Goal: Task Accomplishment & Management: Manage account settings

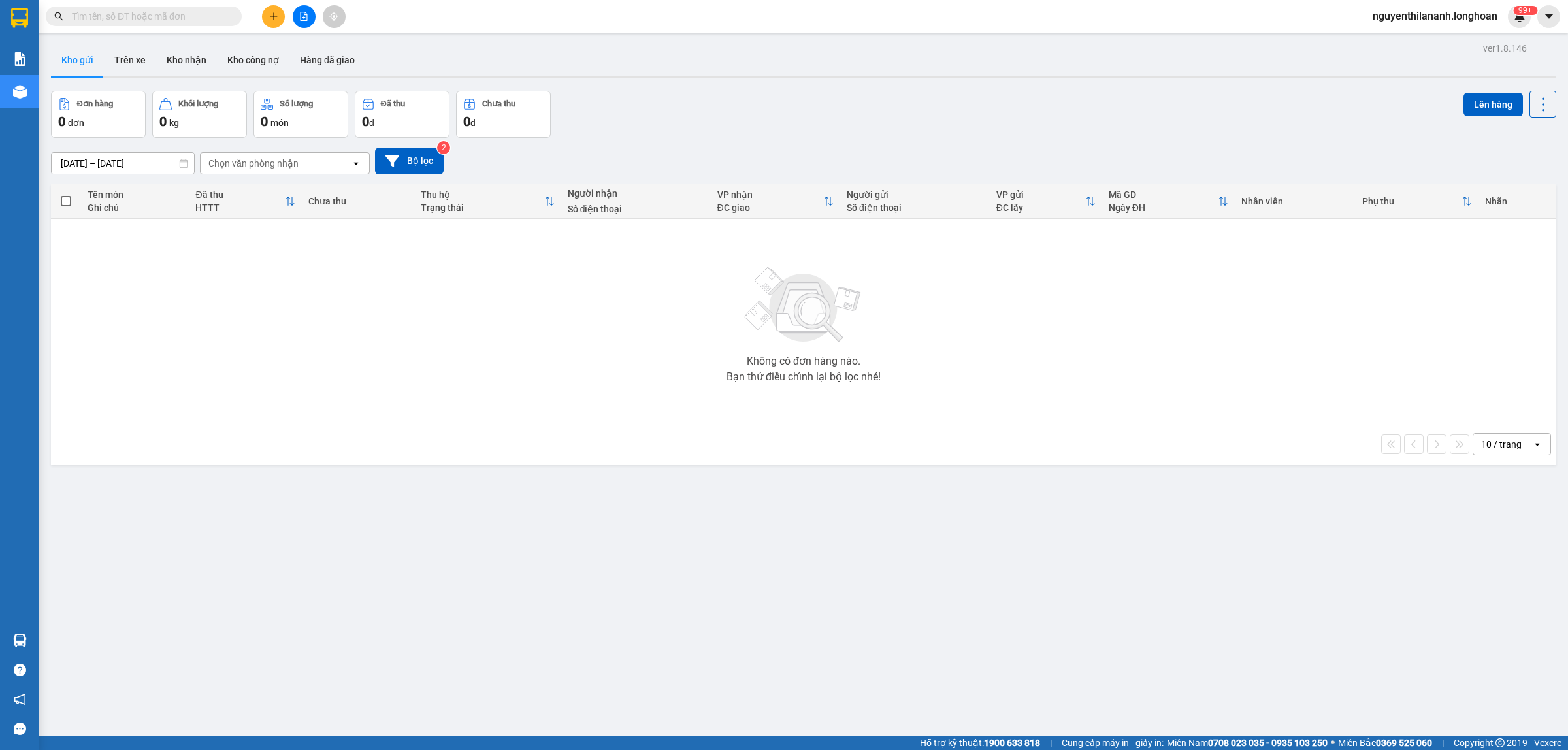
click at [131, 10] on input "text" at bounding box center [148, 16] width 154 height 14
paste input "0971934014"
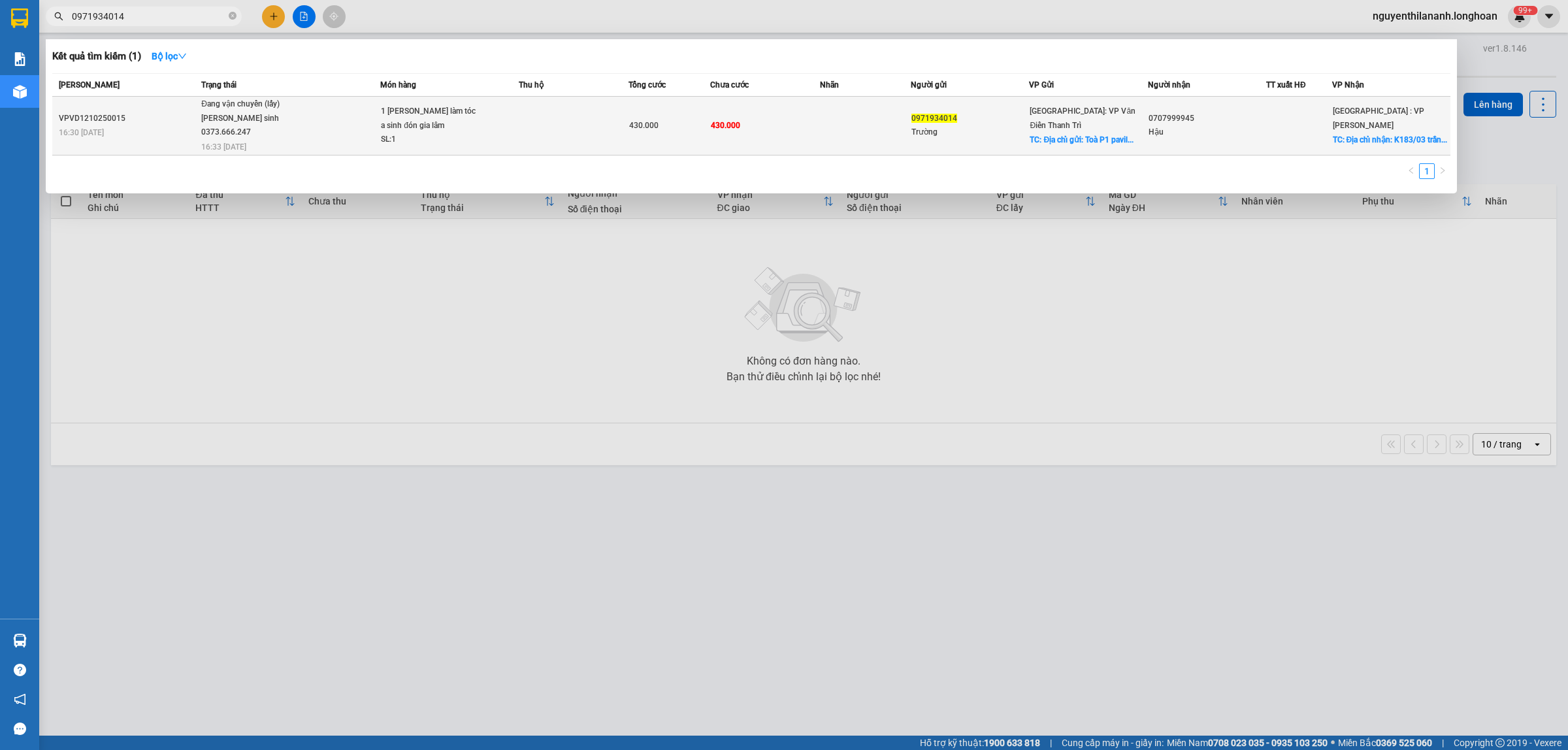
type input "0971934014"
click at [115, 99] on td "VPVD1210250015 16:30 [DATE]" at bounding box center [124, 126] width 145 height 59
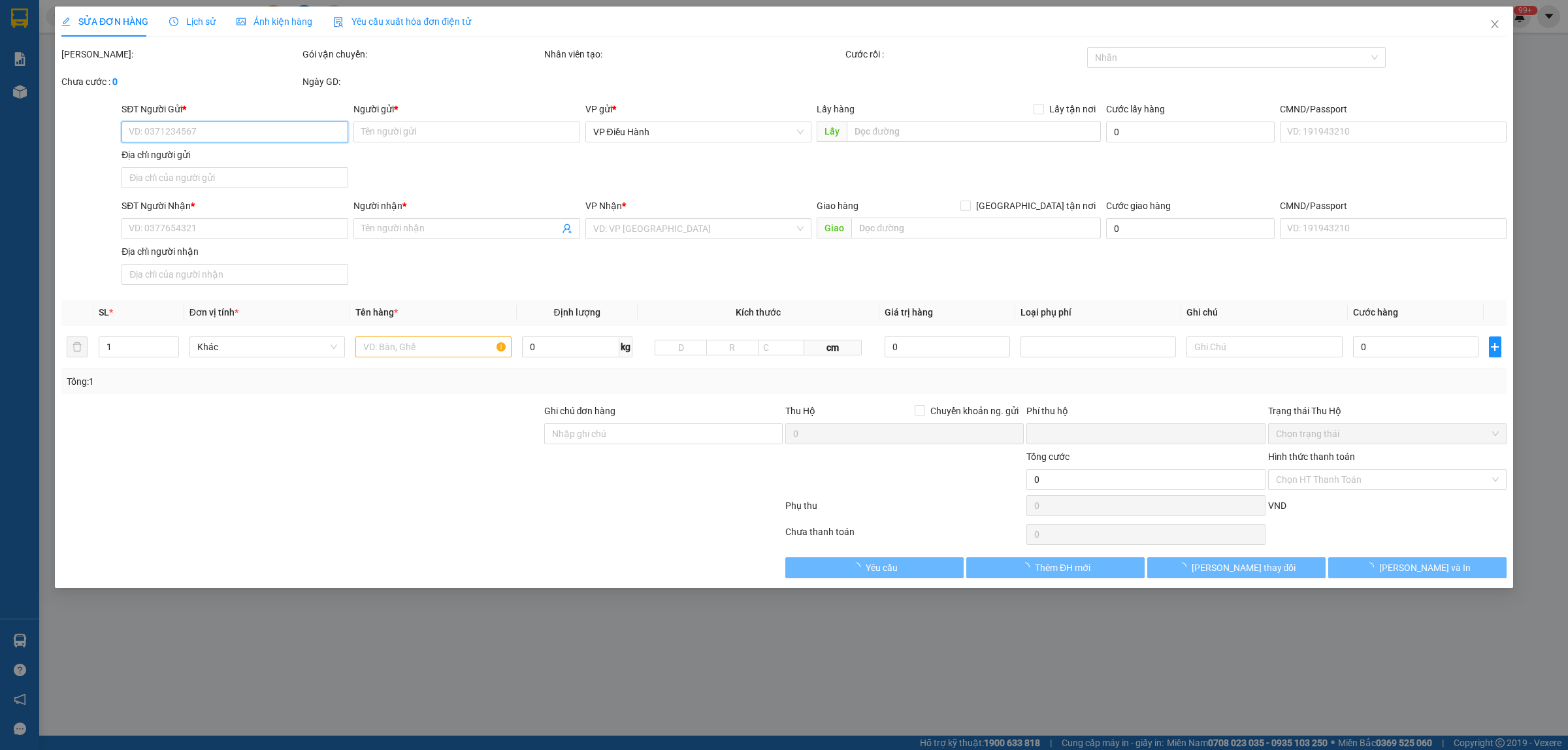
type input "0971934014"
type input "Trường"
checkbox input "true"
type input "Địa chỉ gửi: Toà P1 pavilion [GEOGRAPHIC_DATA] [GEOGRAPHIC_DATA]"
type input "0707999945"
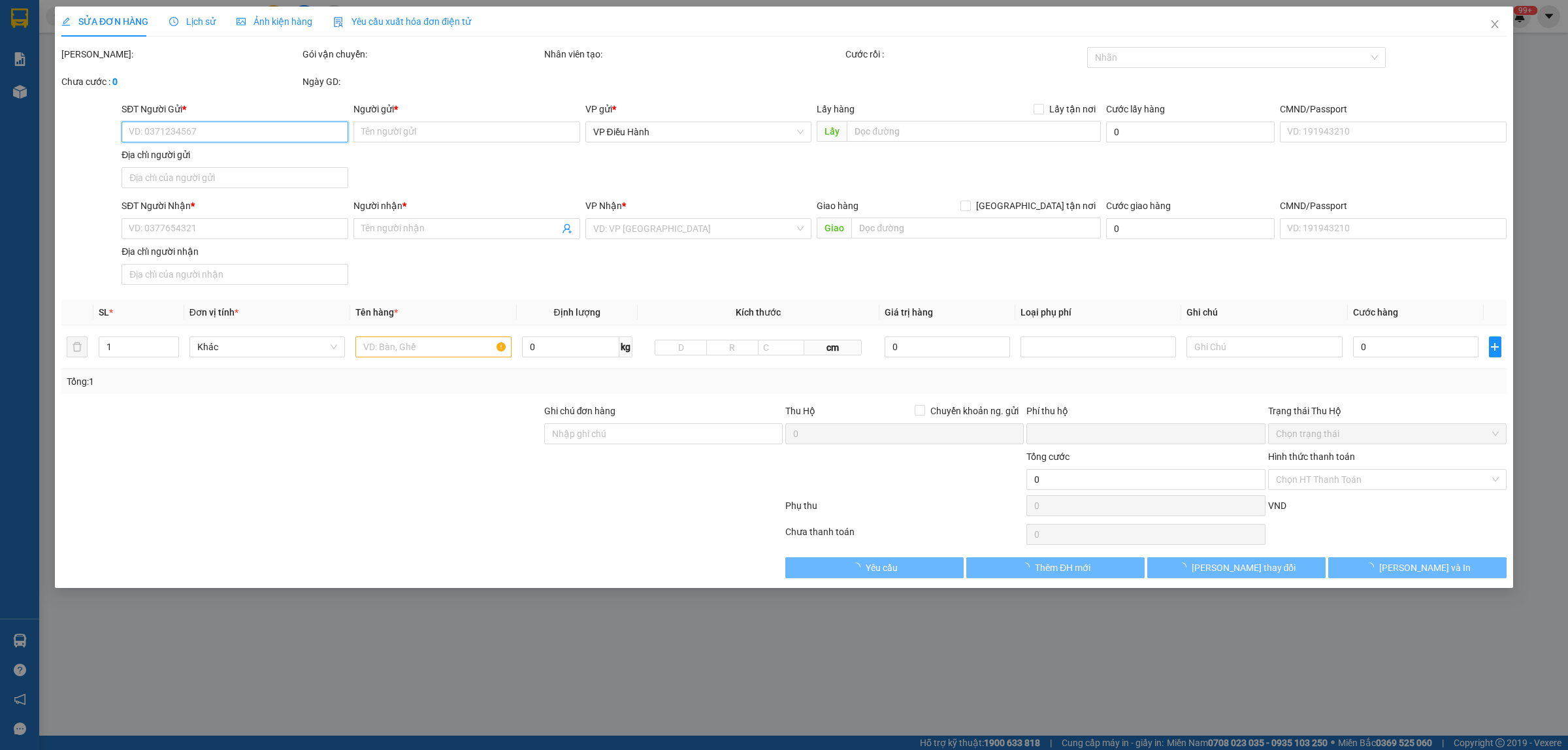
type input "Hậu"
checkbox input "true"
type input "Địa chỉ nhận: K183/03 [PERSON_NAME], [PERSON_NAME], [GEOGRAPHIC_DATA]"
type input "0"
type input "430.000"
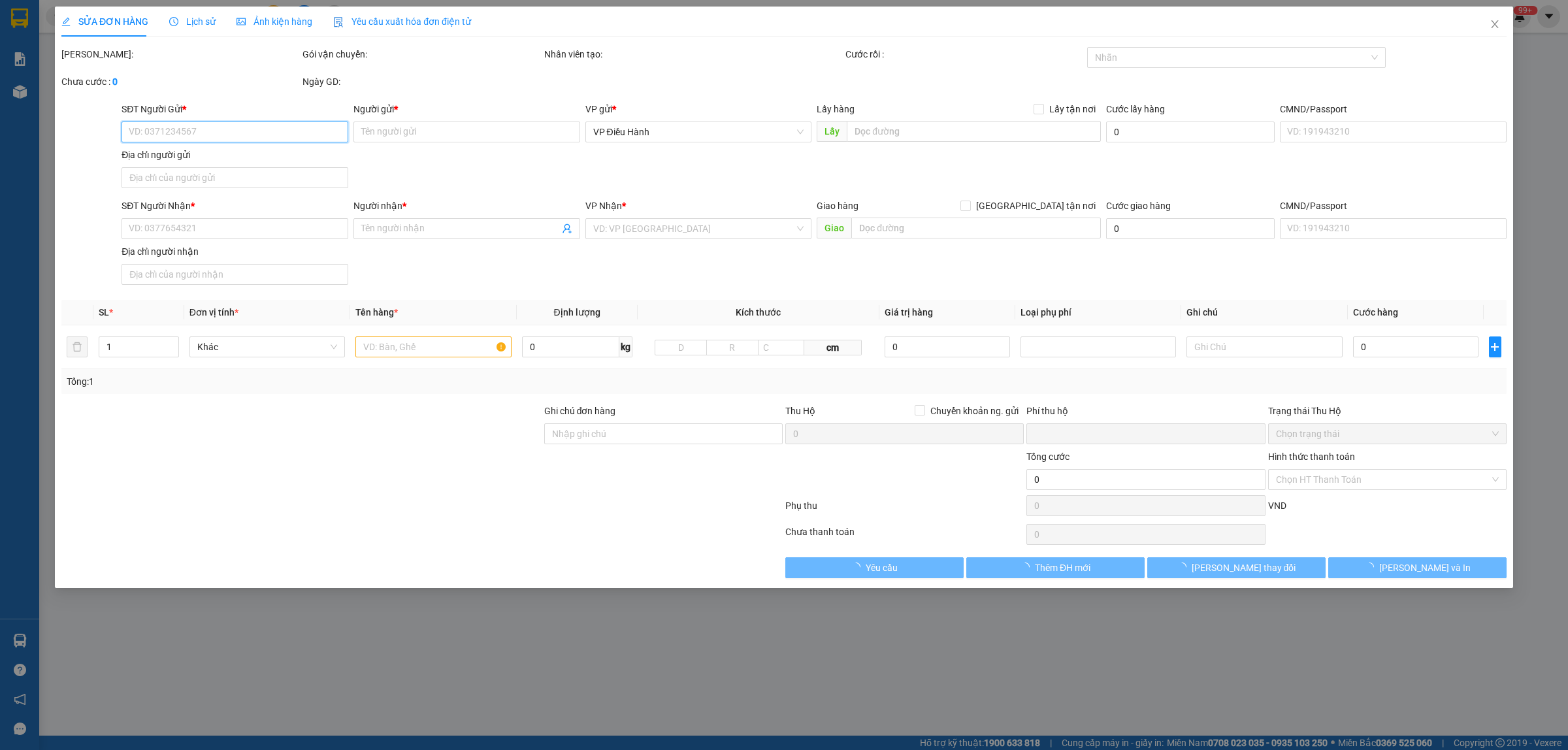
type input "430.000"
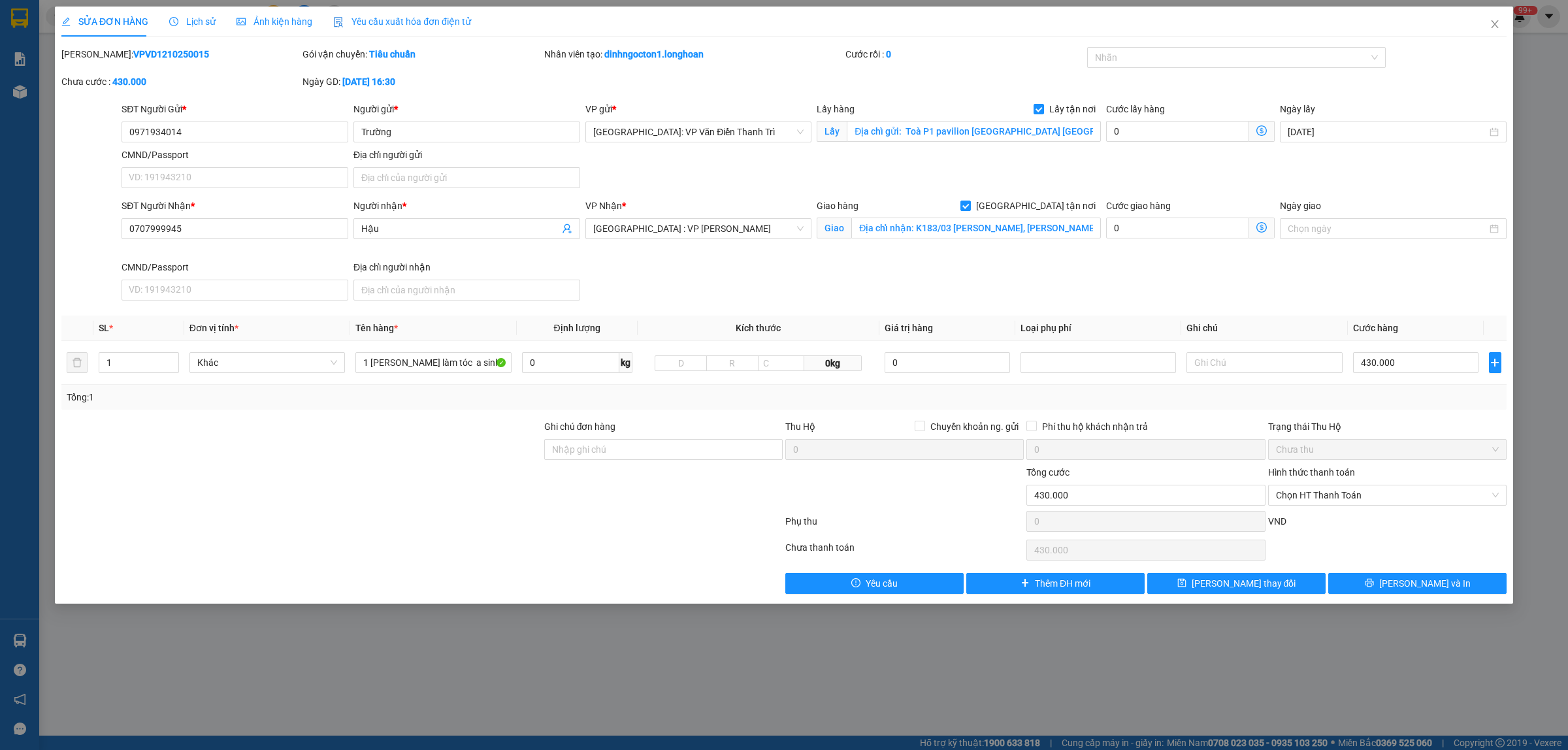
click at [170, 29] on div "Lịch sử" at bounding box center [192, 21] width 46 height 30
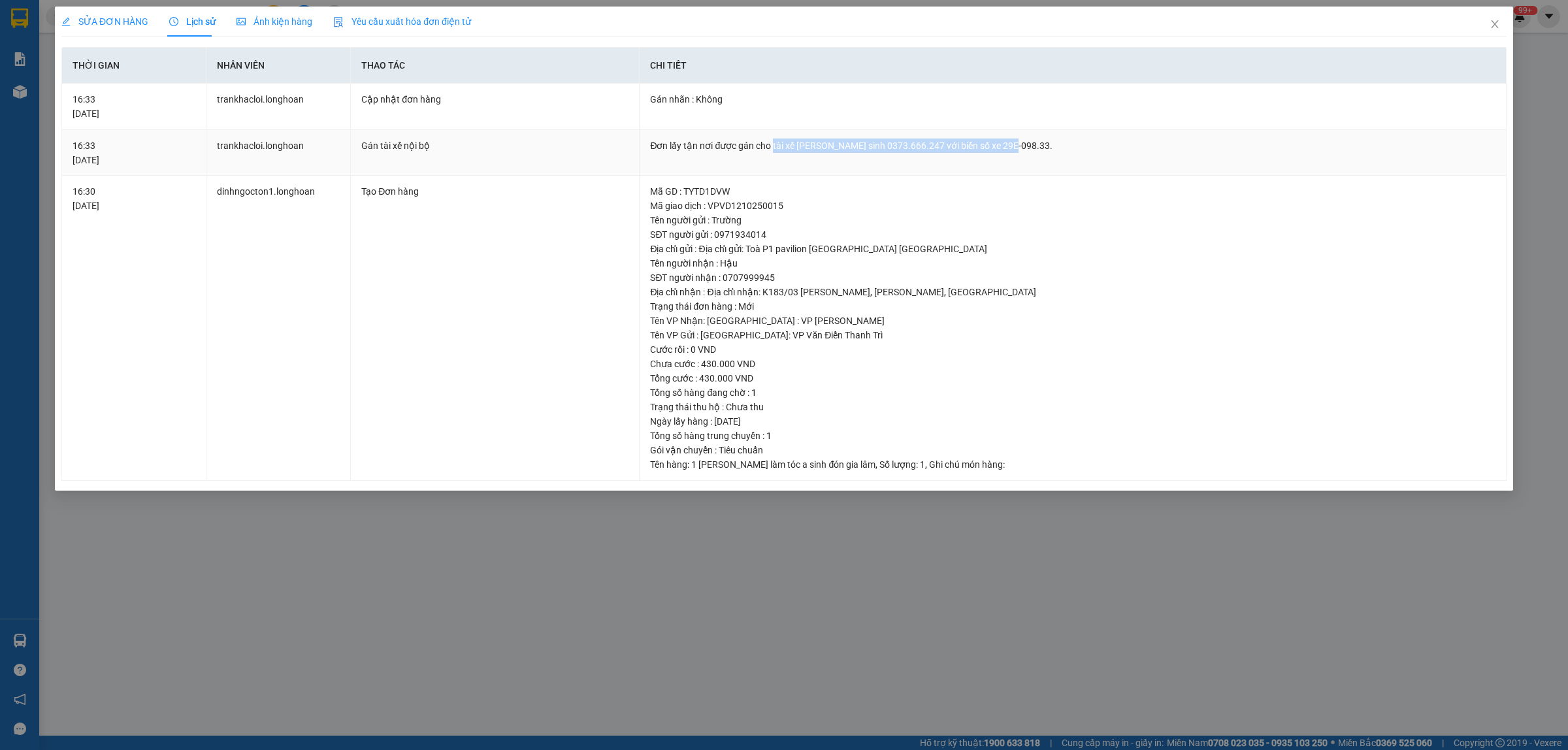
drag, startPoint x: 1002, startPoint y: 145, endPoint x: 773, endPoint y: 154, distance: 229.2
click at [773, 154] on td "Đơn lấy tận nơi được gán cho tài xế [PERSON_NAME] sinh 0373.666.247 với biển số…" at bounding box center [1073, 153] width 867 height 46
copy div "tài xế [PERSON_NAME] sinh 0373.666.247 với biển số xe 29E-098.33"
click at [1494, 25] on icon "close" at bounding box center [1494, 24] width 7 height 8
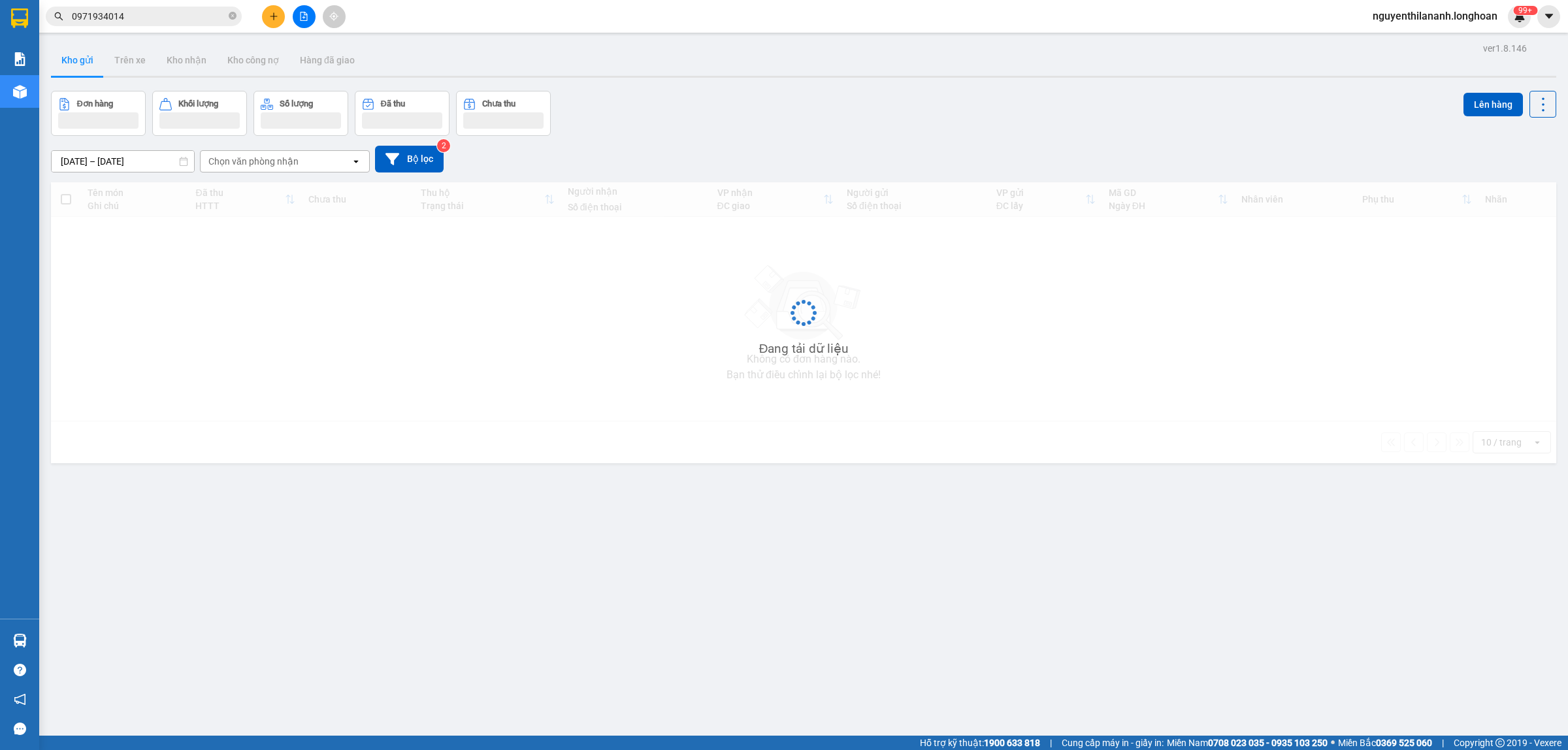
click at [136, 14] on input "0971934014" at bounding box center [148, 16] width 154 height 14
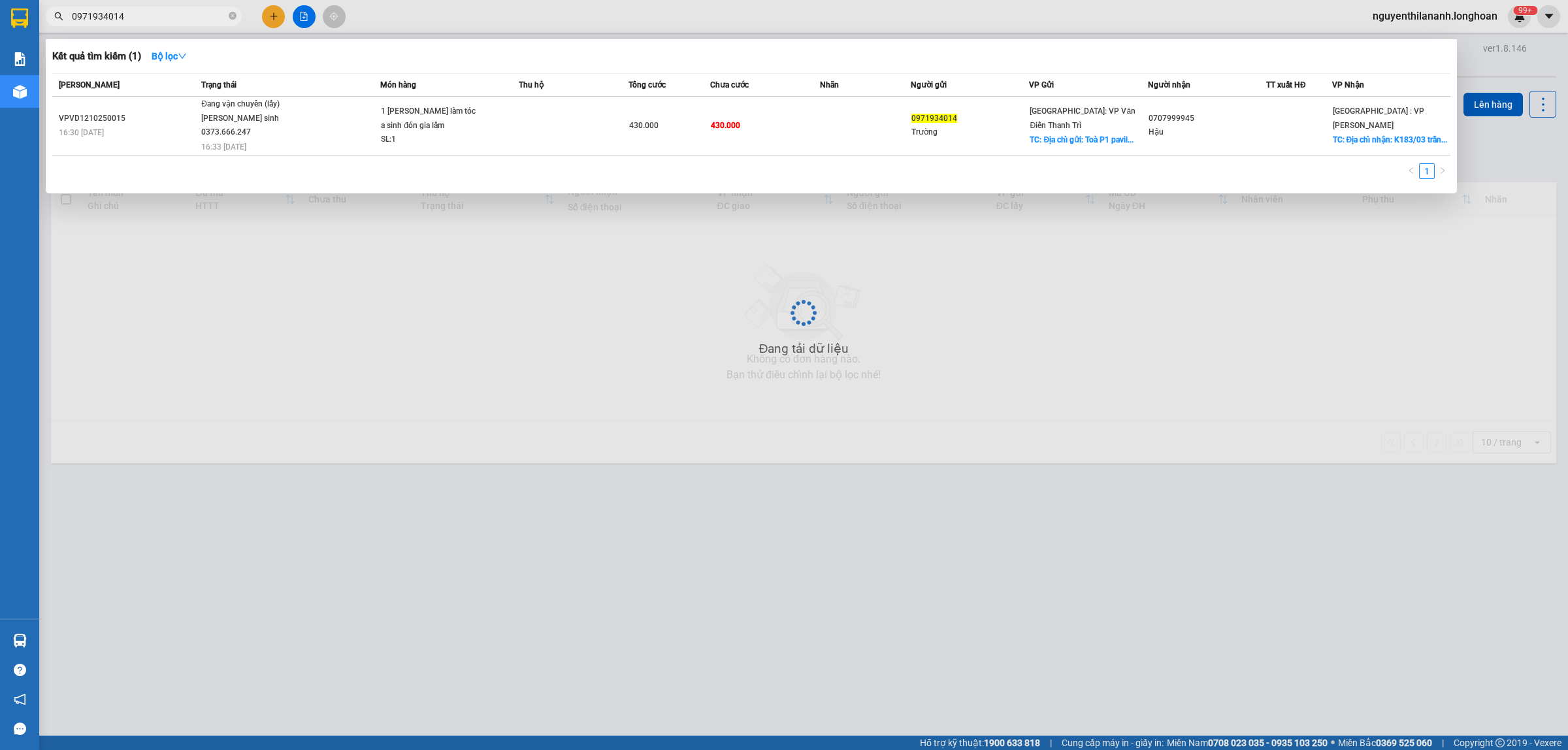
click at [136, 14] on input "0971934014" at bounding box center [148, 16] width 154 height 14
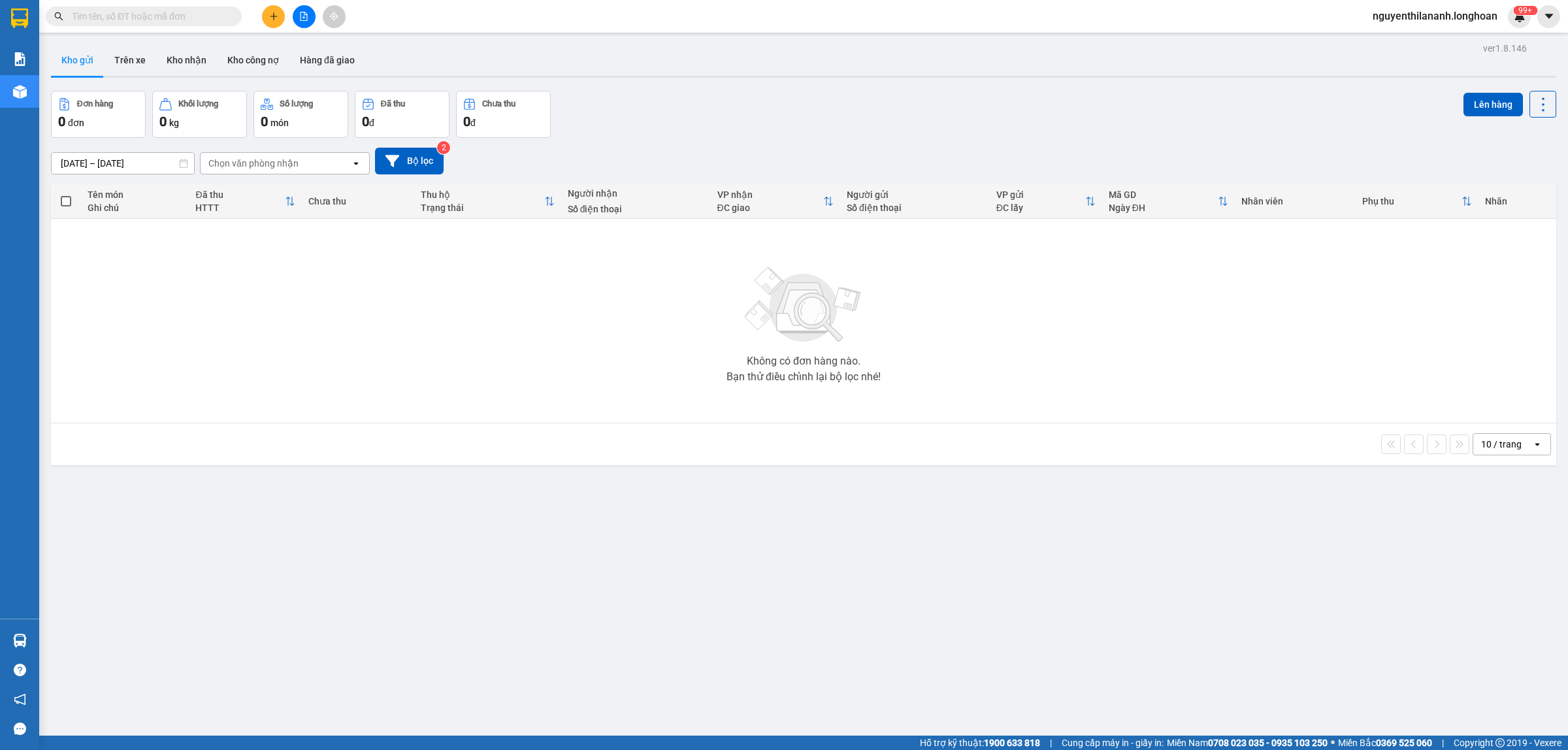
paste input "0355942455"
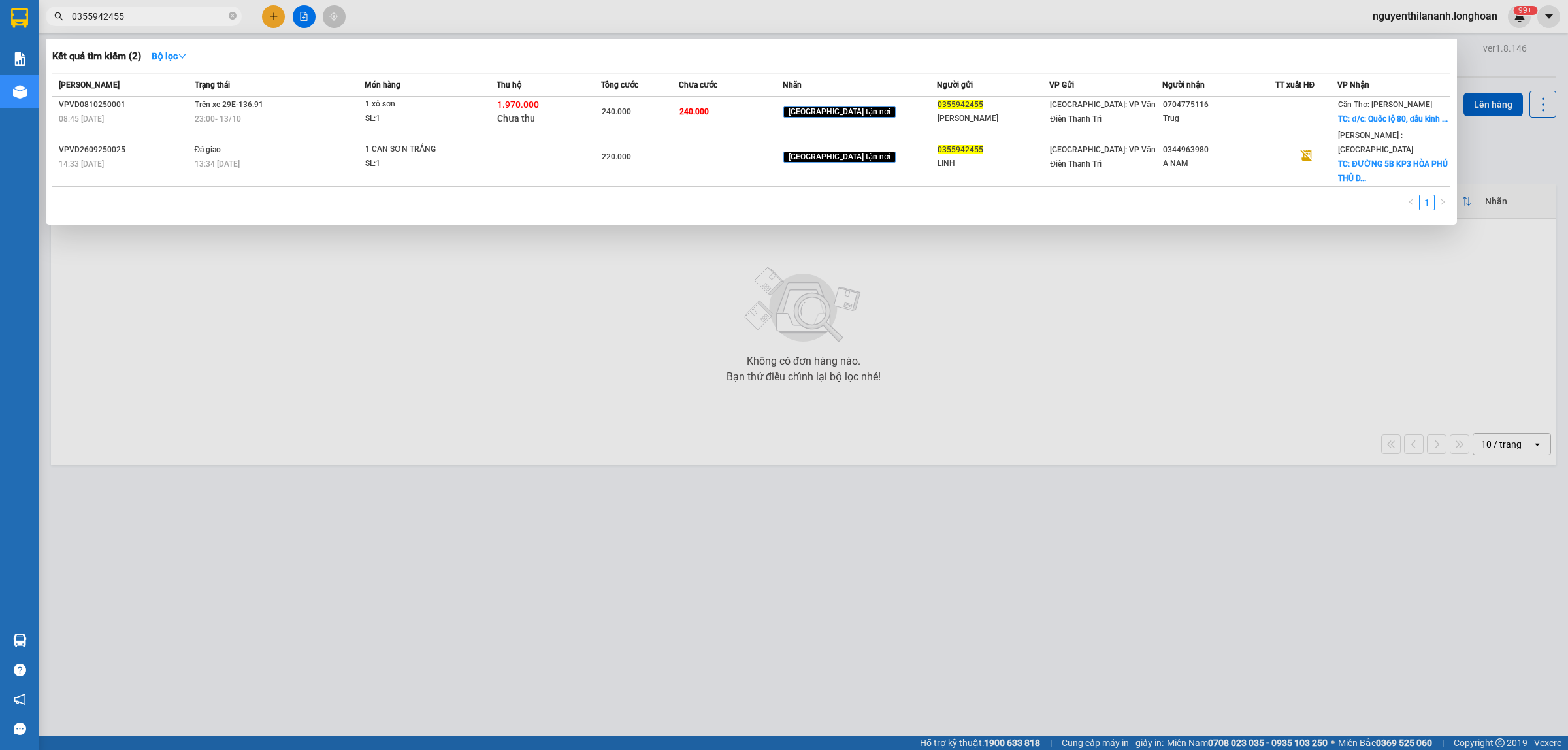
type input "0355942455"
click at [230, 20] on icon "close-circle" at bounding box center [233, 15] width 8 height 8
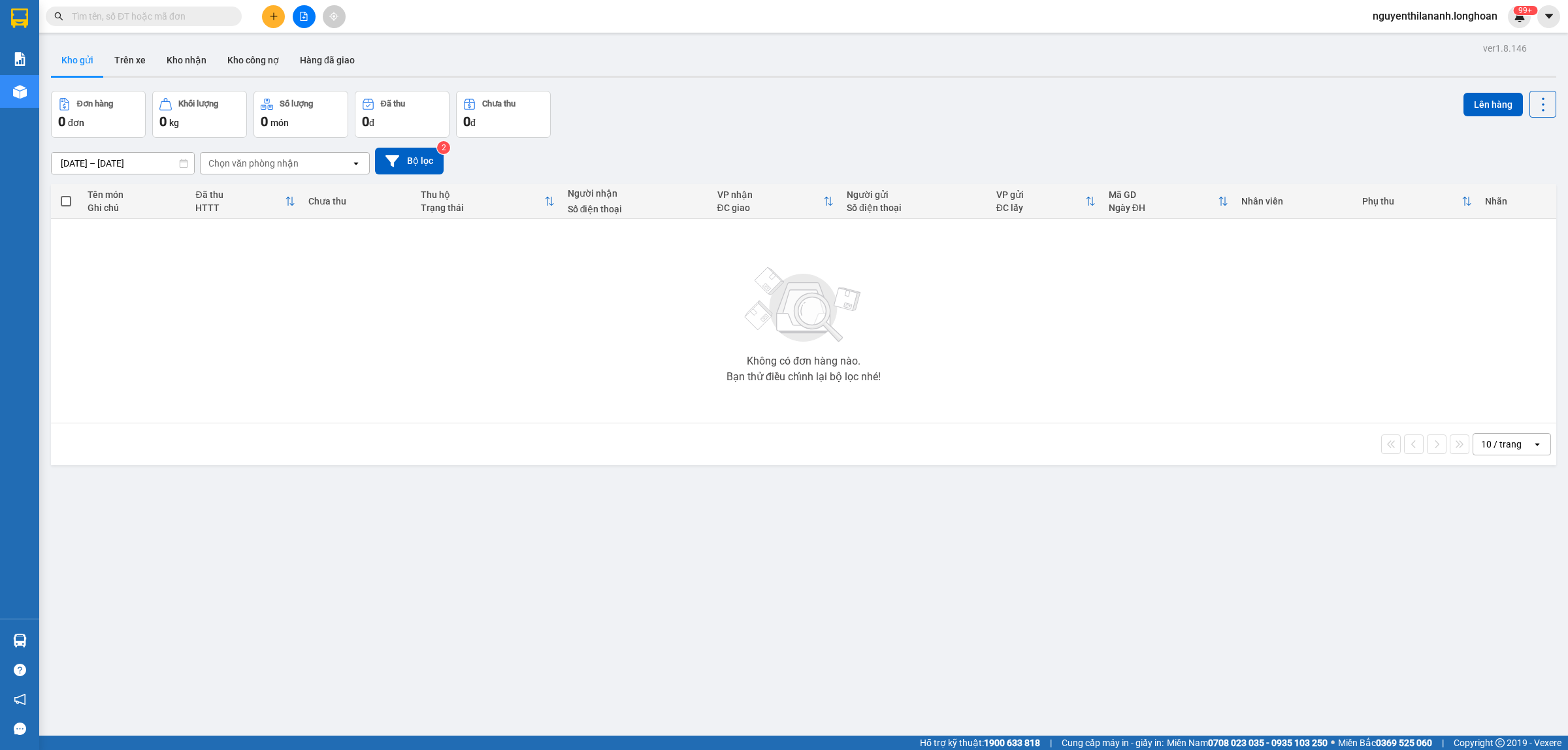
paste input "0961449969"
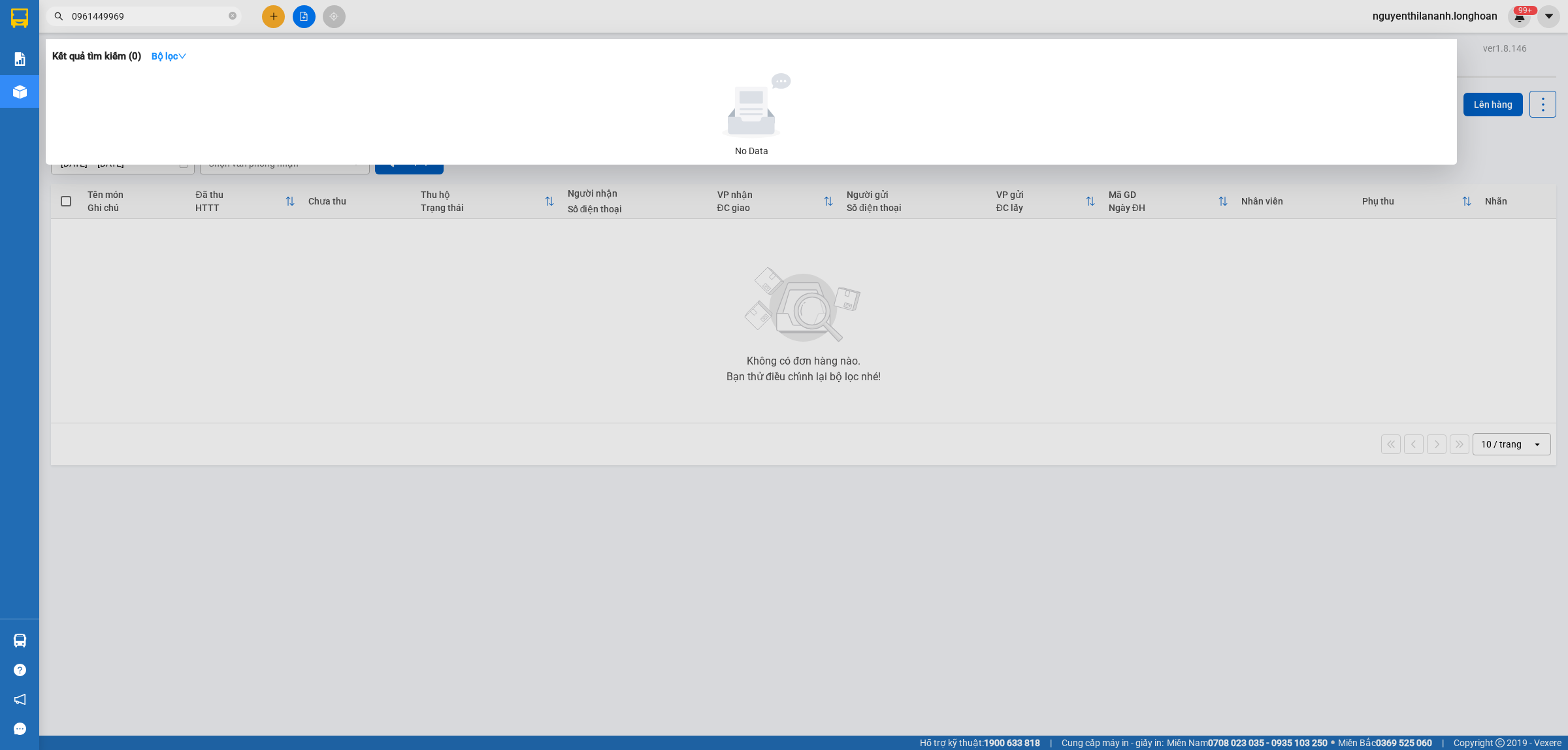
type input "0961449969"
click at [232, 13] on icon "close-circle" at bounding box center [233, 15] width 8 height 8
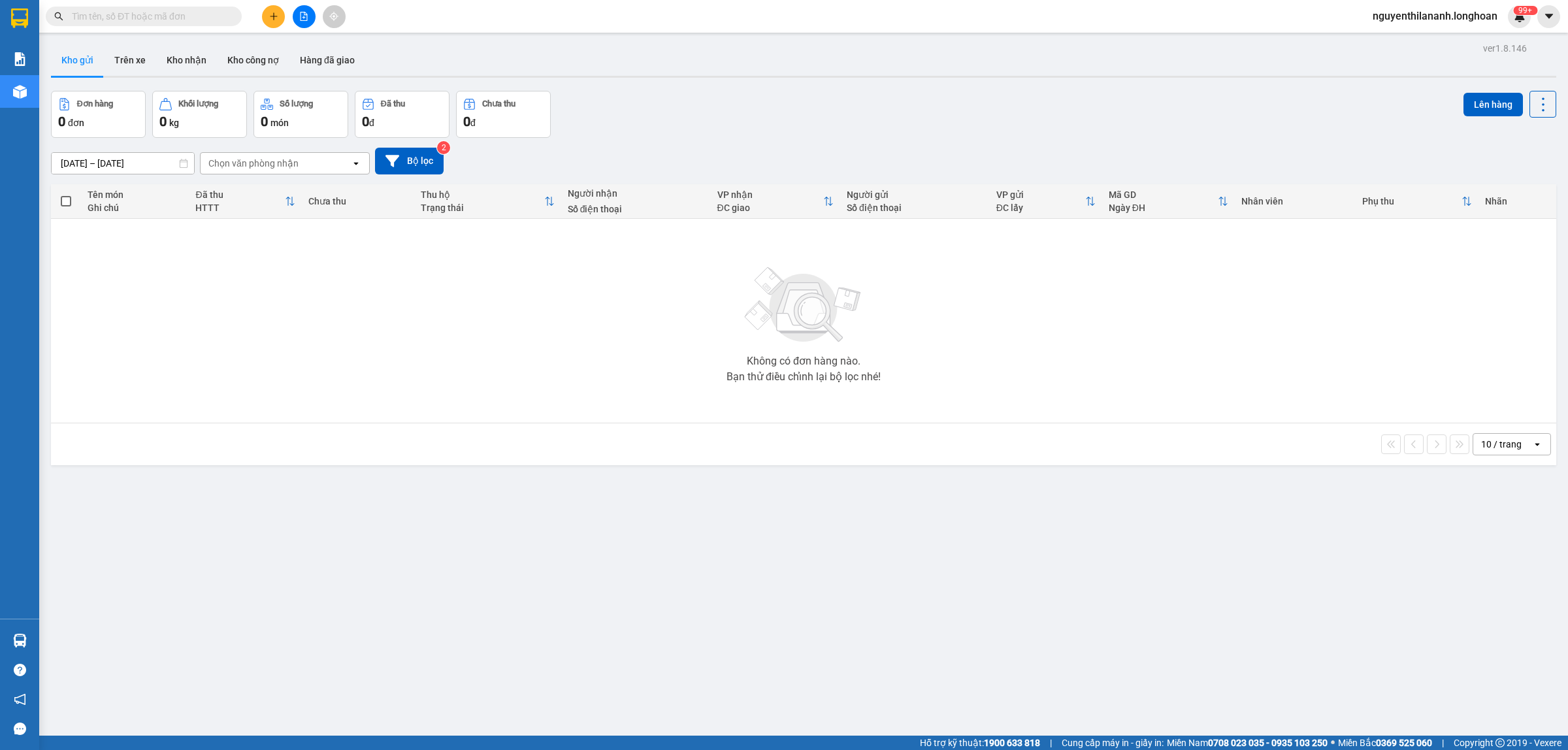
paste input "0961449969"
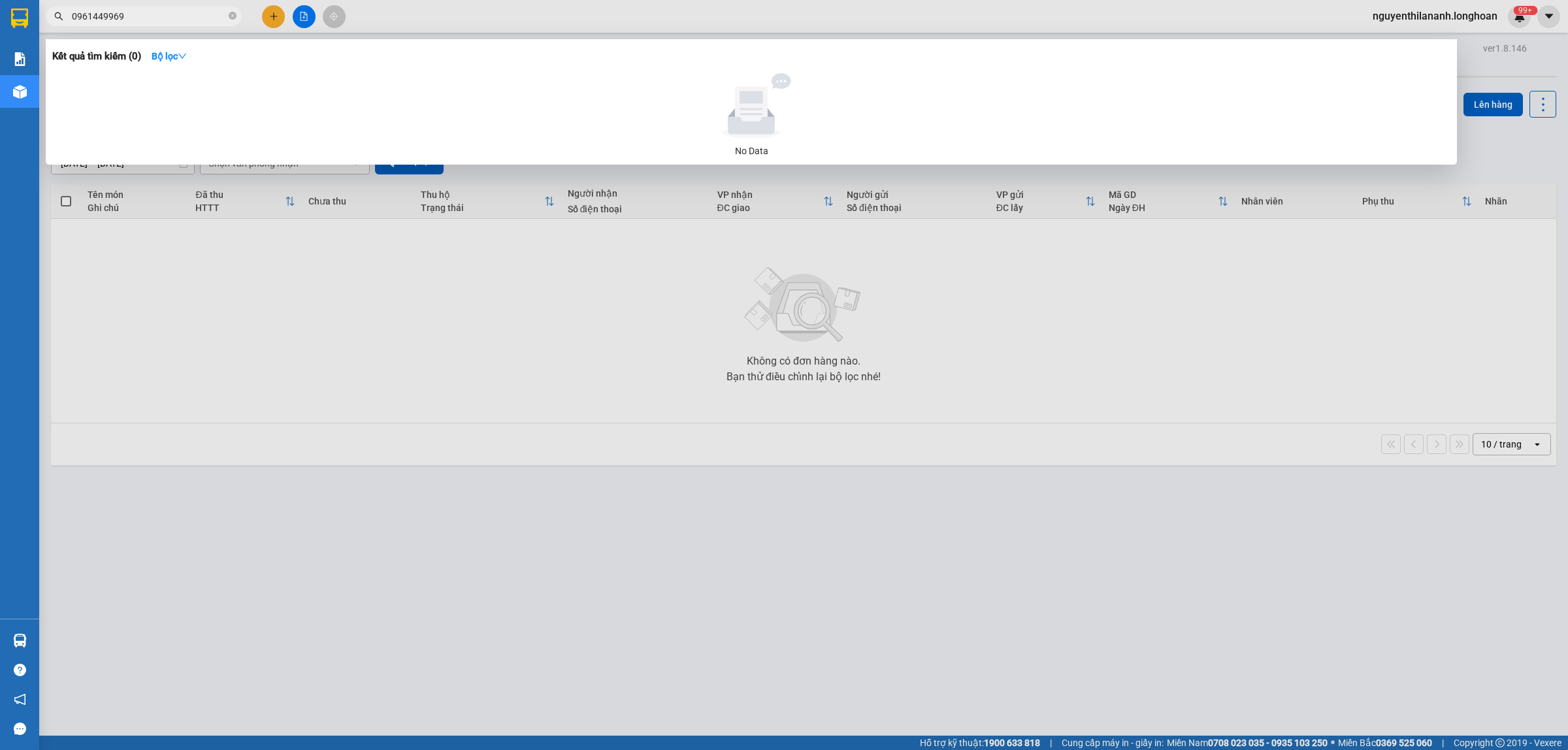
type input "0961449969"
click at [230, 20] on icon "close-circle" at bounding box center [233, 15] width 8 height 8
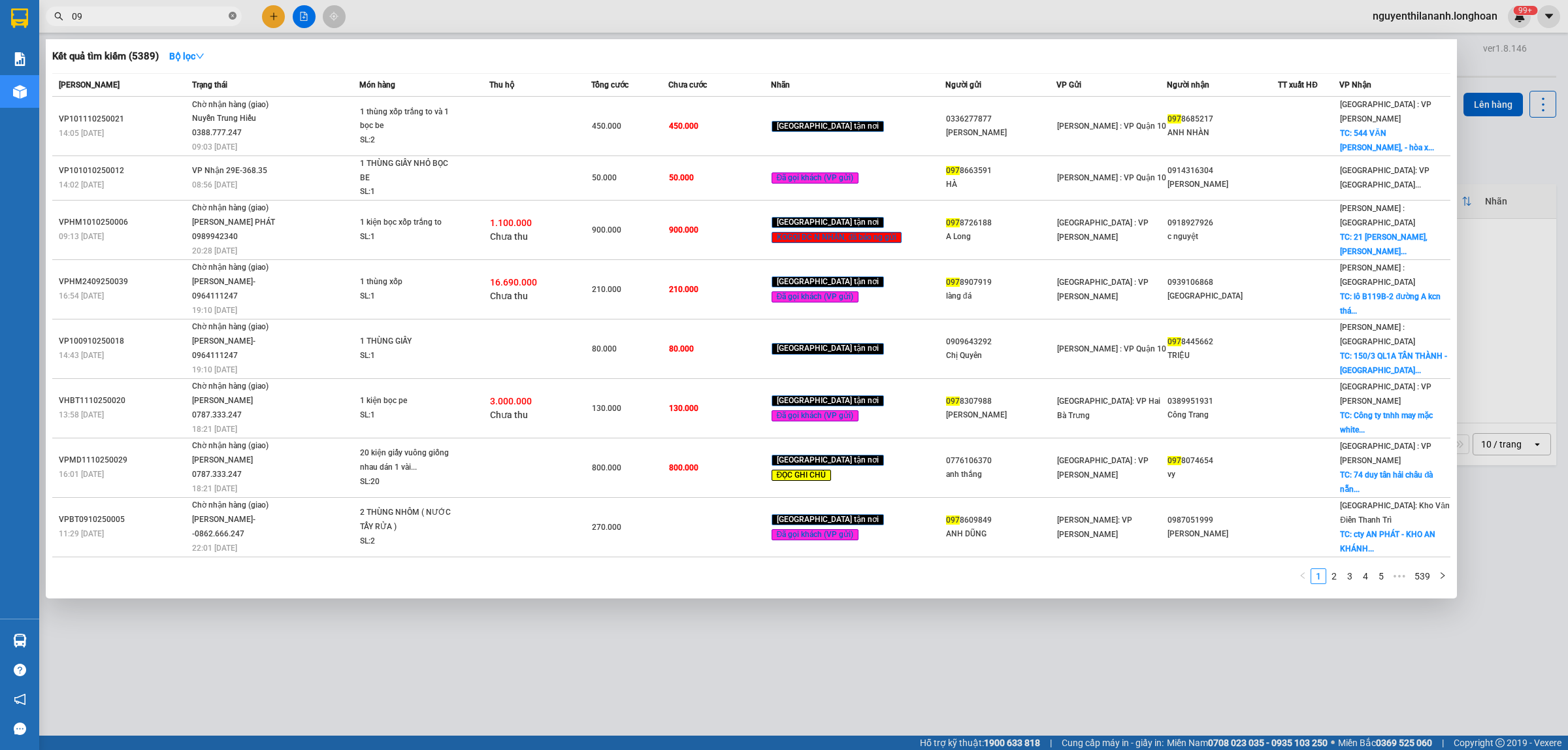
type input "0"
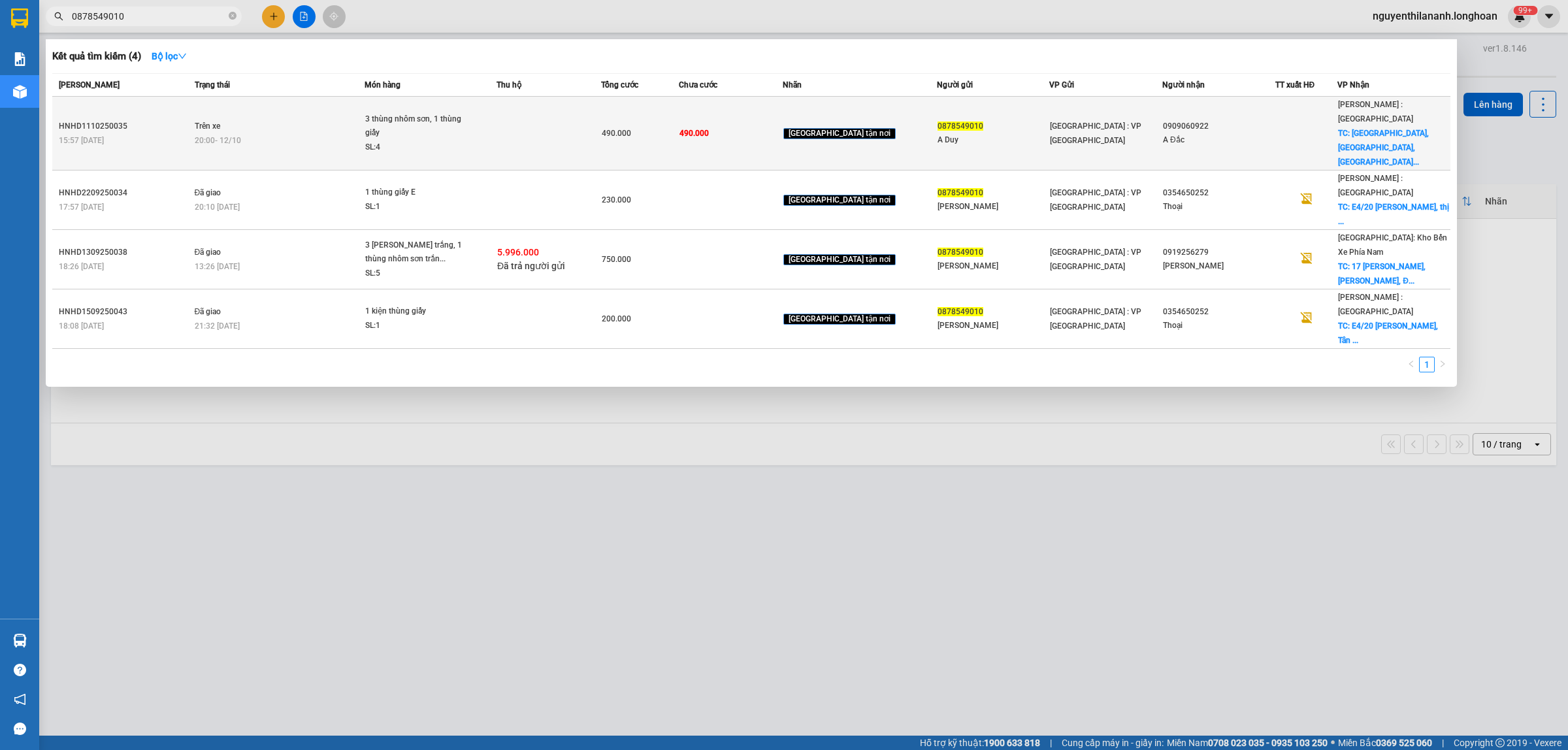
type input "0878549010"
click at [171, 119] on div "HNHD1110250035" at bounding box center [125, 126] width 132 height 14
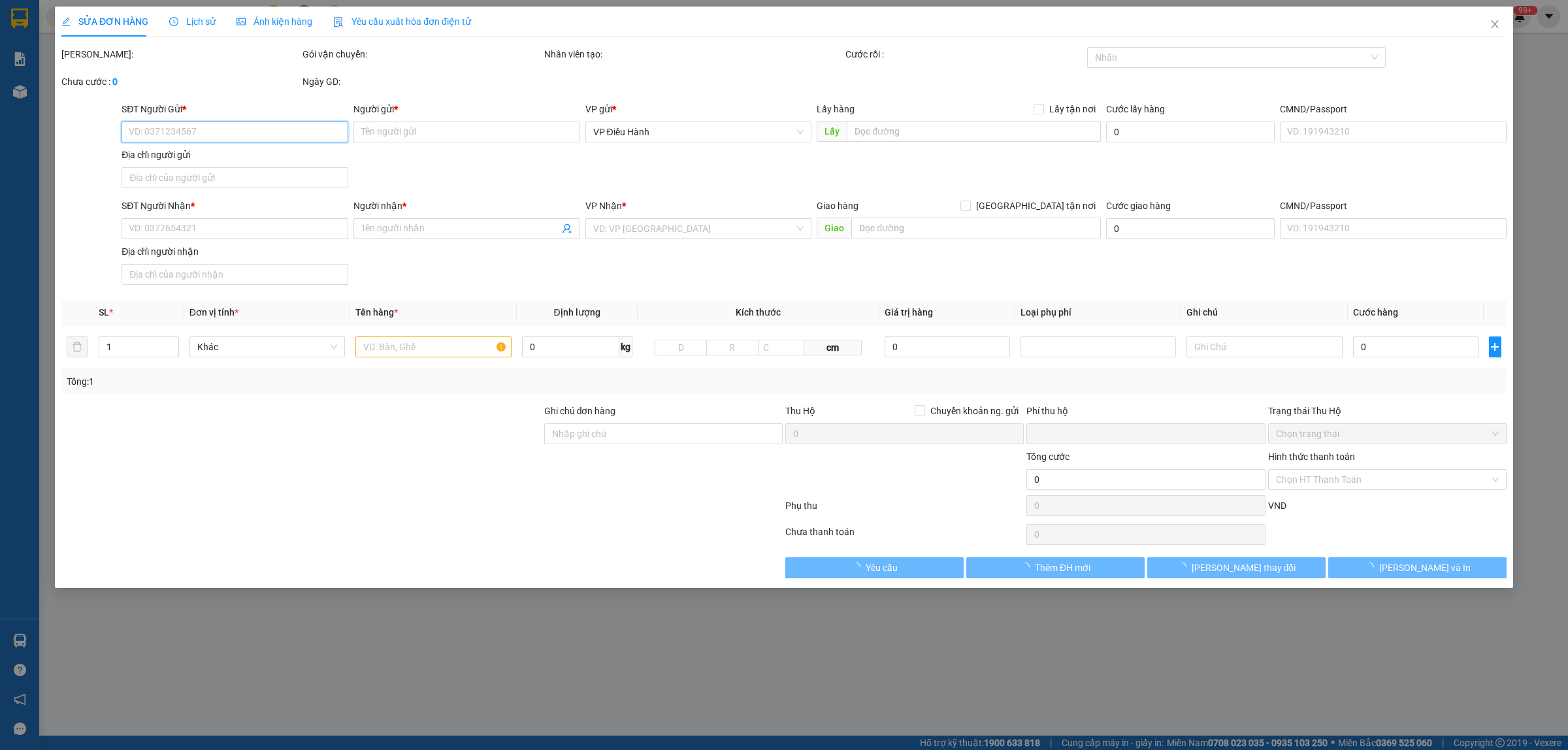
type input "0878549010"
type input "A Duy"
type input "0909060922"
type input "A Đắc"
checkbox input "true"
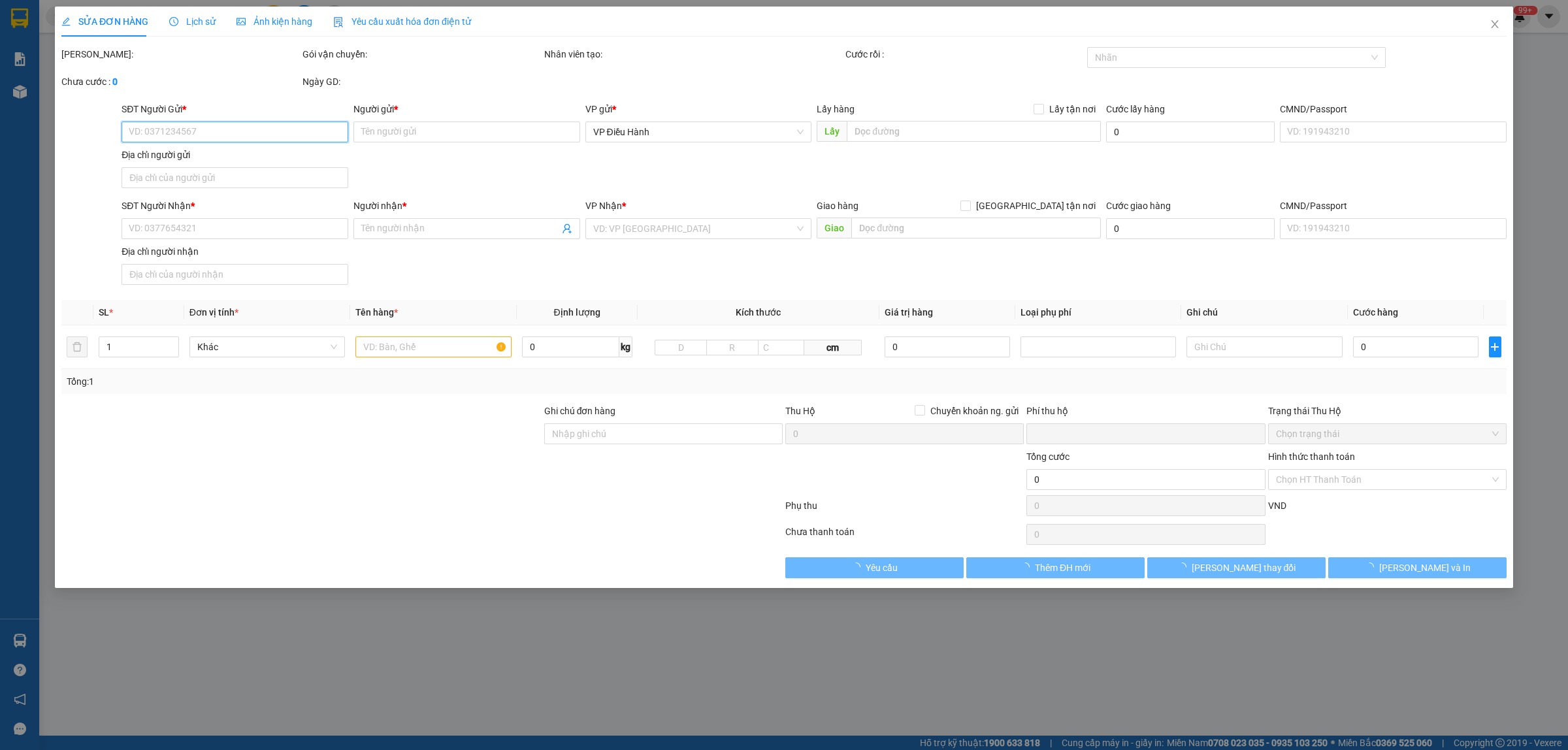
type input "[GEOGRAPHIC_DATA][DEMOGRAPHIC_DATA], [GEOGRAPHIC_DATA], [GEOGRAPHIC_DATA], [GEO…"
type input "0"
type input "490.000"
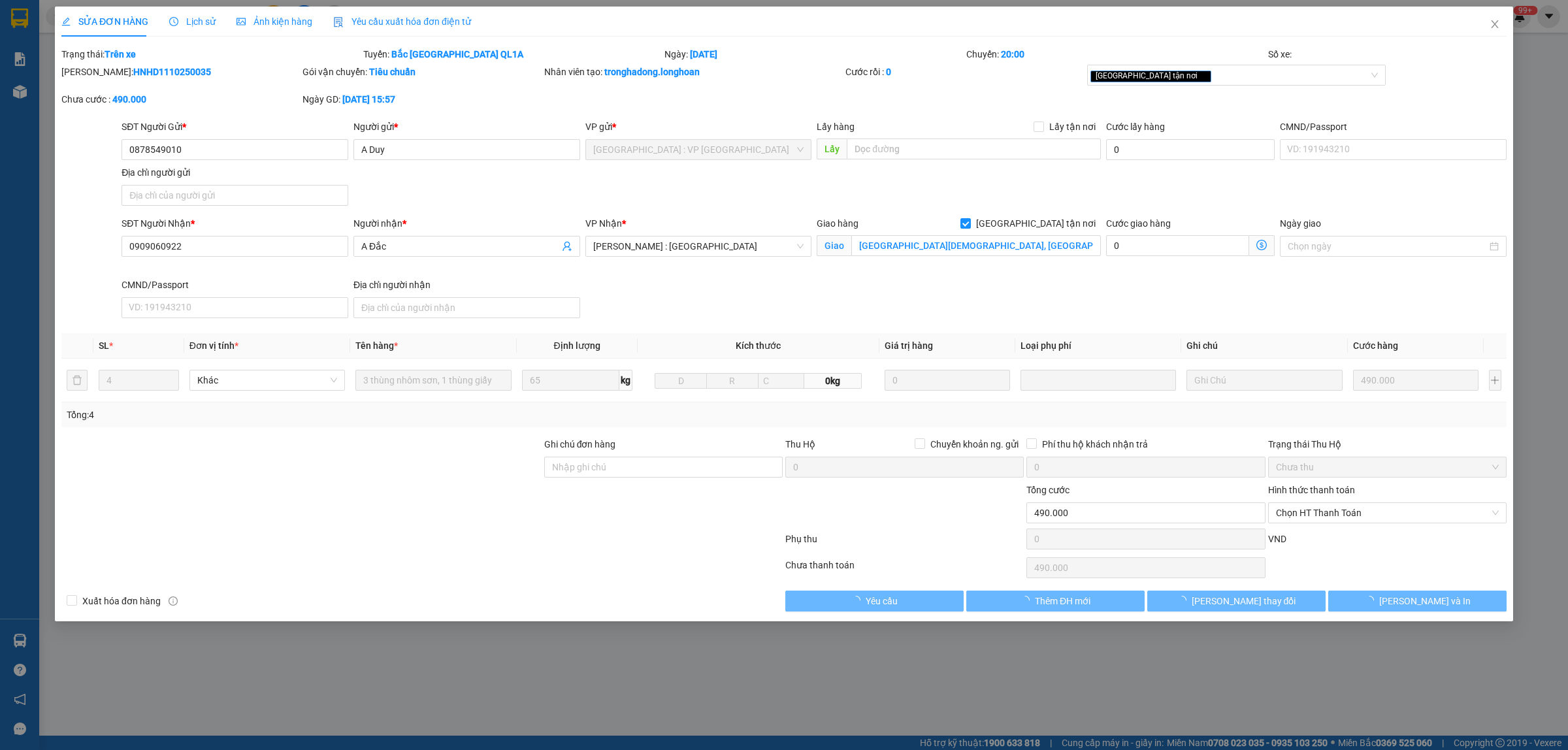
click at [183, 23] on span "Lịch sử" at bounding box center [192, 21] width 46 height 11
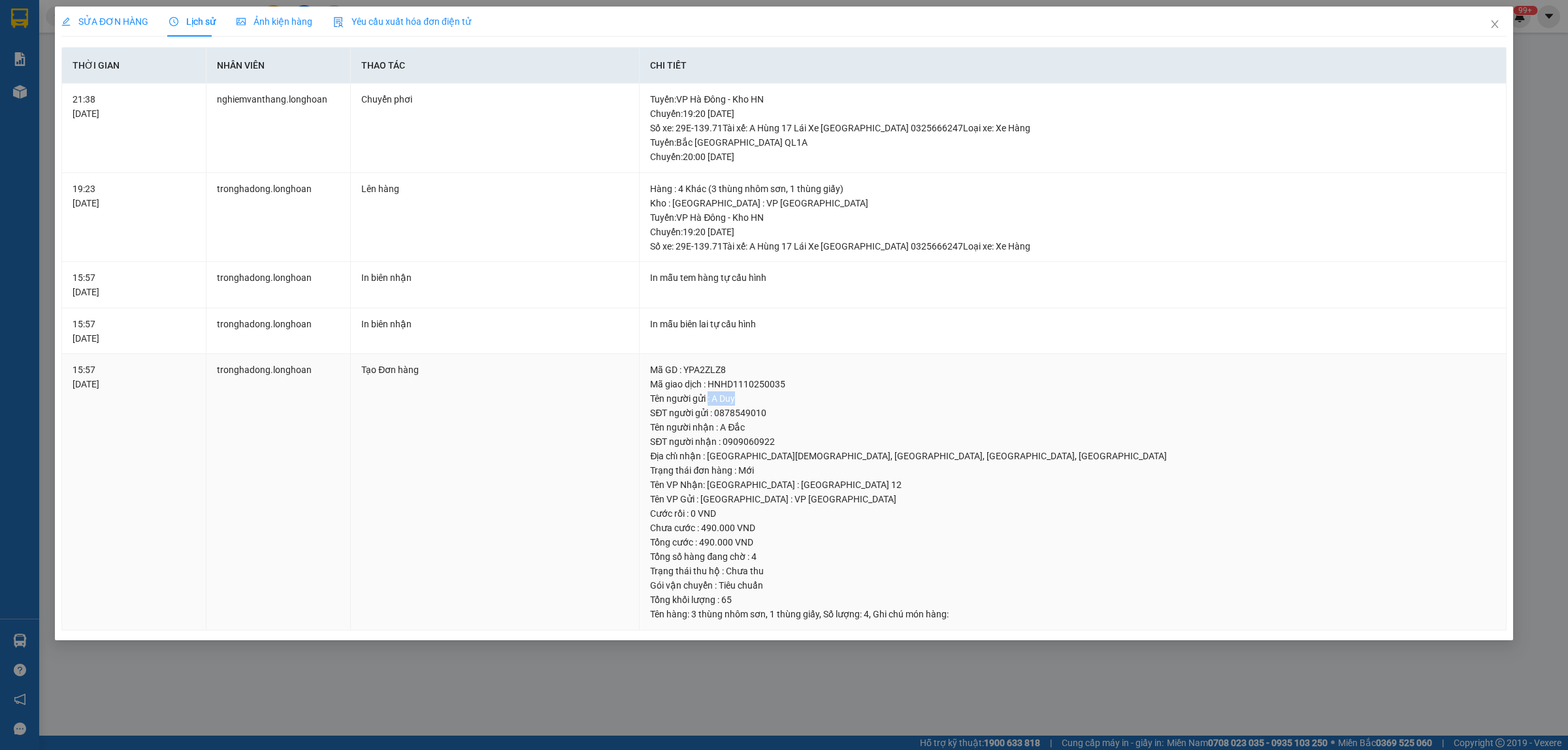
drag, startPoint x: 743, startPoint y: 400, endPoint x: 709, endPoint y: 403, distance: 34.1
click at [709, 403] on div "Tên người gửi : A Duy" at bounding box center [1072, 398] width 845 height 14
click at [1496, 27] on icon "close" at bounding box center [1494, 24] width 11 height 11
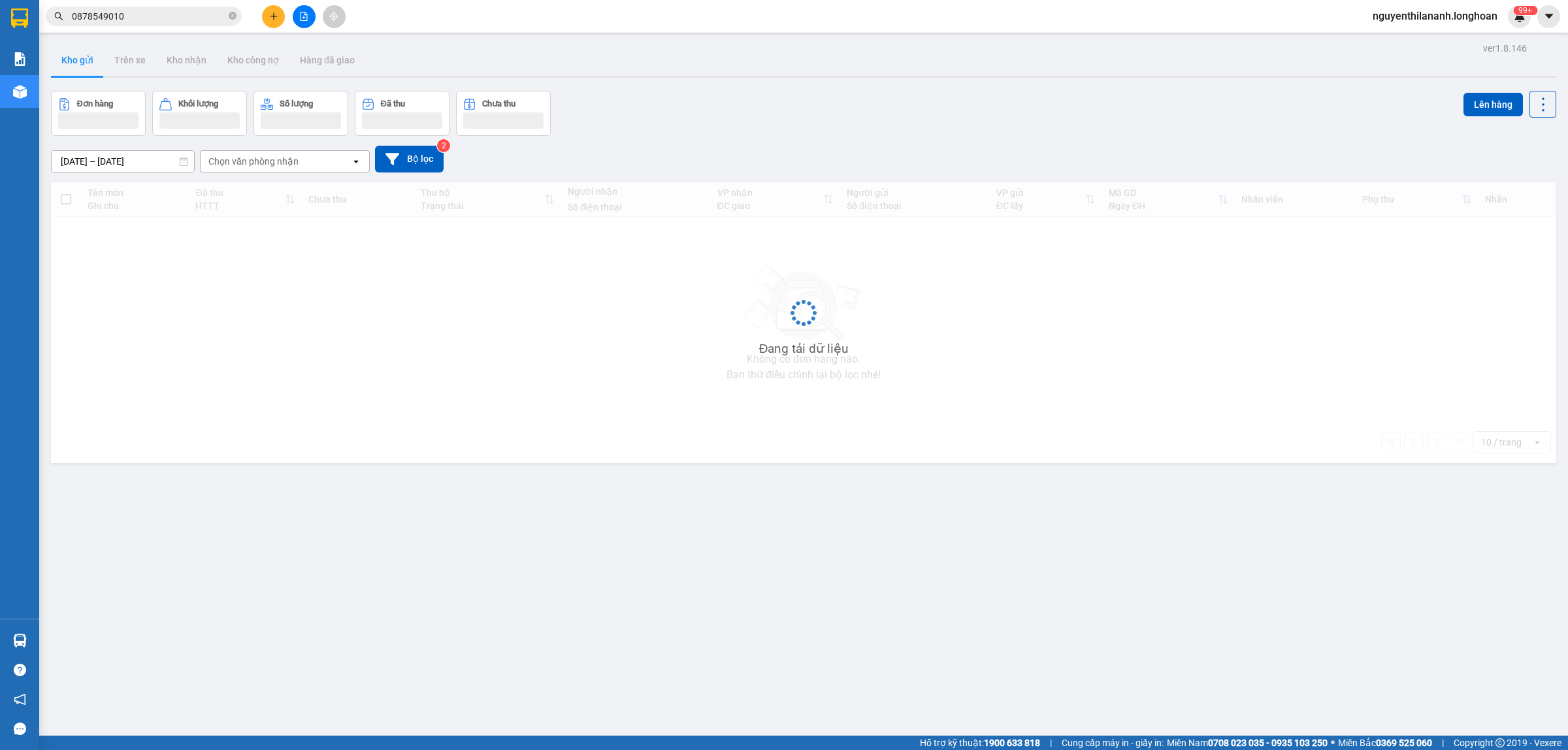
click at [129, 15] on input "0878549010" at bounding box center [148, 16] width 154 height 14
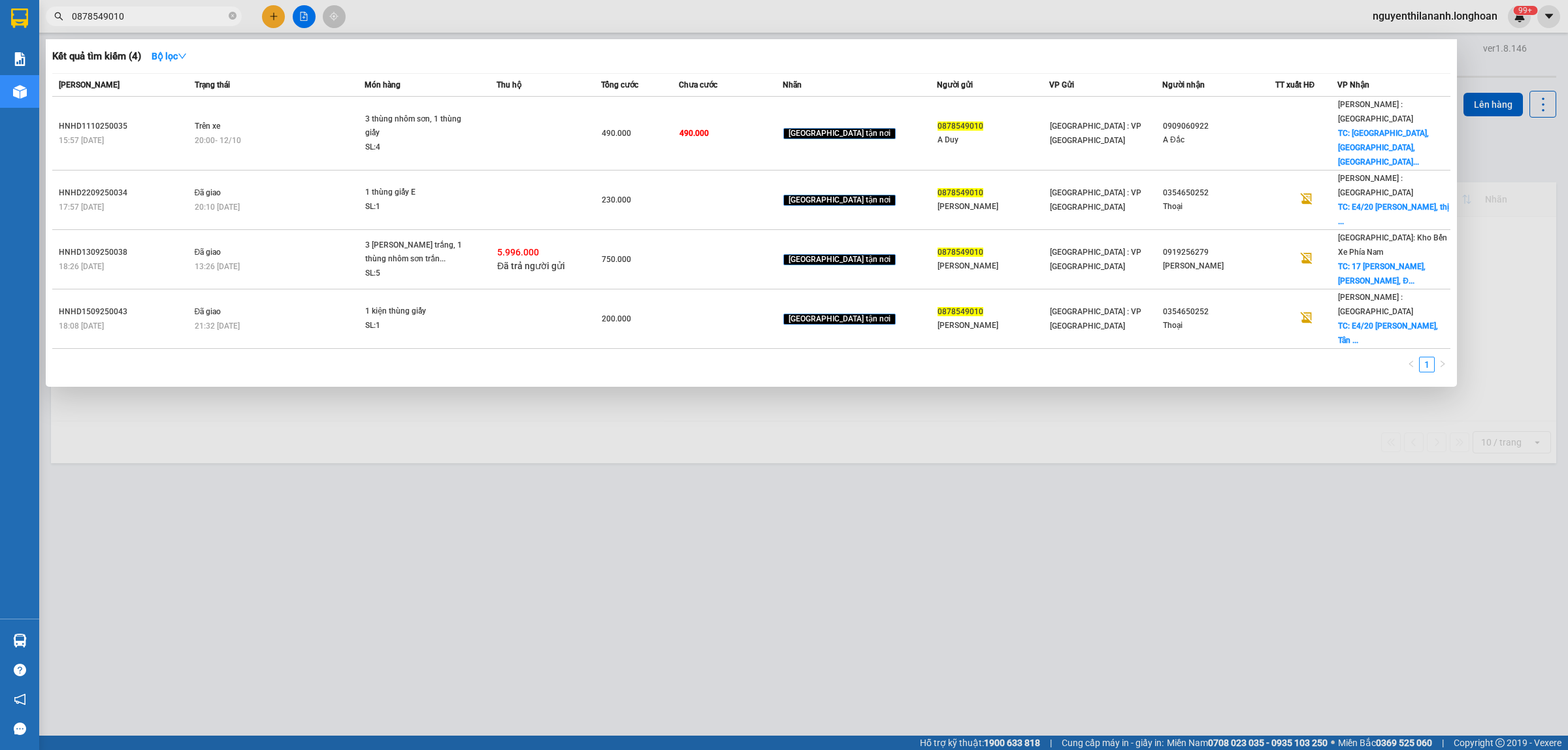
click at [129, 15] on input "0878549010" at bounding box center [148, 16] width 154 height 14
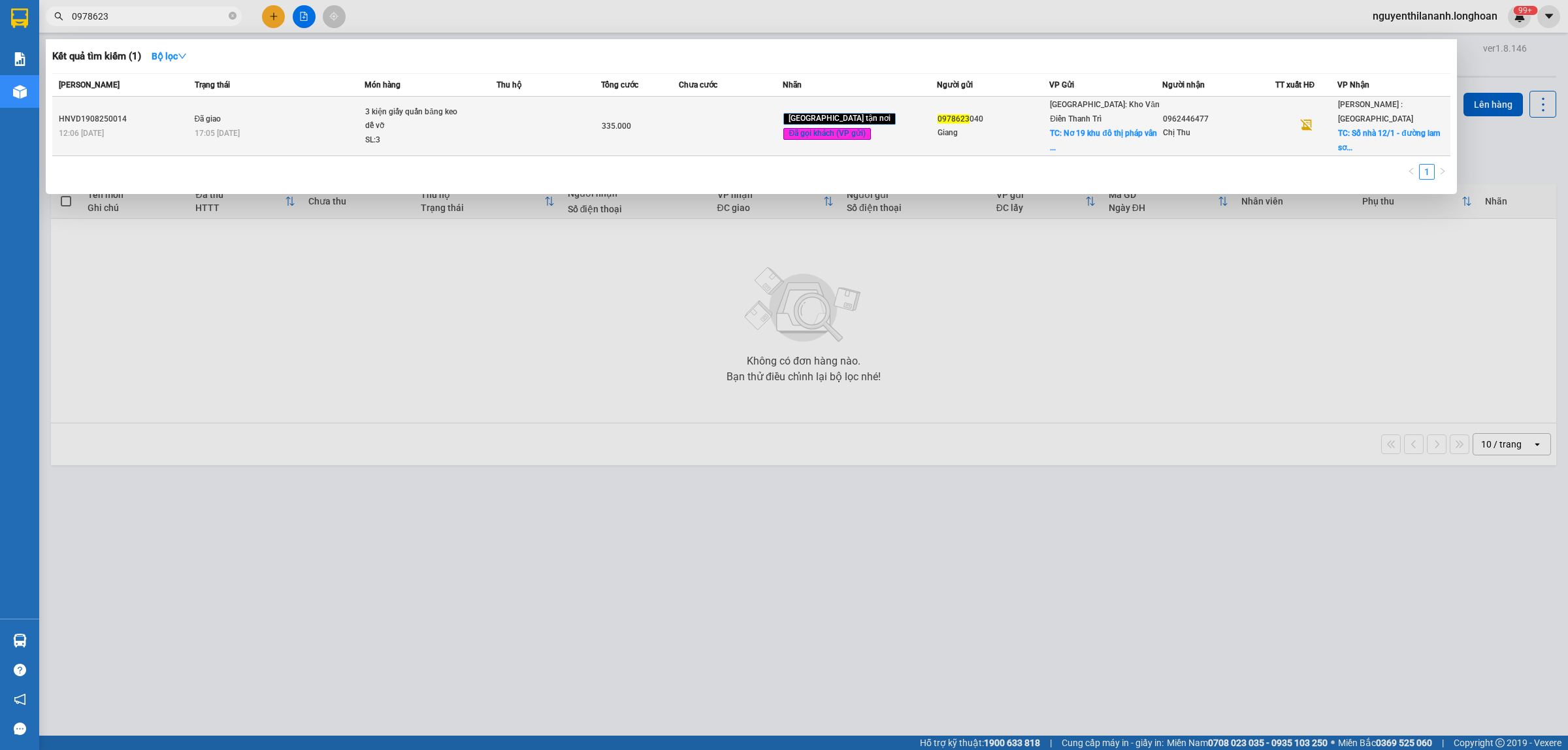
type input "0978623"
click at [178, 112] on div "HNVD1908250014" at bounding box center [125, 119] width 132 height 14
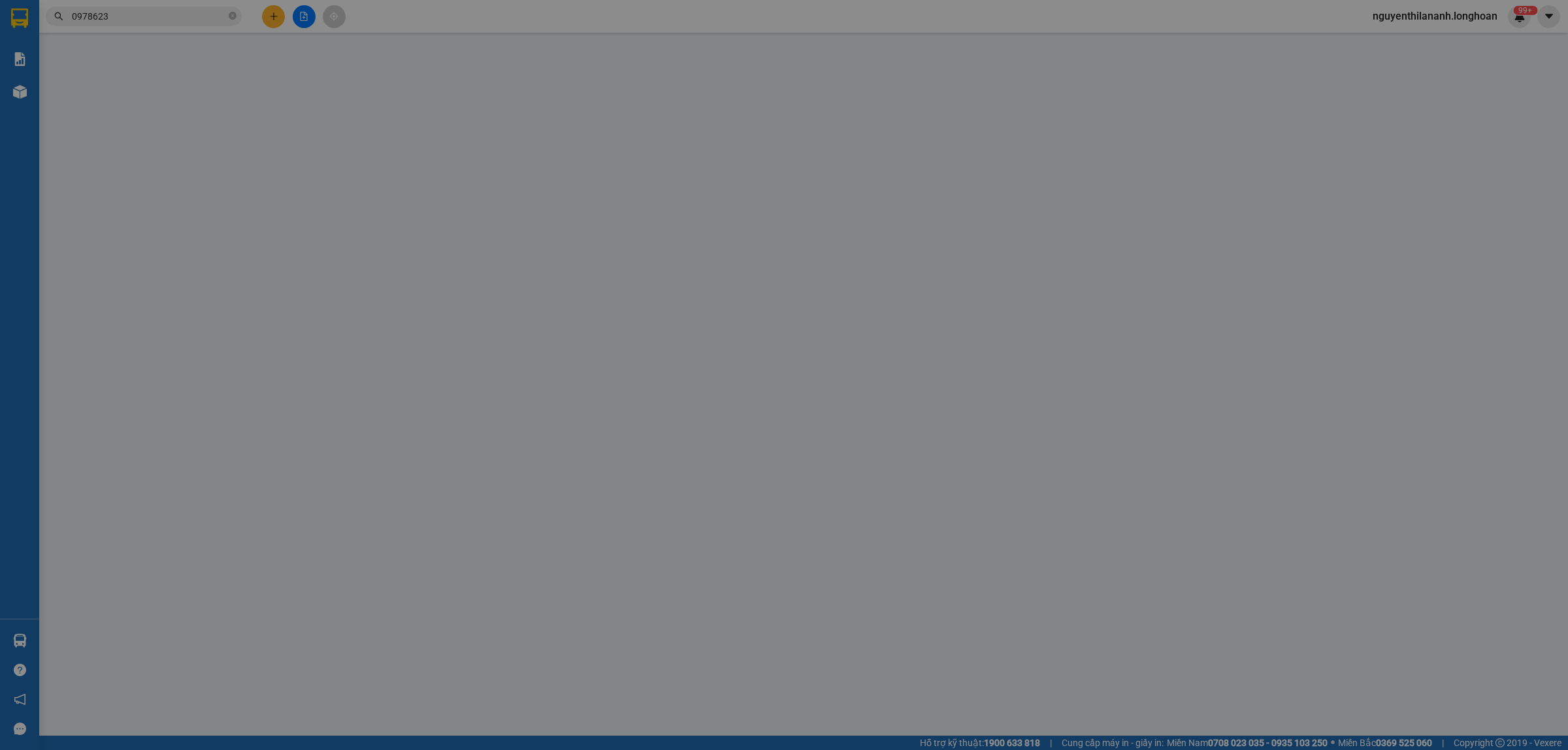
type input "0978623040"
type input "Giang"
checkbox input "true"
type input "Nơ 19 khu đô thị pháp [GEOGRAPHIC_DATA], [GEOGRAPHIC_DATA], [GEOGRAPHIC_DATA], …"
type input "65.000"
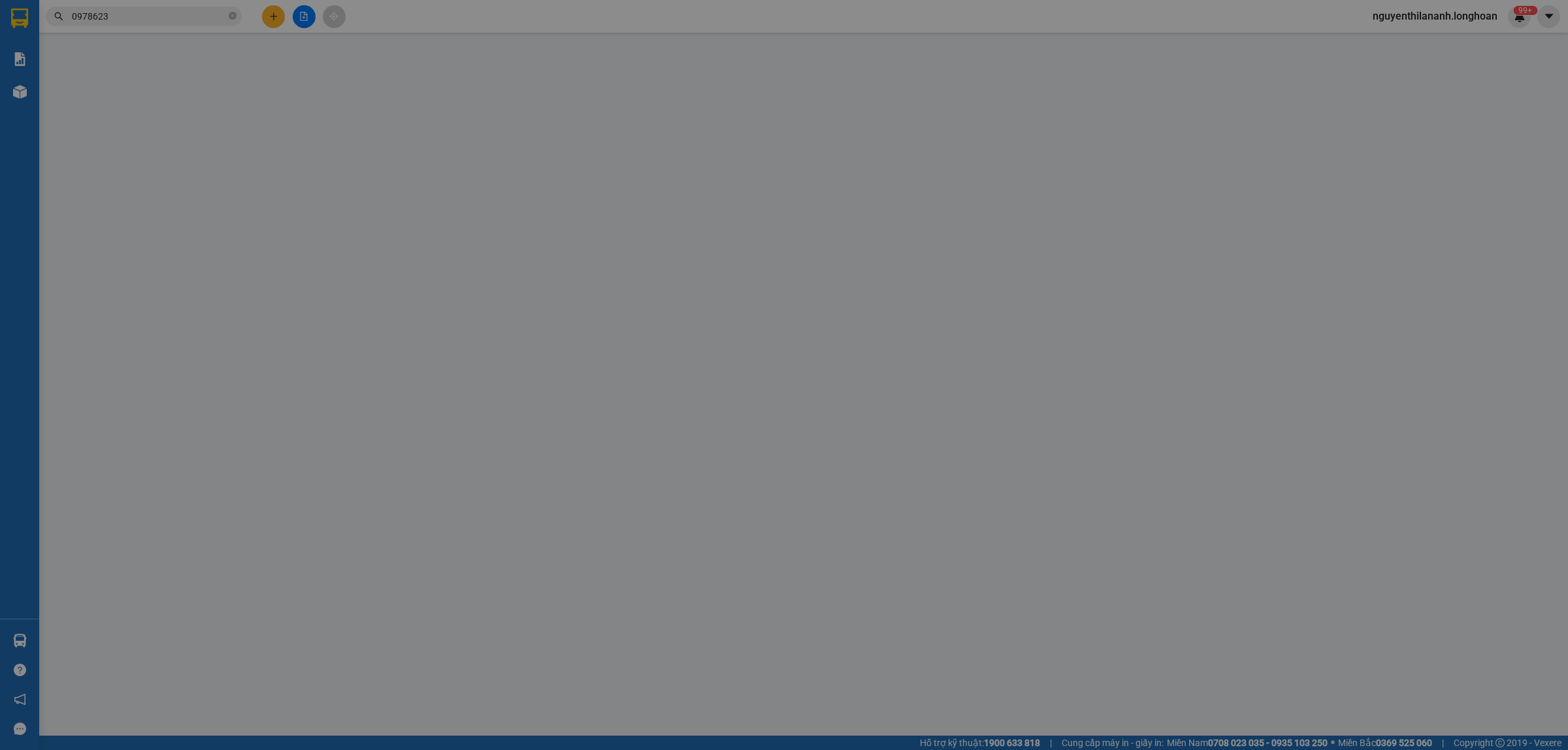
type input "0962446477"
type input "Chị Thu"
checkbox input "true"
type input "Số nhà 12/1 - [GEOGRAPHIC_DATA] - [GEOGRAPHIC_DATA]- [GEOGRAPHIC_DATA]"
type input "0"
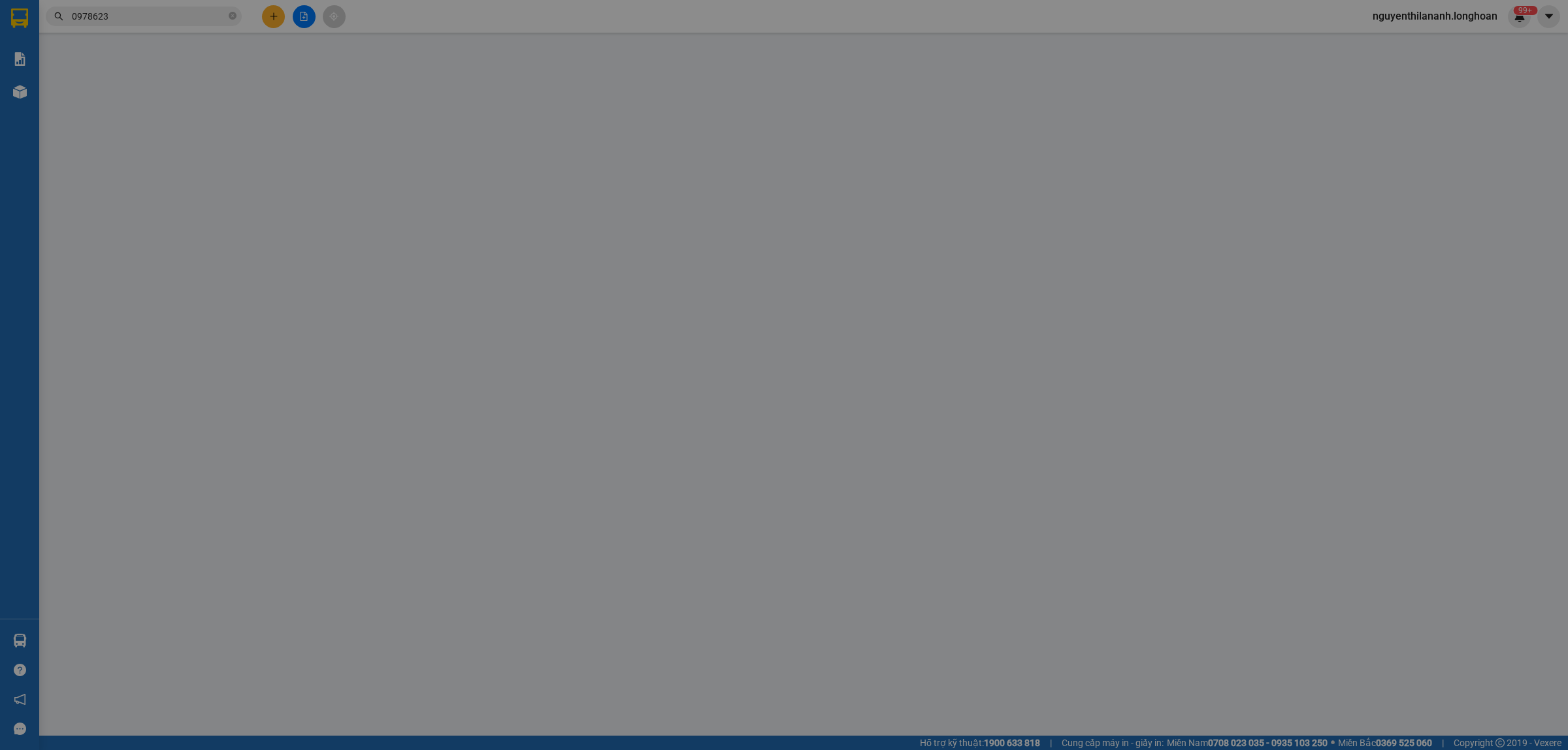
type input "335.000"
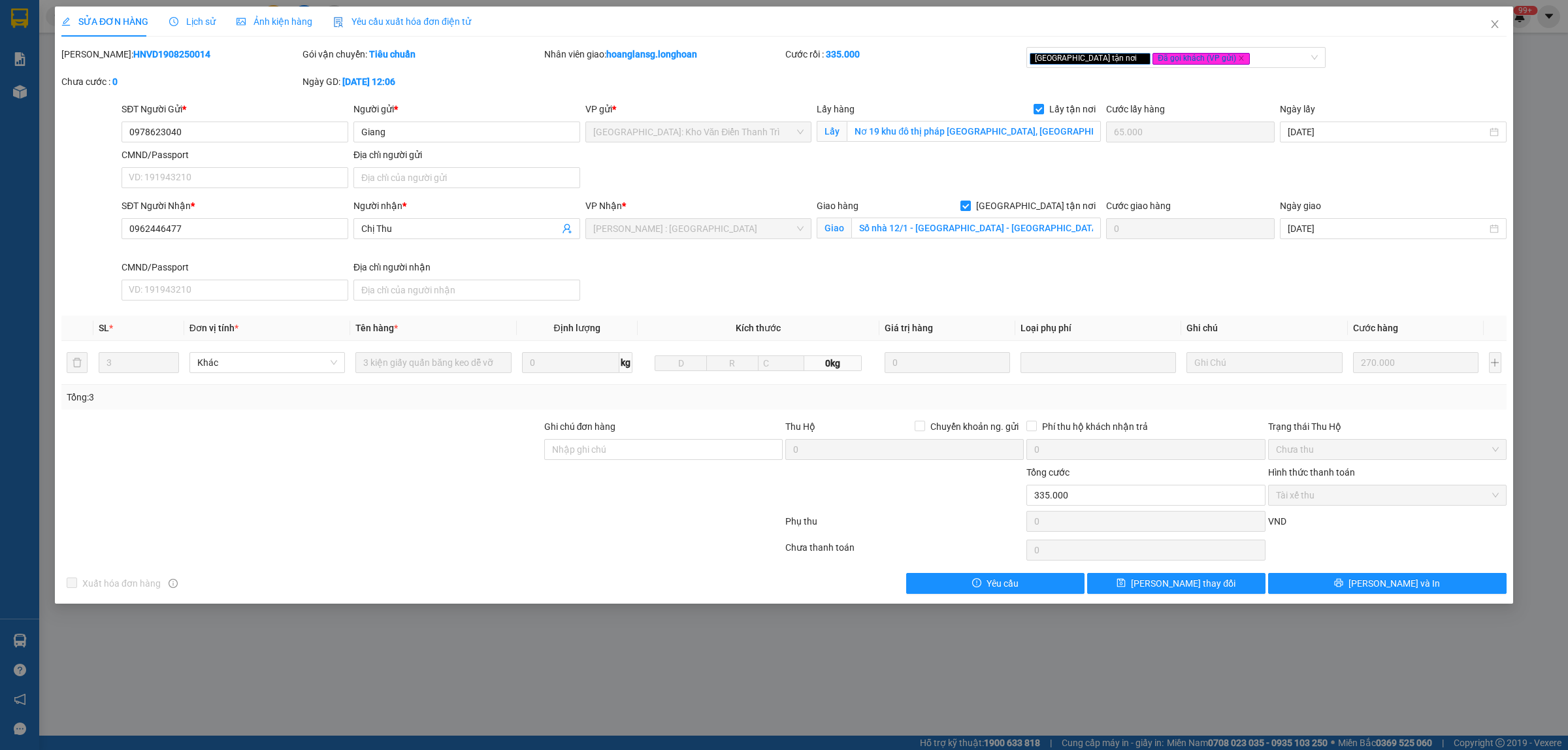
drag, startPoint x: 182, startPoint y: 51, endPoint x: 174, endPoint y: 51, distance: 8.0
click at [174, 51] on div "[PERSON_NAME]: HNVD1908250014" at bounding box center [180, 54] width 238 height 14
drag, startPoint x: 192, startPoint y: 129, endPoint x: 124, endPoint y: 141, distance: 69.1
click at [124, 141] on input "0978623040" at bounding box center [235, 132] width 227 height 21
click at [851, 131] on input "Nơ 19 khu đô thị pháp [GEOGRAPHIC_DATA], [GEOGRAPHIC_DATA], [GEOGRAPHIC_DATA], …" at bounding box center [974, 131] width 254 height 21
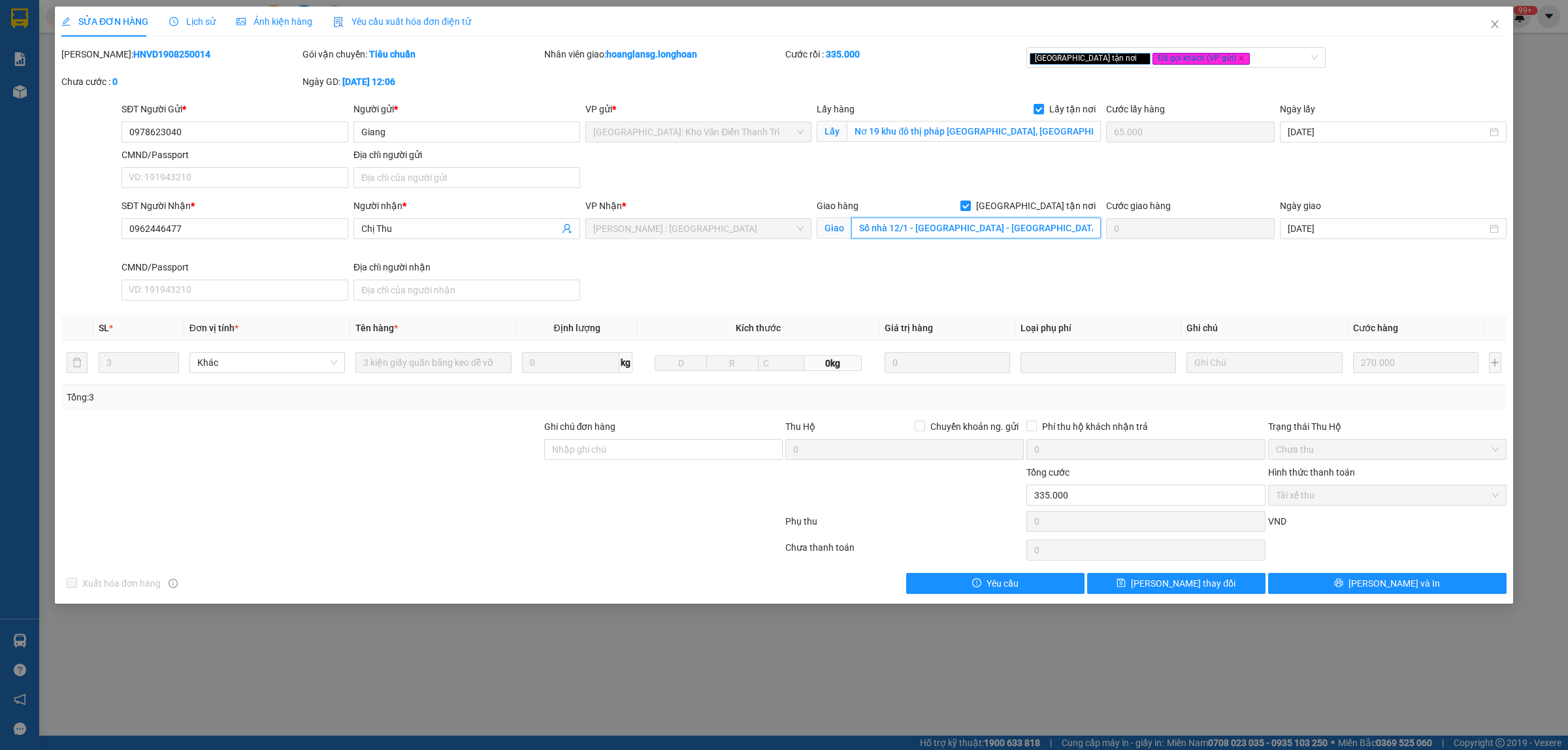
click at [895, 234] on input "Số nhà 12/1 - [GEOGRAPHIC_DATA] - [GEOGRAPHIC_DATA]- [GEOGRAPHIC_DATA]" at bounding box center [976, 228] width 249 height 21
drag, startPoint x: 195, startPoint y: 229, endPoint x: 112, endPoint y: 234, distance: 83.2
click at [112, 234] on div "SĐT Người Nhận * 0962446477 0962446477 Người nhận * Chị Thu VP Nhận * [GEOGRAPH…" at bounding box center [784, 252] width 1448 height 107
click at [1500, 25] on span "Close" at bounding box center [1495, 25] width 37 height 37
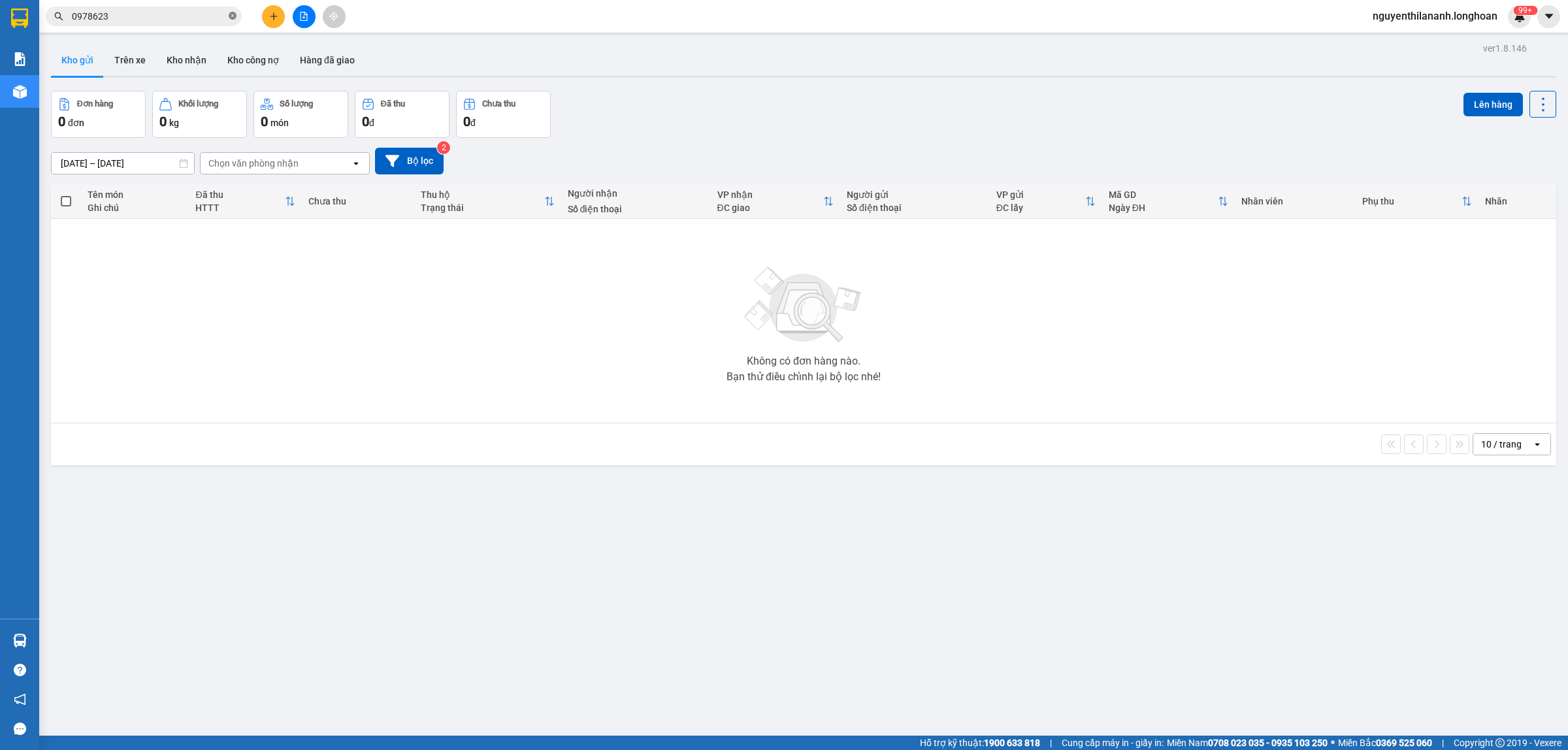
click at [234, 16] on icon "close-circle" at bounding box center [233, 15] width 8 height 8
paste input "0346874458"
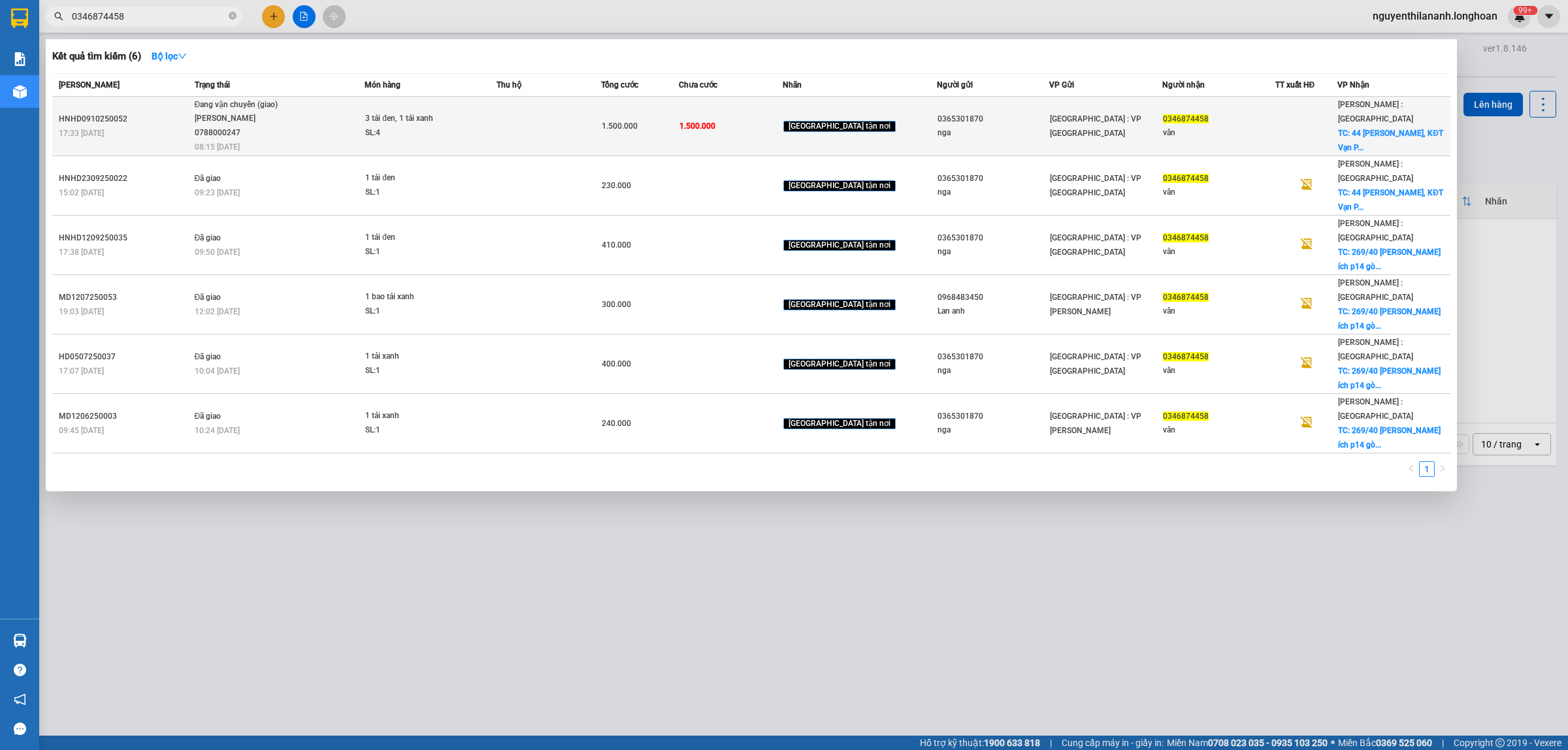
type input "0346874458"
click at [188, 127] on div "17:33 [DATE]" at bounding box center [125, 133] width 132 height 14
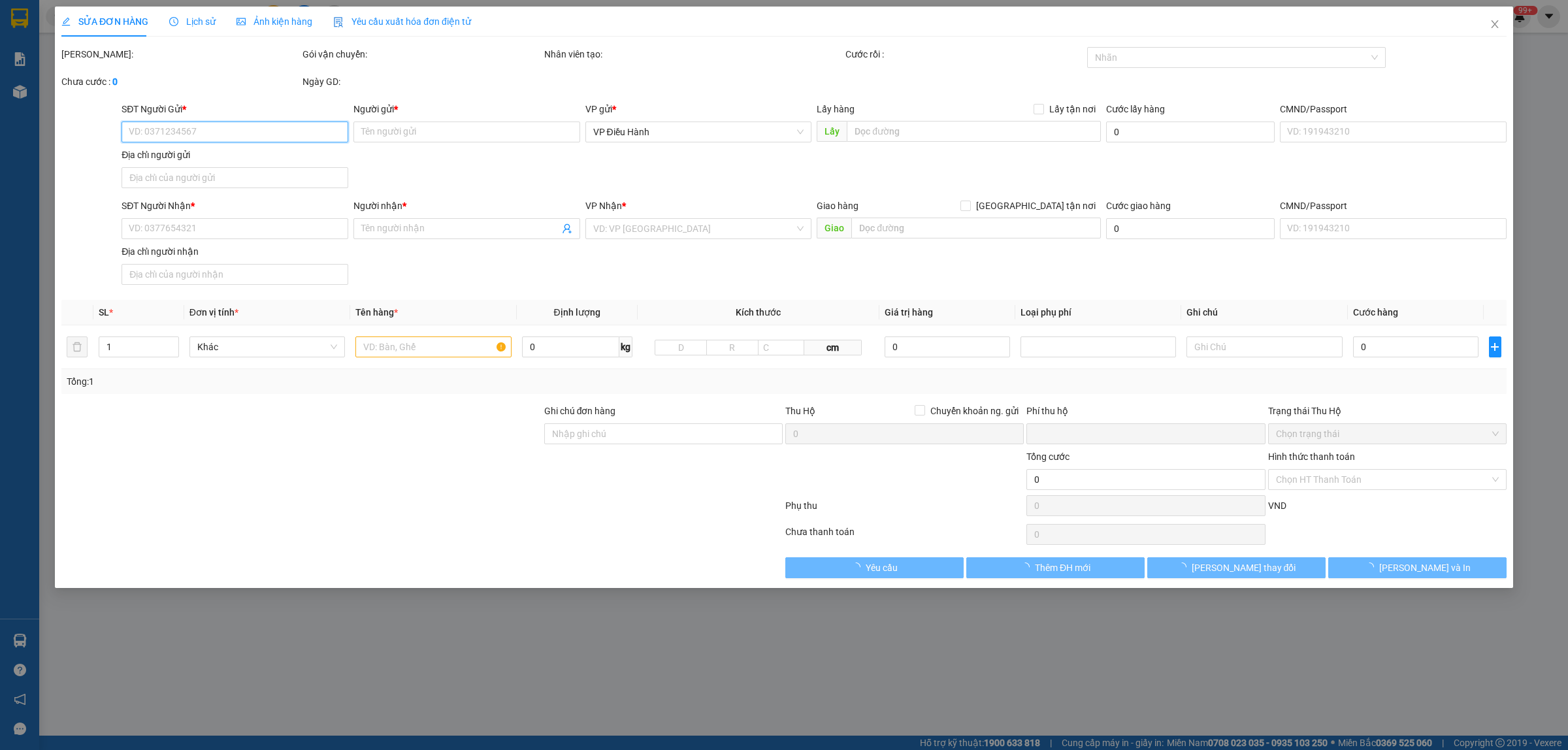
type input "0365301870"
type input "nga"
type input "001082015723"
type input "tòa ct4 phú lãm [GEOGRAPHIC_DATA]"
type input "0346874458"
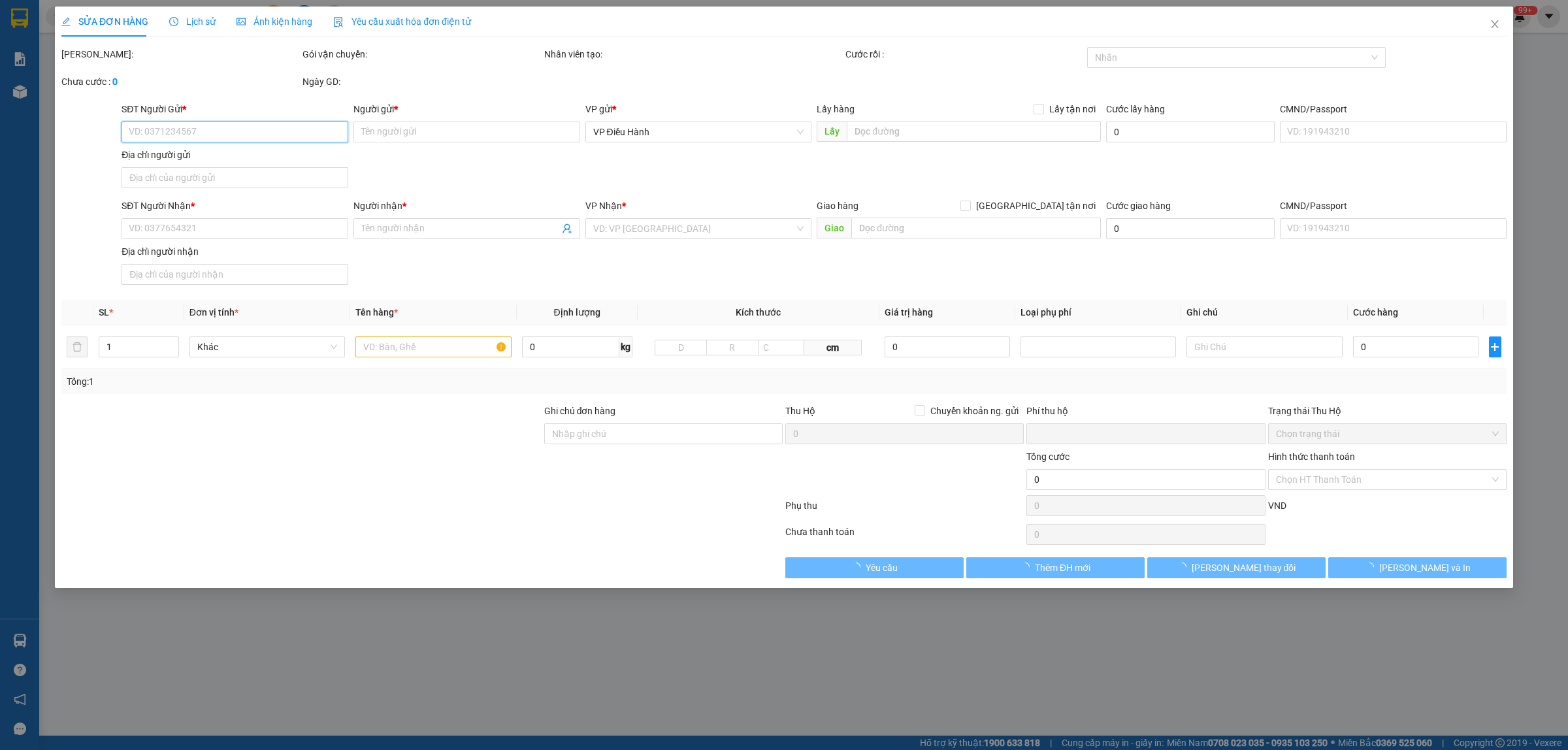
type input "vân"
checkbox input "true"
type input "44 [PERSON_NAME], KĐT Vạn Phúc, [GEOGRAPHIC_DATA]"
type input "051190014219"
type input "0"
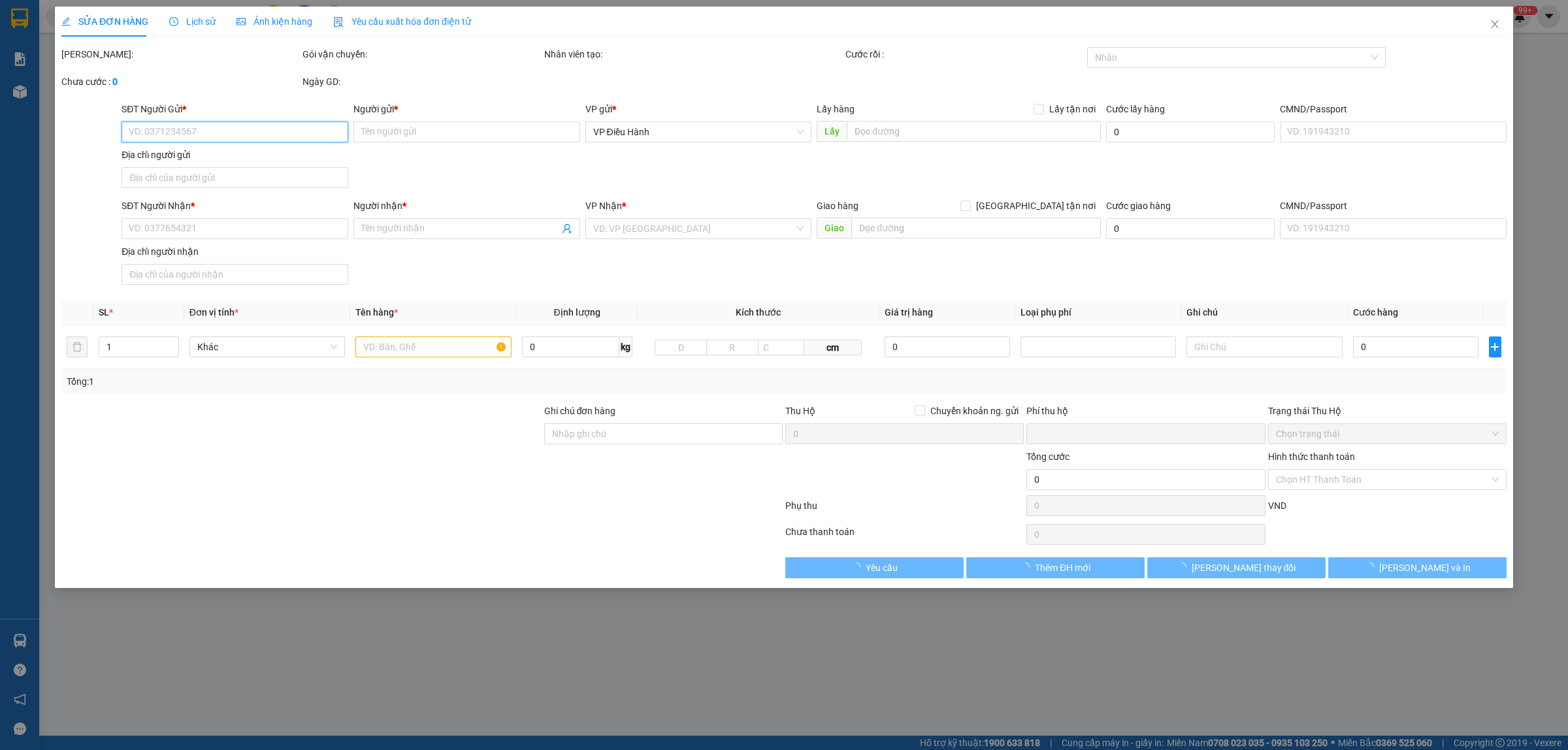
type input "1.500.000"
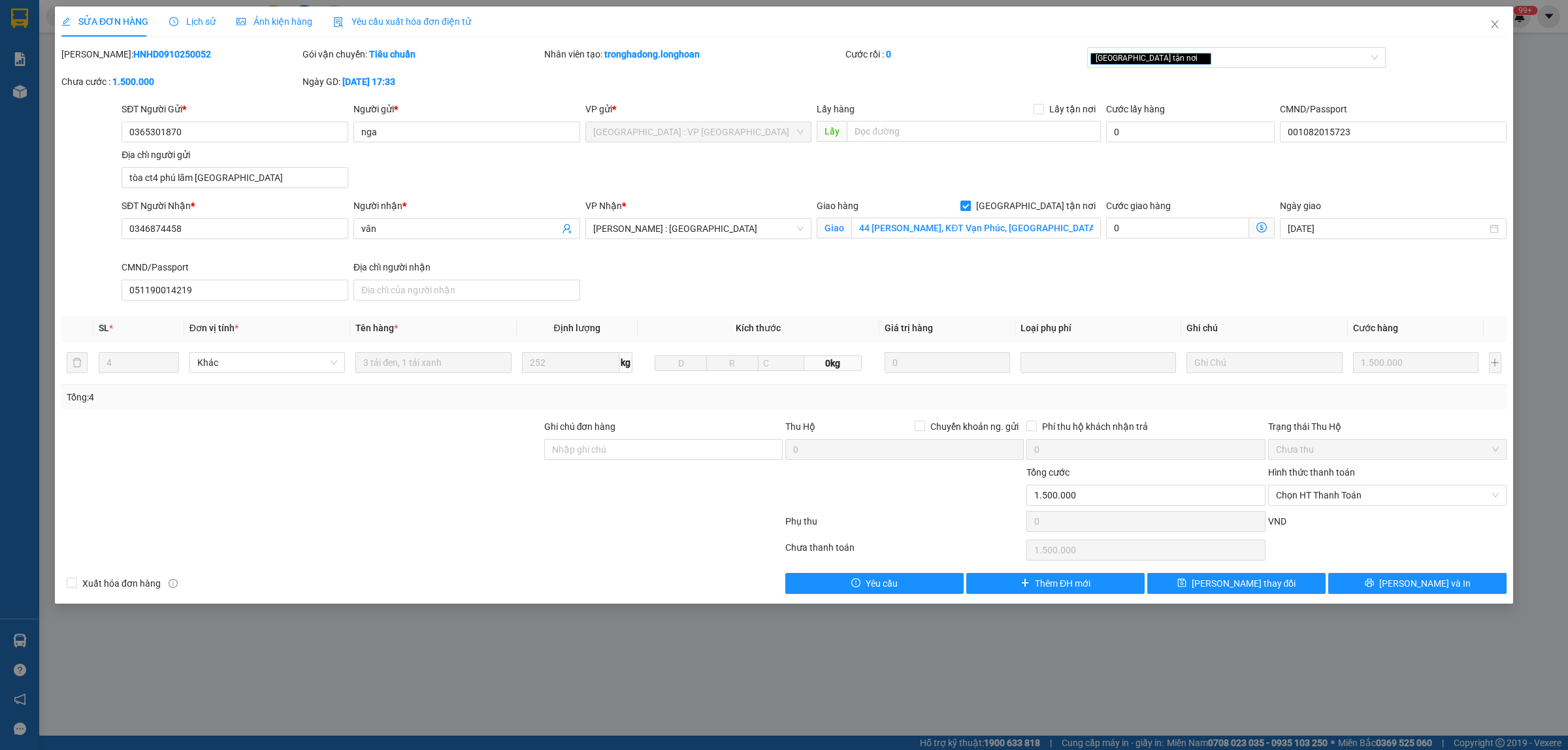
drag, startPoint x: 183, startPoint y: 50, endPoint x: 96, endPoint y: 54, distance: 87.1
click at [96, 54] on div "[PERSON_NAME]: HNHD0910250052" at bounding box center [180, 54] width 238 height 14
copy b "HNHD0910250052"
click at [1494, 24] on icon "close" at bounding box center [1494, 24] width 11 height 11
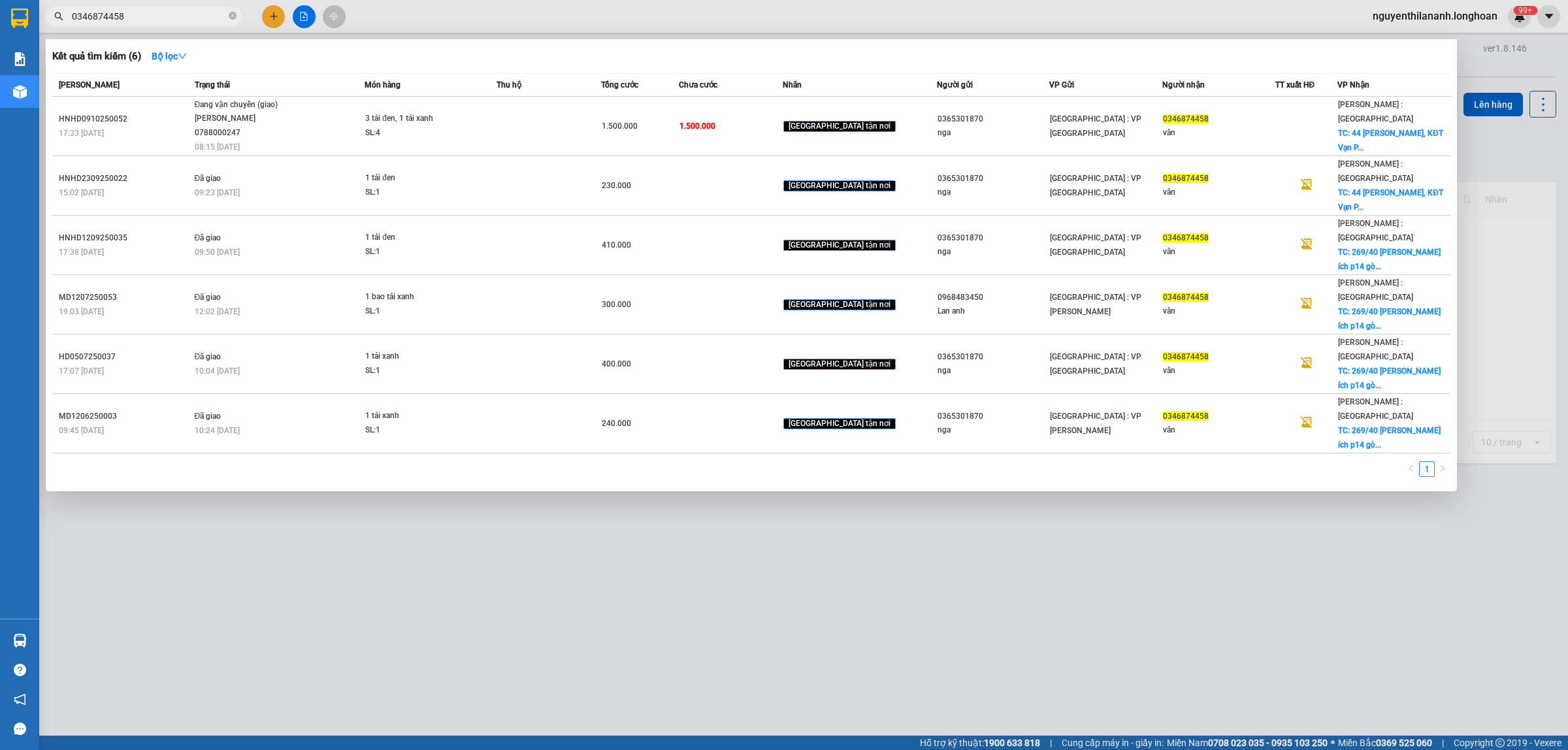
click at [193, 18] on input "0346874458" at bounding box center [148, 16] width 154 height 14
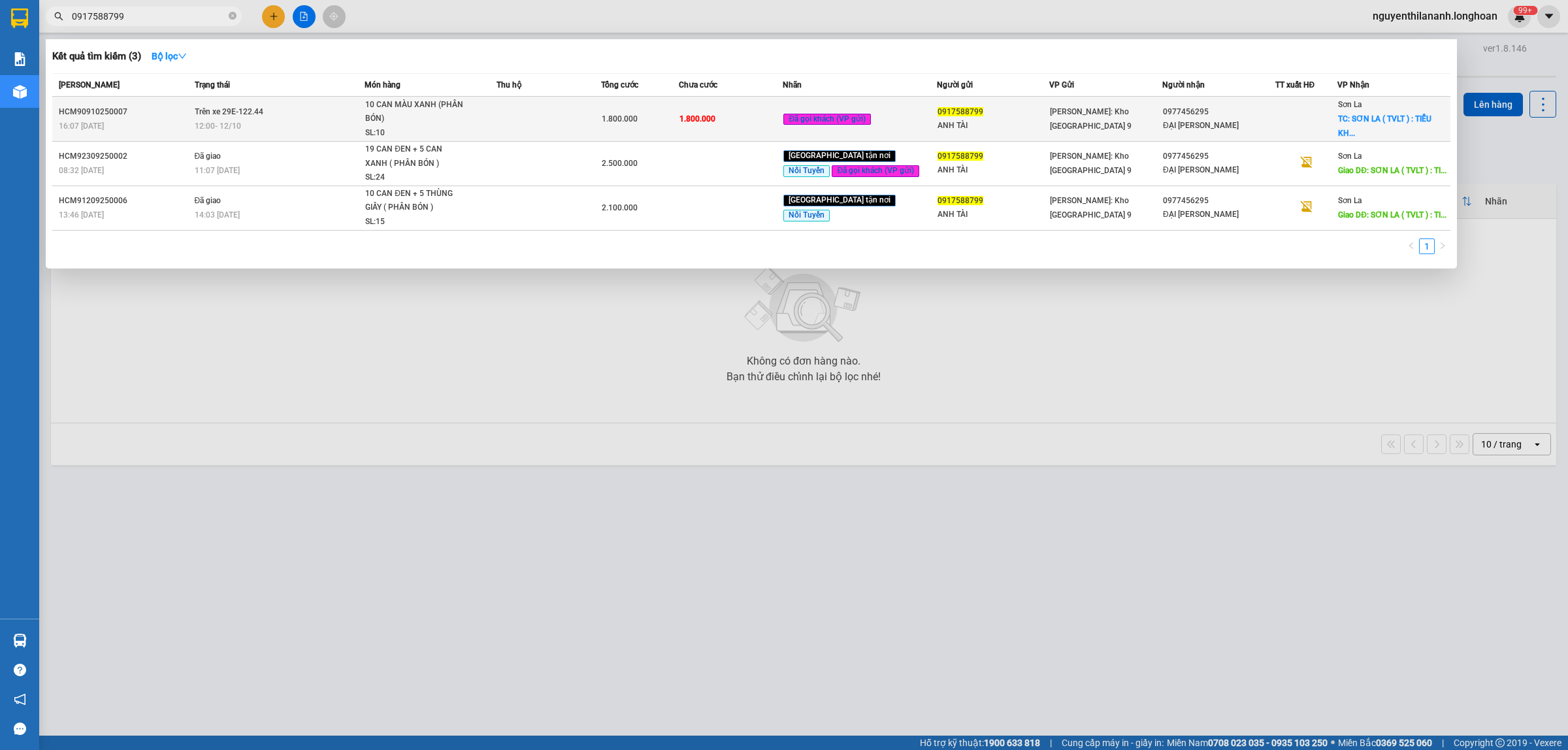
type input "0917588799"
click at [184, 119] on div "16:07 [DATE]" at bounding box center [125, 126] width 132 height 14
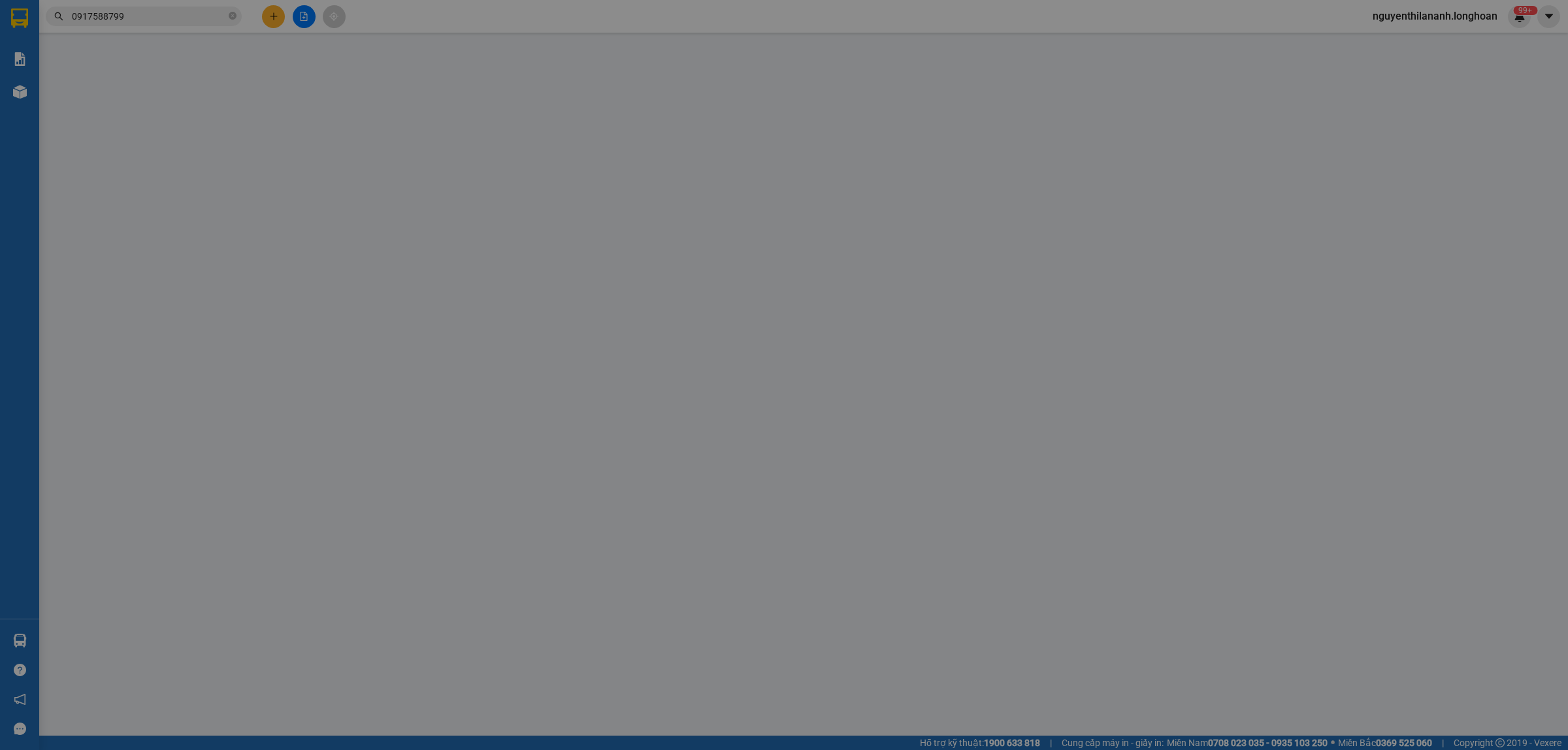
type input "0917588799"
type input "ANH TÀI"
type input "0977456295"
type input "ĐẠI [PERSON_NAME]"
checkbox input "true"
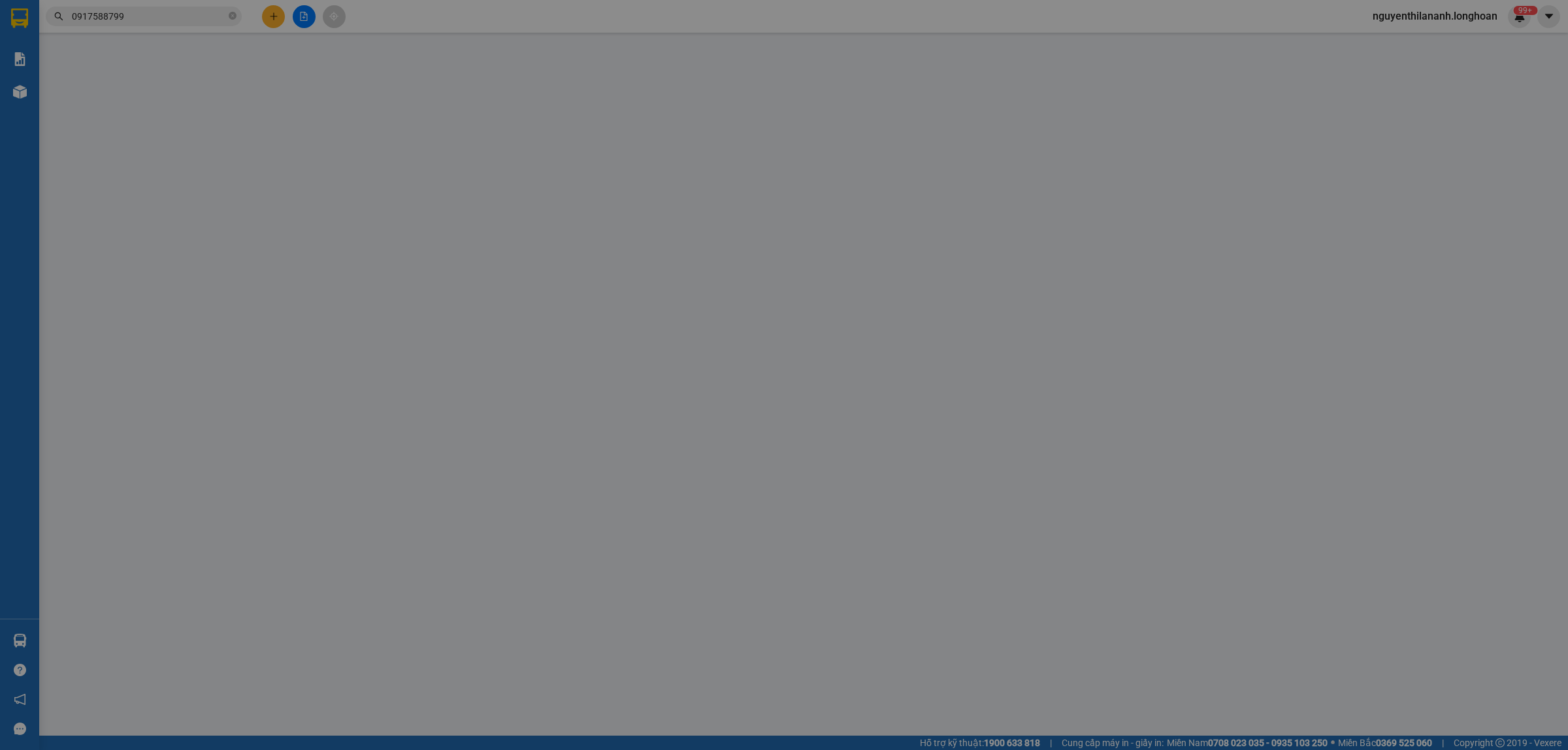
type input "SƠN LA ( TVLT ) : TIỂU KHU THỐNG NHẤT - [GEOGRAPHIC_DATA] - [GEOGRAPHIC_DATA] -…"
type input "VẬN CHUYỂN NHẸ TAY - HƯ VỠ KHÔNG ĐỀN"
type input "0"
type input "1.800.000"
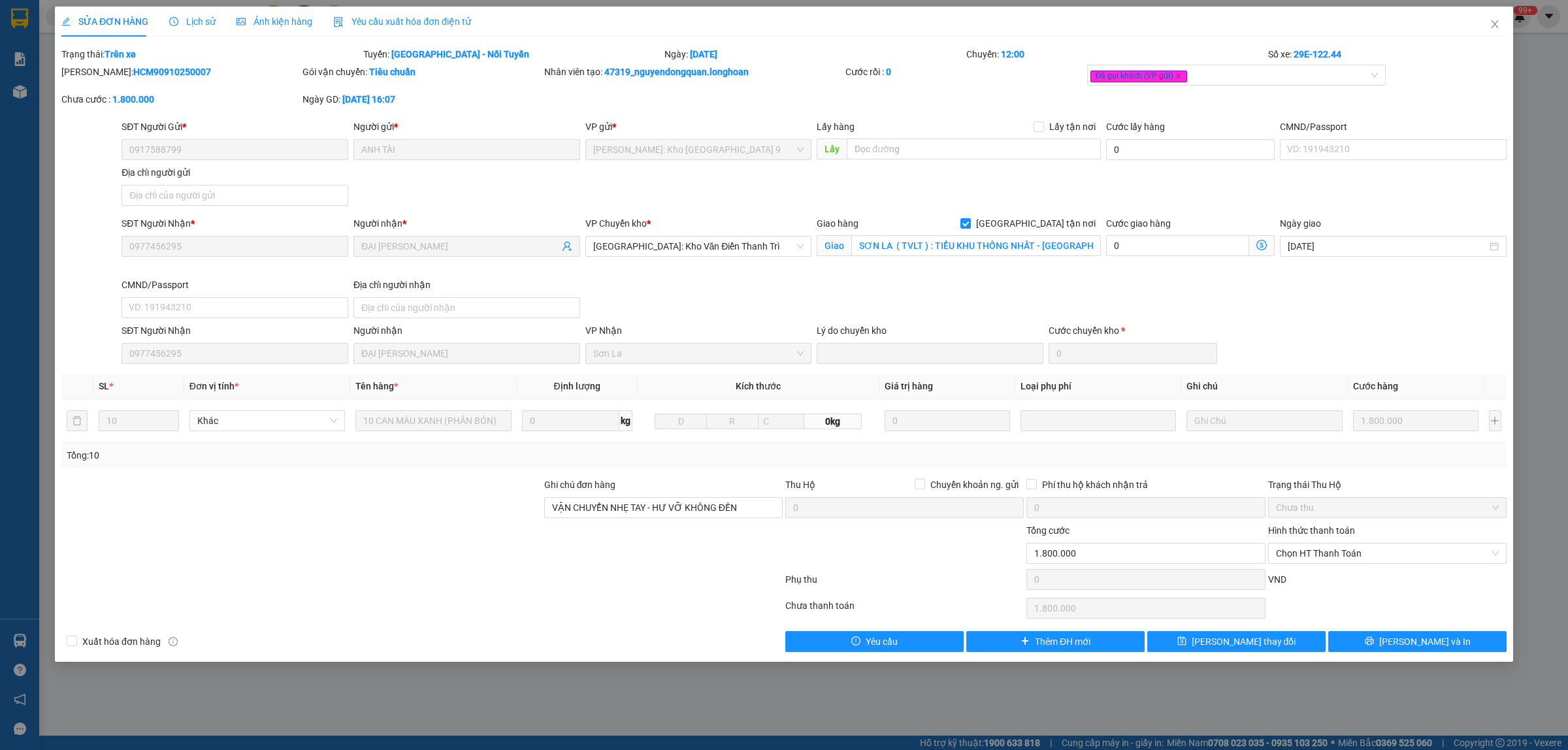
click at [185, 20] on span "Lịch sử" at bounding box center [192, 21] width 46 height 11
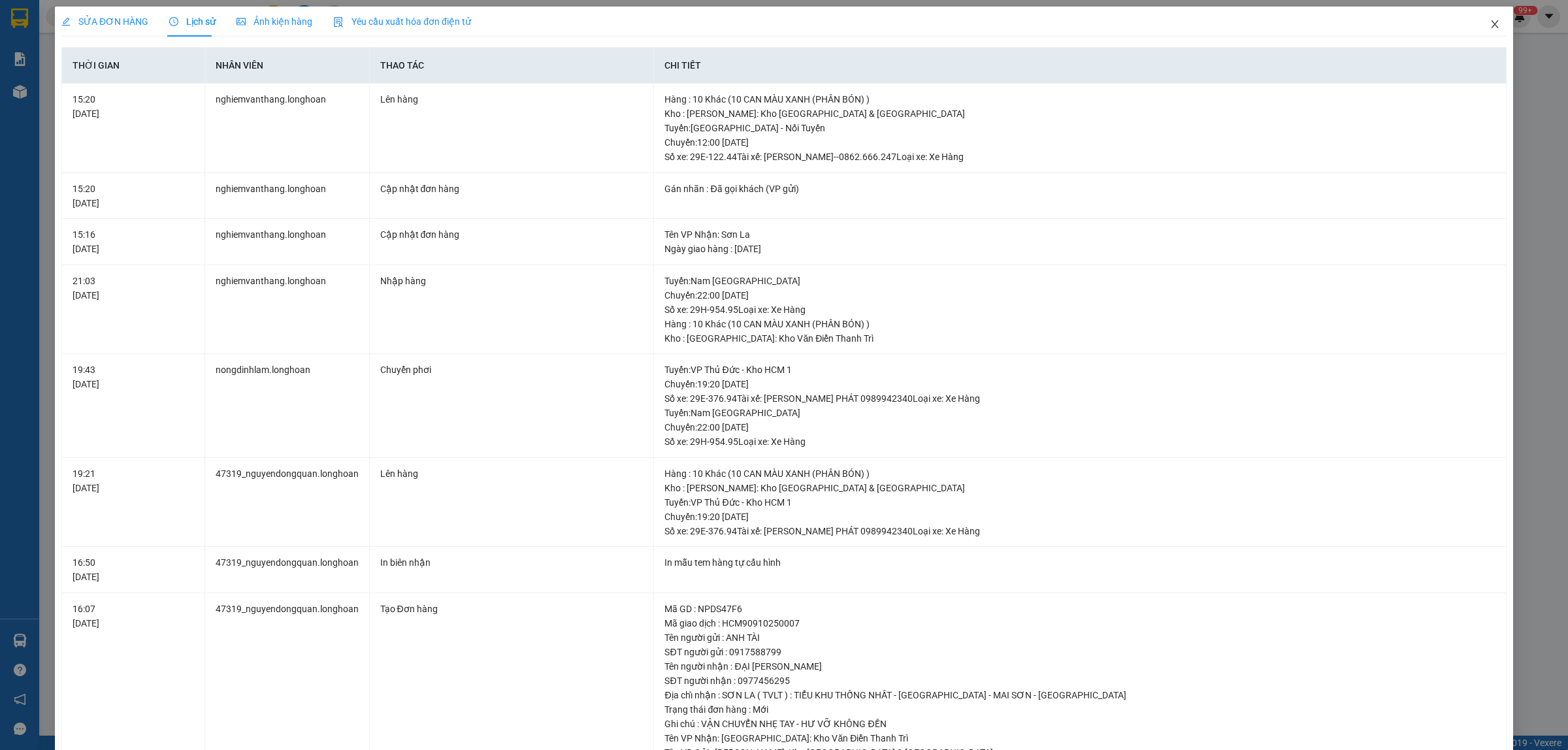
click at [1489, 20] on icon "close" at bounding box center [1494, 24] width 11 height 11
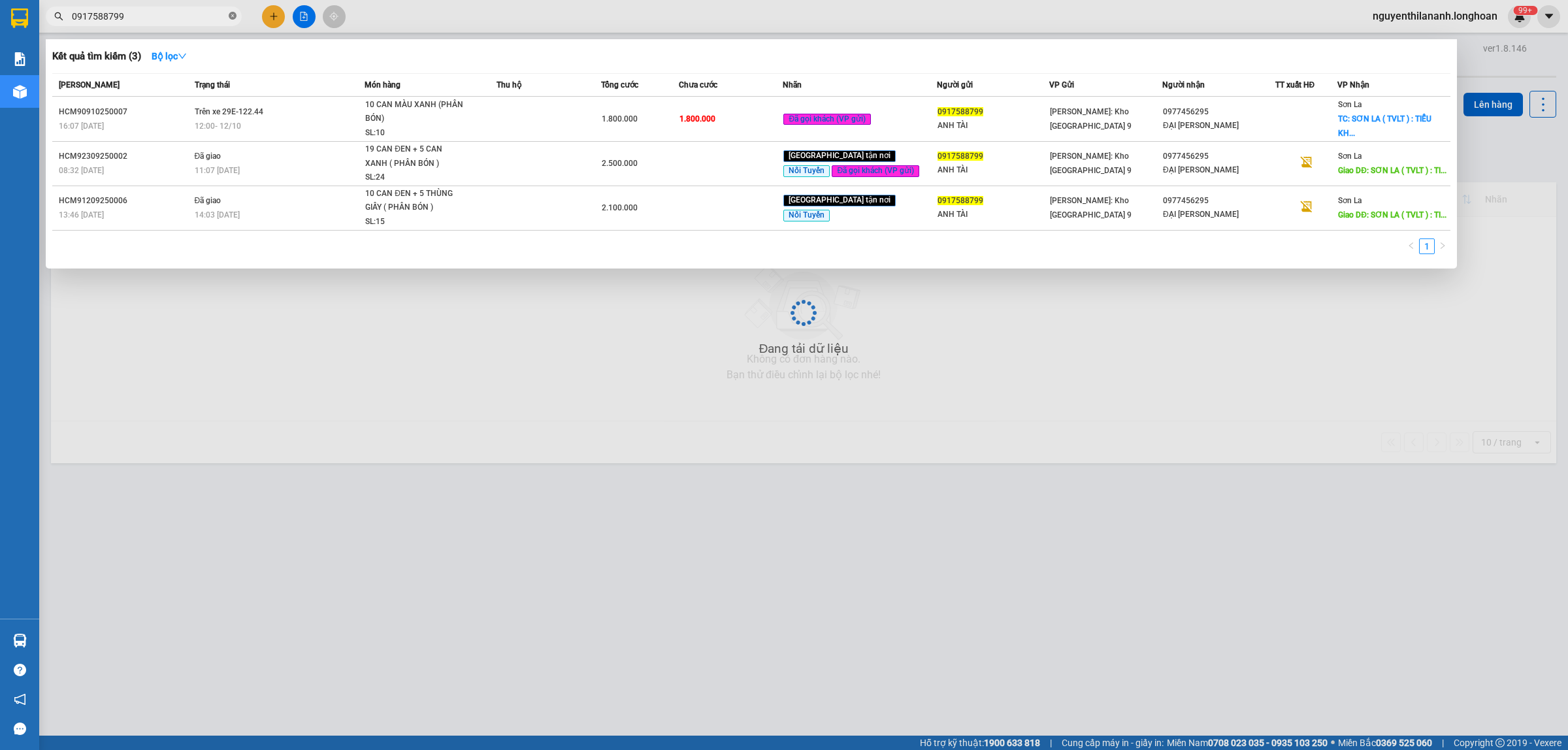
click at [230, 11] on span at bounding box center [233, 17] width 8 height 13
paste input "0917955211"
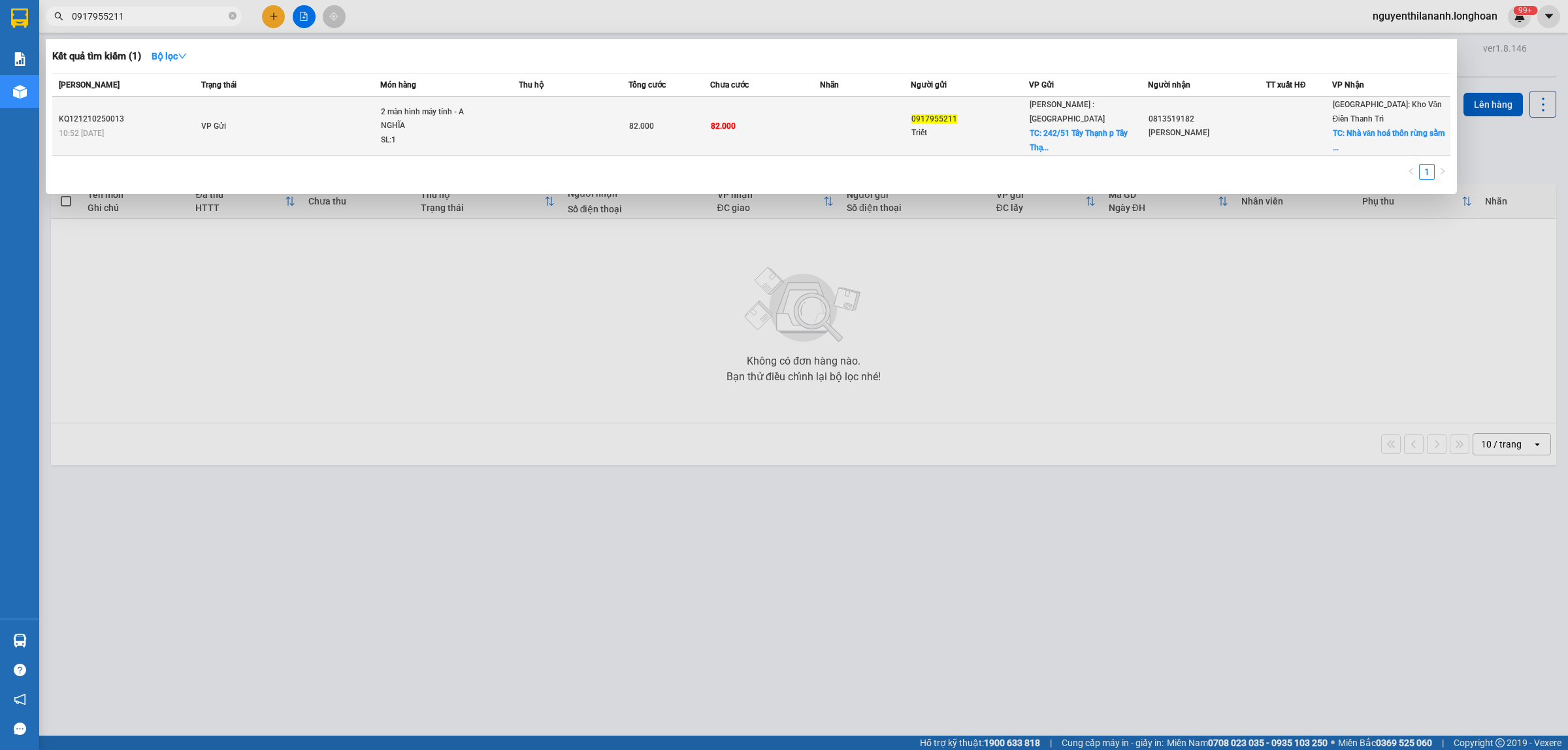
type input "0917955211"
click at [166, 126] on div "10:52 [DATE]" at bounding box center [128, 133] width 138 height 14
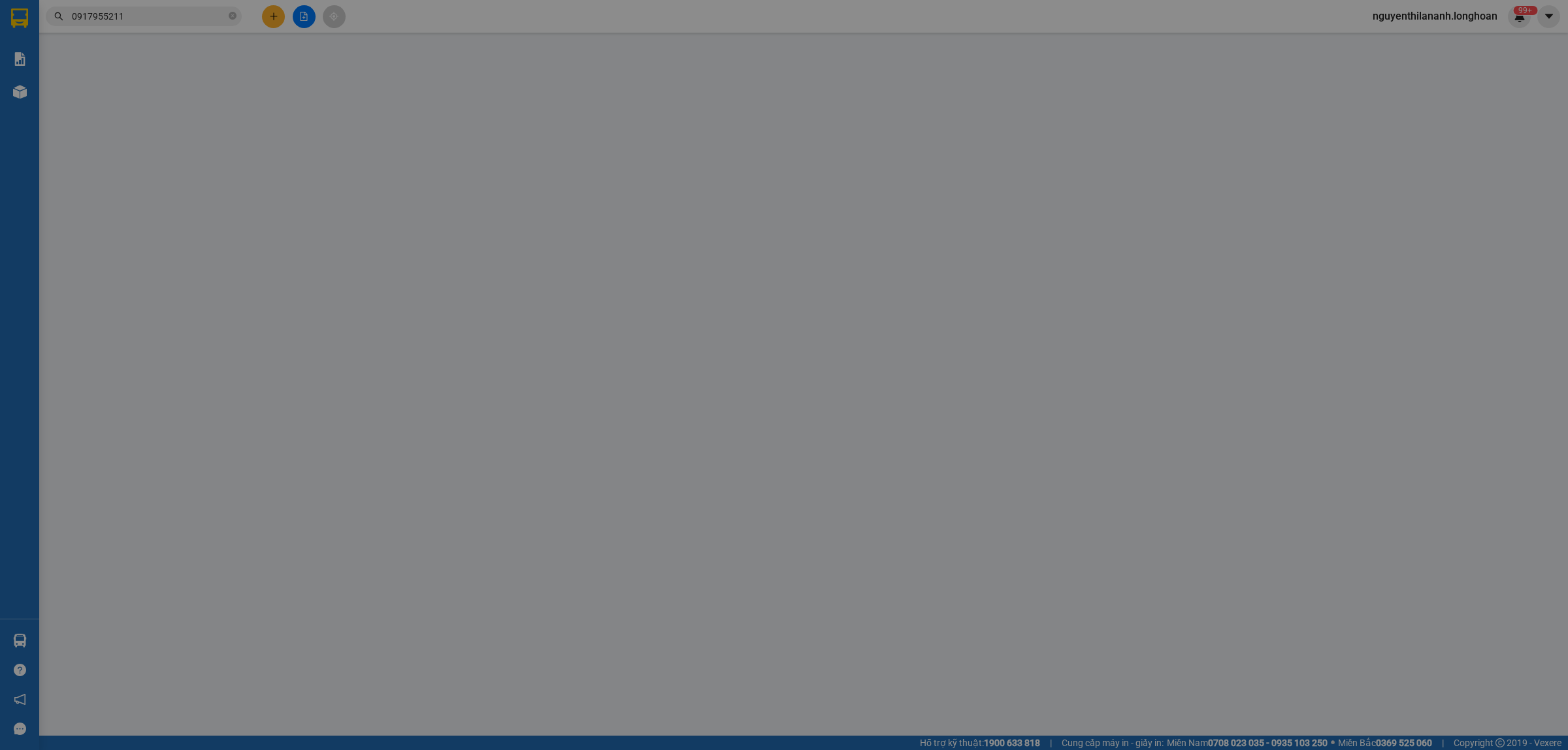
type input "0917955211"
type input "Triết"
checkbox input "true"
type input "242/51 [GEOGRAPHIC_DATA] q [GEOGRAPHIC_DATA]"
type input "0813519182"
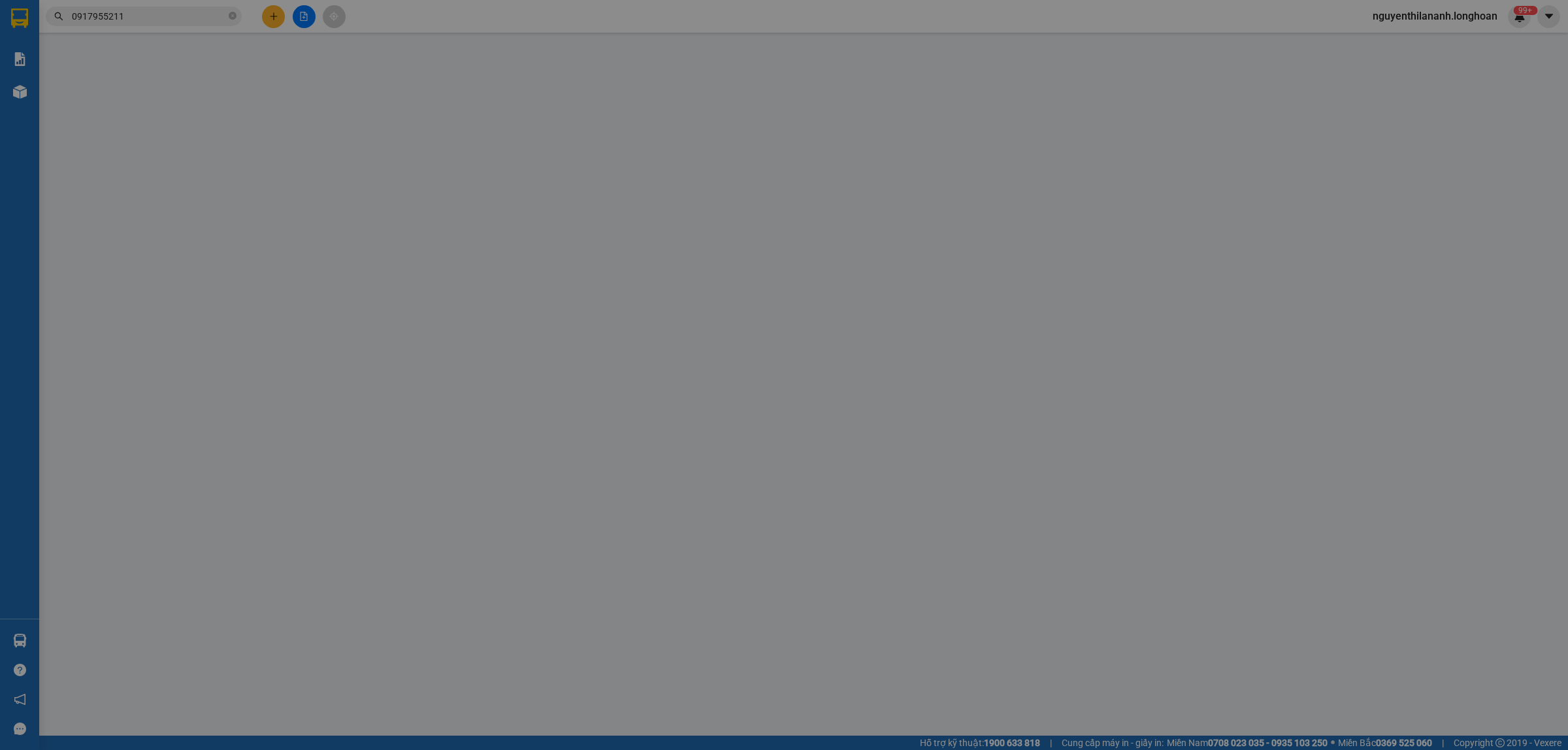
type input "[PERSON_NAME]"
checkbox input "true"
type input "Nhà văn hoá thôn rừng sằm - xã [GEOGRAPHIC_DATA] - huyện [GEOGRAPHIC_DATA] - tỉ…"
type input "0"
type input "82.000"
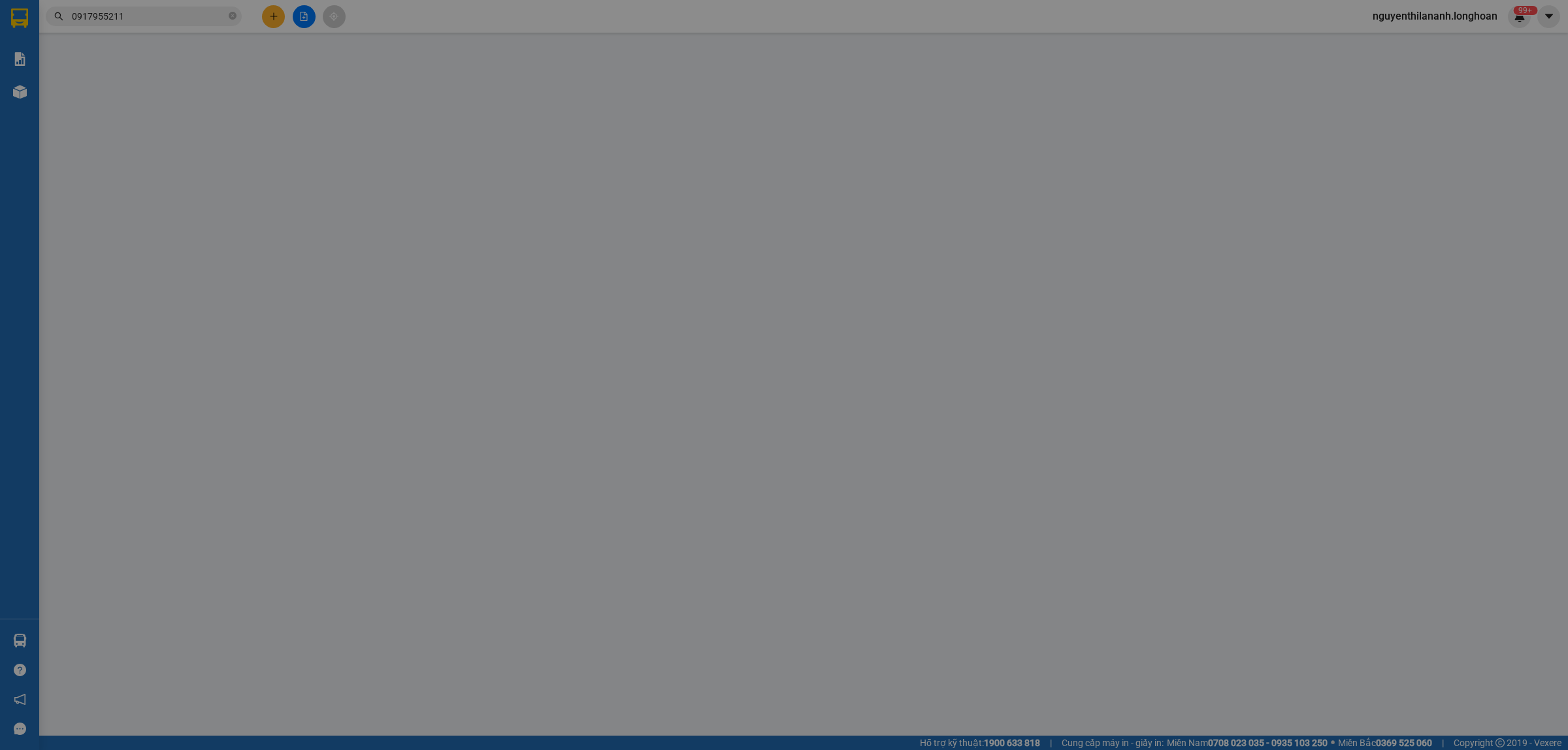
type input "80.000"
type input "82.000"
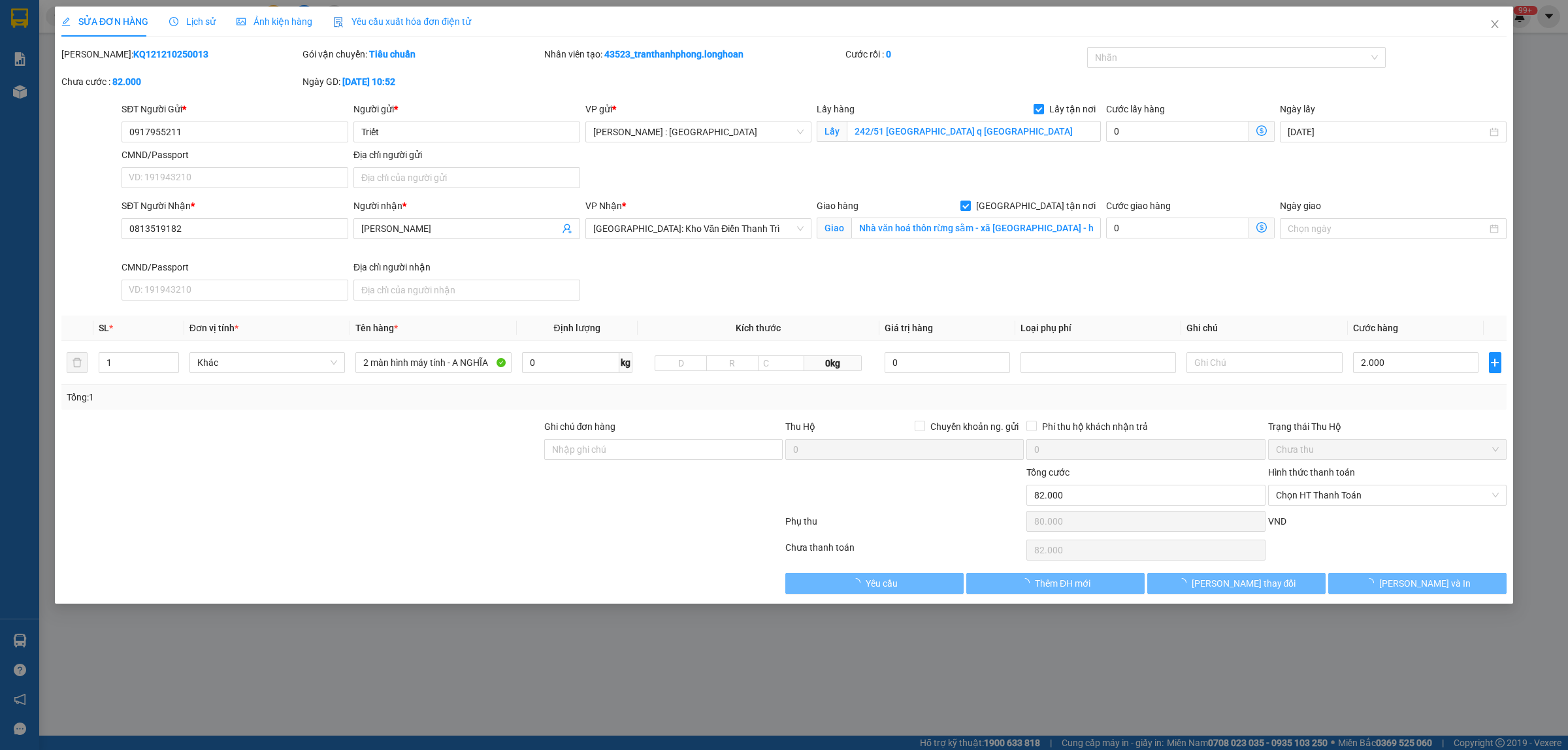
click at [201, 22] on span "Lịch sử" at bounding box center [192, 21] width 46 height 11
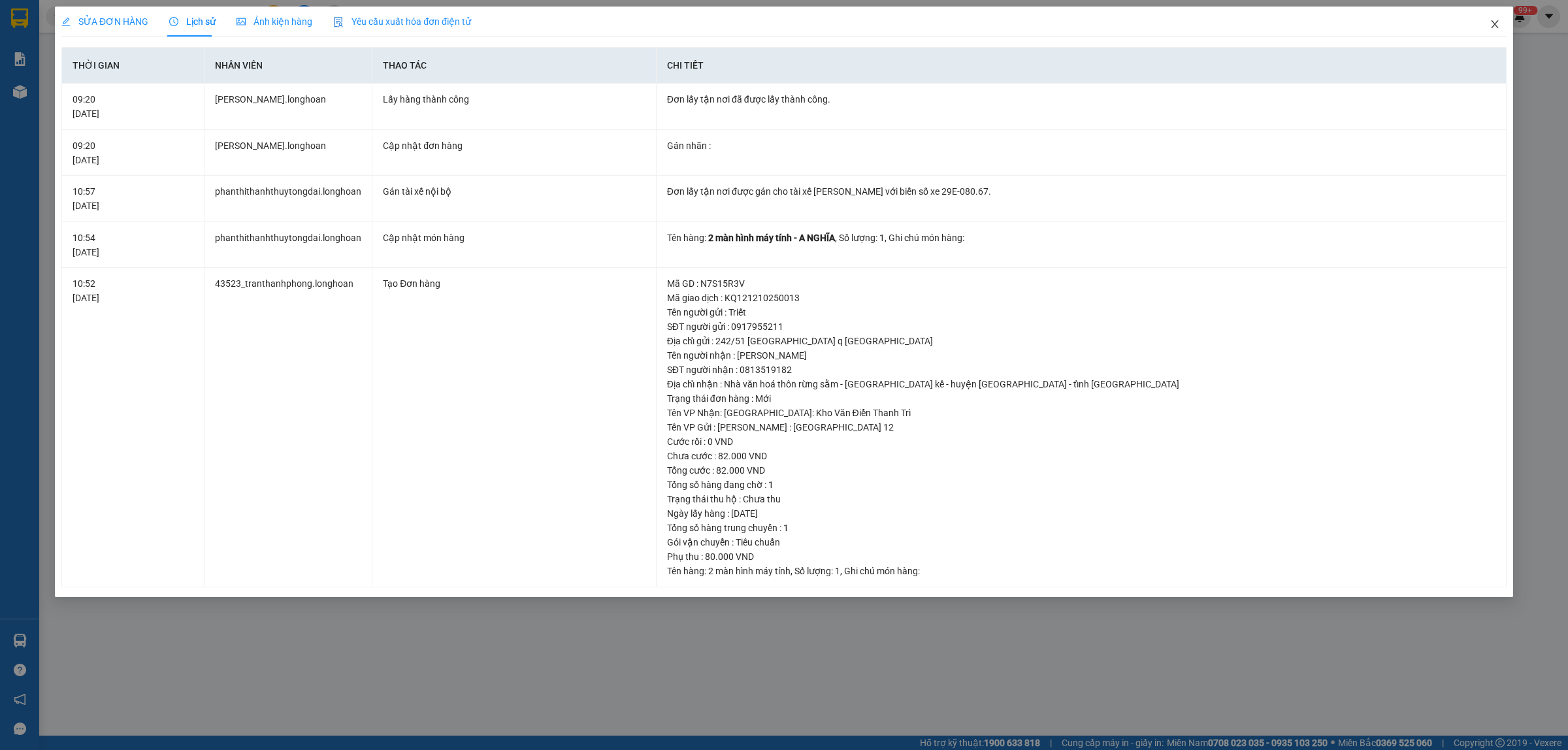
drag, startPoint x: 1503, startPoint y: 20, endPoint x: 281, endPoint y: 37, distance: 1222.1
click at [1501, 20] on span "Close" at bounding box center [1495, 25] width 37 height 37
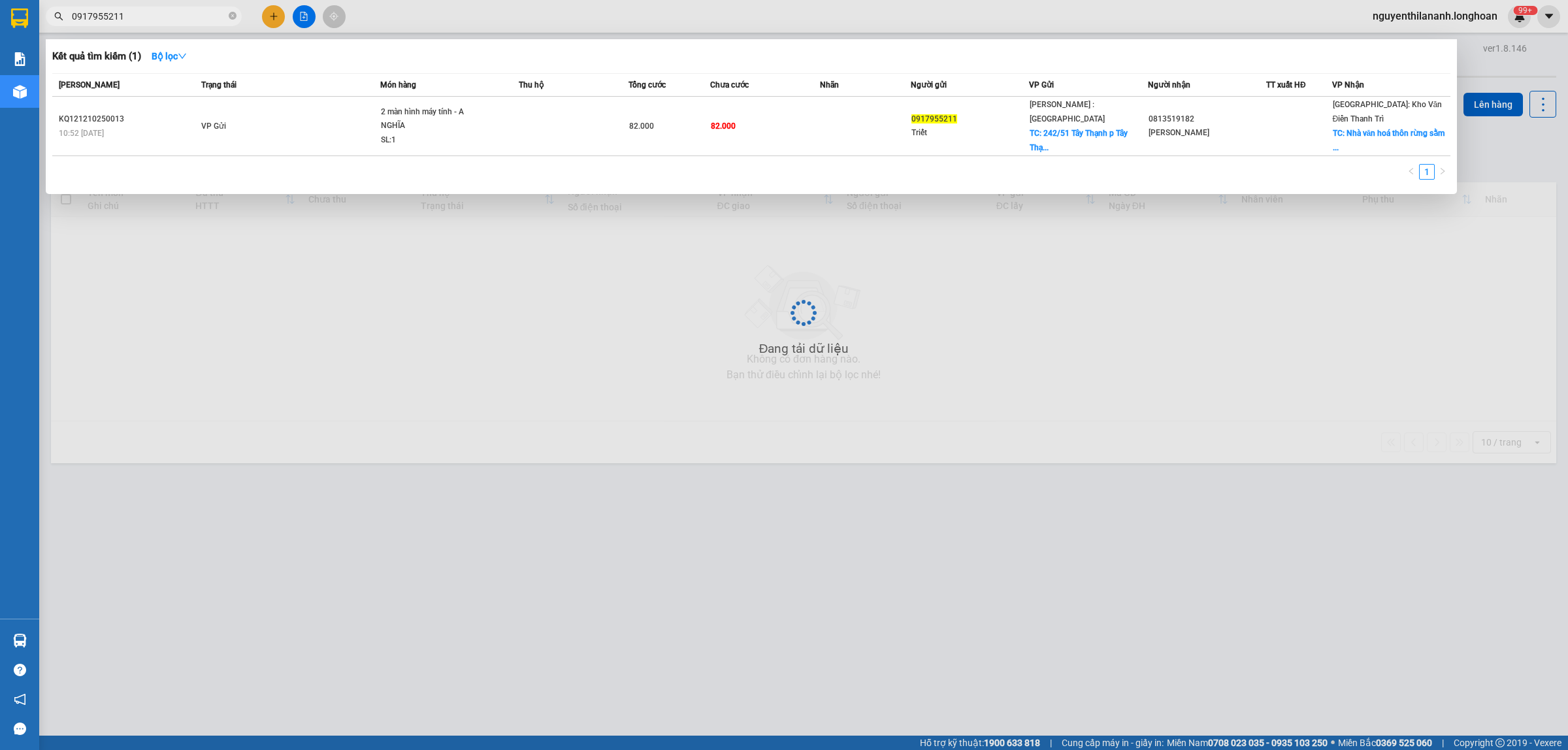
click at [190, 14] on input "0917955211" at bounding box center [148, 16] width 154 height 14
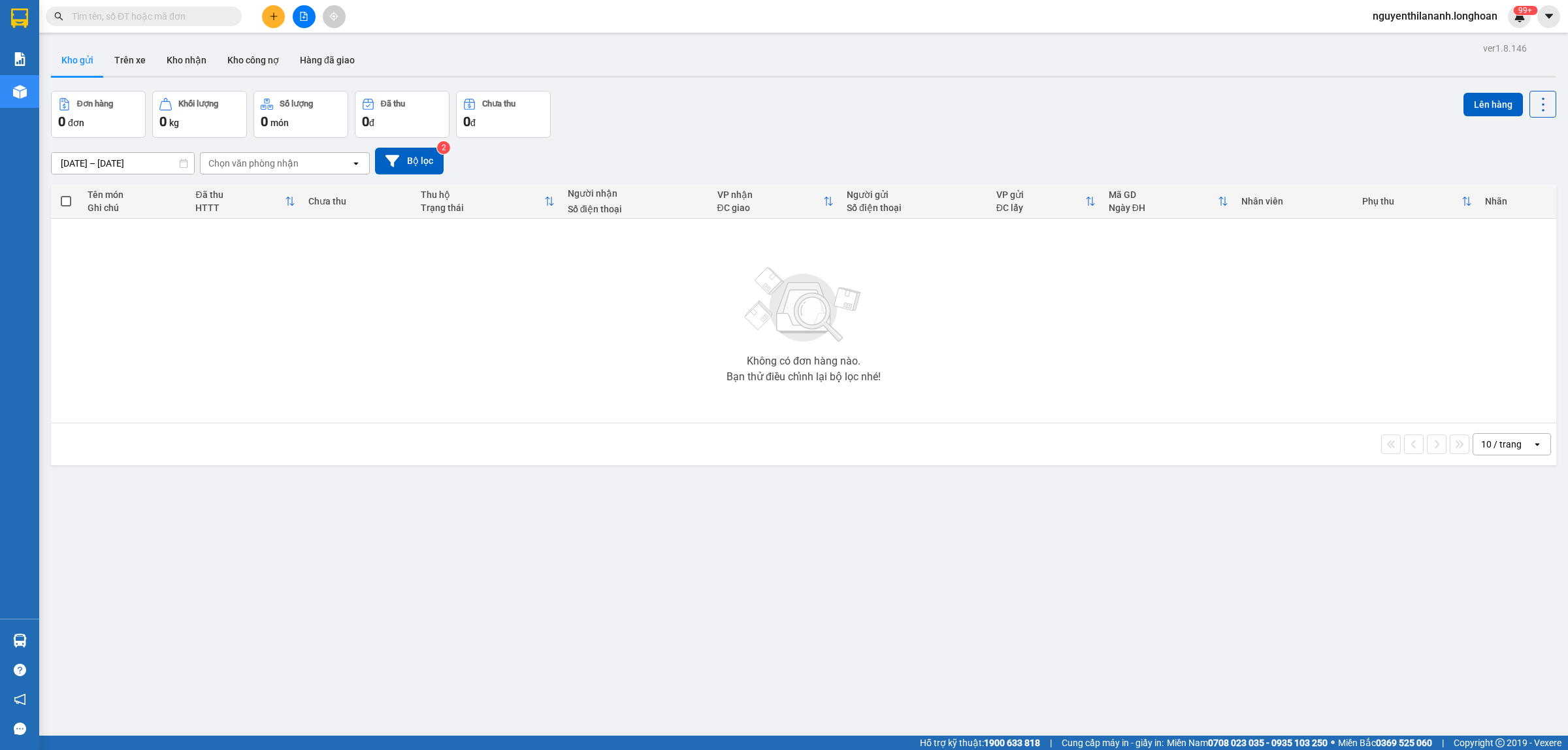
paste input "0346874458"
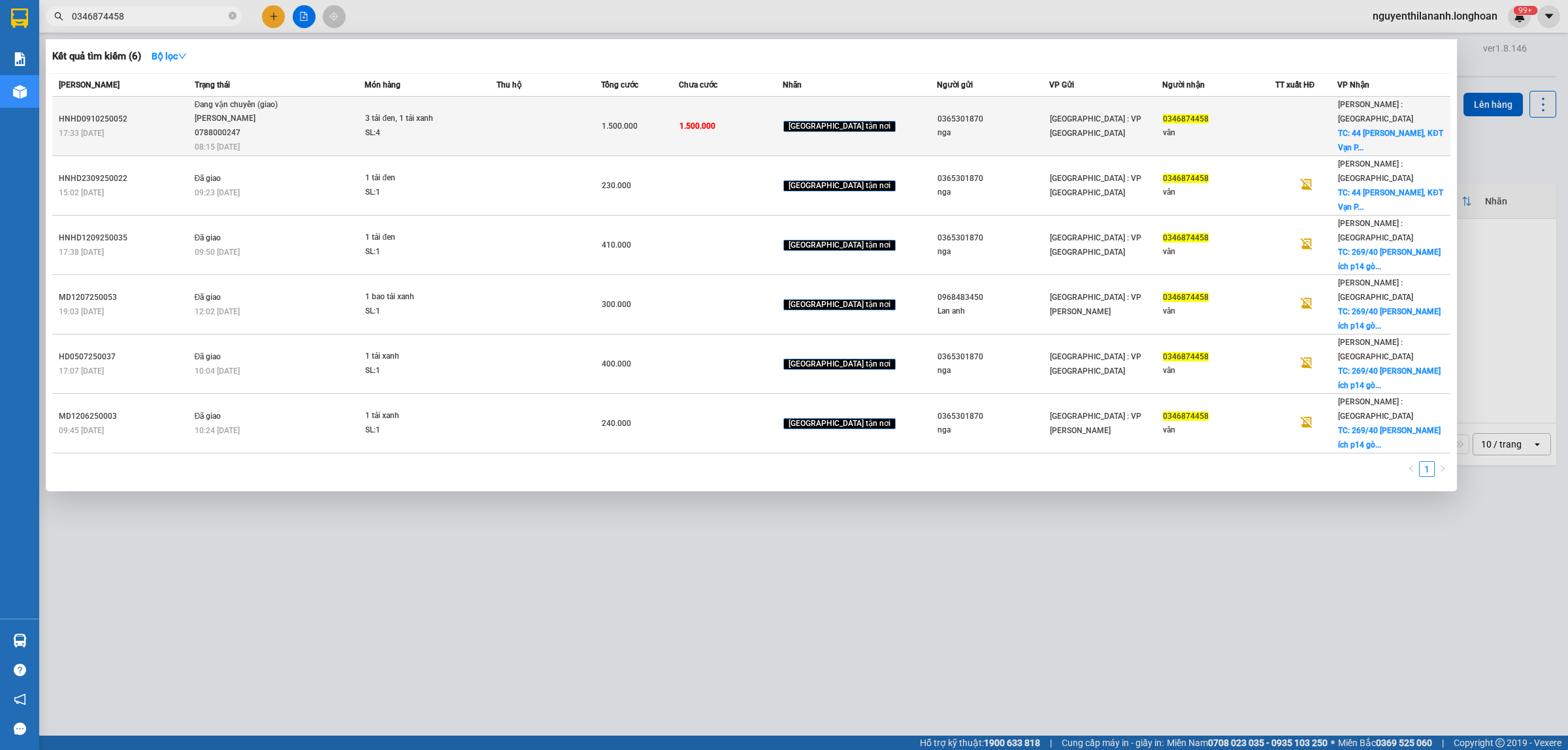
type input "0346874458"
click at [155, 148] on td "HNHD0910250052 17:33 [DATE]" at bounding box center [122, 126] width 139 height 60
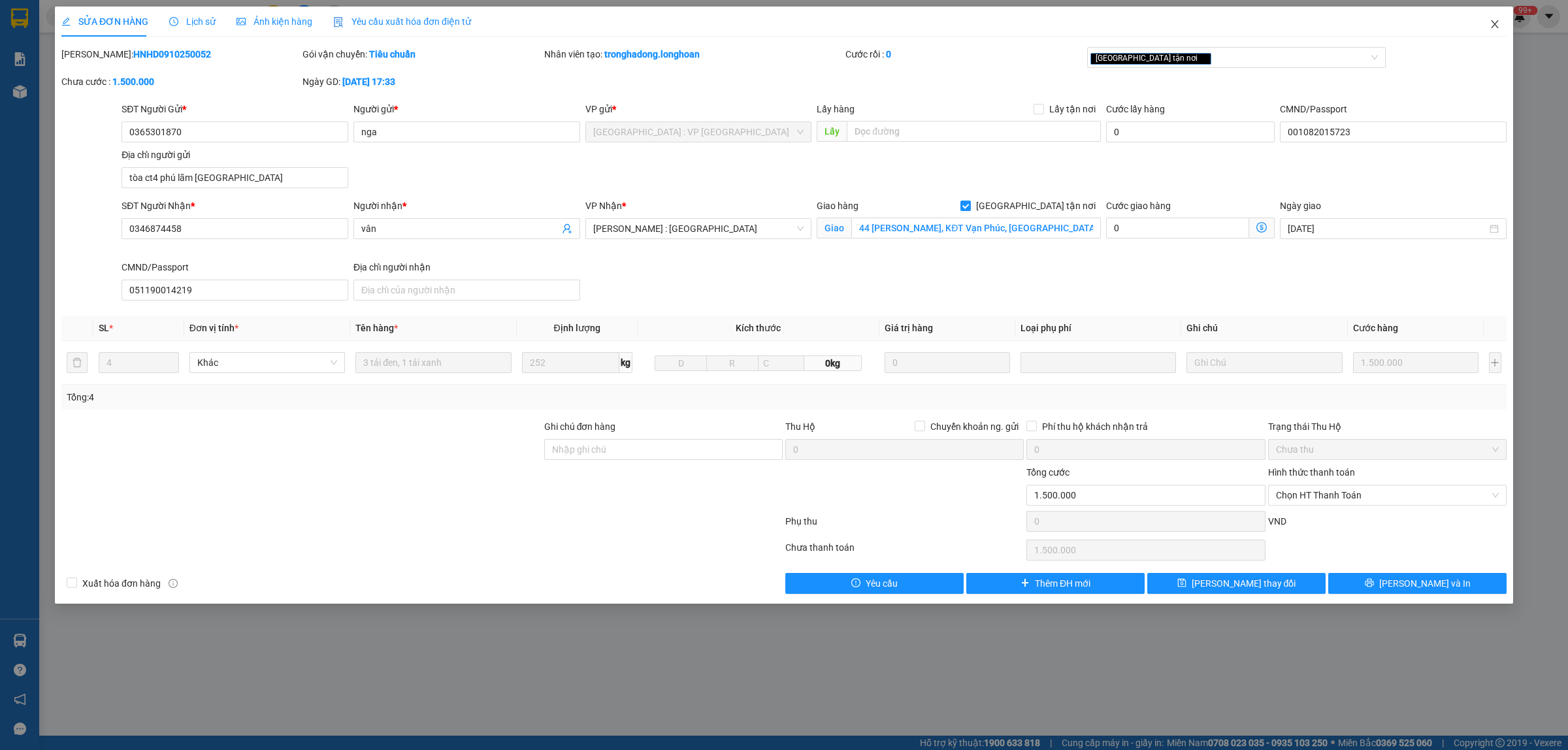
click at [1499, 17] on span "Close" at bounding box center [1495, 25] width 37 height 37
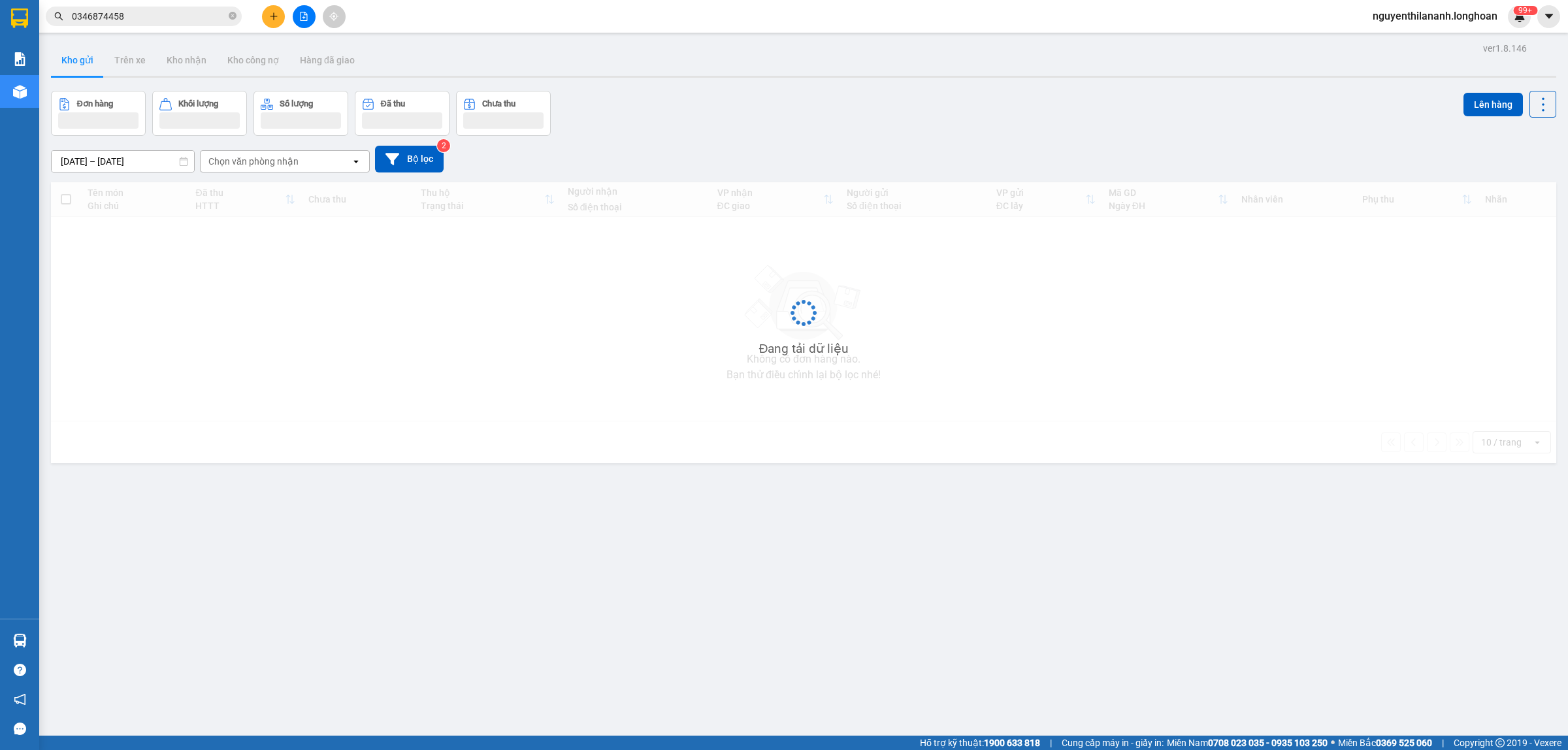
click at [162, 16] on input "0346874458" at bounding box center [148, 16] width 154 height 14
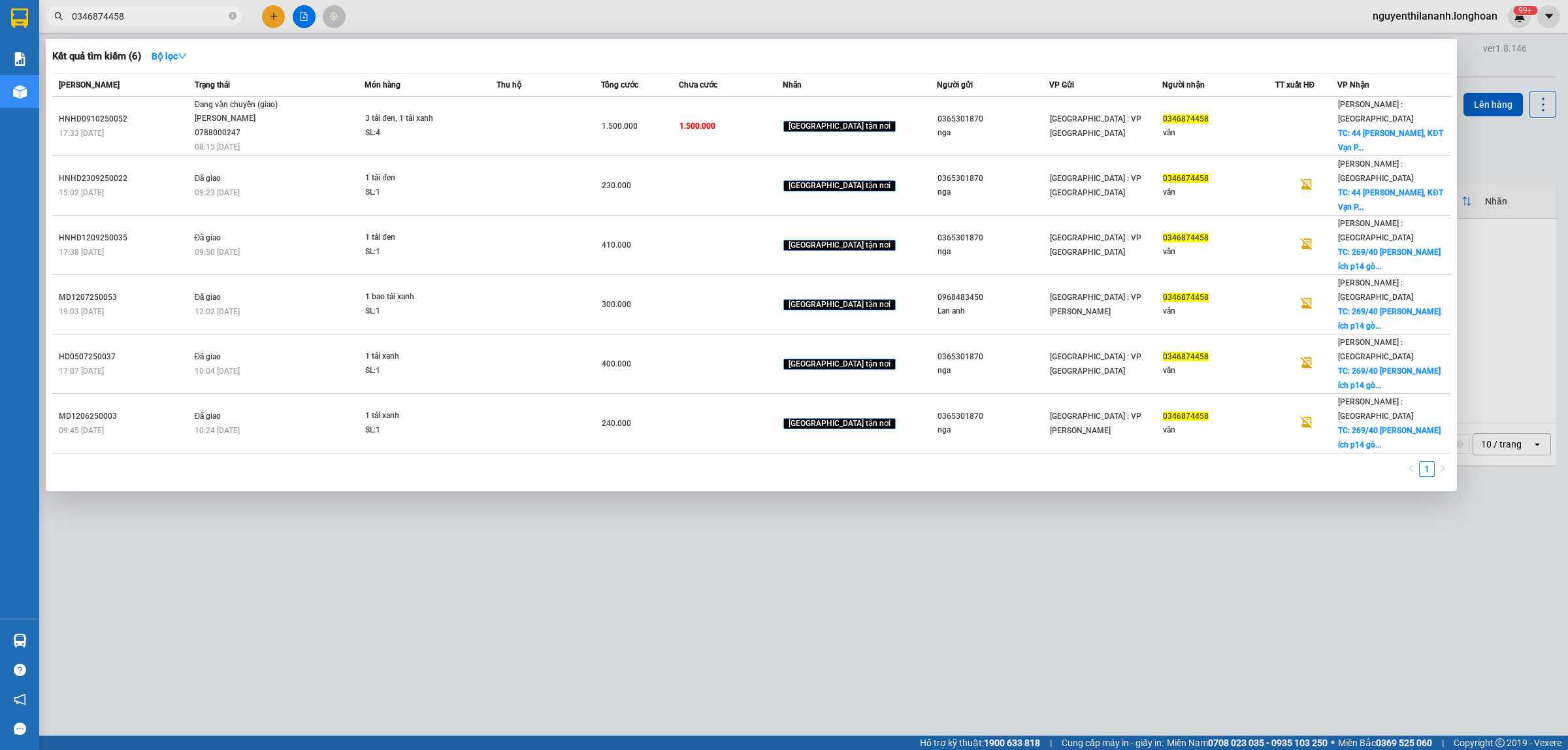
click at [162, 16] on input "0346874458" at bounding box center [148, 16] width 154 height 14
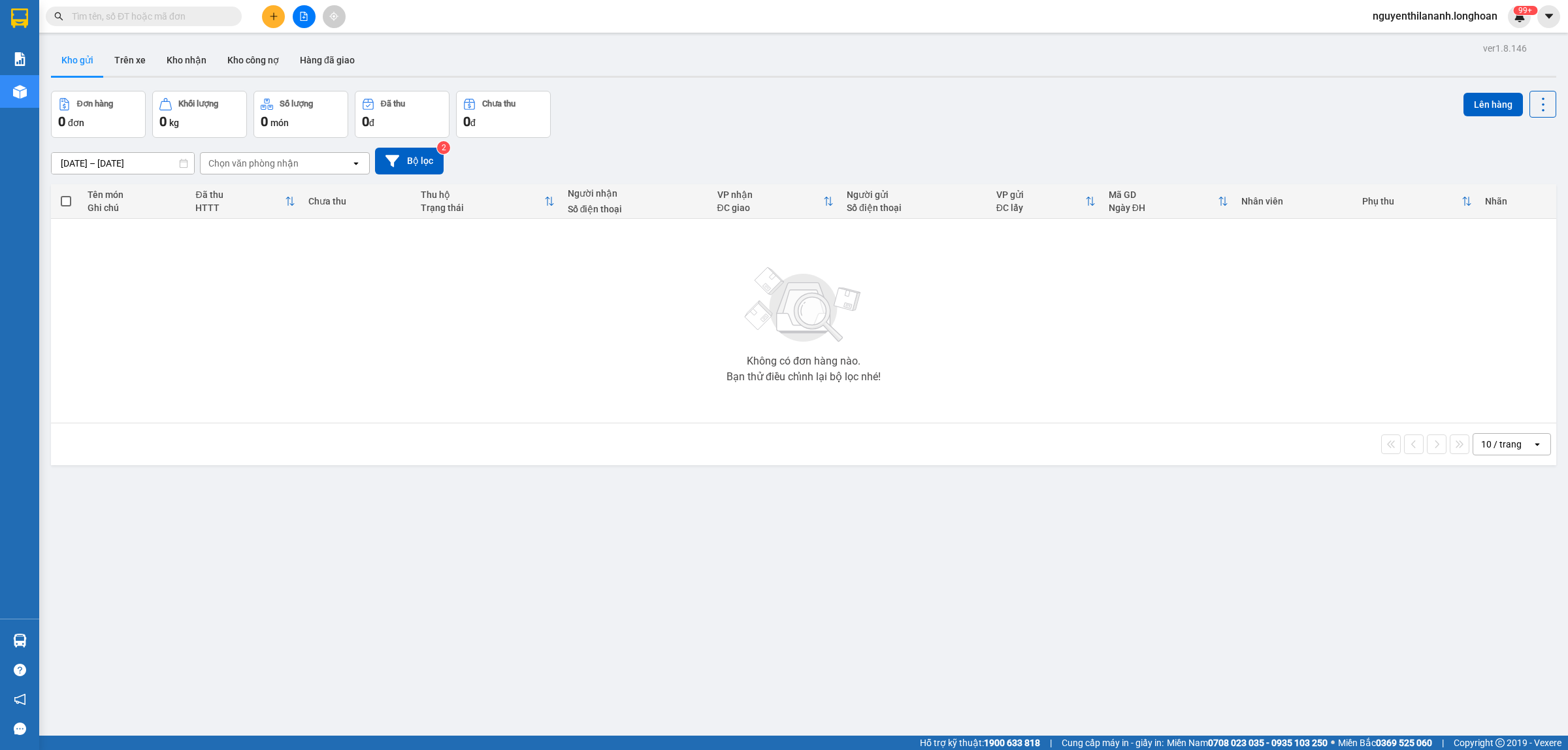
paste input "0385169900"
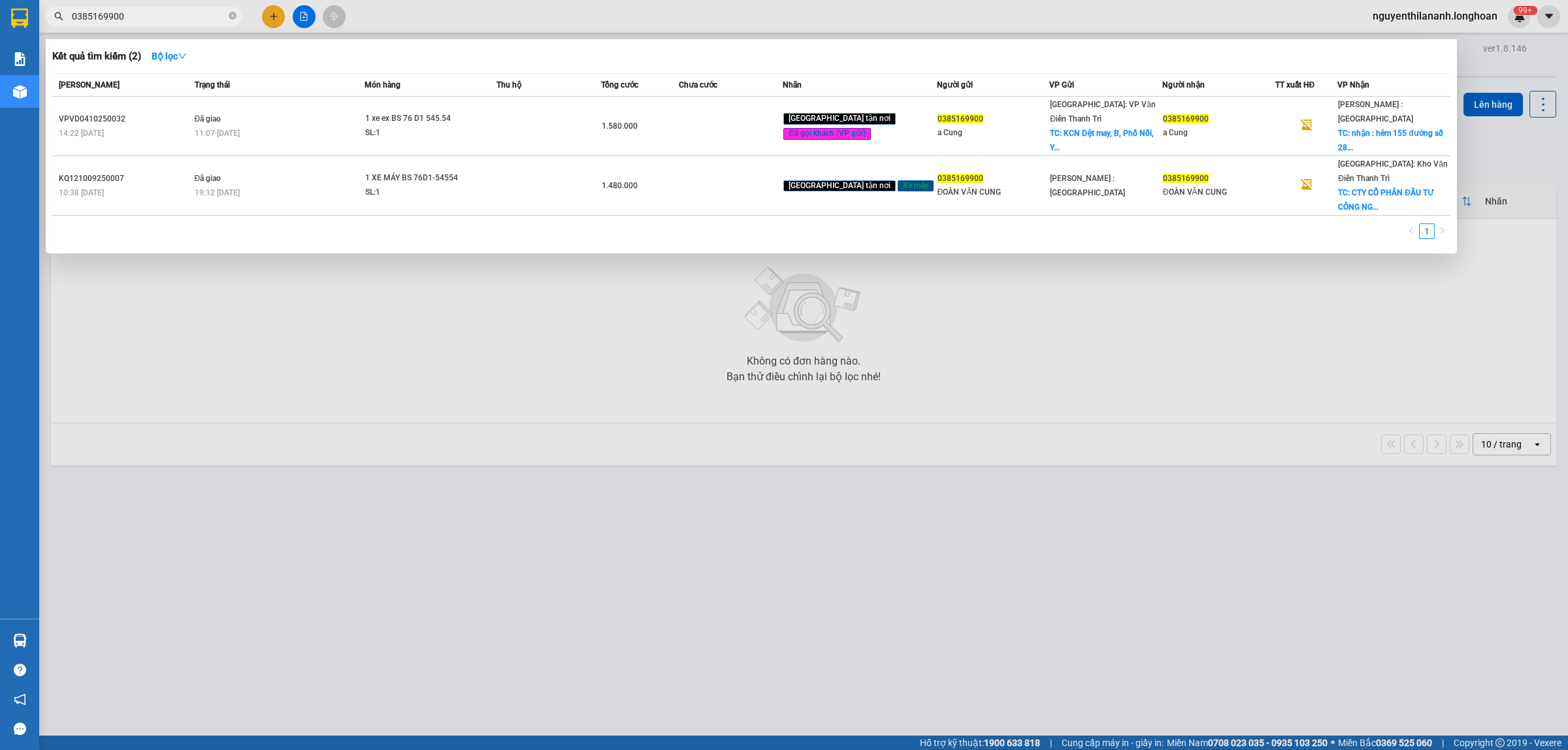
type input "0385169900"
click at [235, 14] on icon "close-circle" at bounding box center [233, 15] width 8 height 8
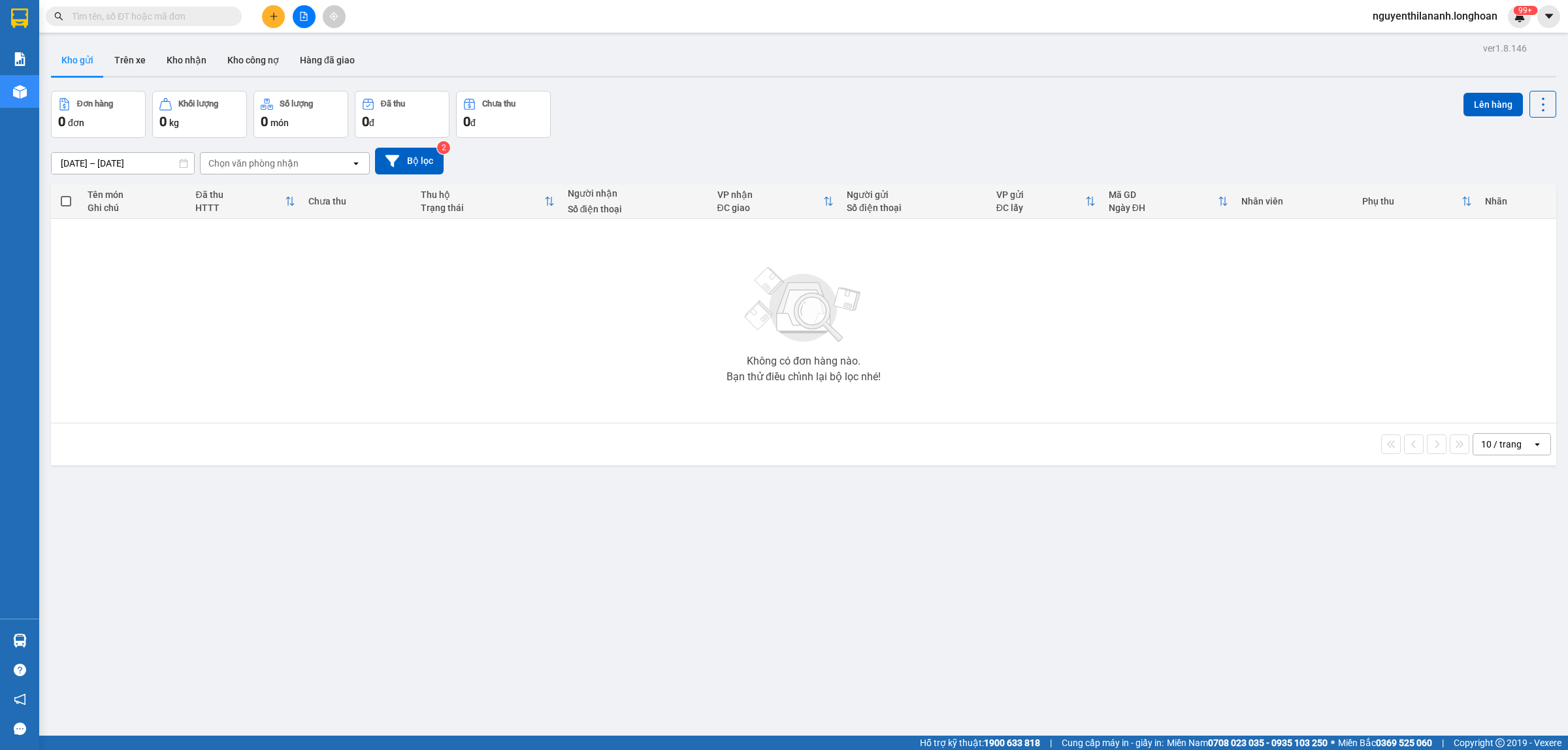
paste input "0367717526"
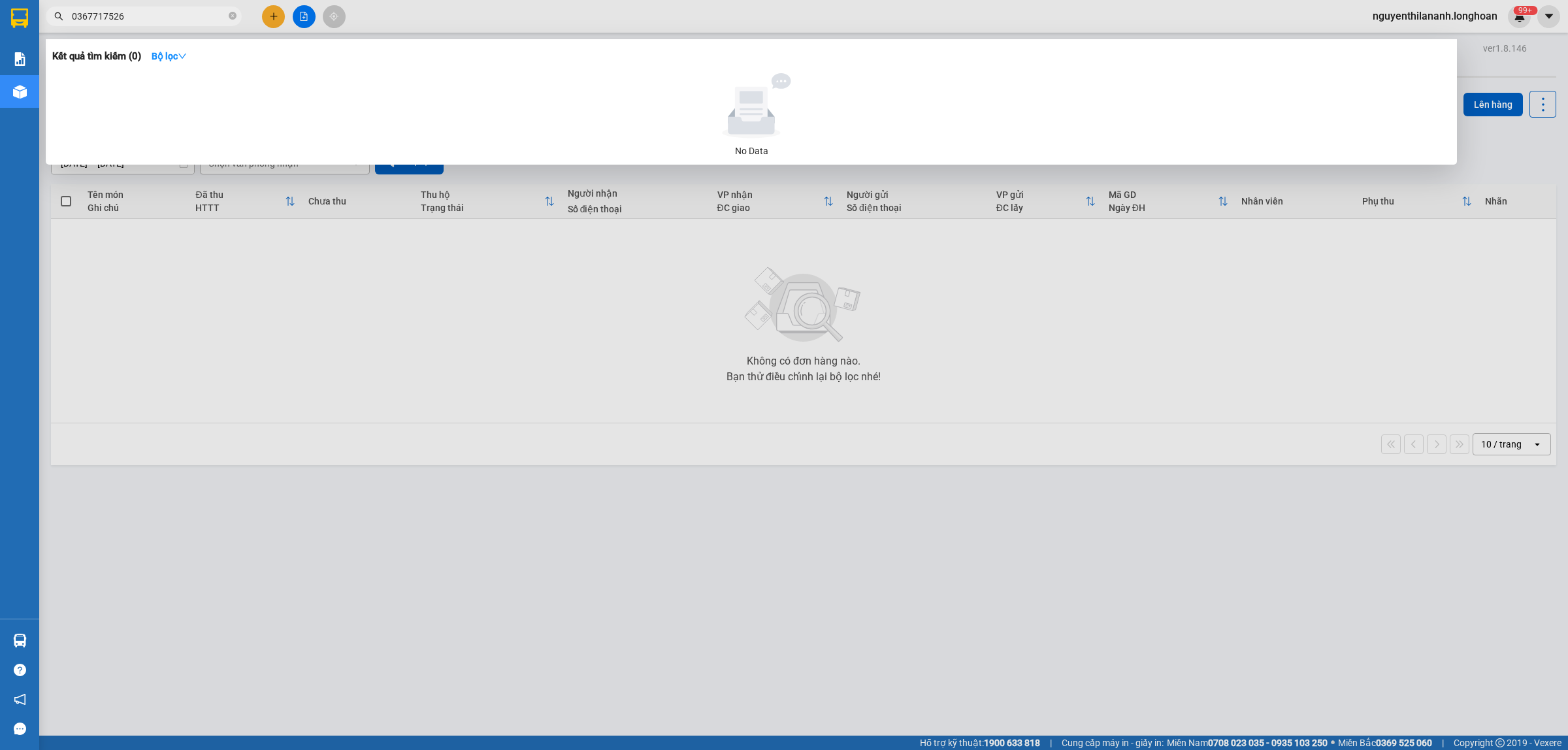
type input "0367717526"
click at [234, 13] on icon "close-circle" at bounding box center [233, 15] width 8 height 8
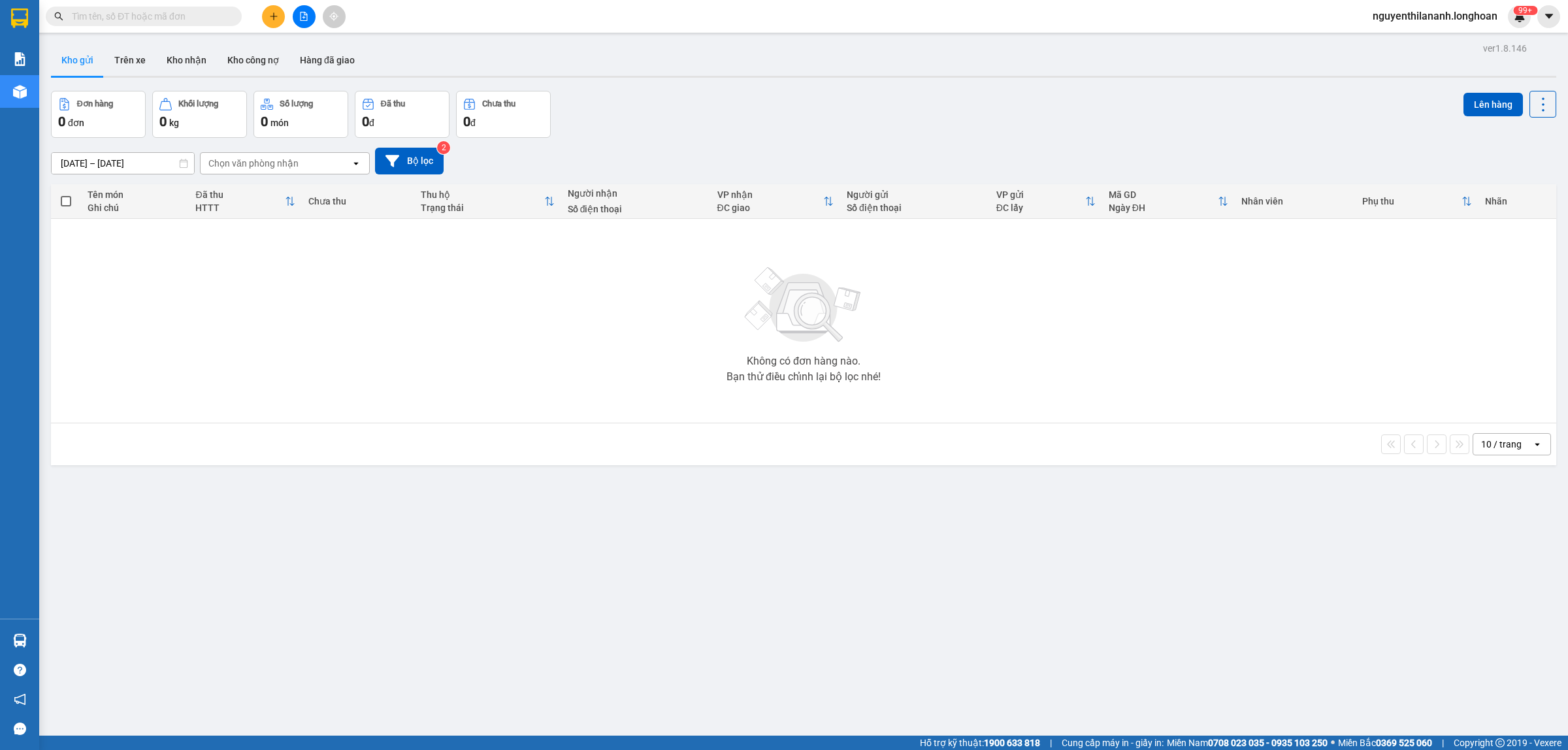
paste input "0977854219"
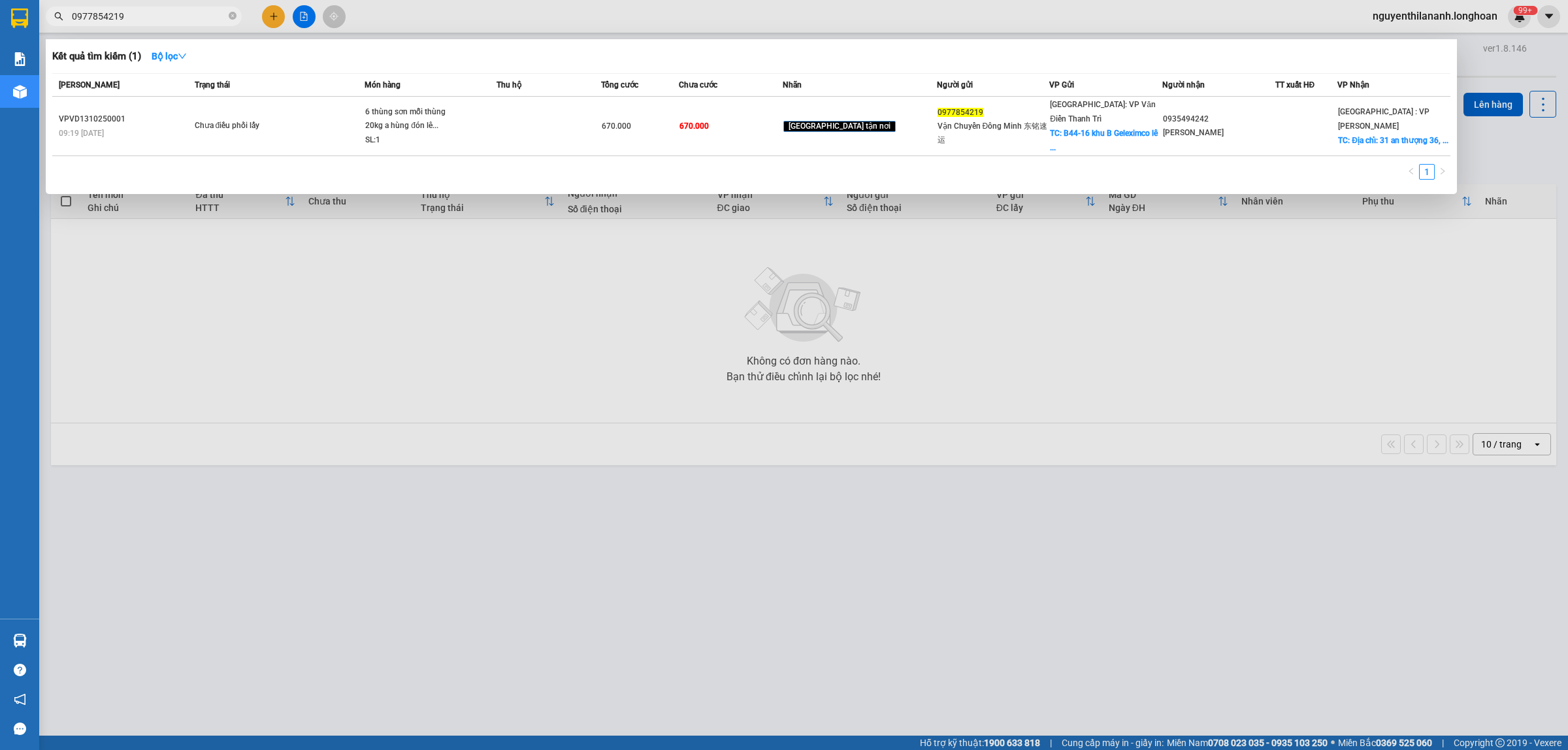
type input "0977854219"
click at [230, 14] on icon "close-circle" at bounding box center [233, 15] width 8 height 8
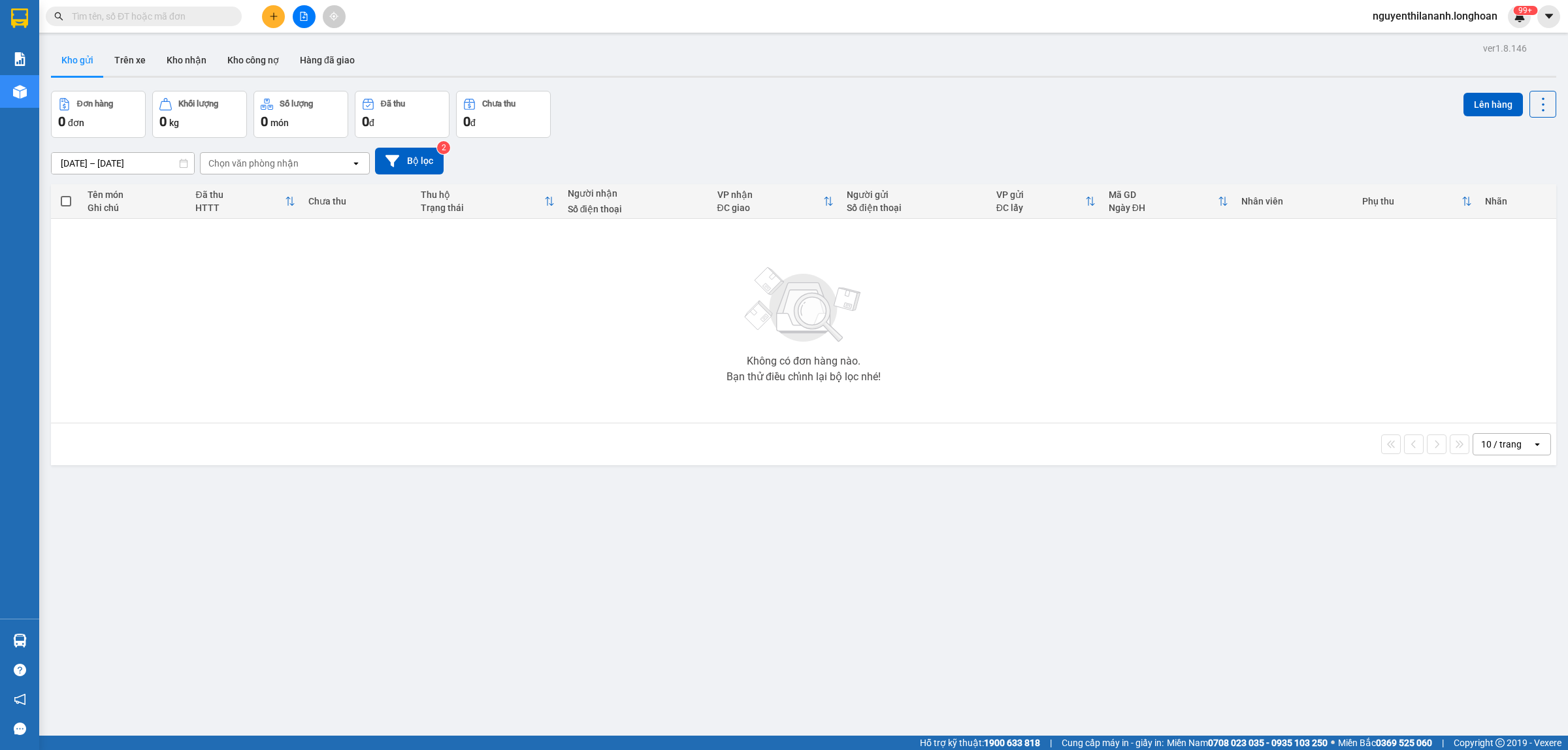
paste input "0935874222"
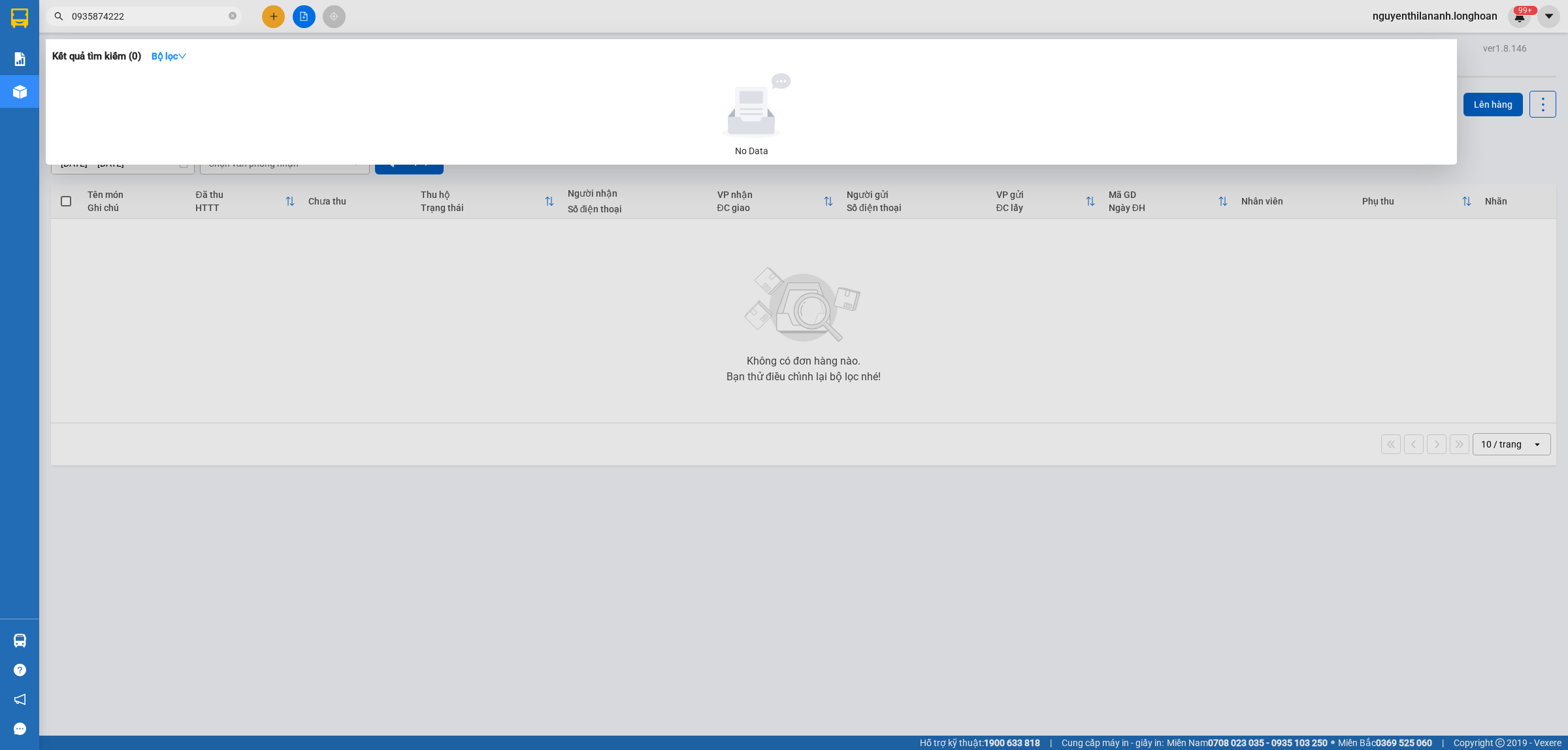
type input "0935874222"
click at [229, 20] on icon "close-circle" at bounding box center [233, 15] width 8 height 8
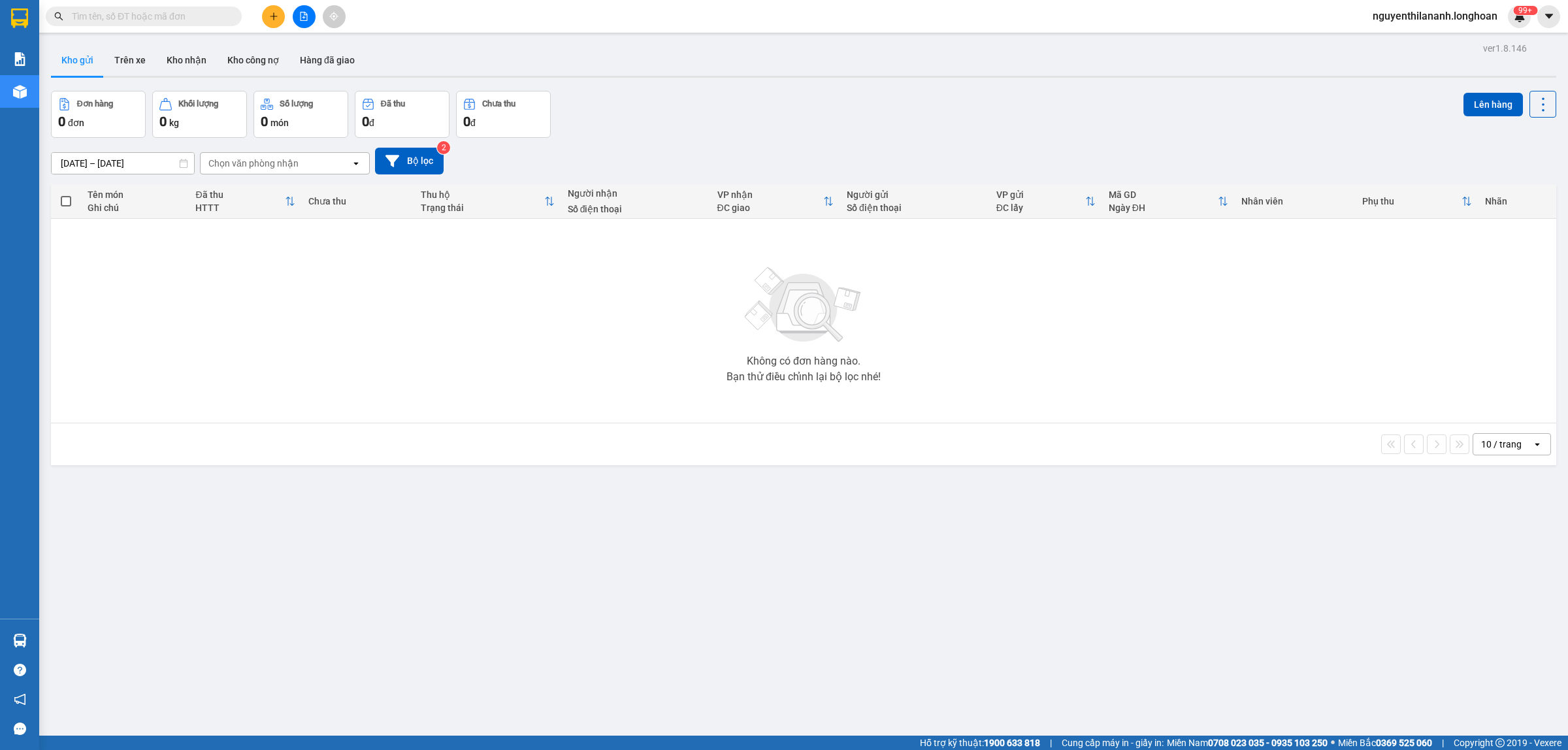
paste input "0852788443"
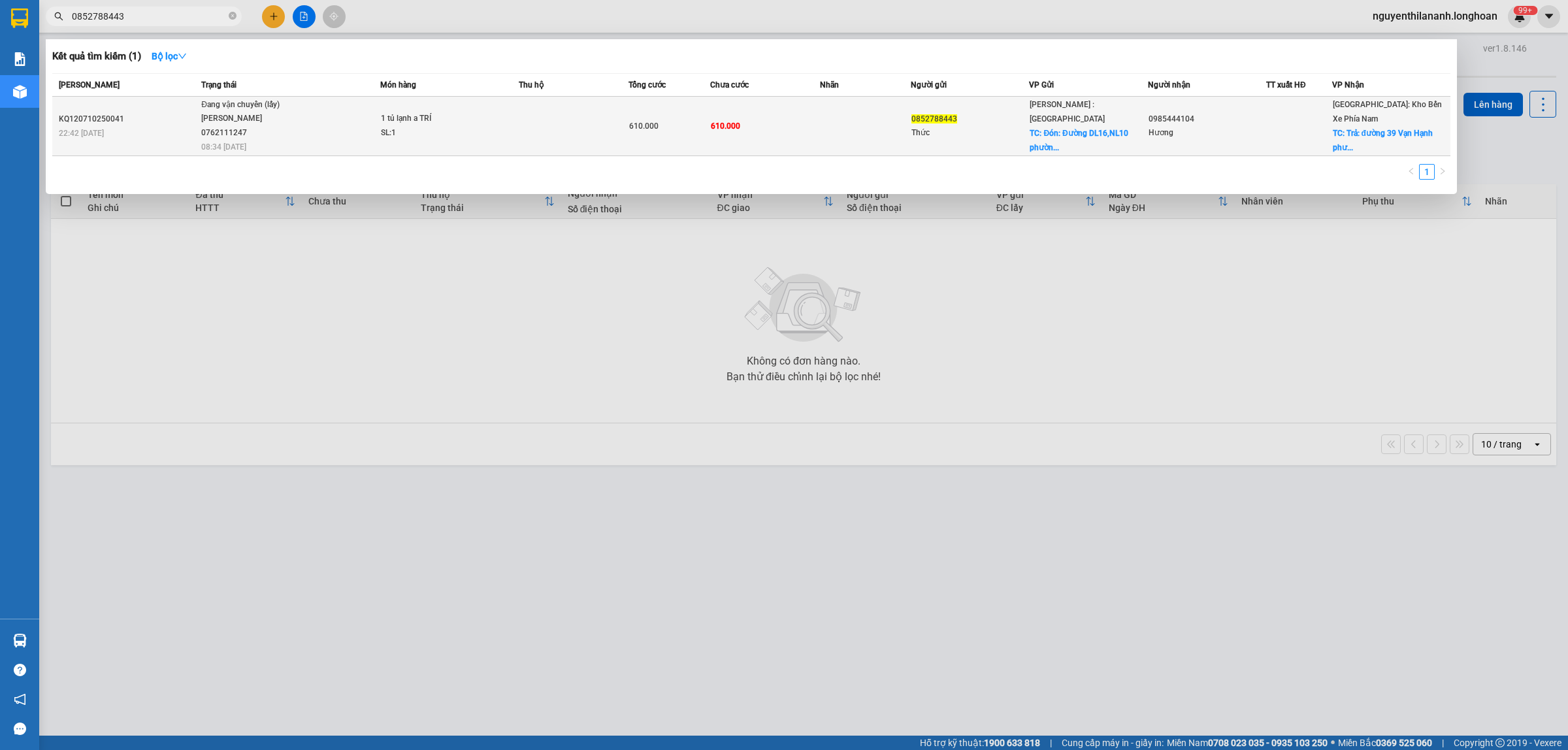
type input "0852788443"
click at [144, 136] on div "22:42 [DATE]" at bounding box center [128, 133] width 138 height 14
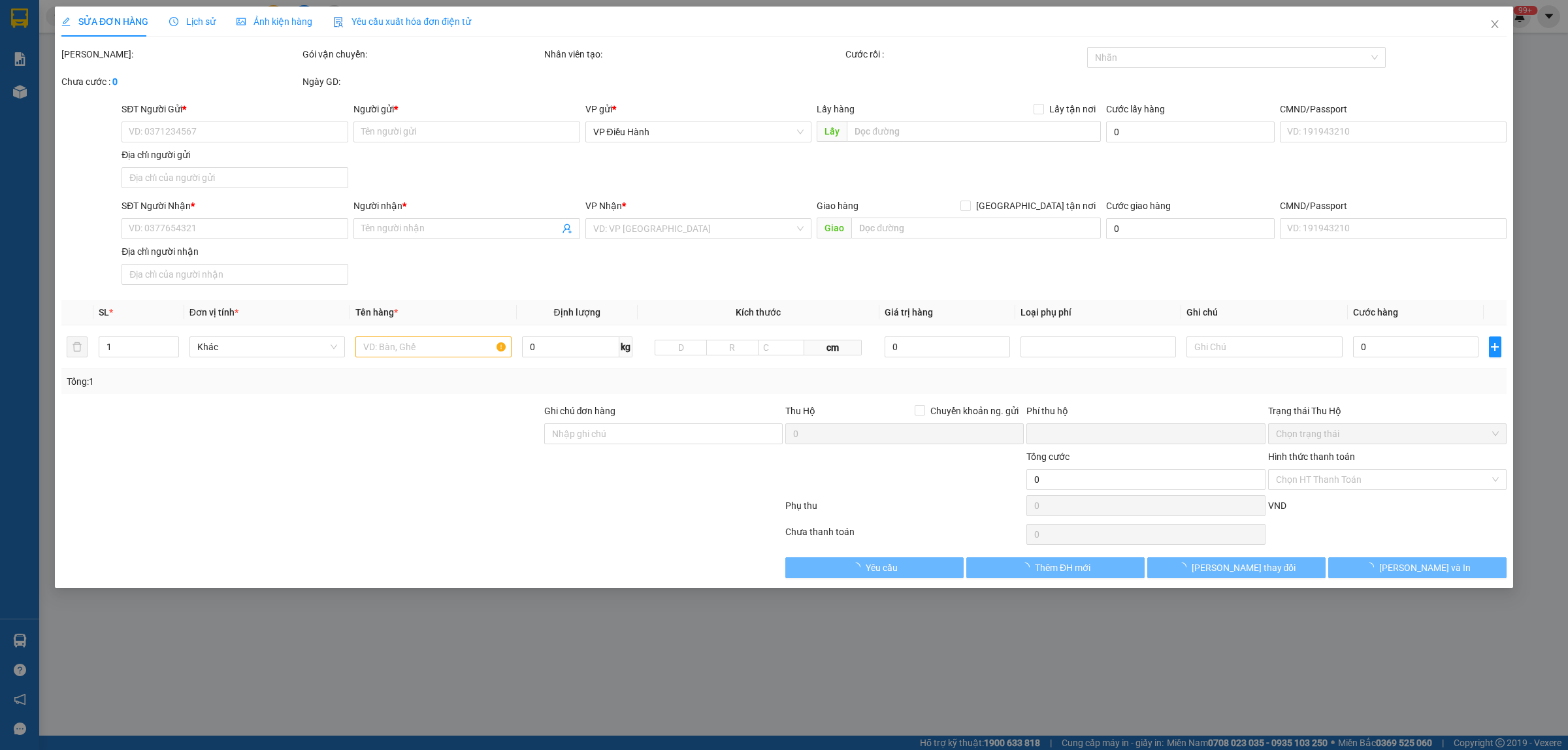
click at [194, 22] on span "Lịch sử" at bounding box center [192, 21] width 46 height 11
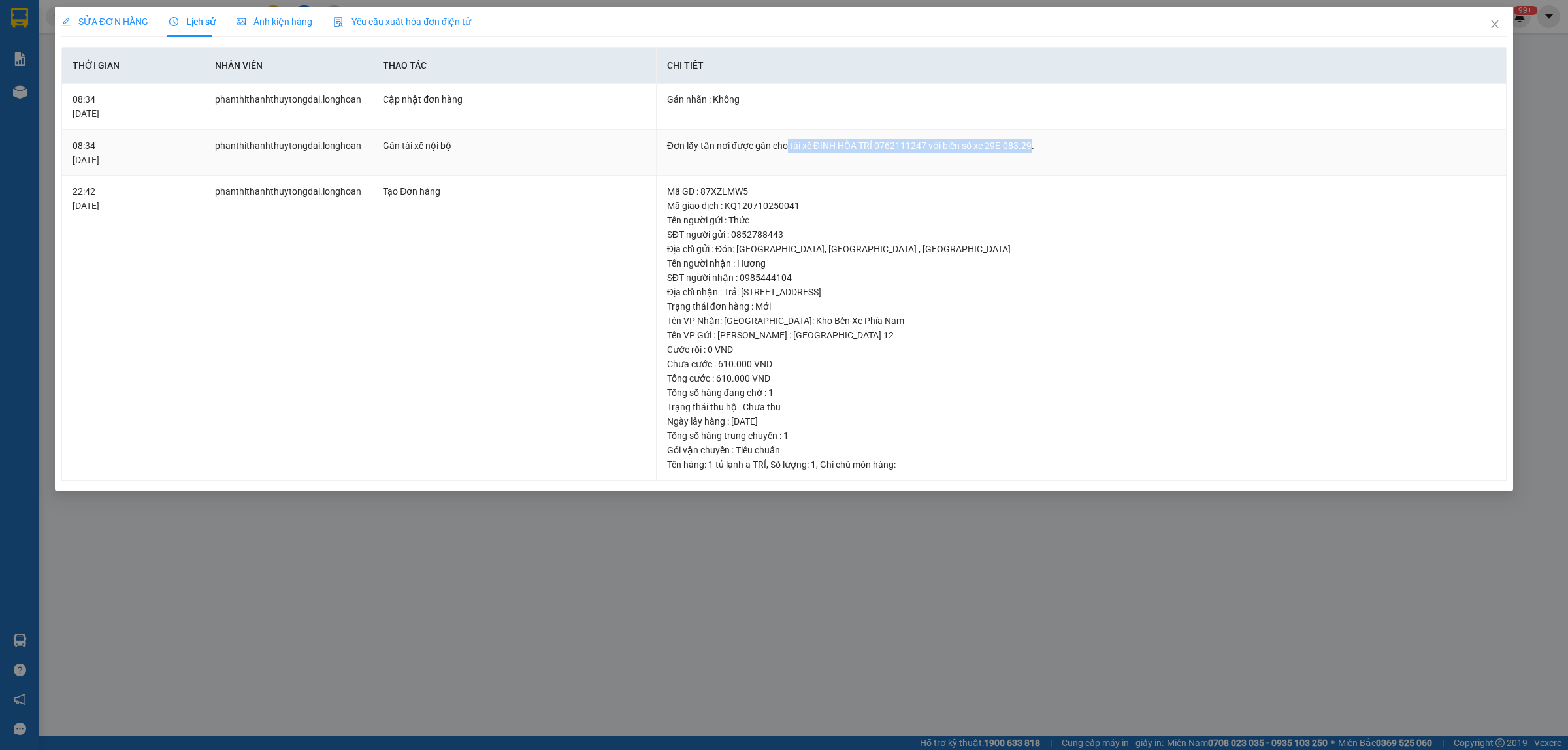
drag, startPoint x: 786, startPoint y: 145, endPoint x: 1026, endPoint y: 133, distance: 240.3
click at [1026, 133] on td "Đơn lấy tận nơi được gán cho tài xế ĐINH HÒA TRÍ 0762111247 với biển số xe 29E-…" at bounding box center [1082, 153] width 850 height 46
copy div "tài xế [PERSON_NAME] 0762111247 với biển số xe 29E-083.29"
click at [1491, 23] on icon "close" at bounding box center [1494, 24] width 11 height 11
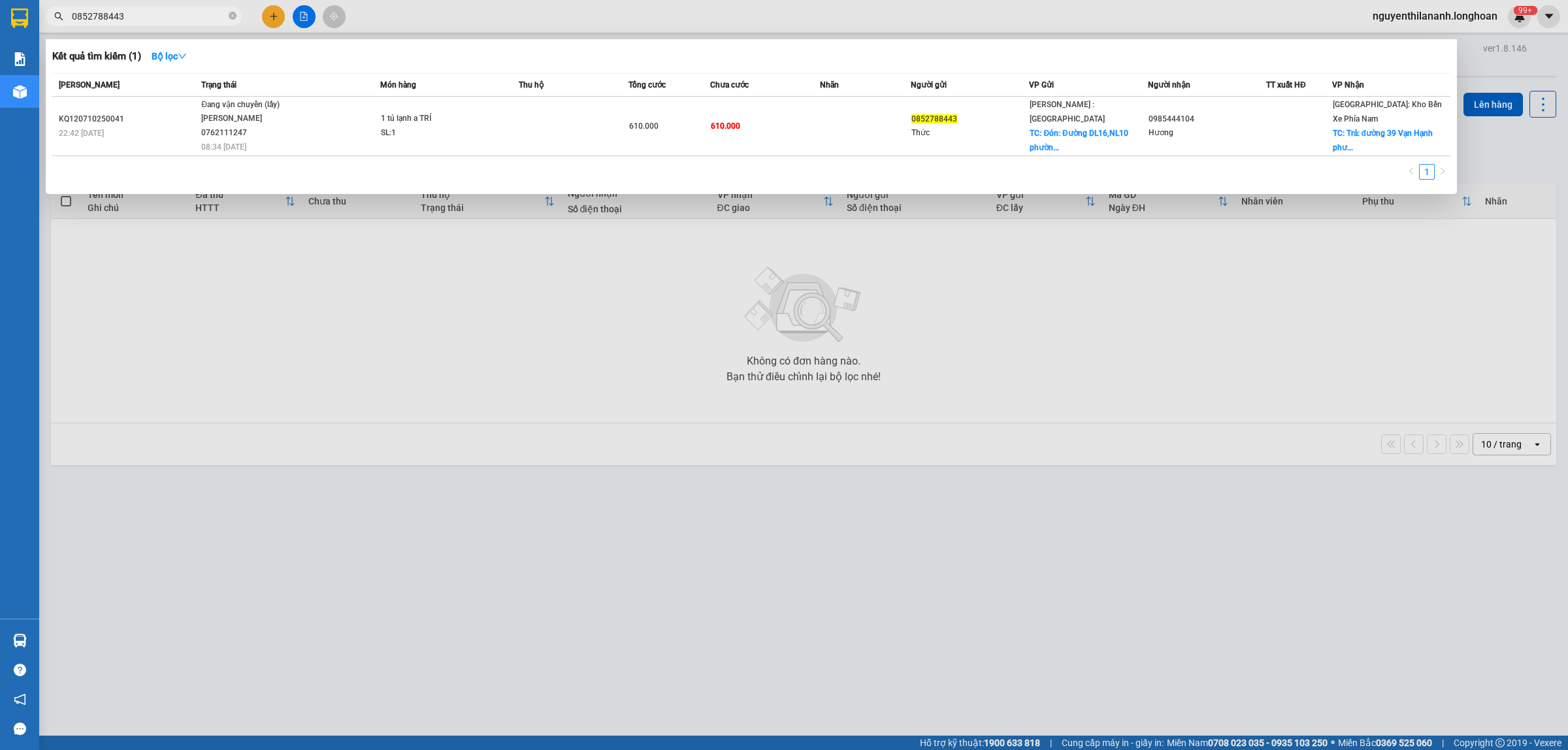
click at [160, 7] on span "0852788443" at bounding box center [143, 16] width 196 height 20
click at [150, 17] on input "0852788443" at bounding box center [148, 16] width 154 height 14
type input "1"
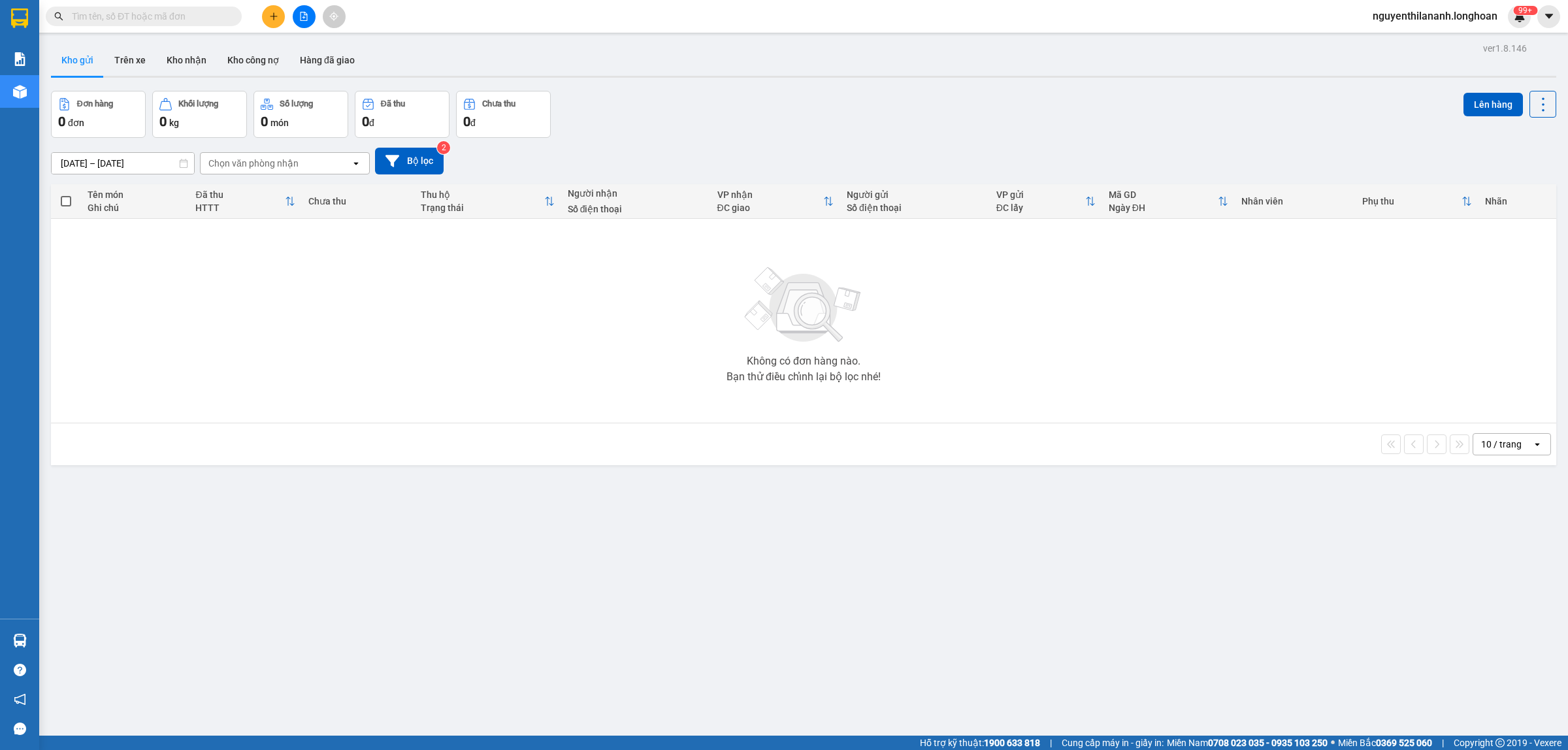
type input "c"
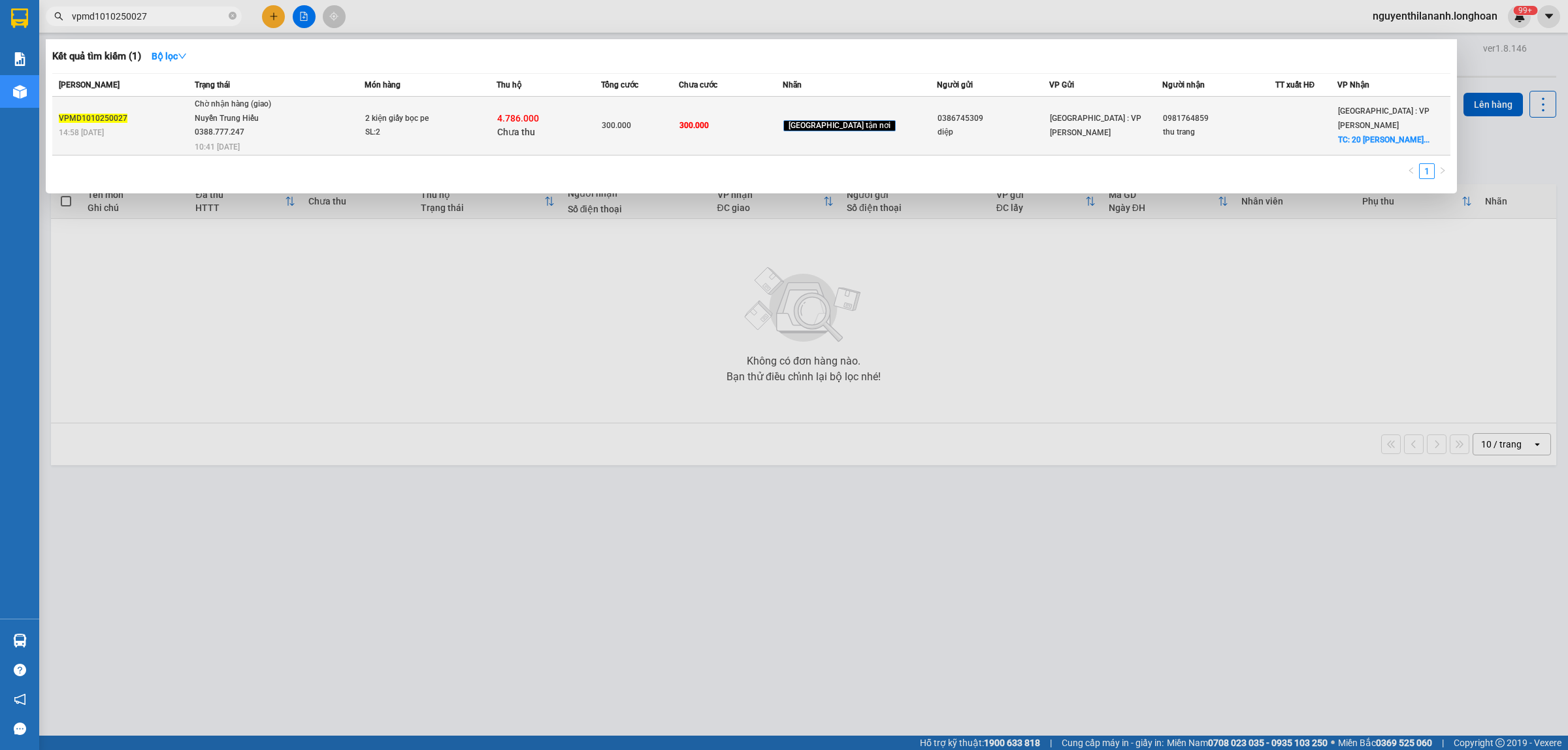
type input "vpmd1010250027"
click at [169, 142] on td "VPMD1010250027 14:58 [DATE]" at bounding box center [122, 126] width 139 height 59
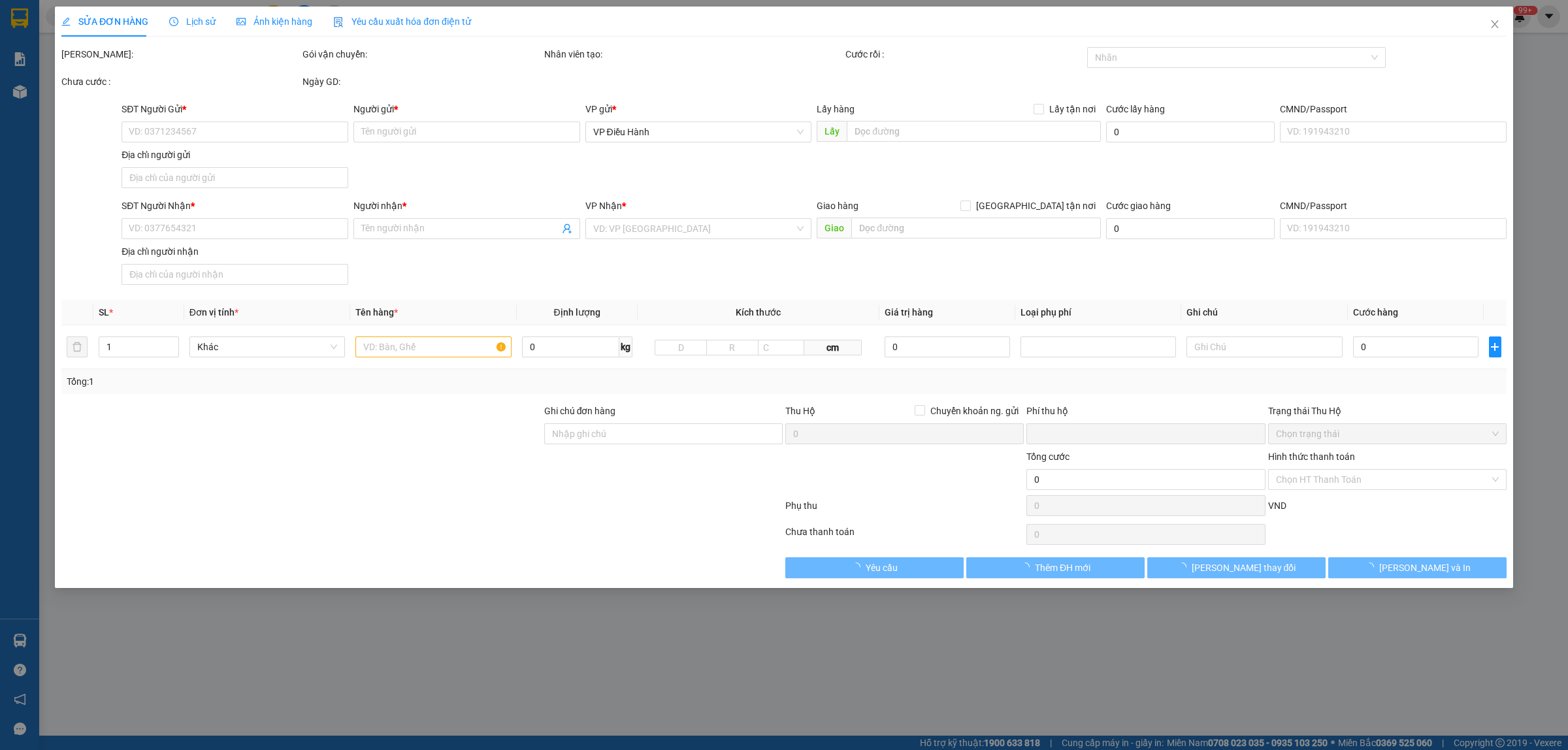
type input "0386745309"
type input "diệp"
type input "0981764859"
type input "thu trang"
checkbox input "true"
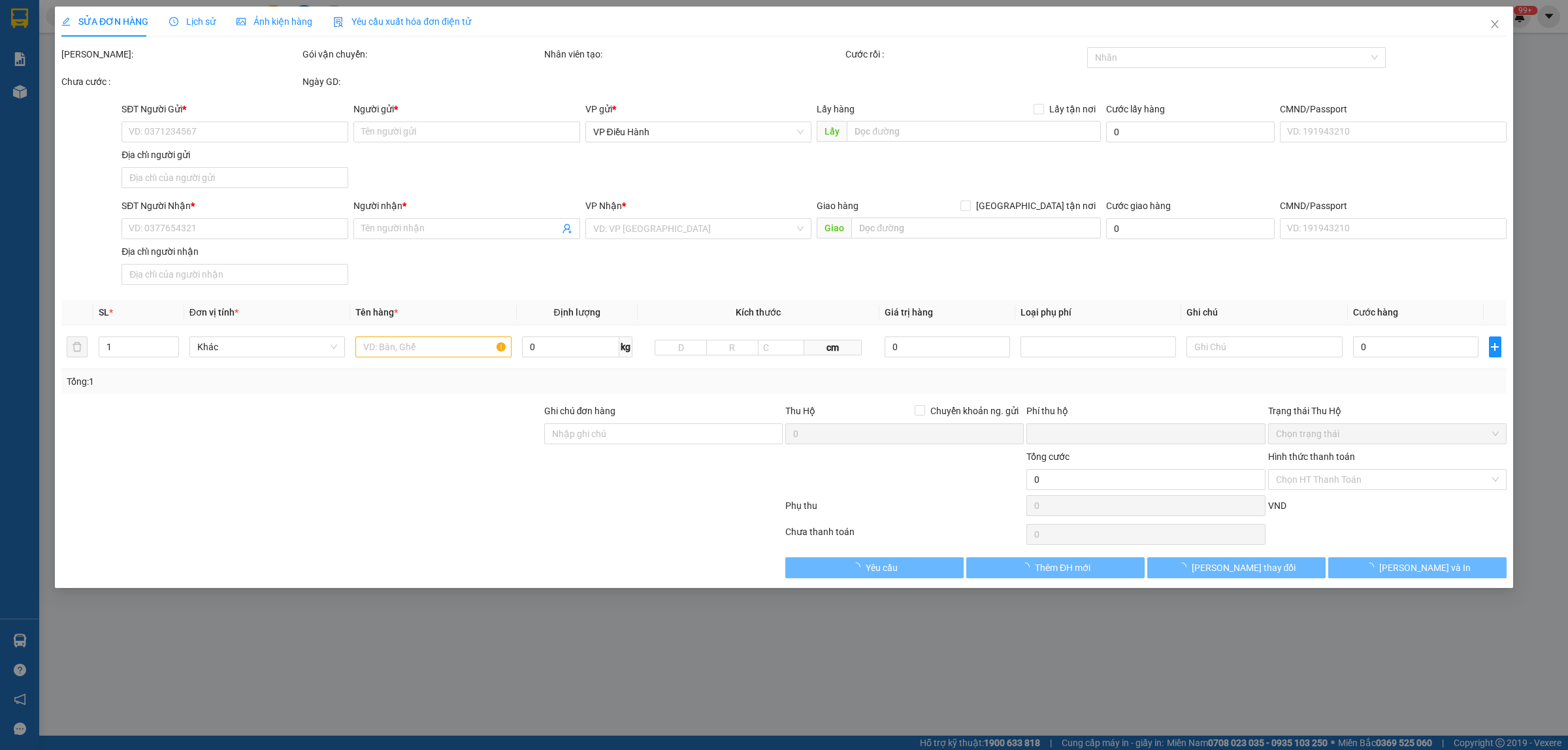
type input "20 [PERSON_NAME] đà nẵng"
type input "hàng ko đồng kiểm giao nguyên kiện hư vỡ k đền ( đã báo khách gửi )"
type input "300.000"
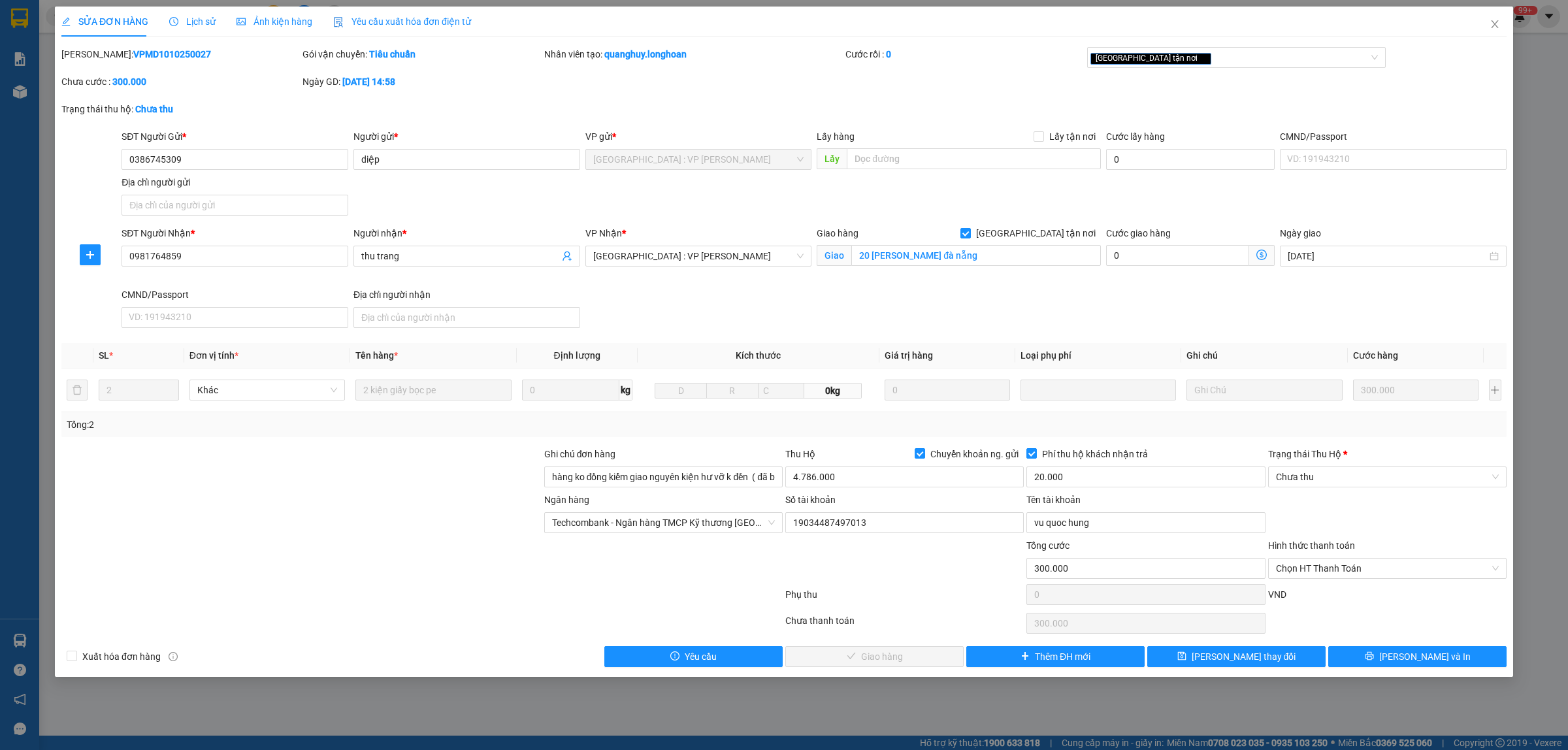
click at [188, 21] on span "Lịch sử" at bounding box center [192, 21] width 46 height 11
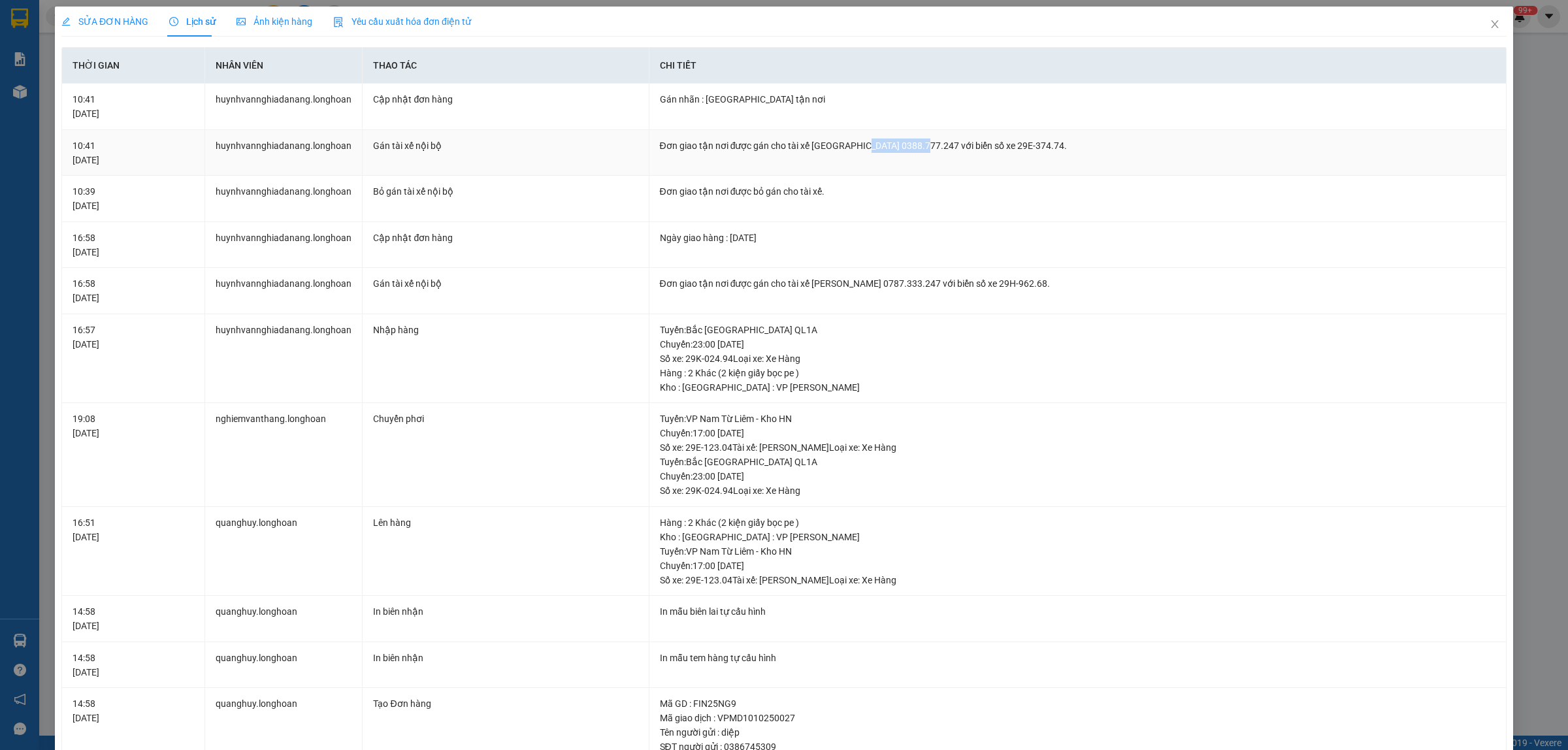
drag, startPoint x: 856, startPoint y: 152, endPoint x: 915, endPoint y: 140, distance: 60.2
click at [915, 140] on div "Đơn giao tận nơi được gán cho tài xế [GEOGRAPHIC_DATA] 0388.777.247 với biển số…" at bounding box center [1078, 145] width 836 height 14
click at [900, 151] on div "Đơn giao tận nơi được gán cho tài xế [GEOGRAPHIC_DATA] 0388.777.247 với biển số…" at bounding box center [1078, 145] width 836 height 14
click at [1489, 24] on icon "close" at bounding box center [1494, 24] width 11 height 11
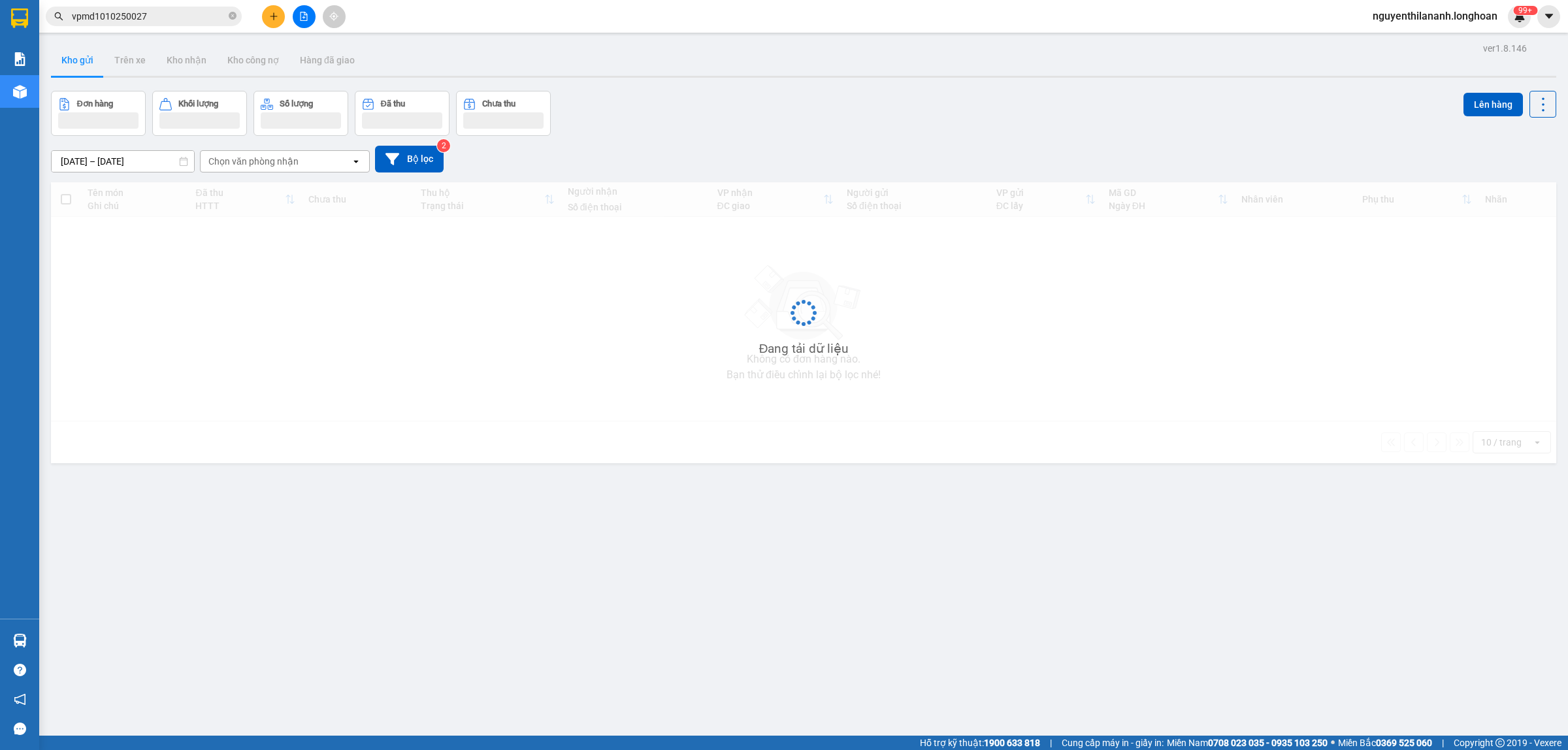
click at [192, 10] on input "vpmd1010250027" at bounding box center [148, 16] width 154 height 14
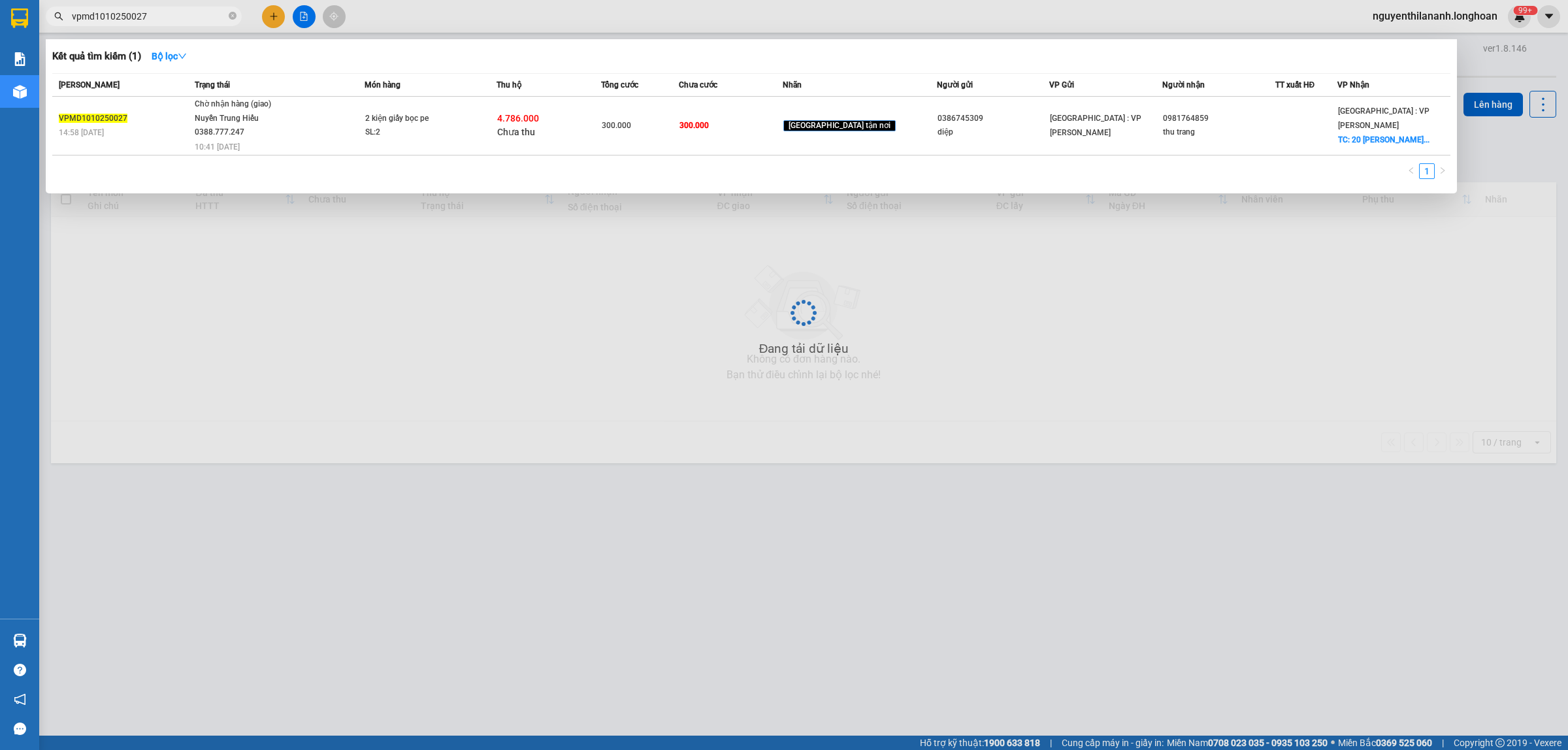
click at [192, 10] on input "vpmd1010250027" at bounding box center [148, 16] width 154 height 14
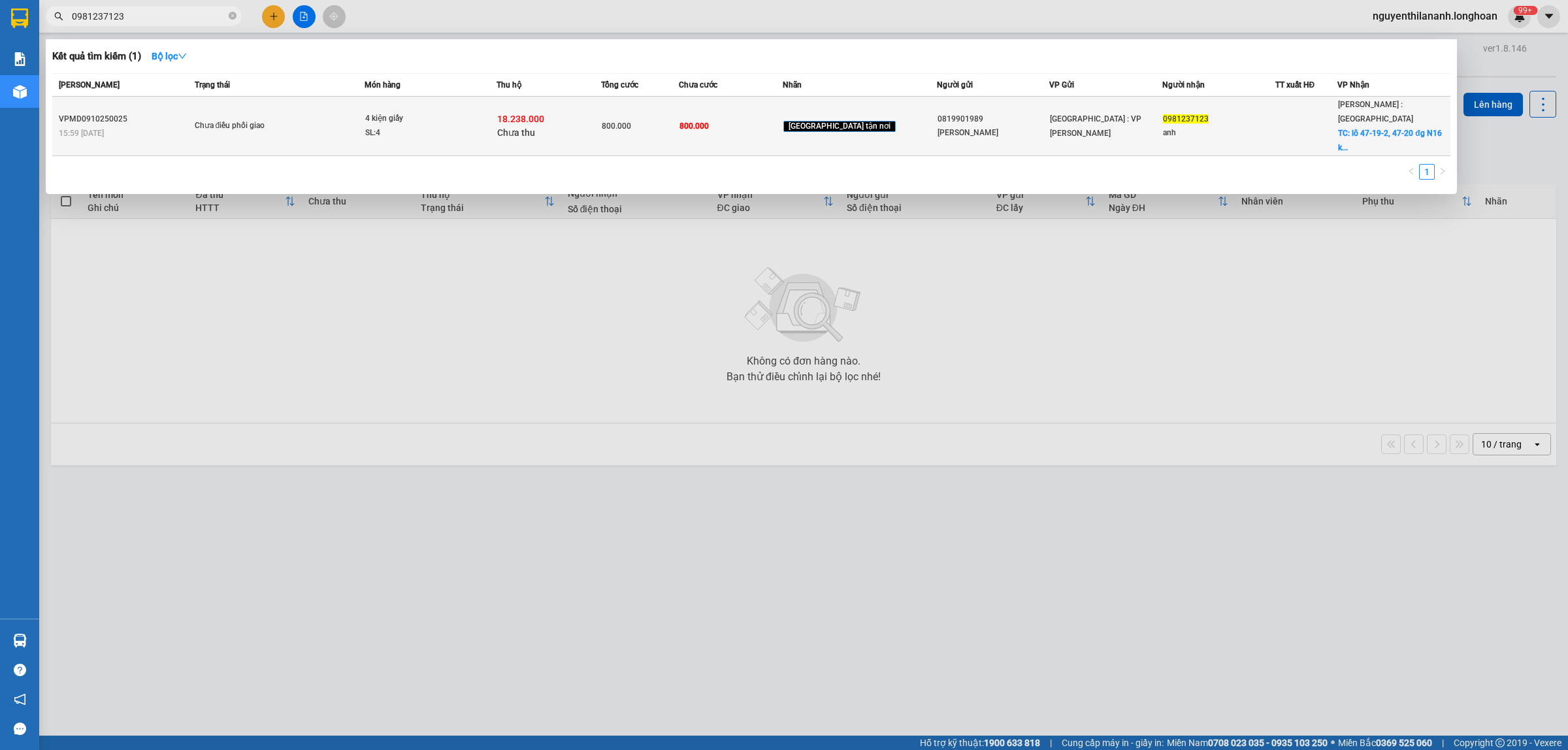
type input "0981237123"
click at [162, 112] on div "VPMD0910250025" at bounding box center [125, 119] width 132 height 14
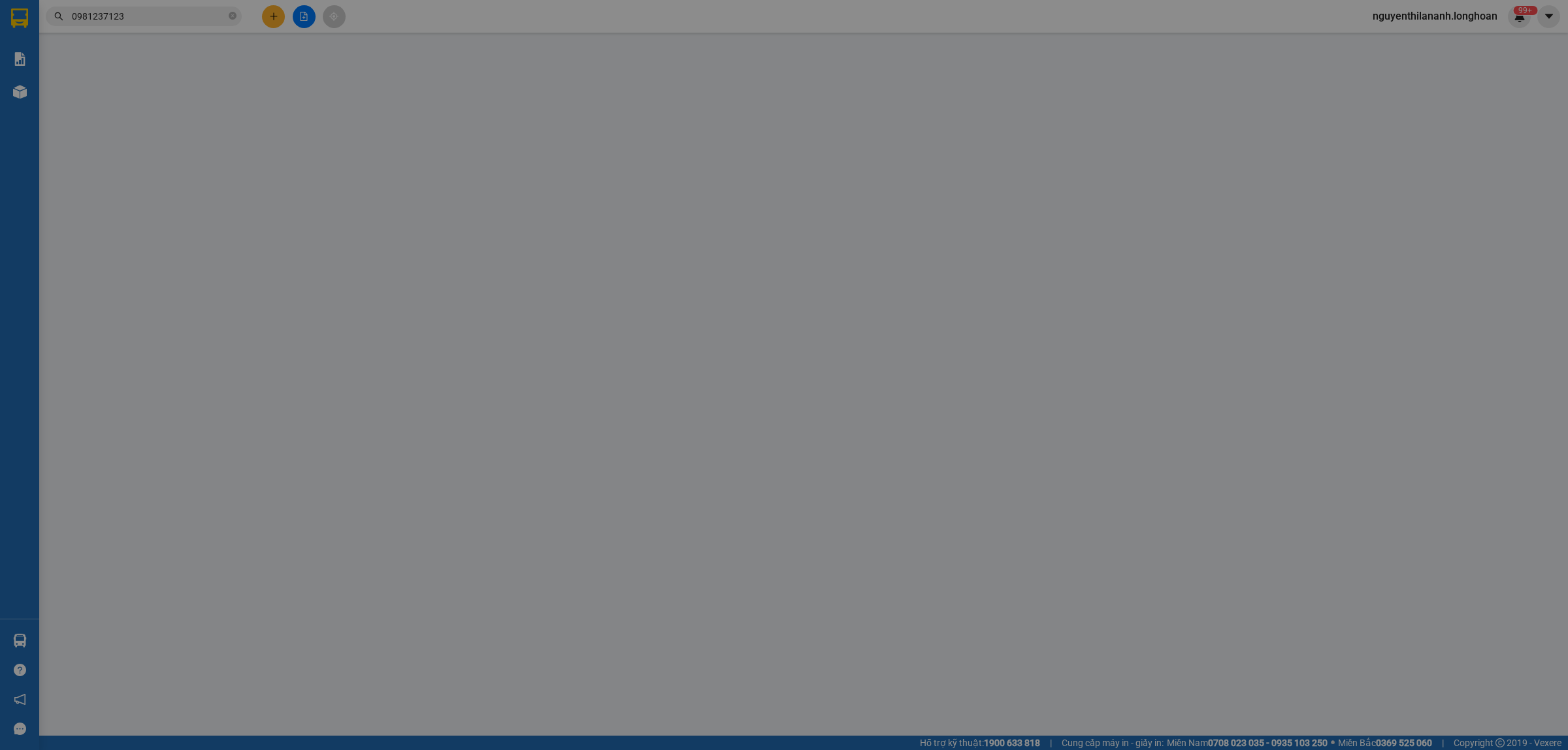
type input "0819901989"
type input "[PERSON_NAME]"
type input "0981237123"
type input "anh"
checkbox input "true"
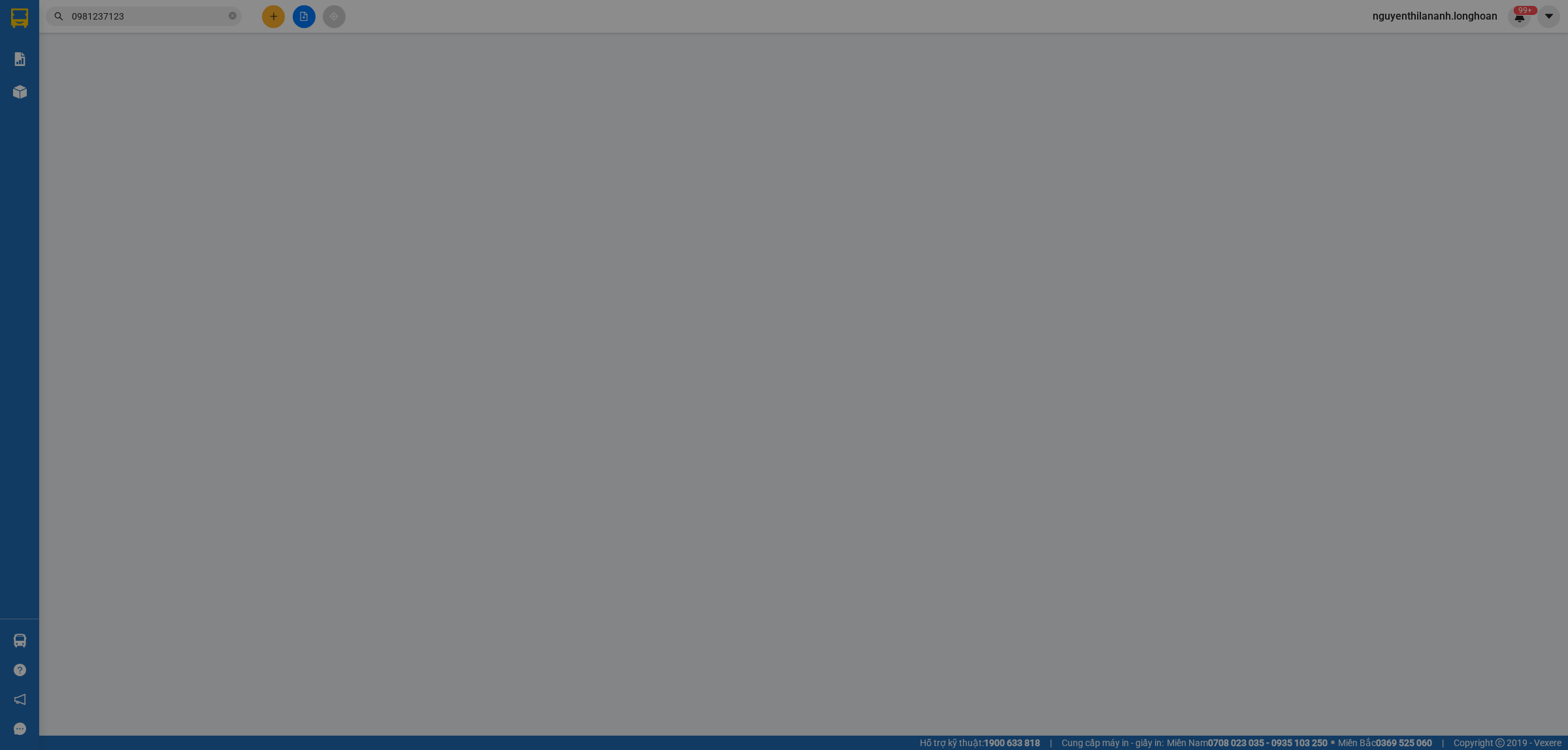
type input "lô 47-19-2, 47-20 đg N16 [GEOGRAPHIC_DATA] xã [GEOGRAPHIC_DATA] huyện [GEOGRAPH…"
type input "800.000"
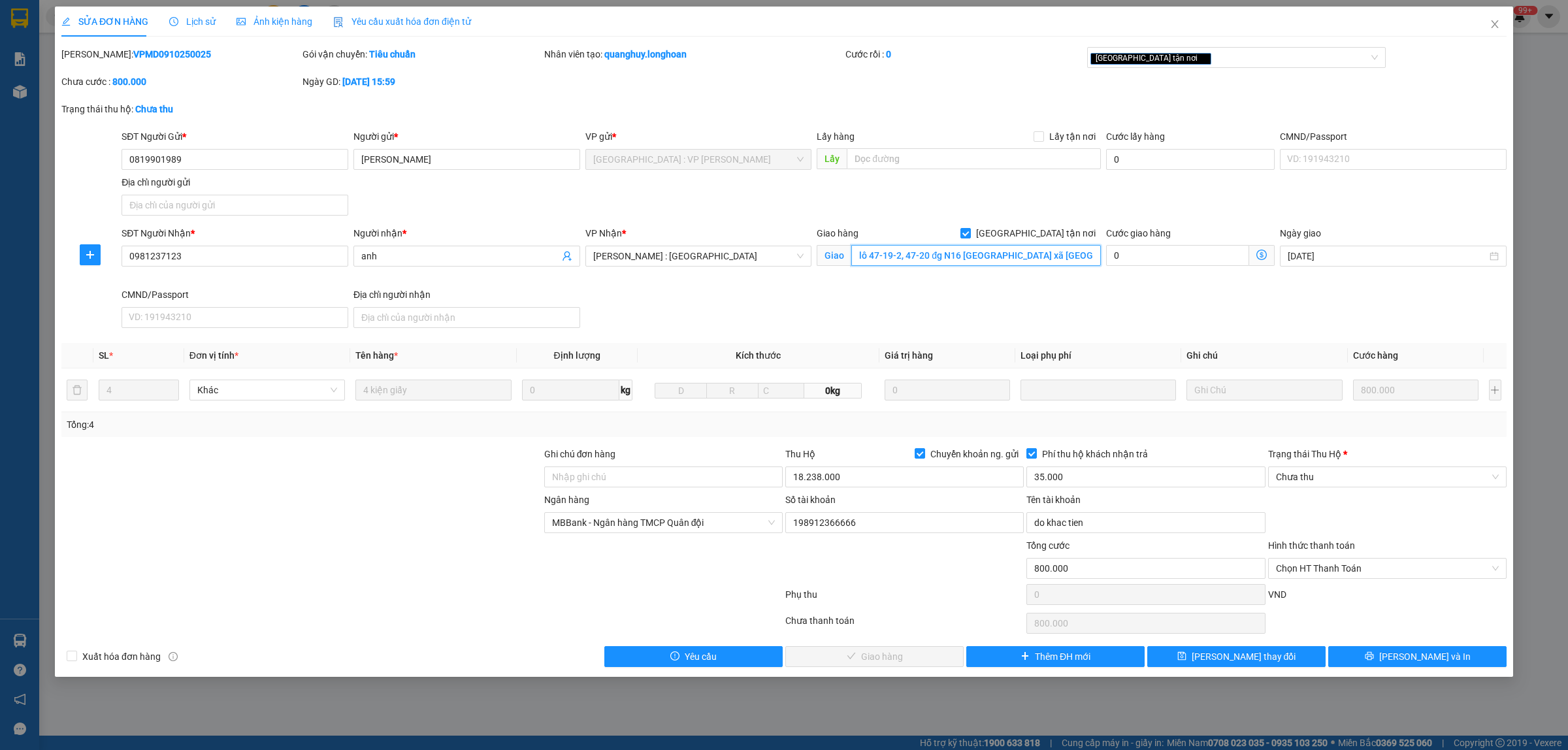
click at [1060, 257] on input "lô 47-19-2, 47-20 đg N16 [GEOGRAPHIC_DATA] xã [GEOGRAPHIC_DATA] huyện [GEOGRAPH…" at bounding box center [976, 256] width 249 height 21
click at [1064, 256] on input "lô 47-19-2, 47-20 đg N16 [GEOGRAPHIC_DATA] xã [GEOGRAPHIC_DATA] huyện [GEOGRAPH…" at bounding box center [976, 256] width 249 height 21
click at [335, 492] on div at bounding box center [301, 469] width 483 height 46
click at [200, 23] on span "Lịch sử" at bounding box center [192, 21] width 46 height 11
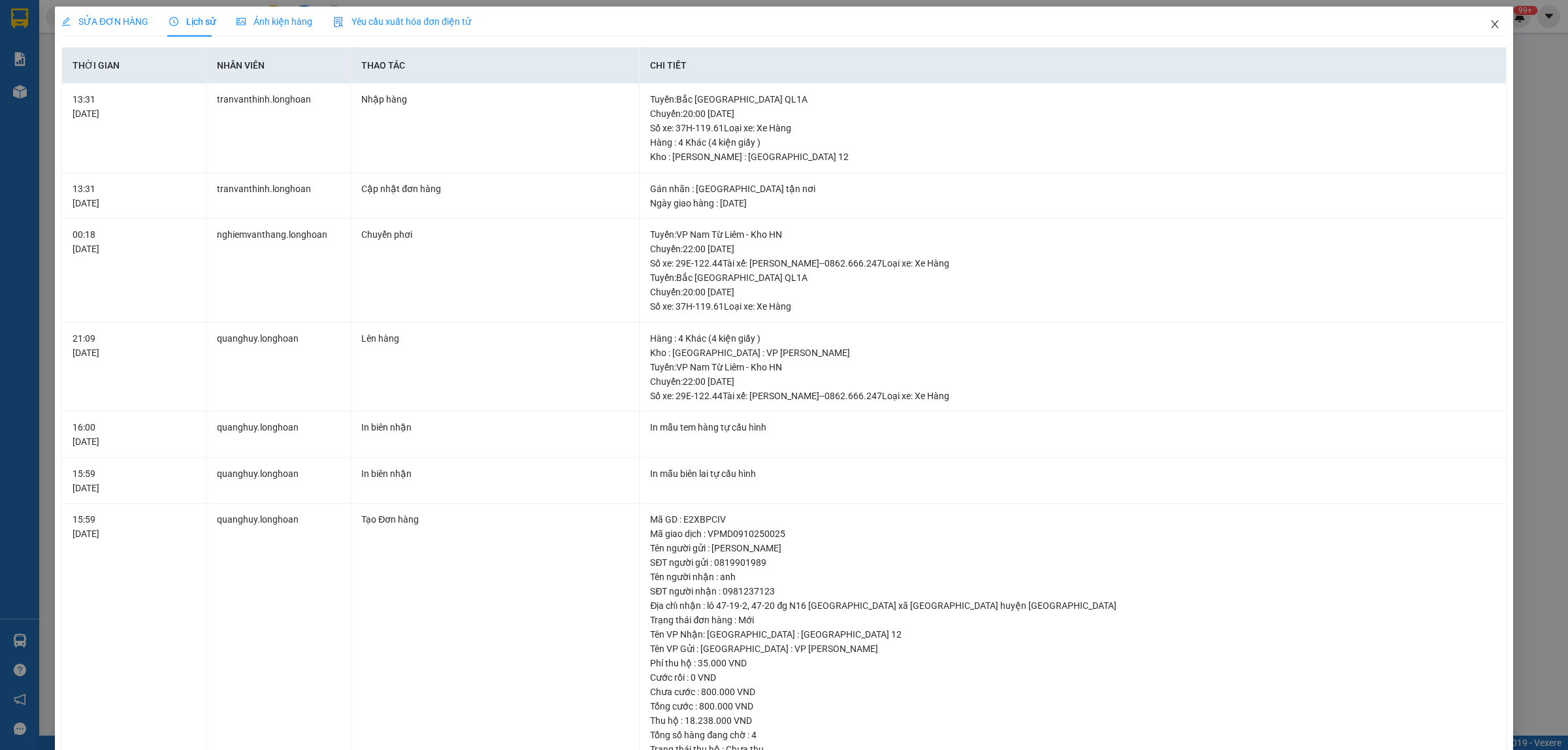
click at [1491, 25] on icon "close" at bounding box center [1494, 24] width 7 height 8
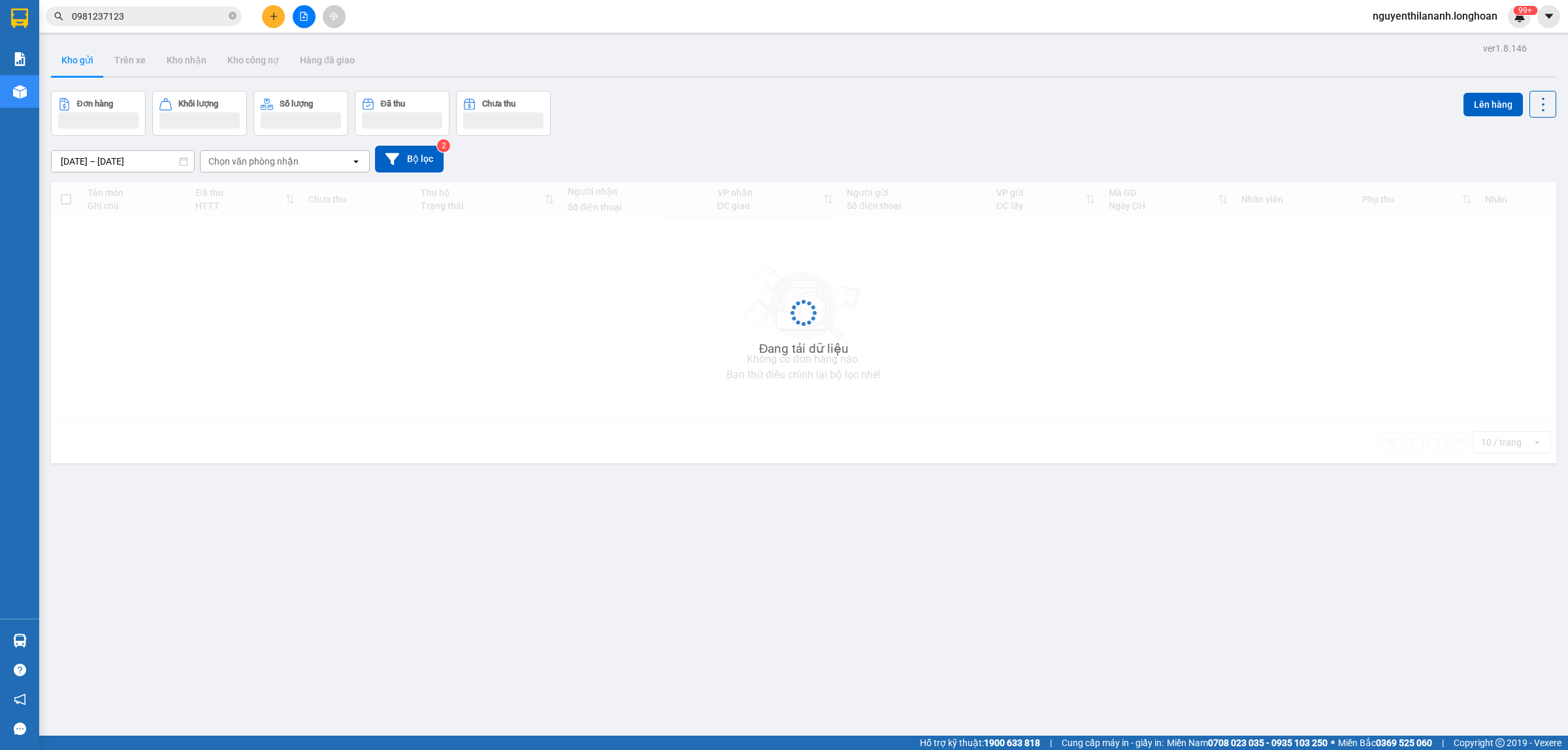
click at [133, 20] on input "0981237123" at bounding box center [148, 16] width 154 height 14
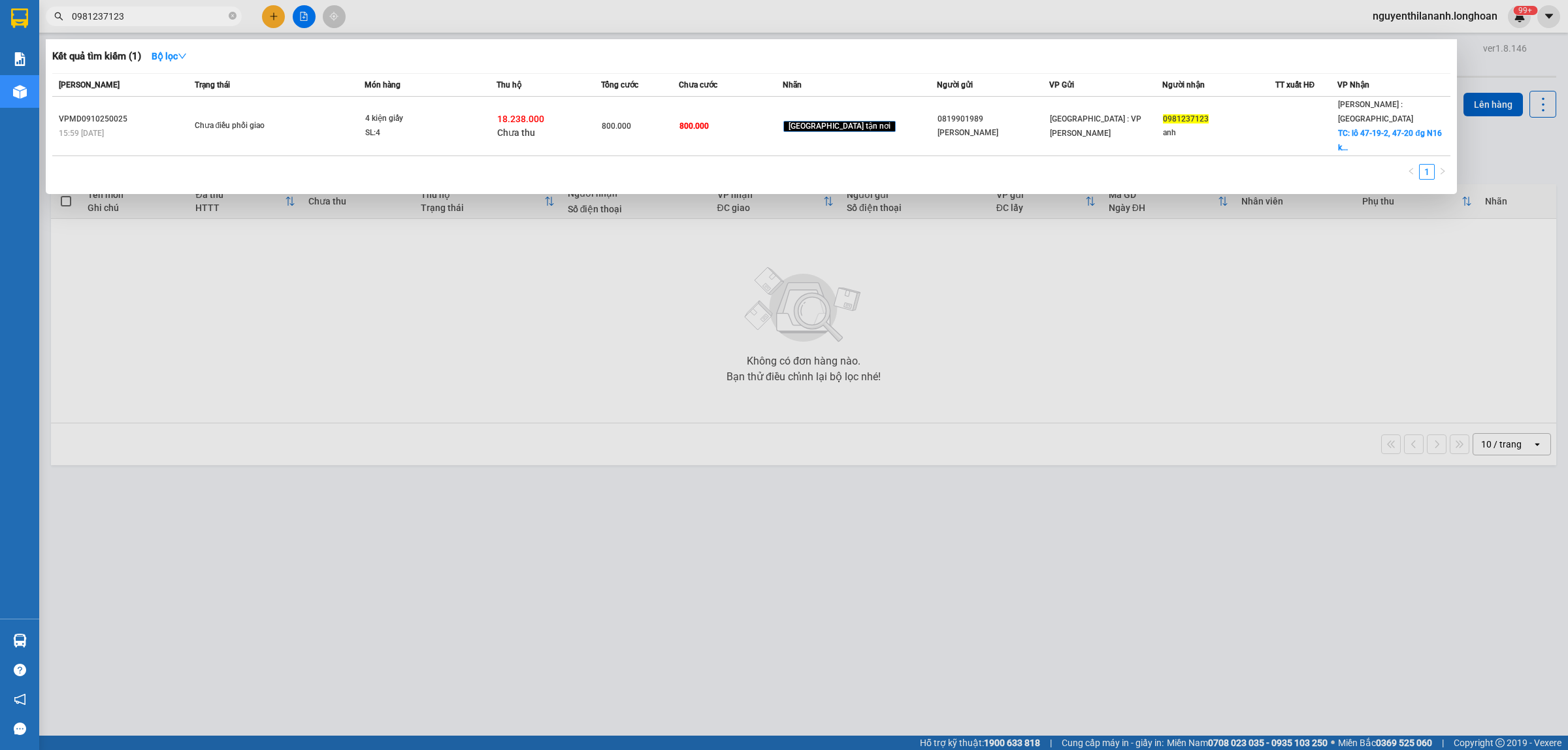
click at [133, 20] on input "0981237123" at bounding box center [148, 16] width 154 height 14
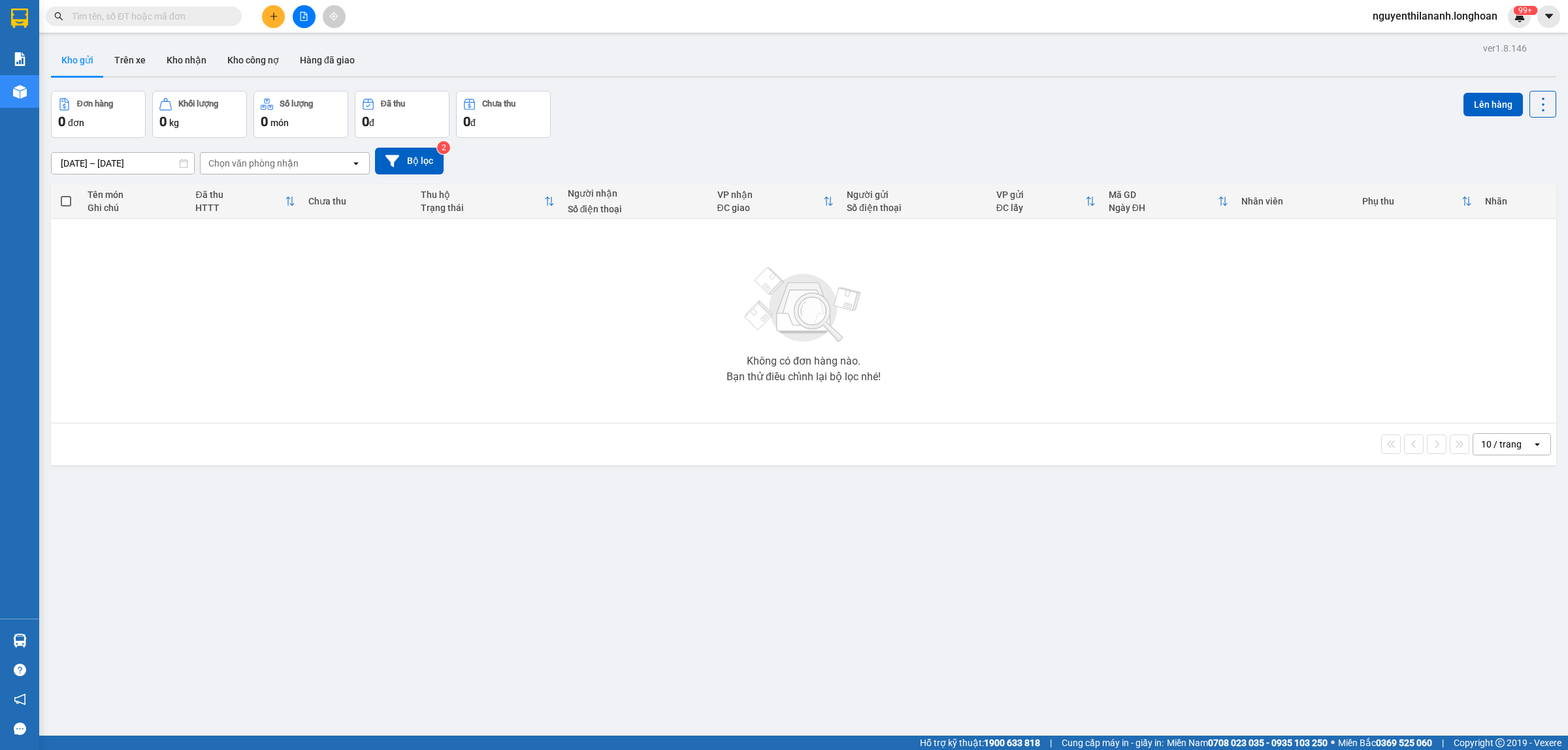
paste input "0983102859"
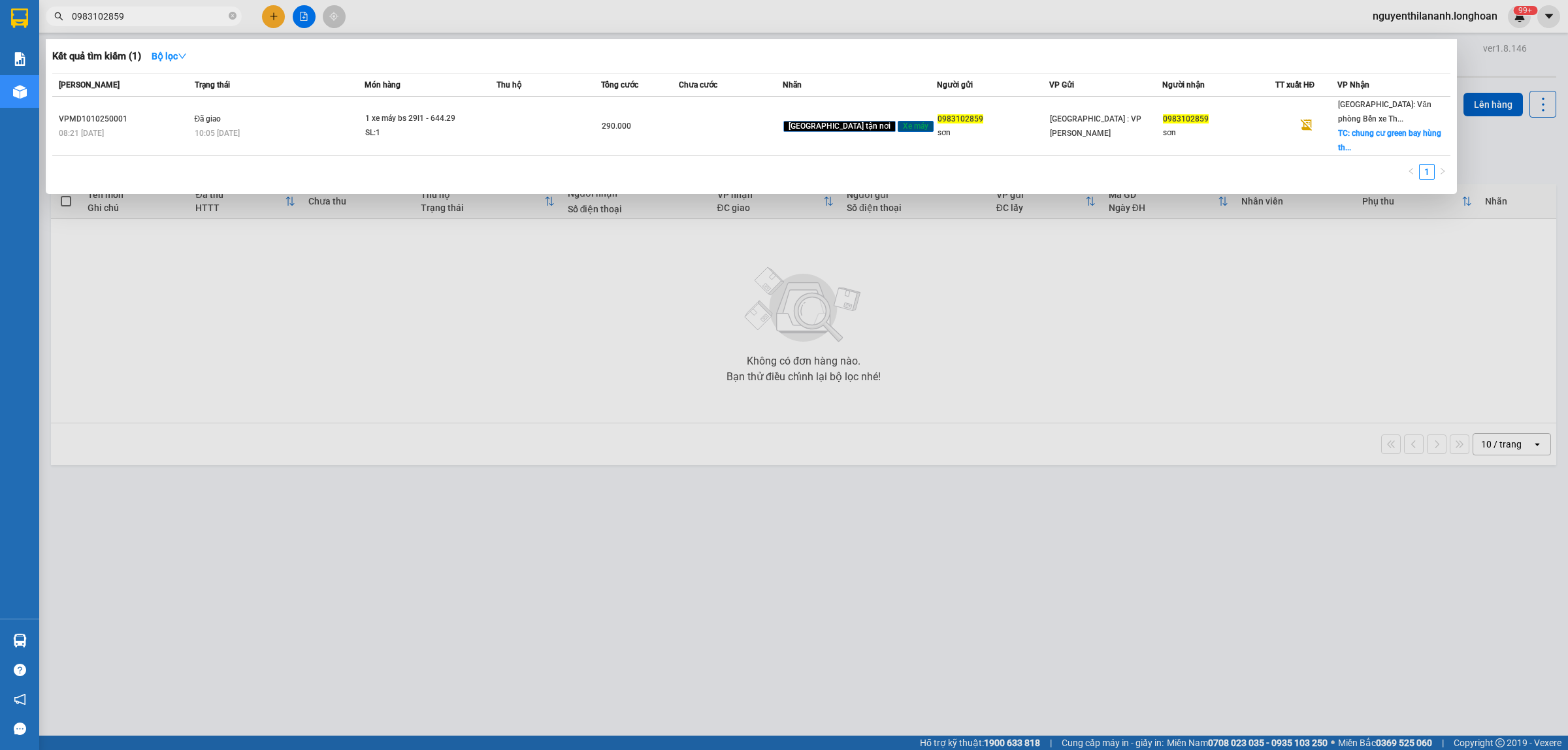
type input "0983102859"
click at [233, 14] on icon "close-circle" at bounding box center [233, 15] width 8 height 8
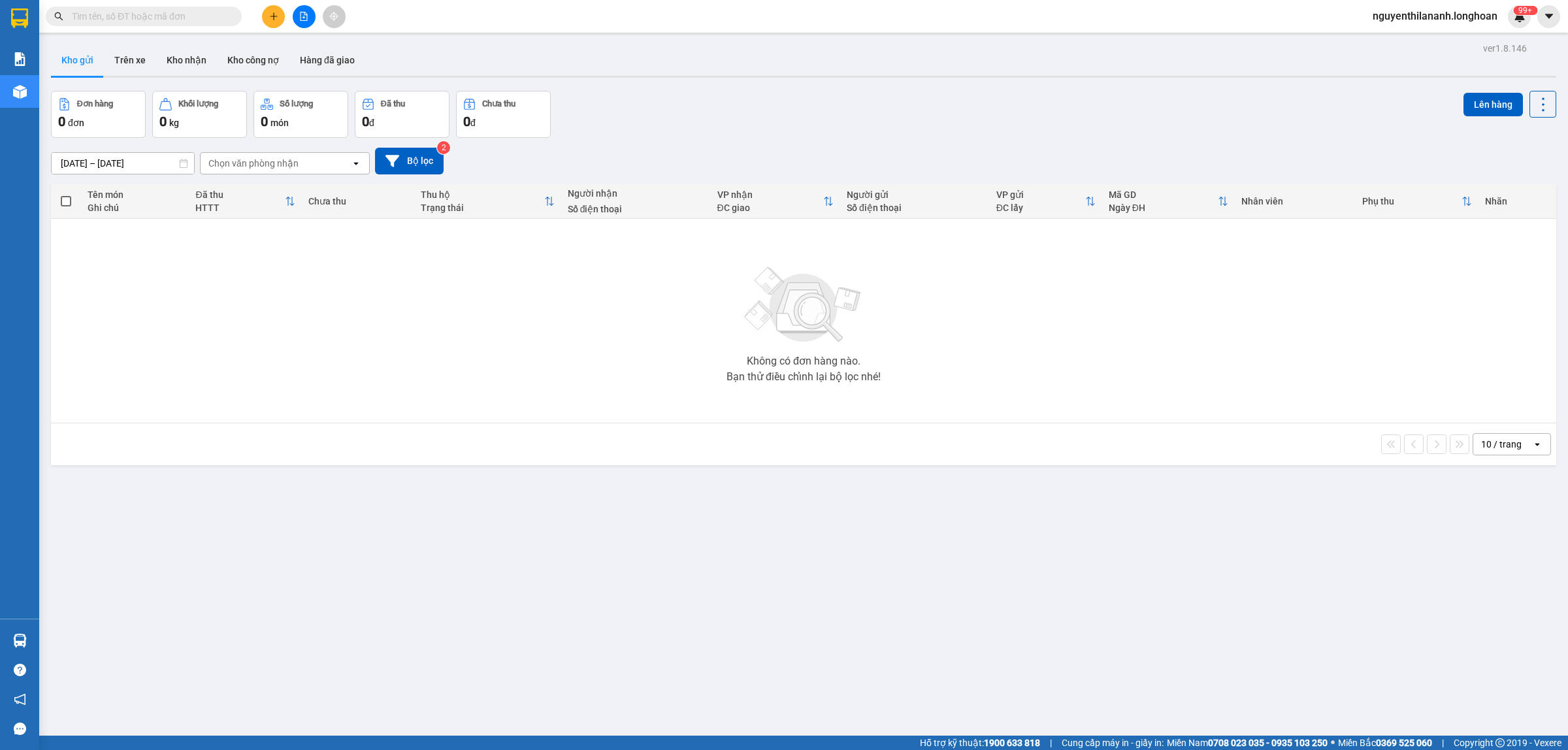
paste input "0969820096"
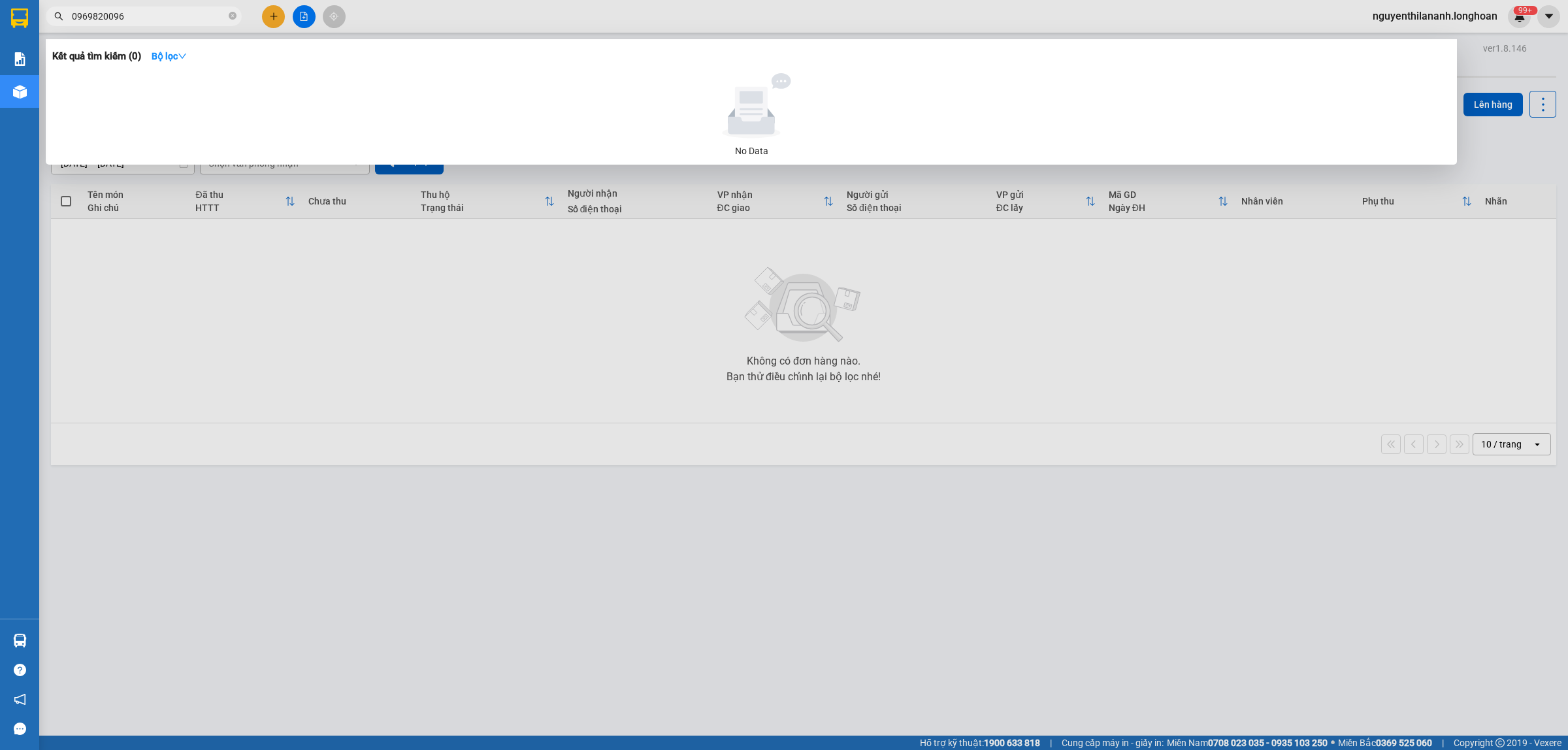
type input "0969820096"
click at [233, 16] on icon "close-circle" at bounding box center [233, 15] width 8 height 8
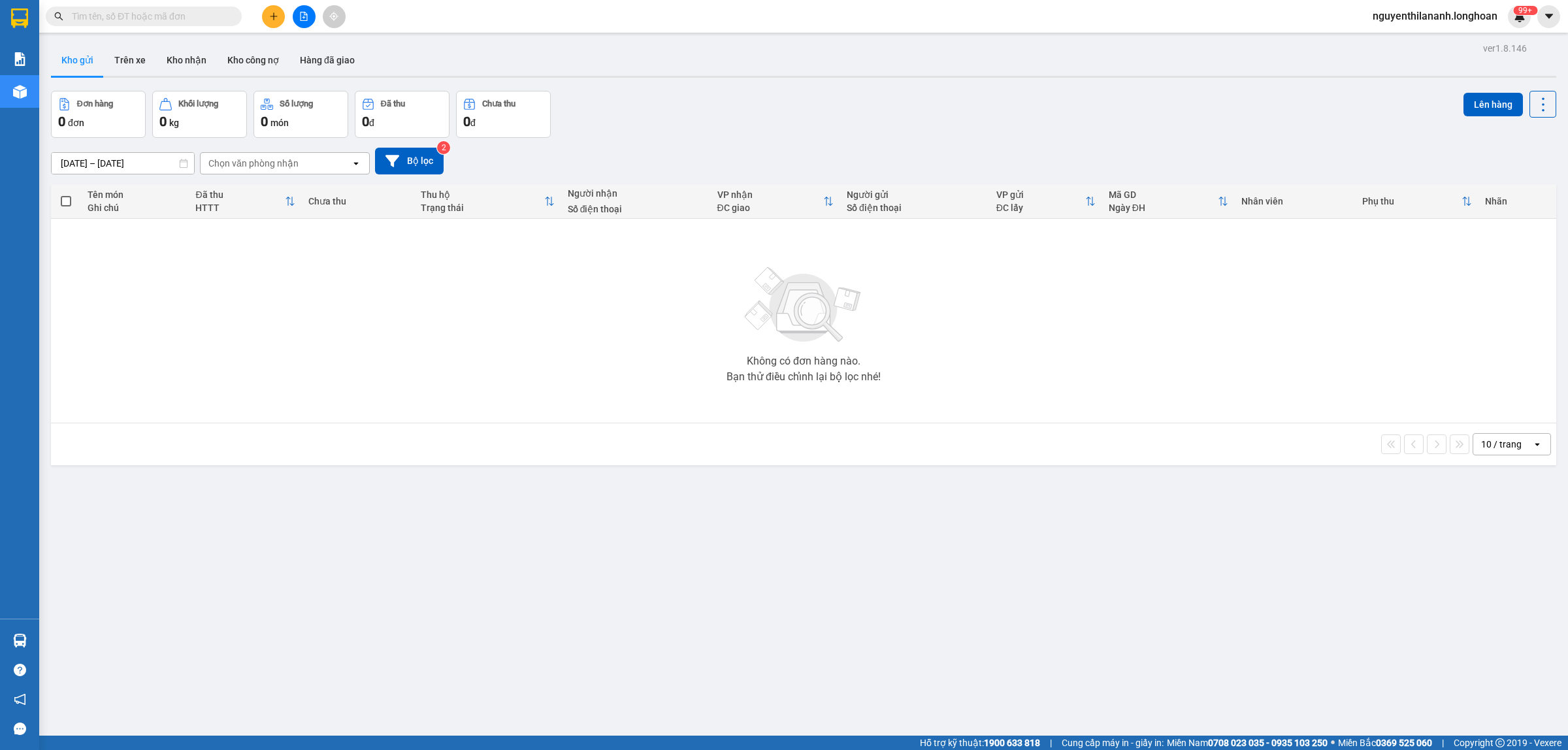
paste input "VHBT2709250017"
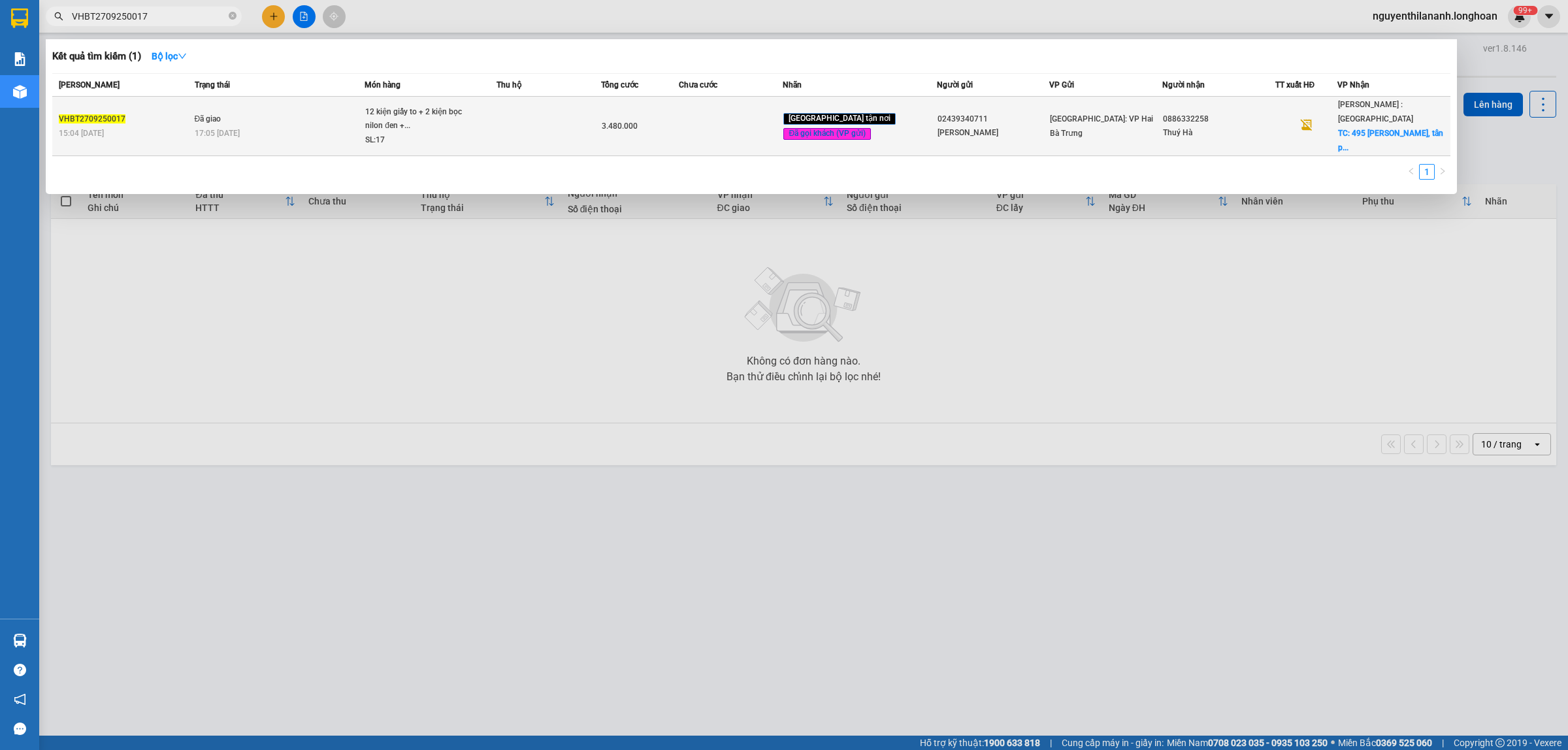
type input "VHBT2709250017"
click at [167, 129] on div "15:04 [DATE]" at bounding box center [125, 133] width 132 height 14
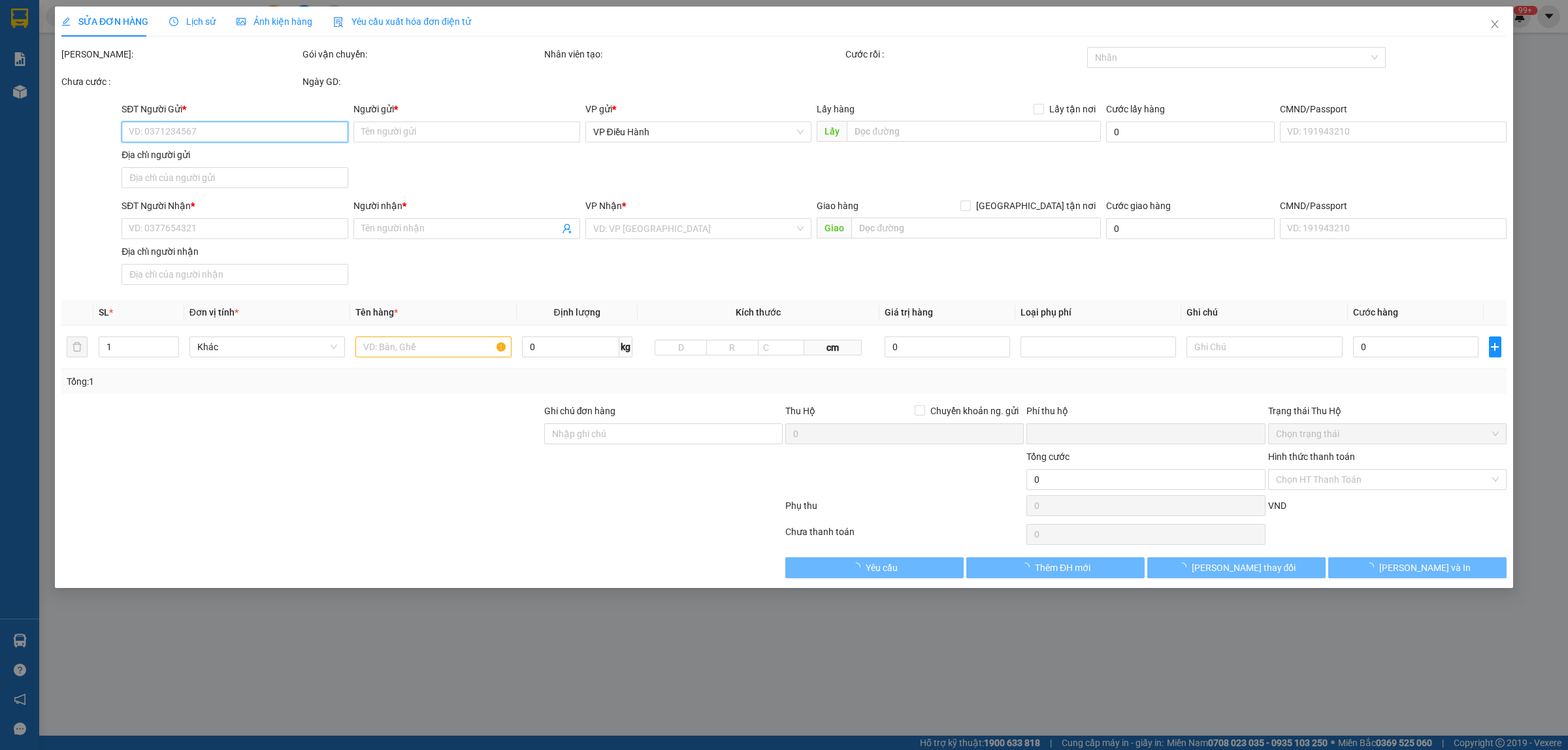
type input "02439340711"
type input "[PERSON_NAME]"
type input "0886332258"
type input "Thuý Hà"
checkbox input "true"
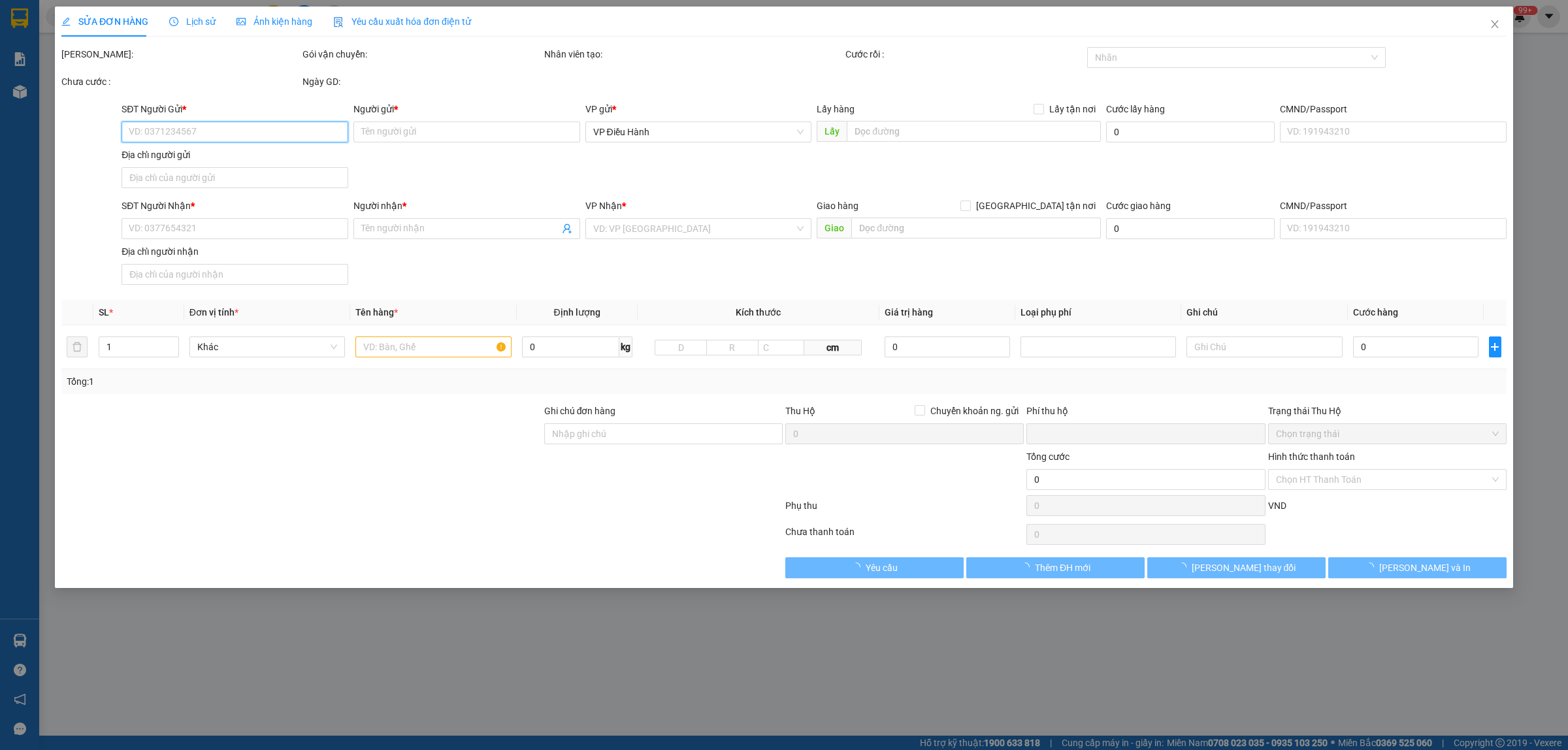
type input "495 [PERSON_NAME], [GEOGRAPHIC_DATA], quận 7, hcm"
type input "0"
type input "3.480.000"
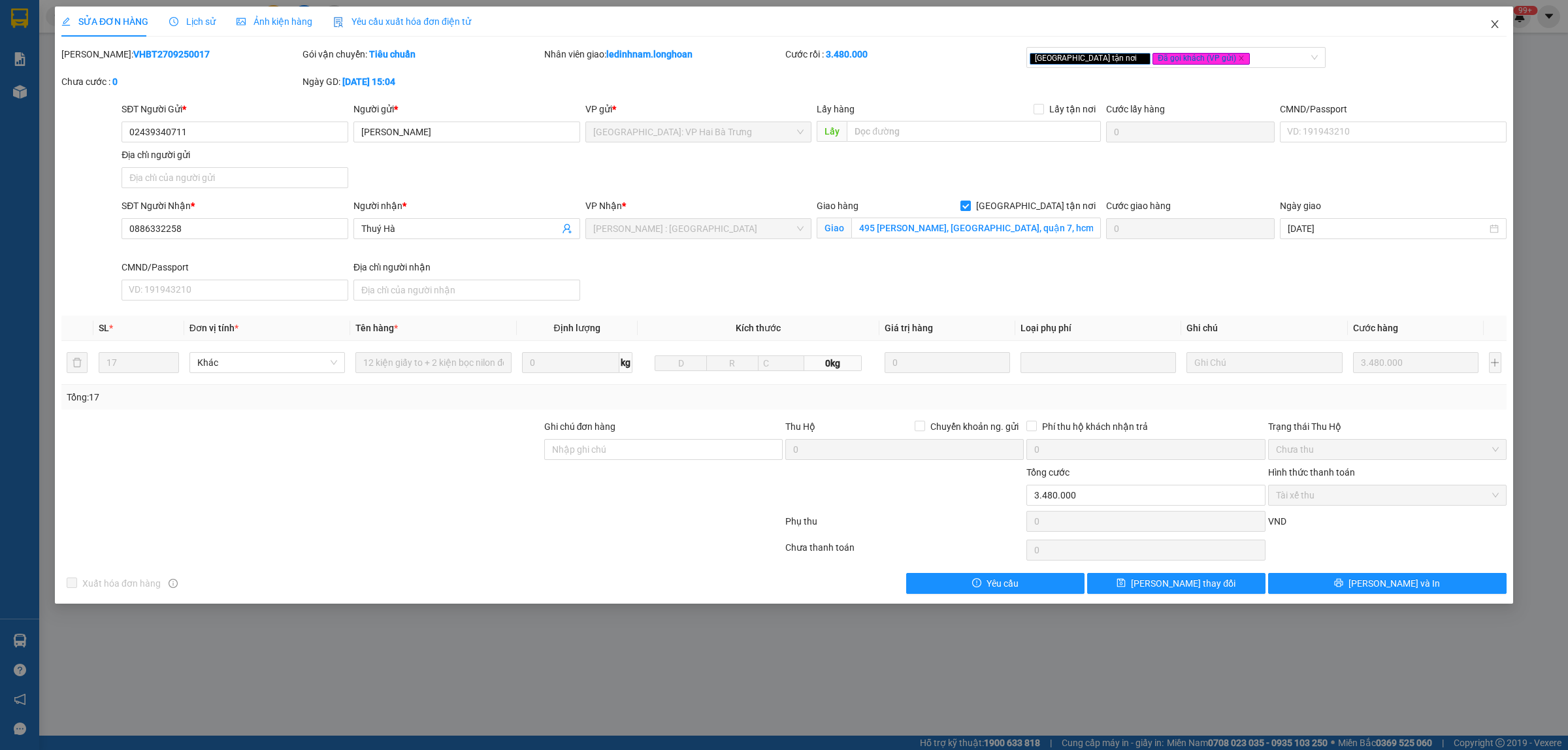
click at [1490, 24] on icon "close" at bounding box center [1494, 24] width 11 height 11
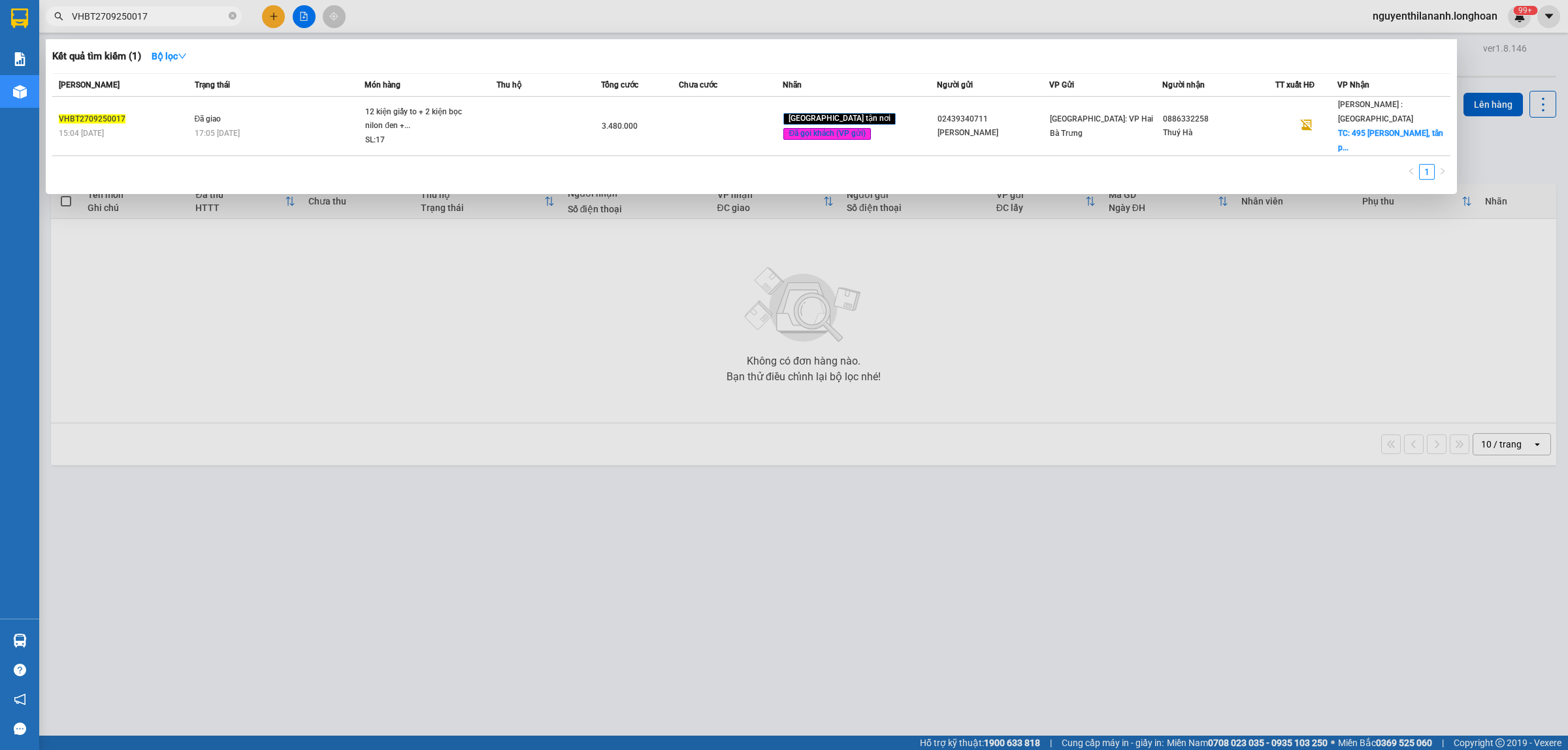
click at [185, 12] on input "VHBT2709250017" at bounding box center [148, 16] width 154 height 14
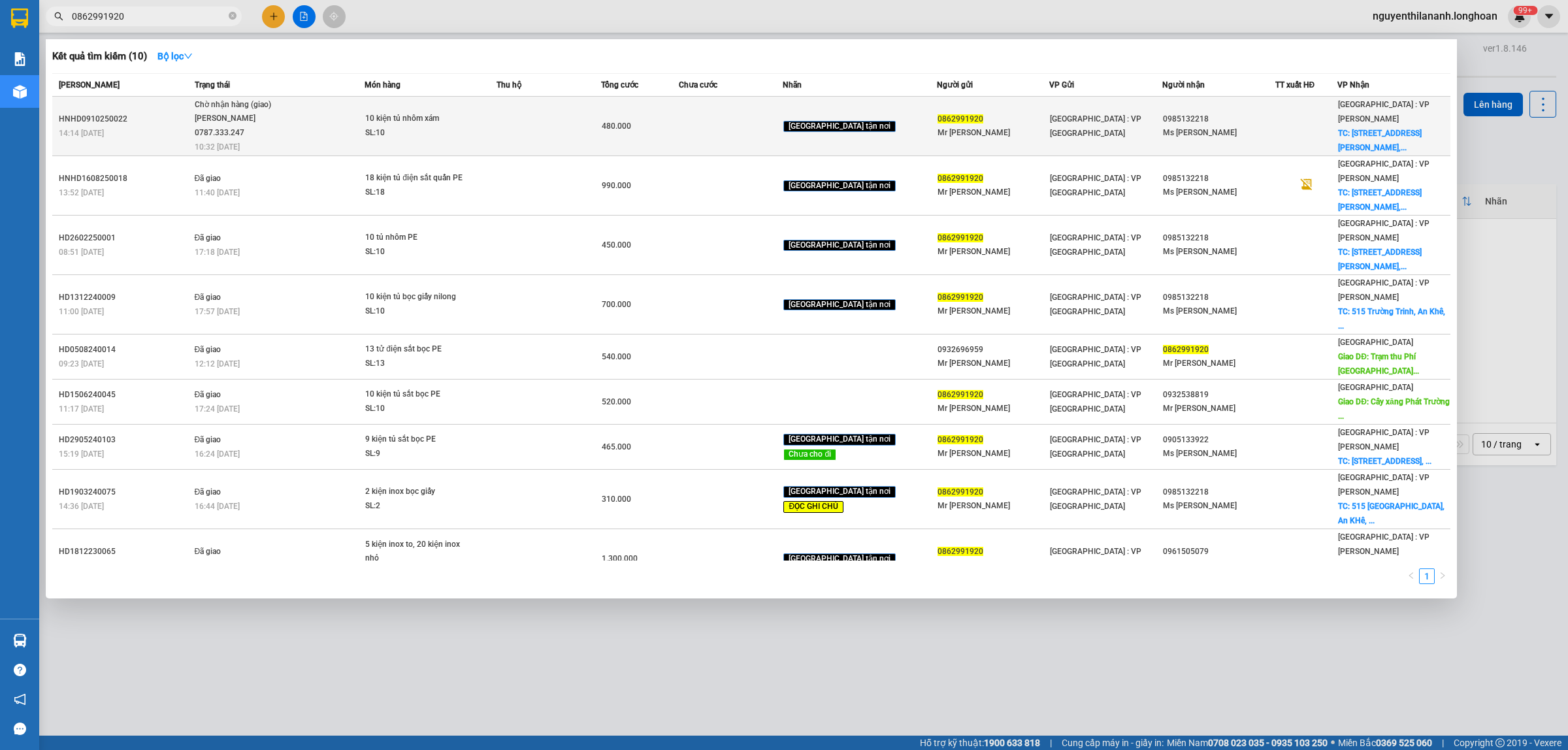
type input "0862991920"
click at [168, 137] on div "14:14 [DATE]" at bounding box center [125, 133] width 132 height 14
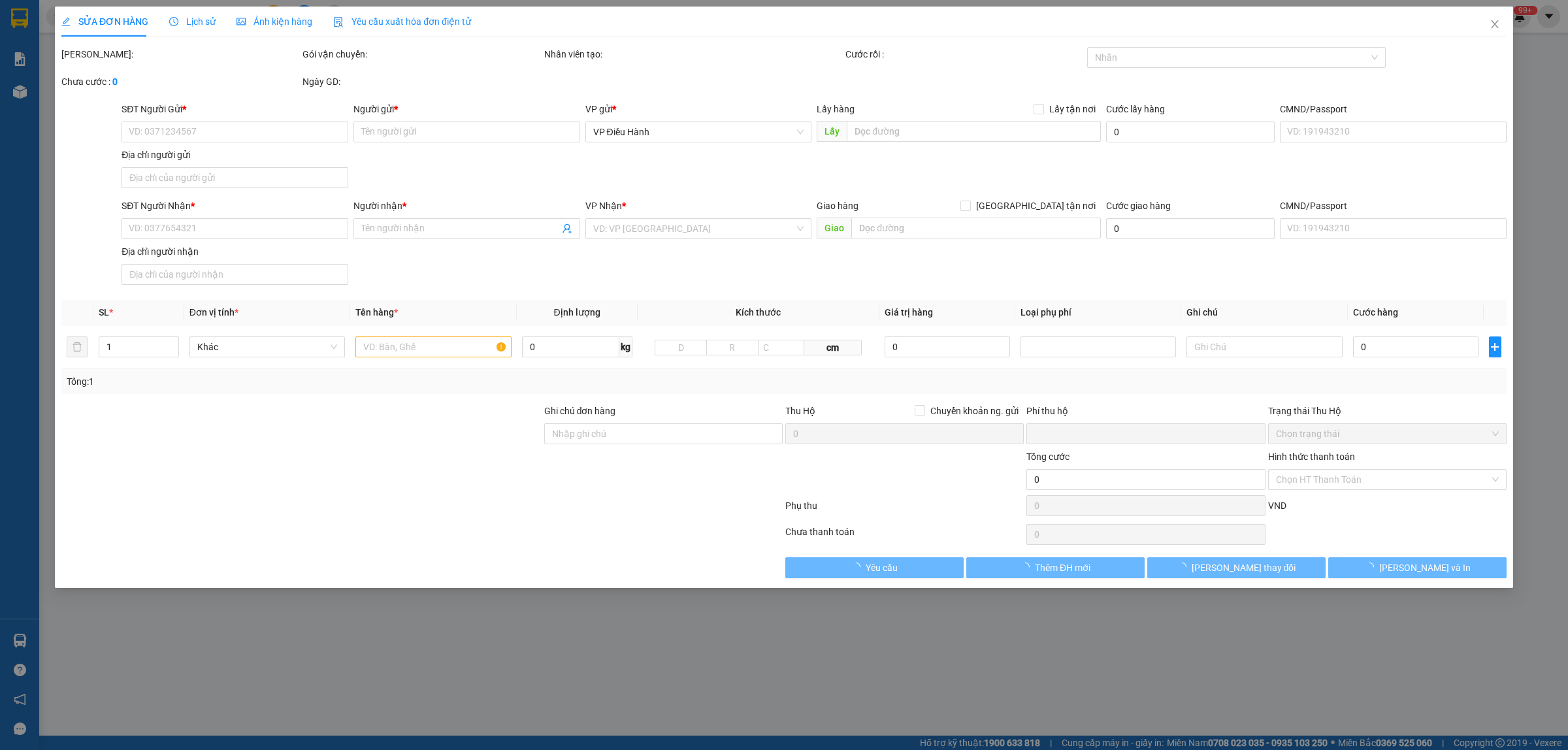
type input "0862991920"
type input "Mr [PERSON_NAME]"
type input "0985132218"
type input "Ms [PERSON_NAME]"
checkbox input "true"
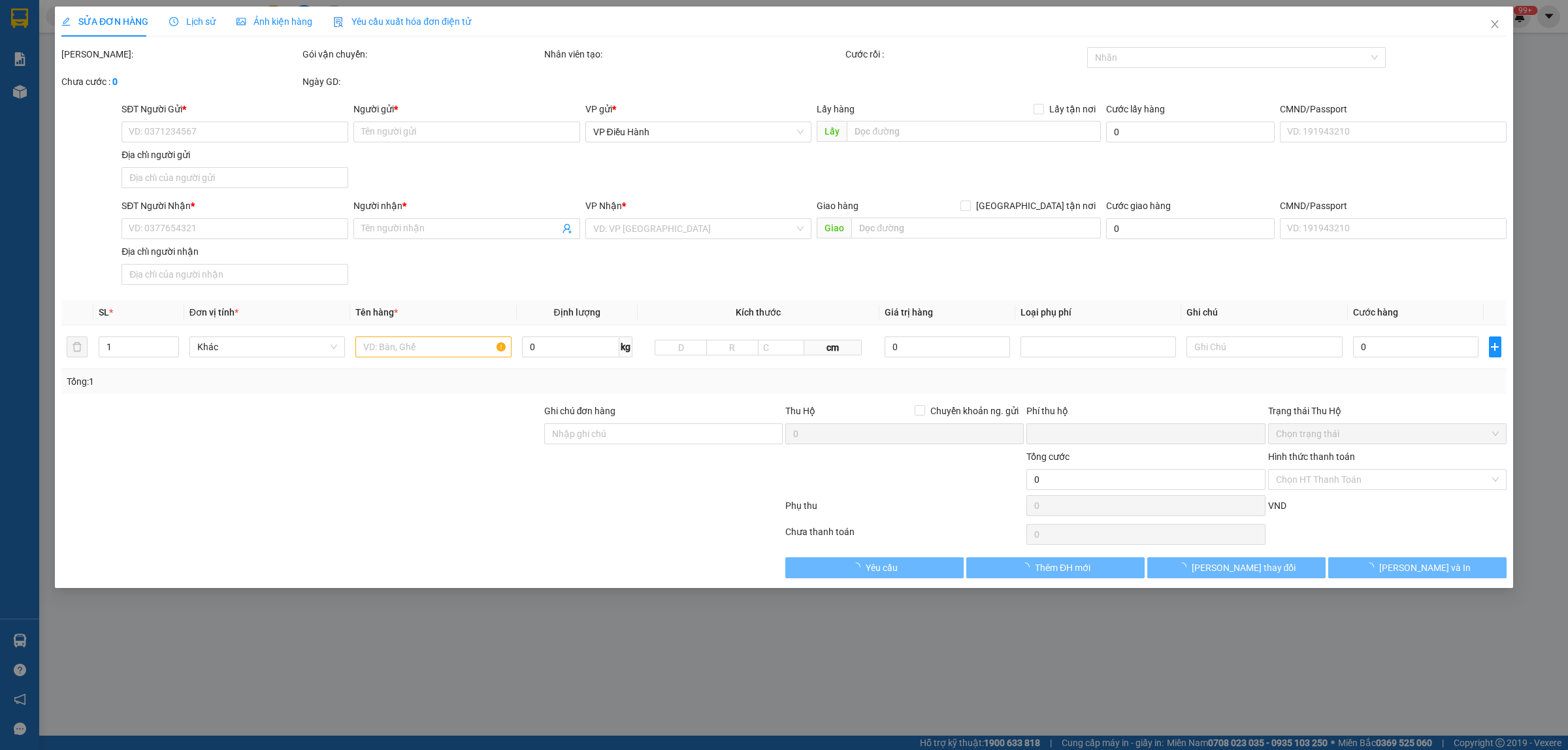
type input "[STREET_ADDRESS] Khê, [GEOGRAPHIC_DATA], [GEOGRAPHIC_DATA]"
type input "0"
type input "480.000"
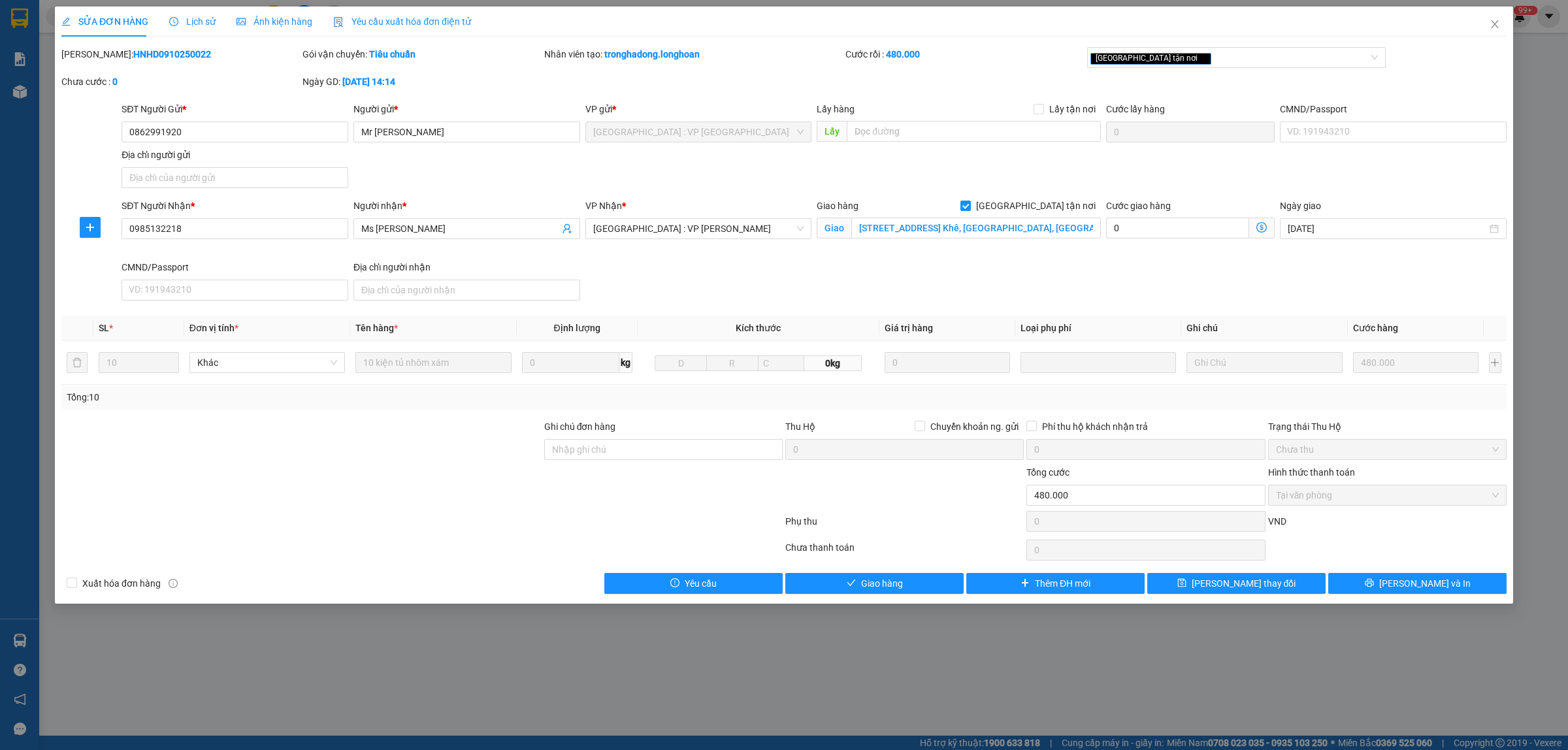
click at [197, 8] on div "Lịch sử" at bounding box center [192, 21] width 46 height 30
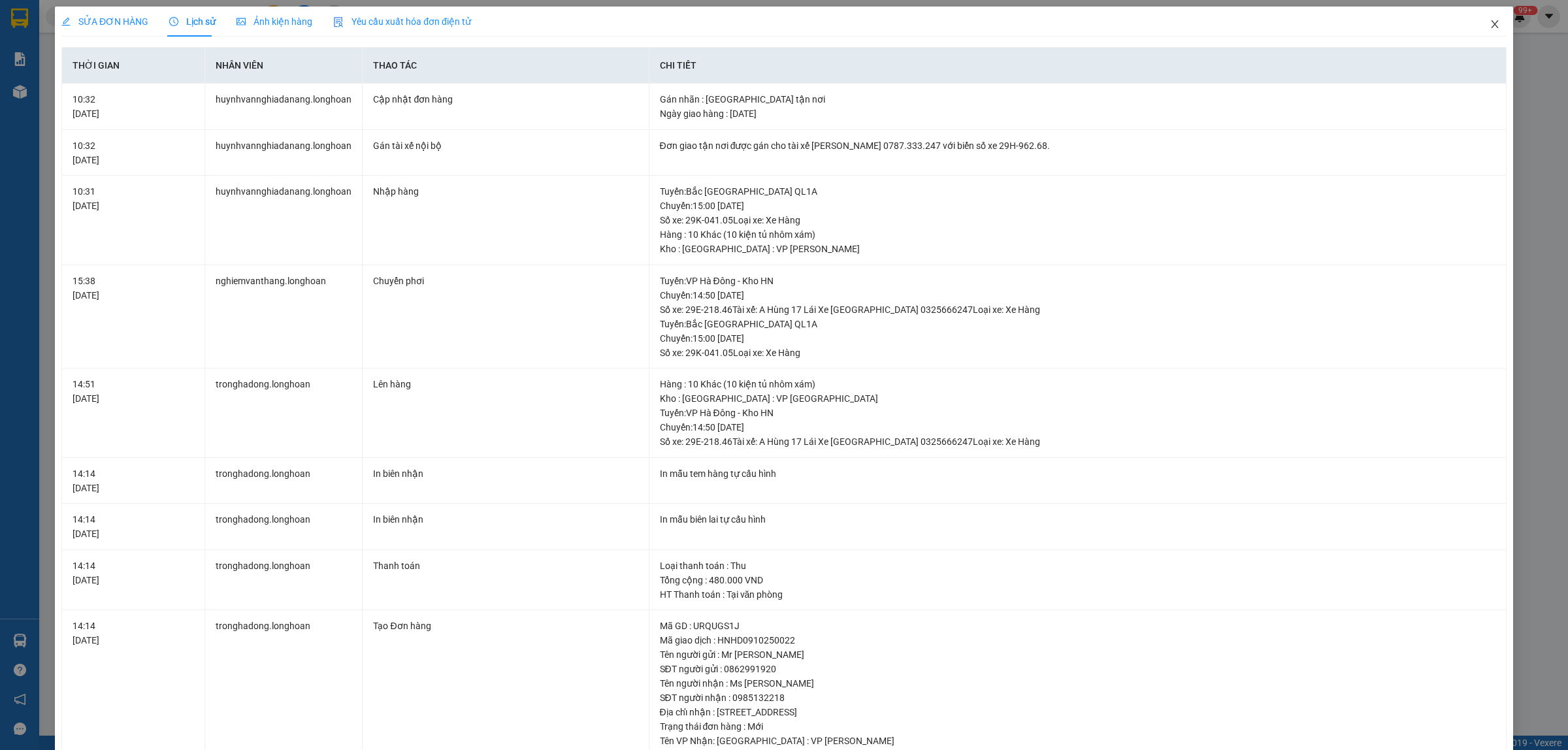
click at [1477, 32] on span "Close" at bounding box center [1495, 25] width 37 height 37
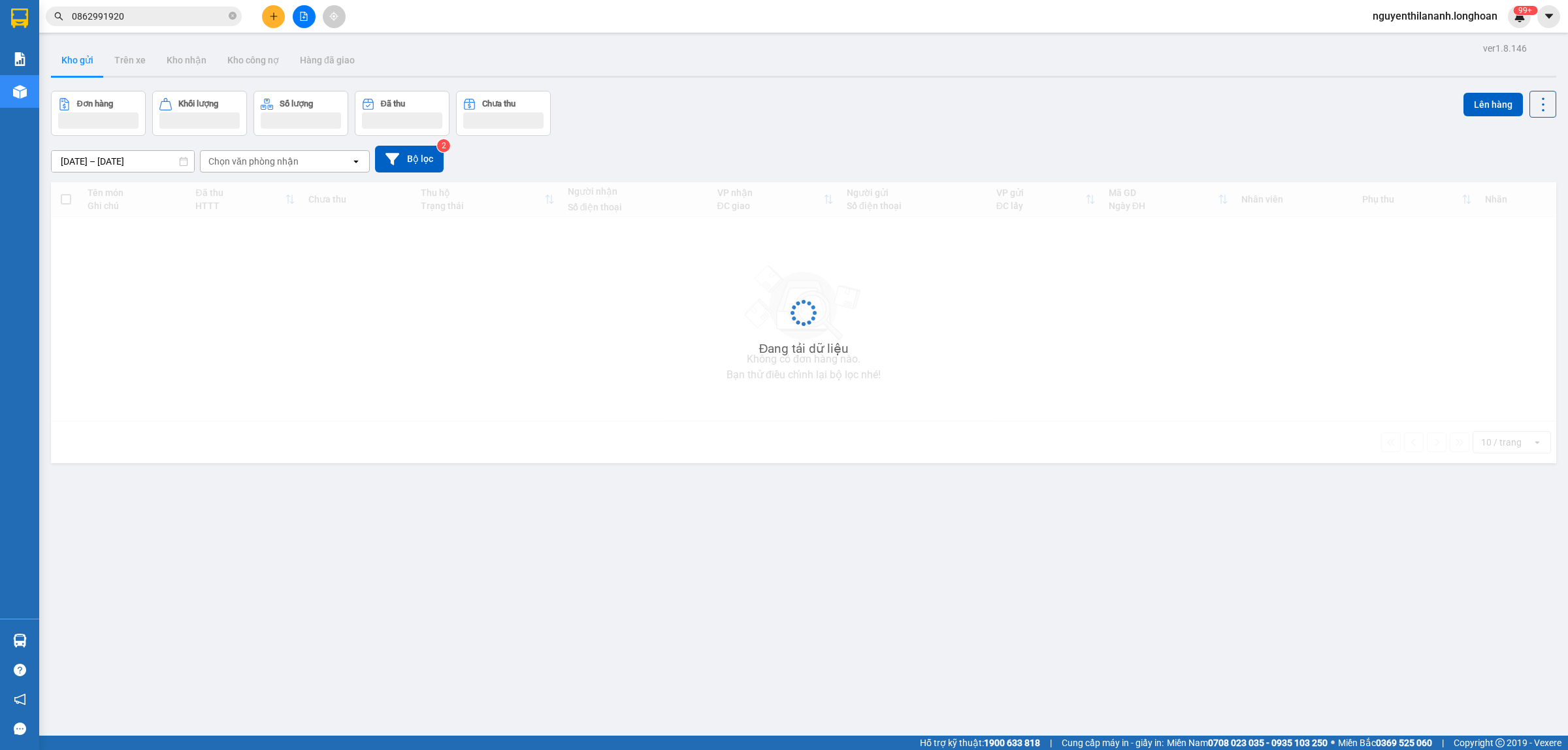
click at [1482, 29] on div "Kết quả tìm kiếm ( 10 ) Bộ lọc Mã ĐH Trạng thái Món hàng Thu hộ Tổng cước Chưa …" at bounding box center [784, 16] width 1568 height 33
click at [211, 4] on div "Kết quả tìm kiếm ( 10 ) Bộ lọc Mã ĐH Trạng thái Món hàng Thu hộ Tổng cước Chưa …" at bounding box center [784, 16] width 1568 height 33
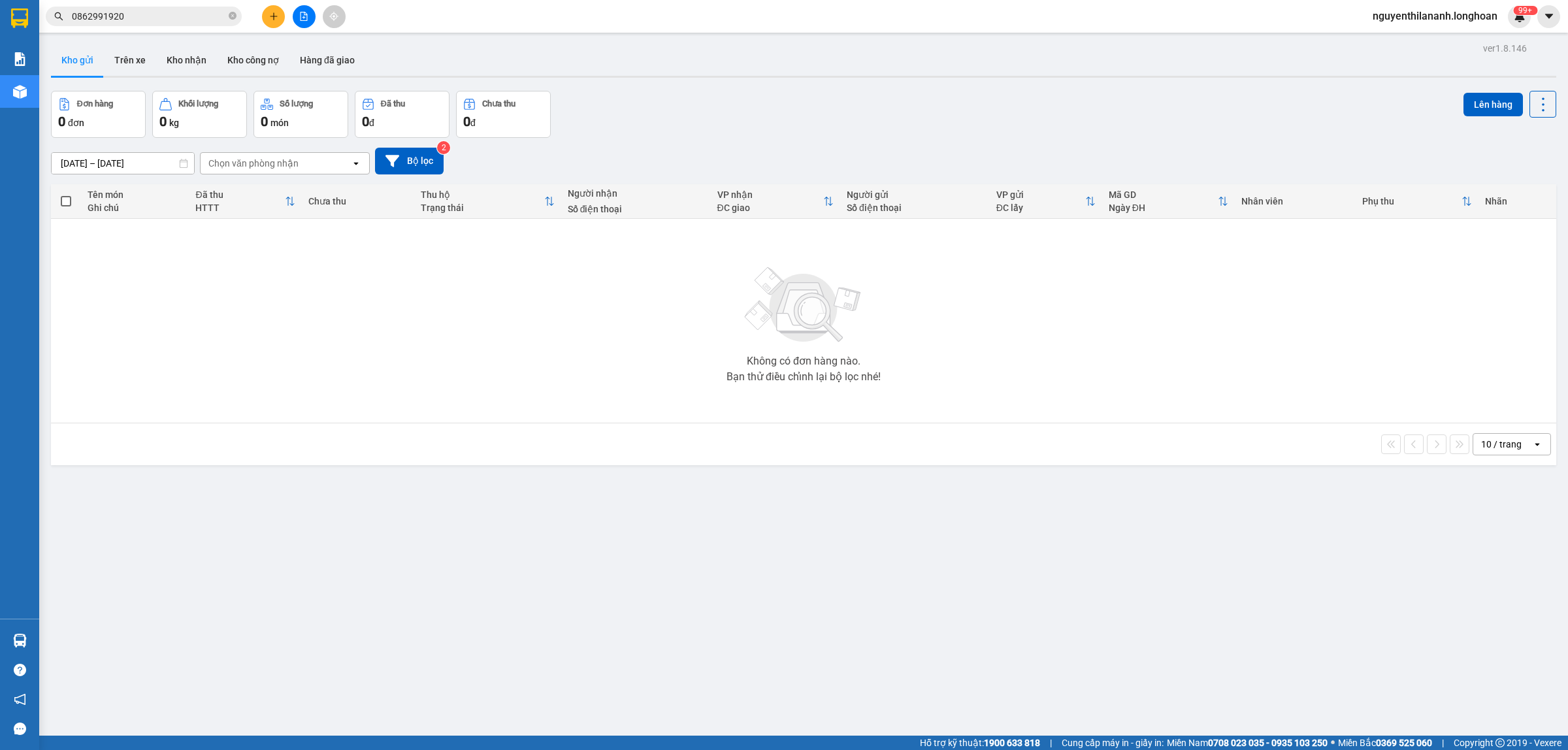
click at [204, 7] on span "0862991920" at bounding box center [143, 16] width 196 height 20
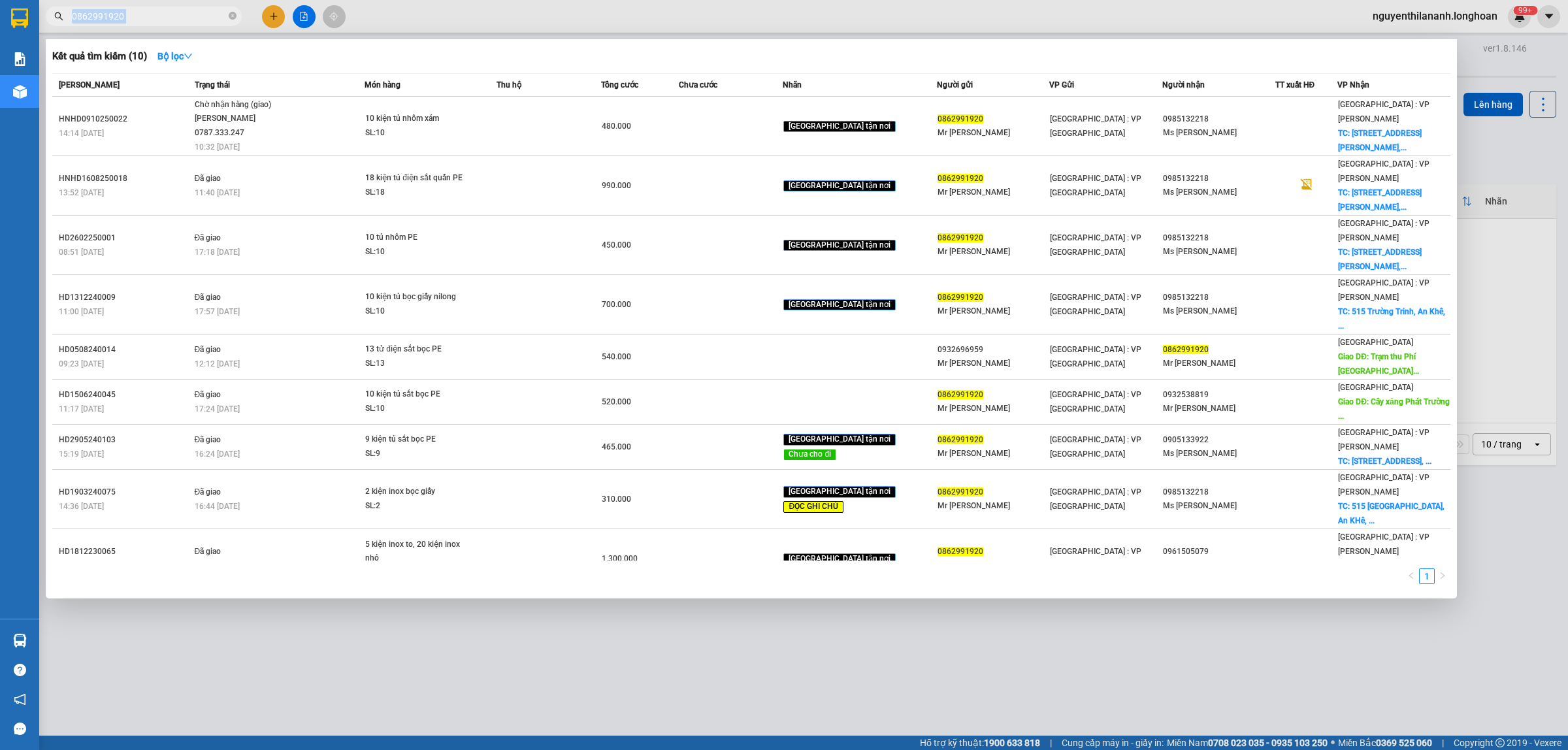
click at [204, 7] on span "0862991920" at bounding box center [143, 16] width 196 height 20
drag, startPoint x: 235, startPoint y: 14, endPoint x: 294, endPoint y: 183, distance: 179.0
click at [234, 14] on icon "close-circle" at bounding box center [233, 15] width 8 height 8
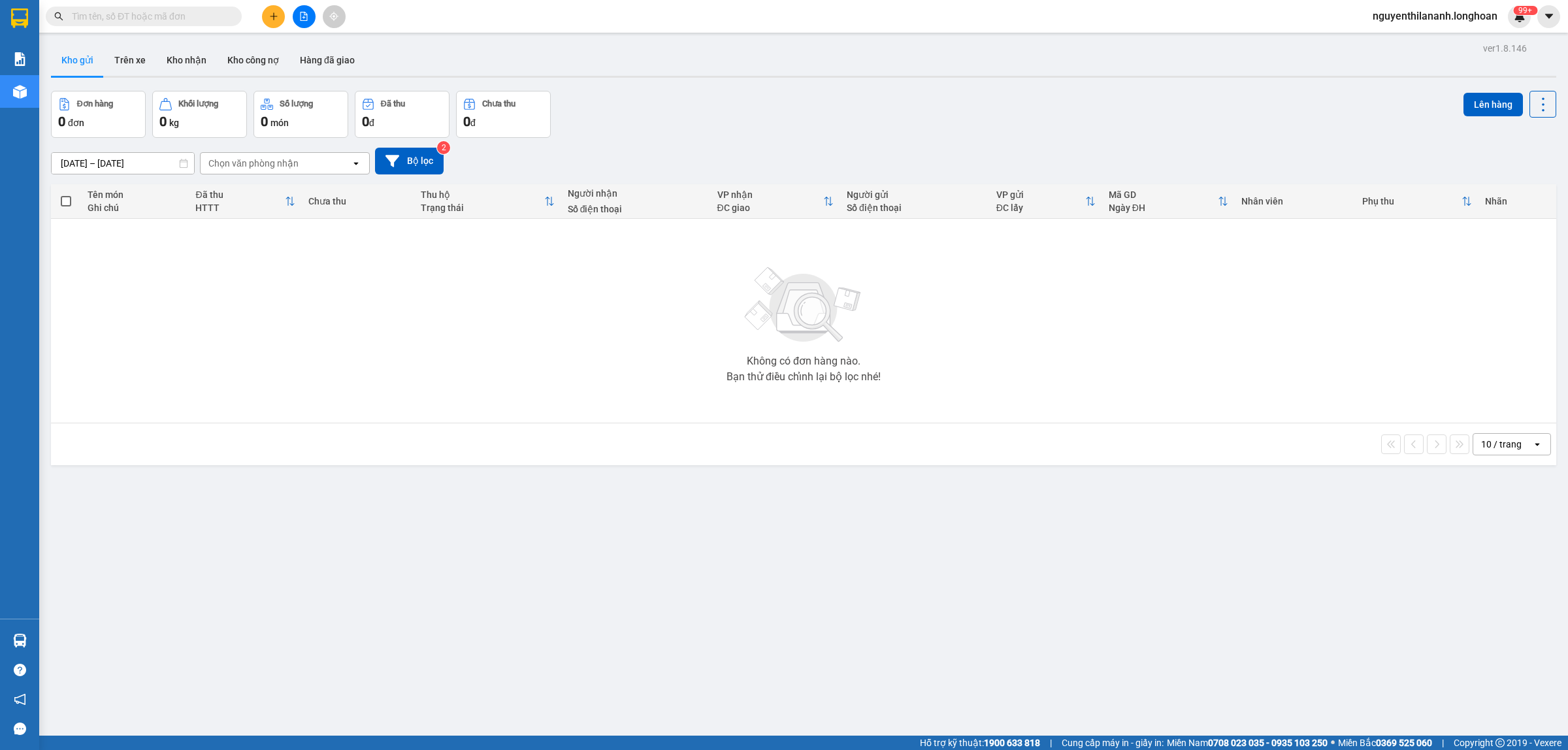
click at [131, 10] on input "text" at bounding box center [148, 16] width 154 height 14
paste input "0969282642"
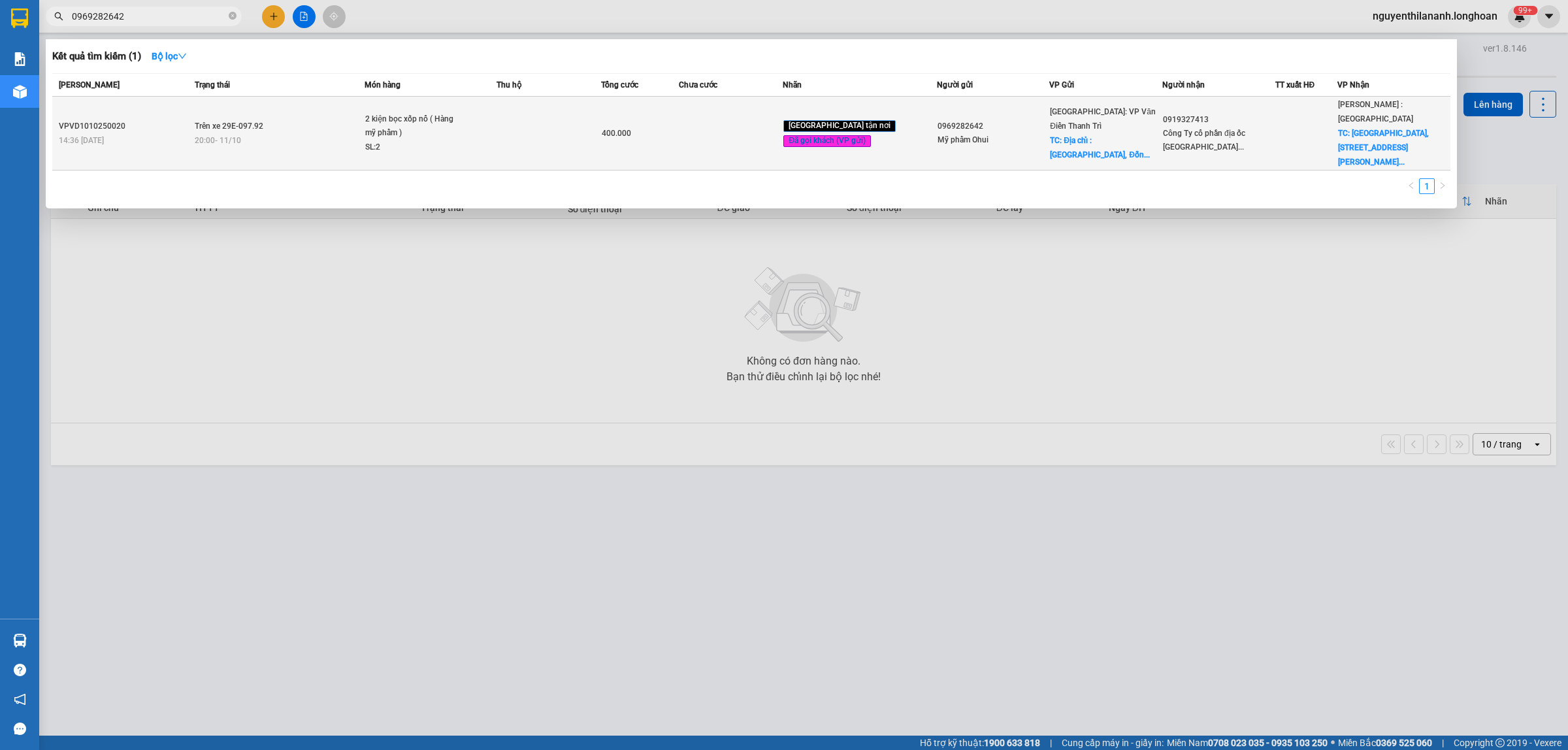
type input "0969282642"
click at [135, 133] on div "14:36 [DATE]" at bounding box center [125, 140] width 132 height 14
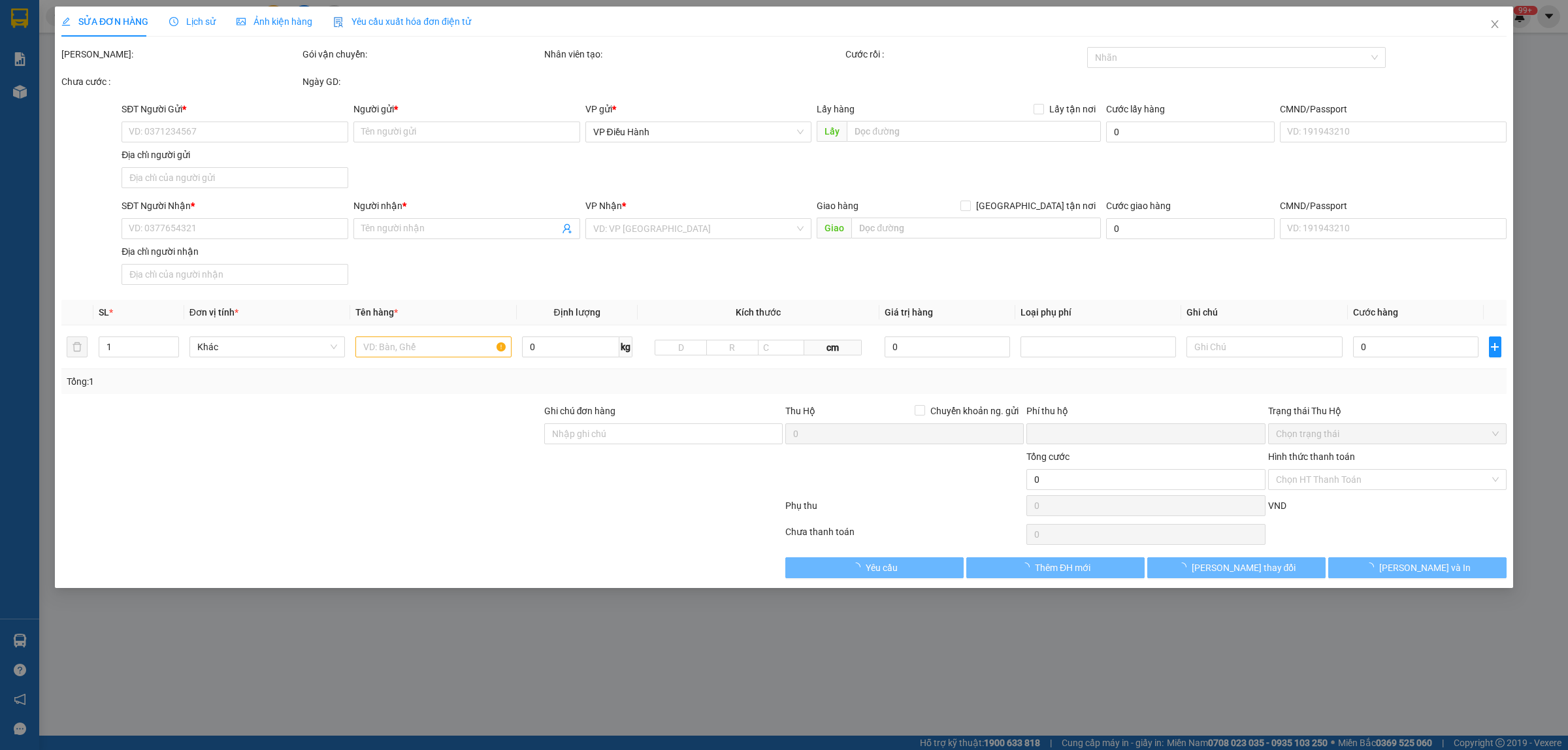
type input "0969282642"
type input "Mỹ phẩm Ohui"
checkbox input "true"
type input "Địa chỉ : [GEOGRAPHIC_DATA], [GEOGRAPHIC_DATA]"
type input "65.000"
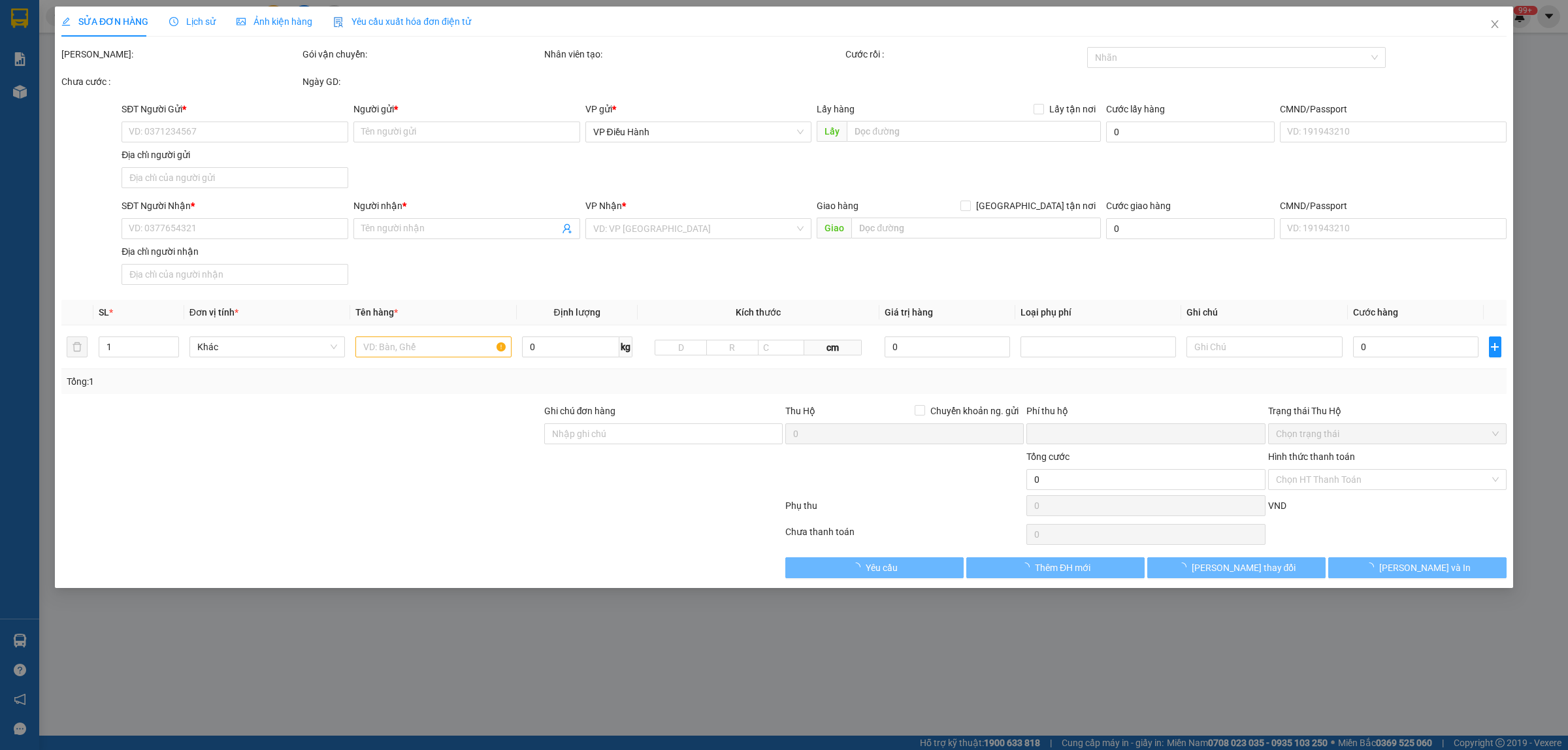
type input "0919327413"
type input "Công Ty cổ phần địa ốc [GEOGRAPHIC_DATA]"
checkbox input "true"
type input "[GEOGRAPHIC_DATA], [STREET_ADDRESS][PERSON_NAME], [GEOGRAPHIC_DATA], [GEOGRAPHI…"
type input "0"
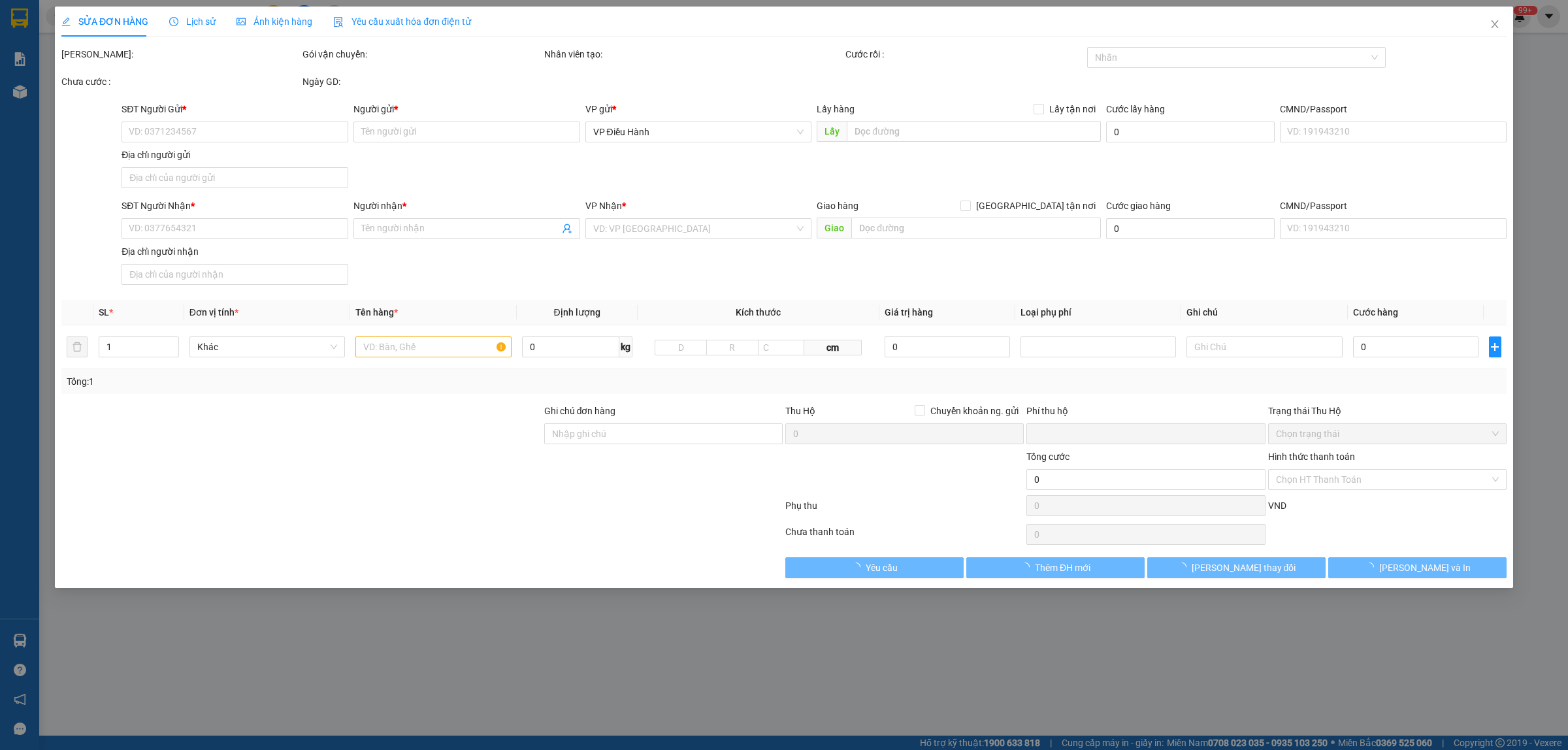
type input "400.000"
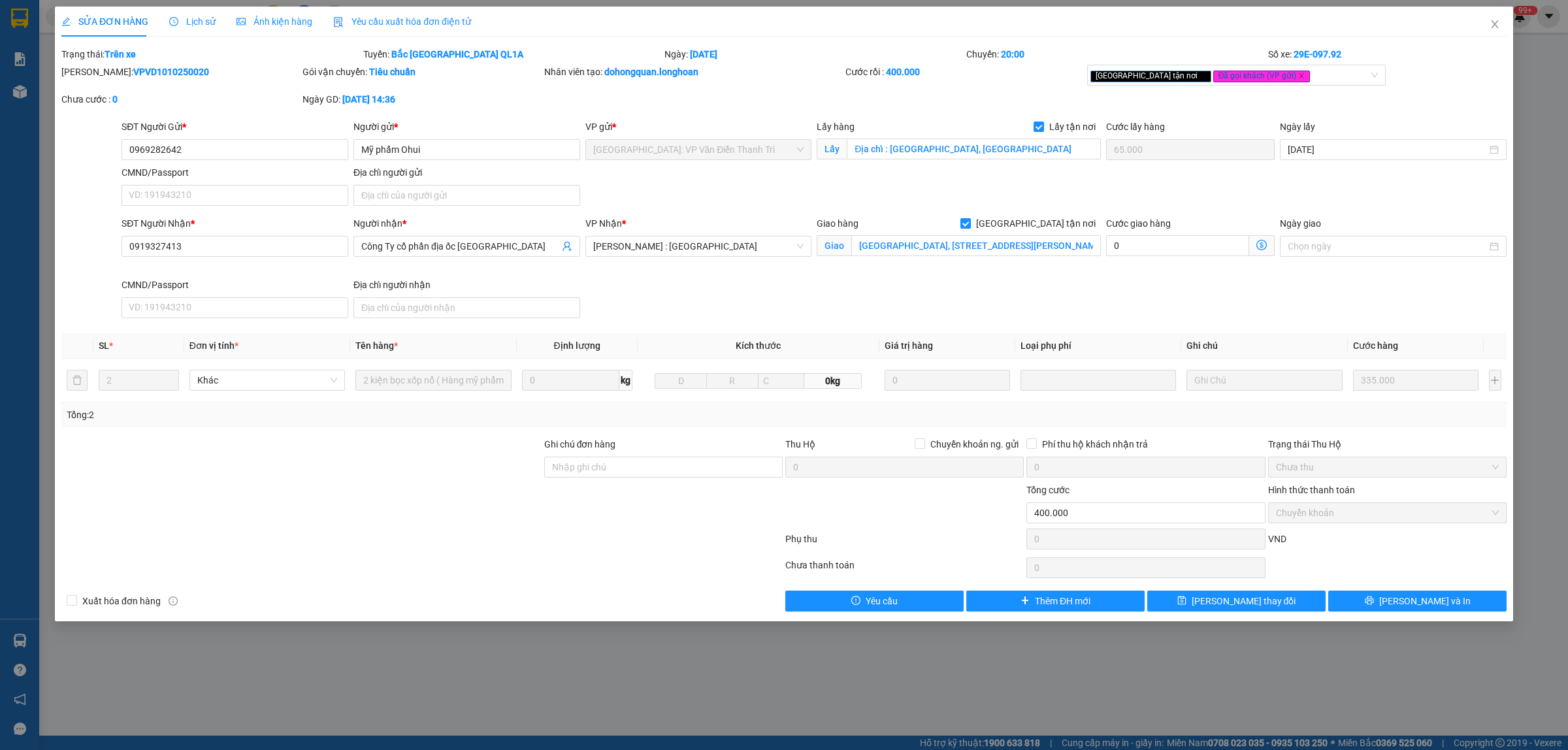
click at [188, 24] on span "Lịch sử" at bounding box center [192, 21] width 46 height 11
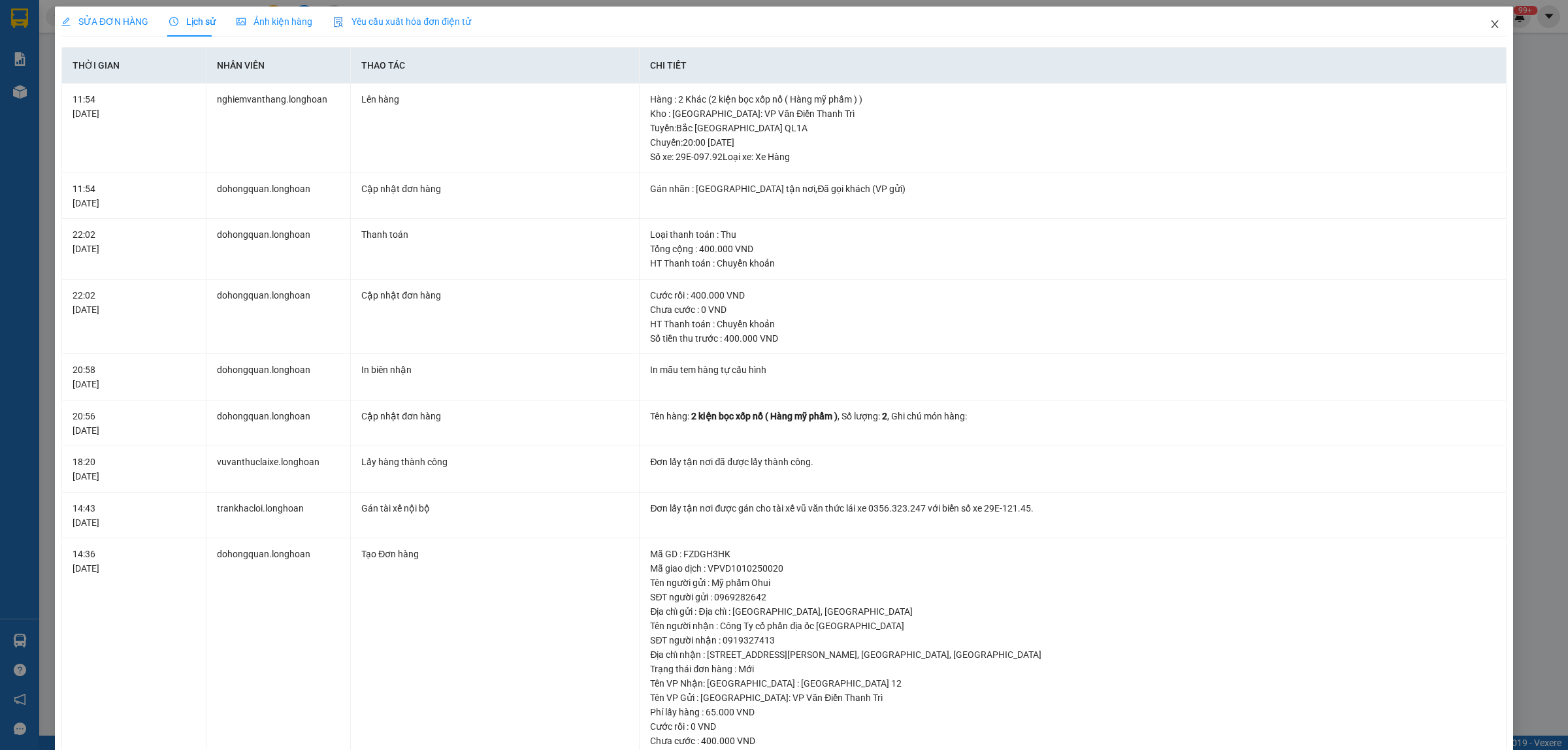
click at [1480, 18] on span "Close" at bounding box center [1495, 25] width 37 height 37
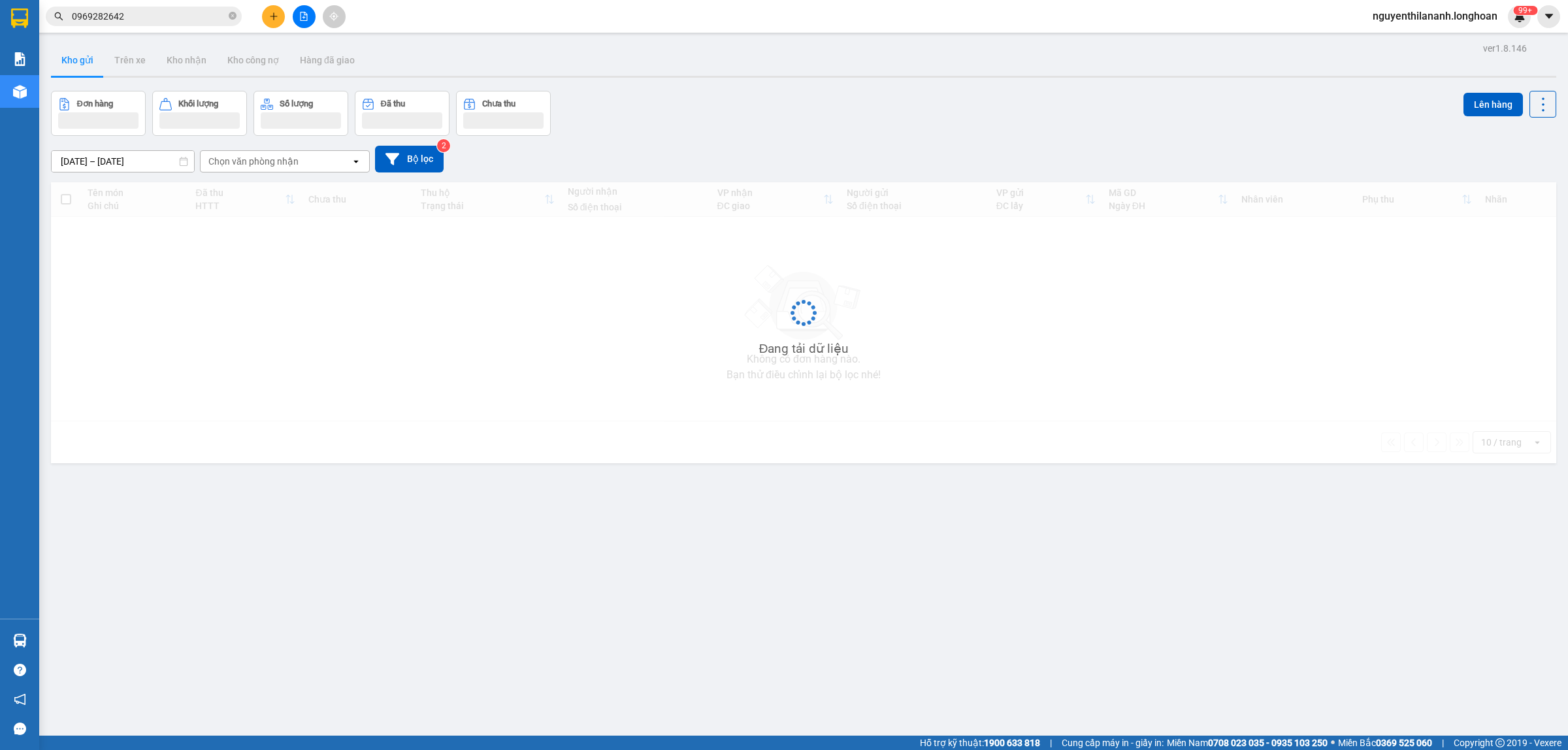
click at [206, 27] on div "Kết quả tìm kiếm ( 1 ) Bộ lọc Mã ĐH Trạng thái Món hàng Thu hộ Tổng cước Chưa c…" at bounding box center [784, 16] width 1568 height 33
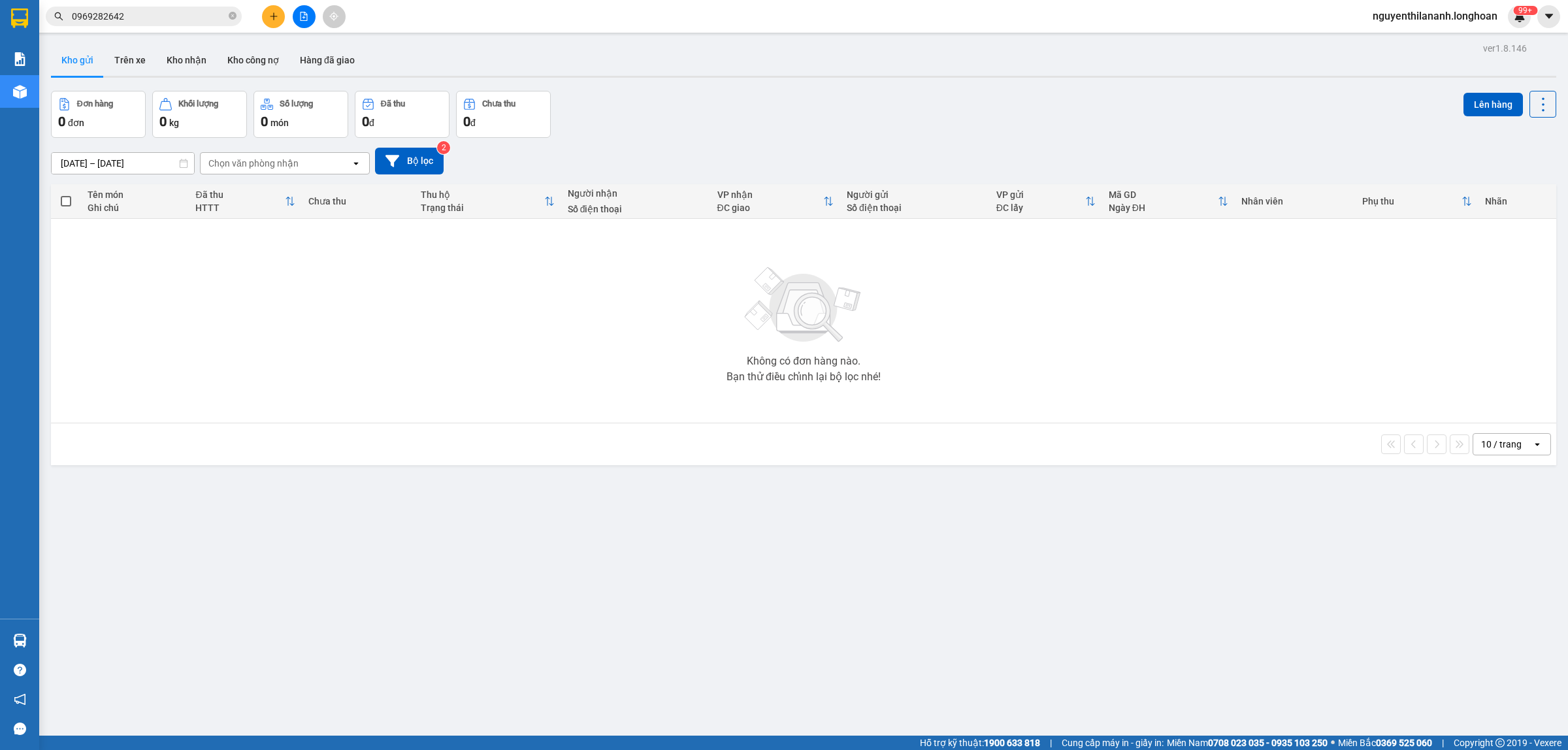
click at [197, 18] on input "0969282642" at bounding box center [148, 16] width 154 height 14
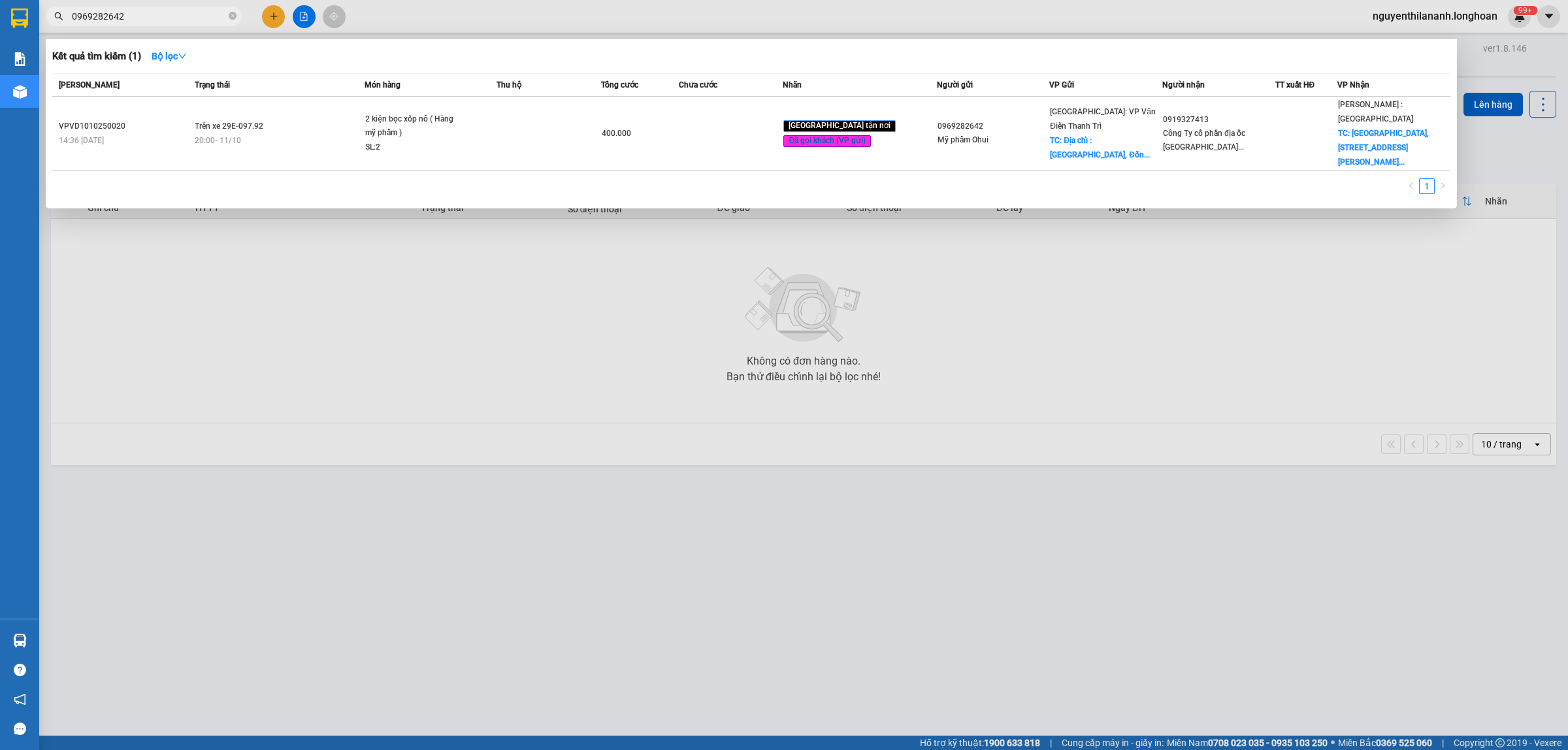
click at [197, 18] on input "0969282642" at bounding box center [148, 16] width 154 height 14
type input "0"
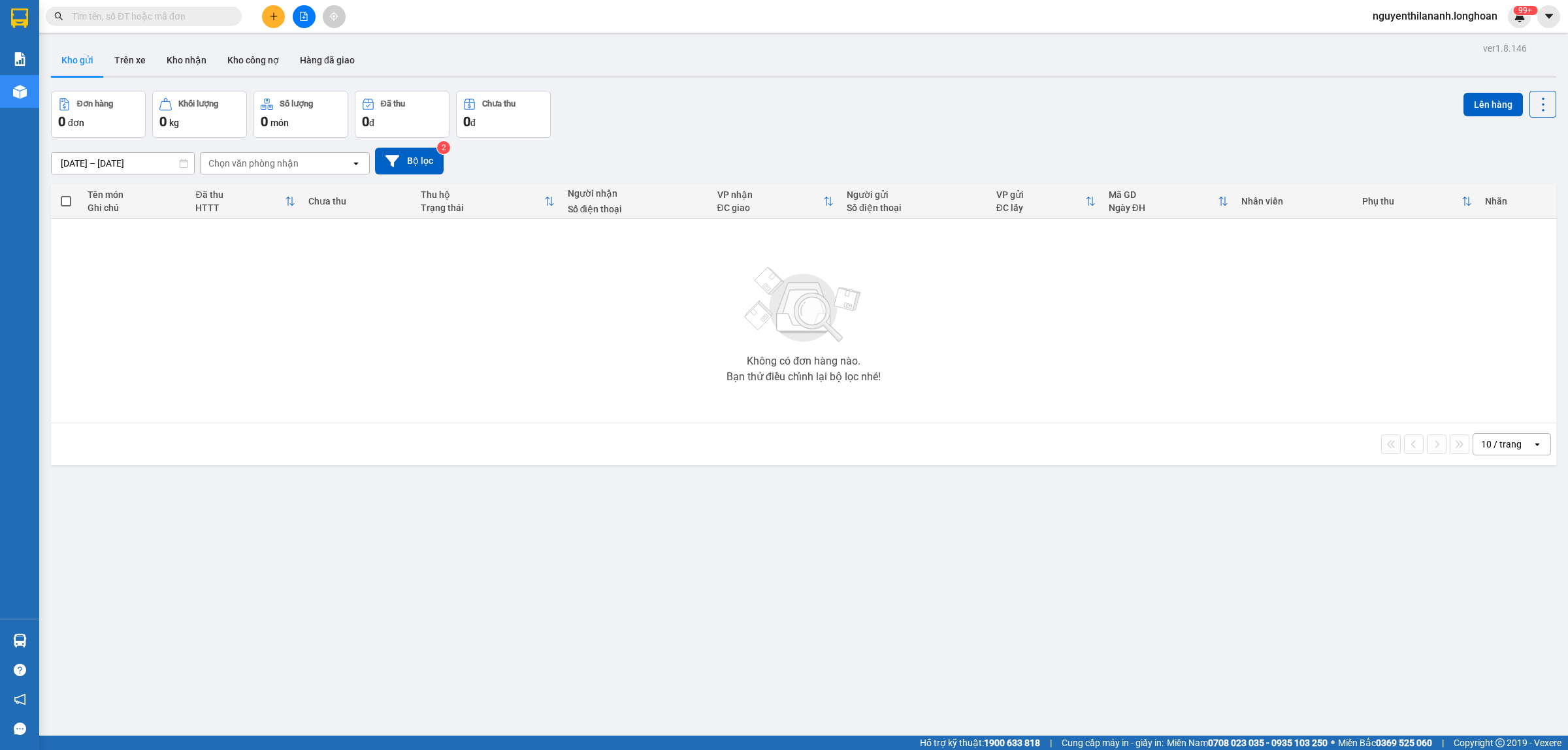
click at [224, 22] on input "text" at bounding box center [148, 16] width 154 height 14
paste input "0386026555"
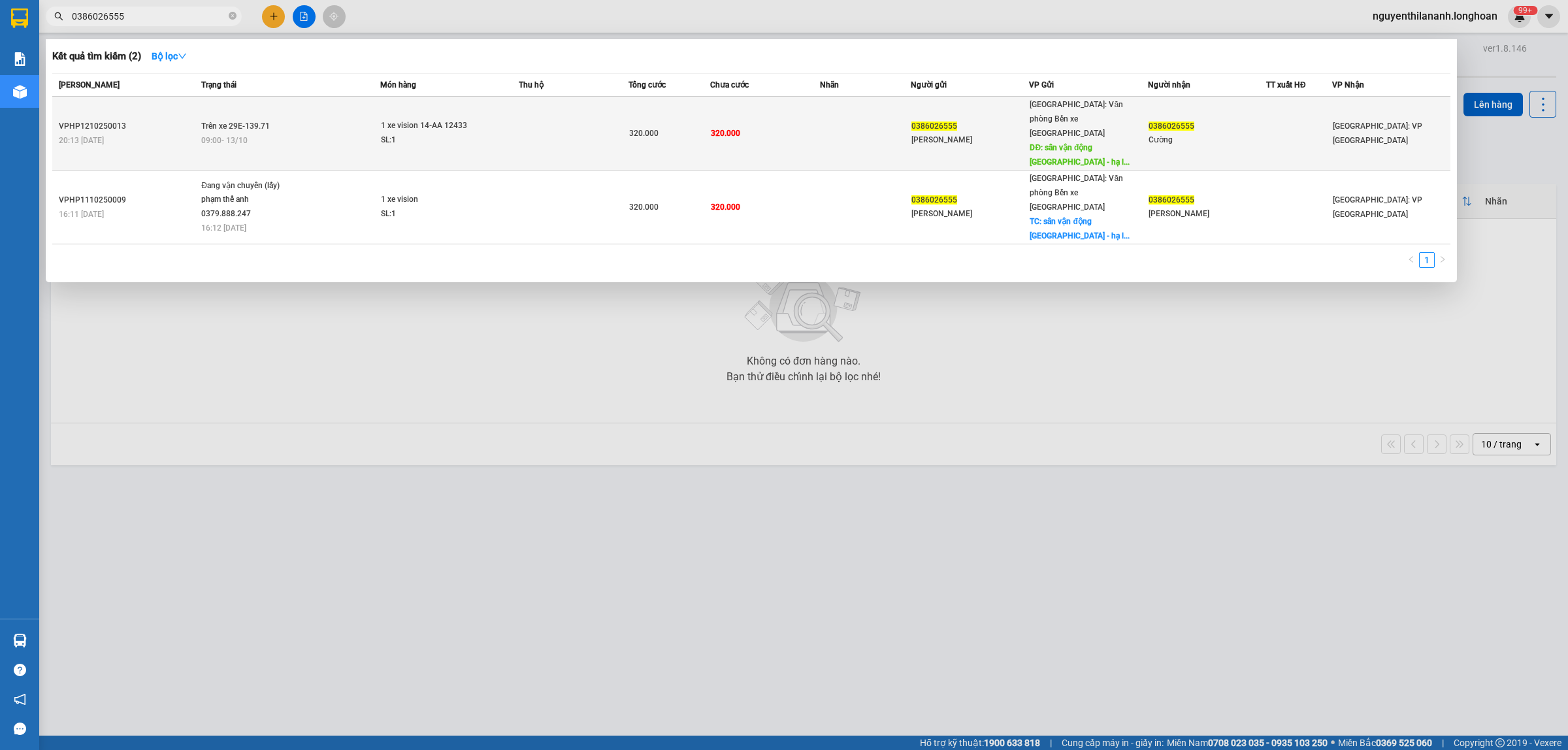
type input "0386026555"
click at [139, 133] on div "20:13 [DATE]" at bounding box center [128, 140] width 138 height 14
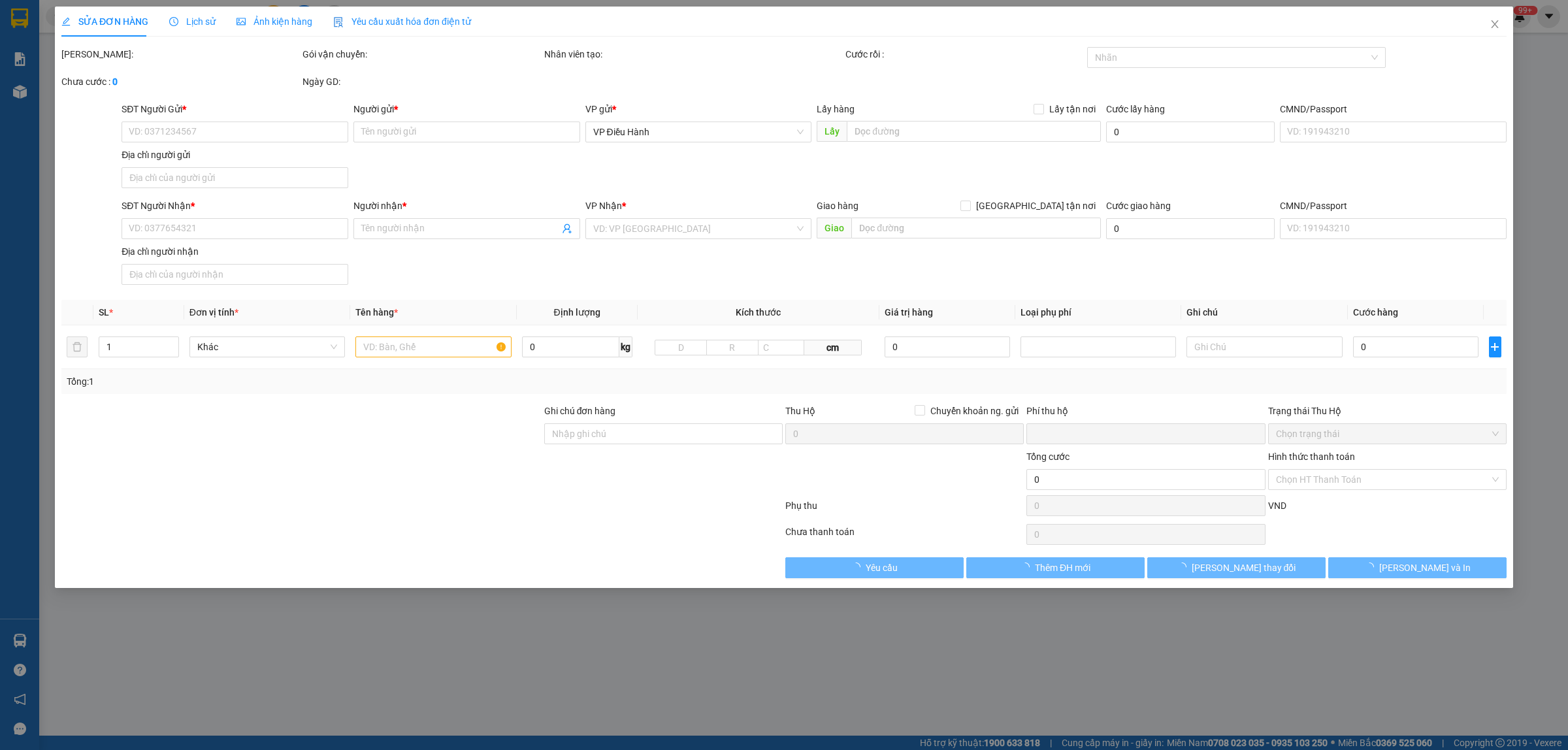
type input "0386026555"
type input "[PERSON_NAME]"
type input "sân vận động [GEOGRAPHIC_DATA]"
type input "0386026555"
type input "Cường"
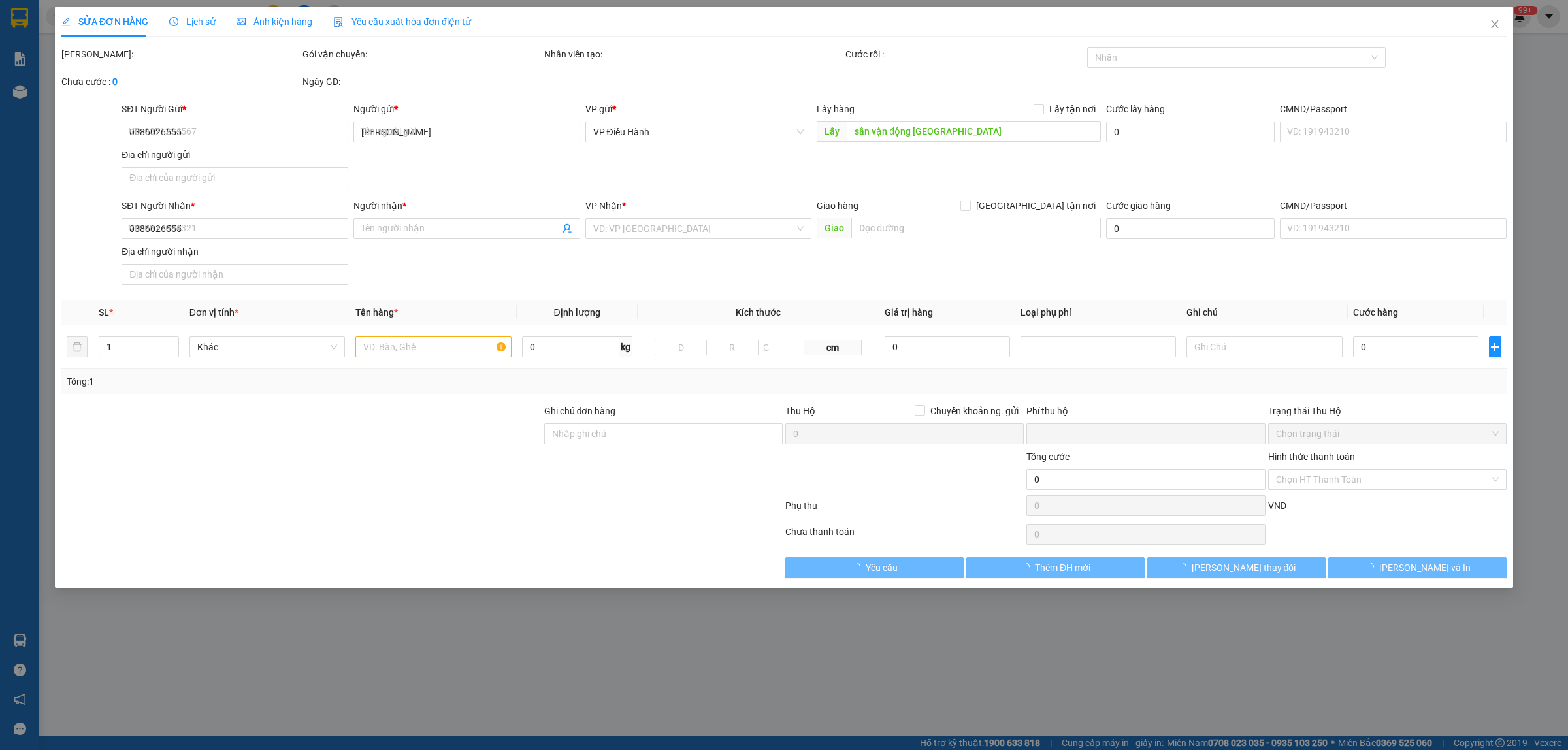
type input "1 chìa khóa trong hộc đầu xe"
type input "0"
type input "320.000"
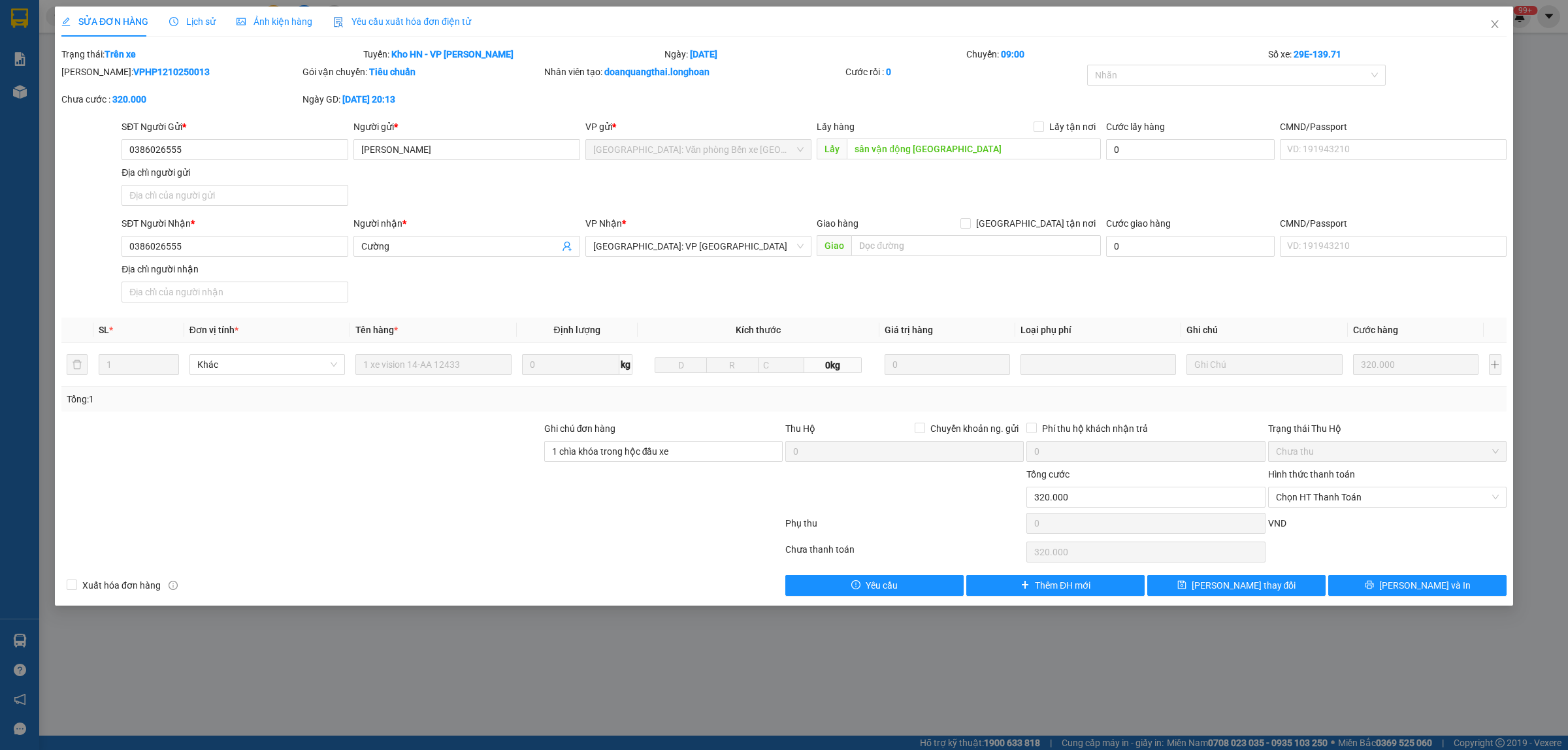
click at [181, 21] on span "Lịch sử" at bounding box center [192, 21] width 46 height 11
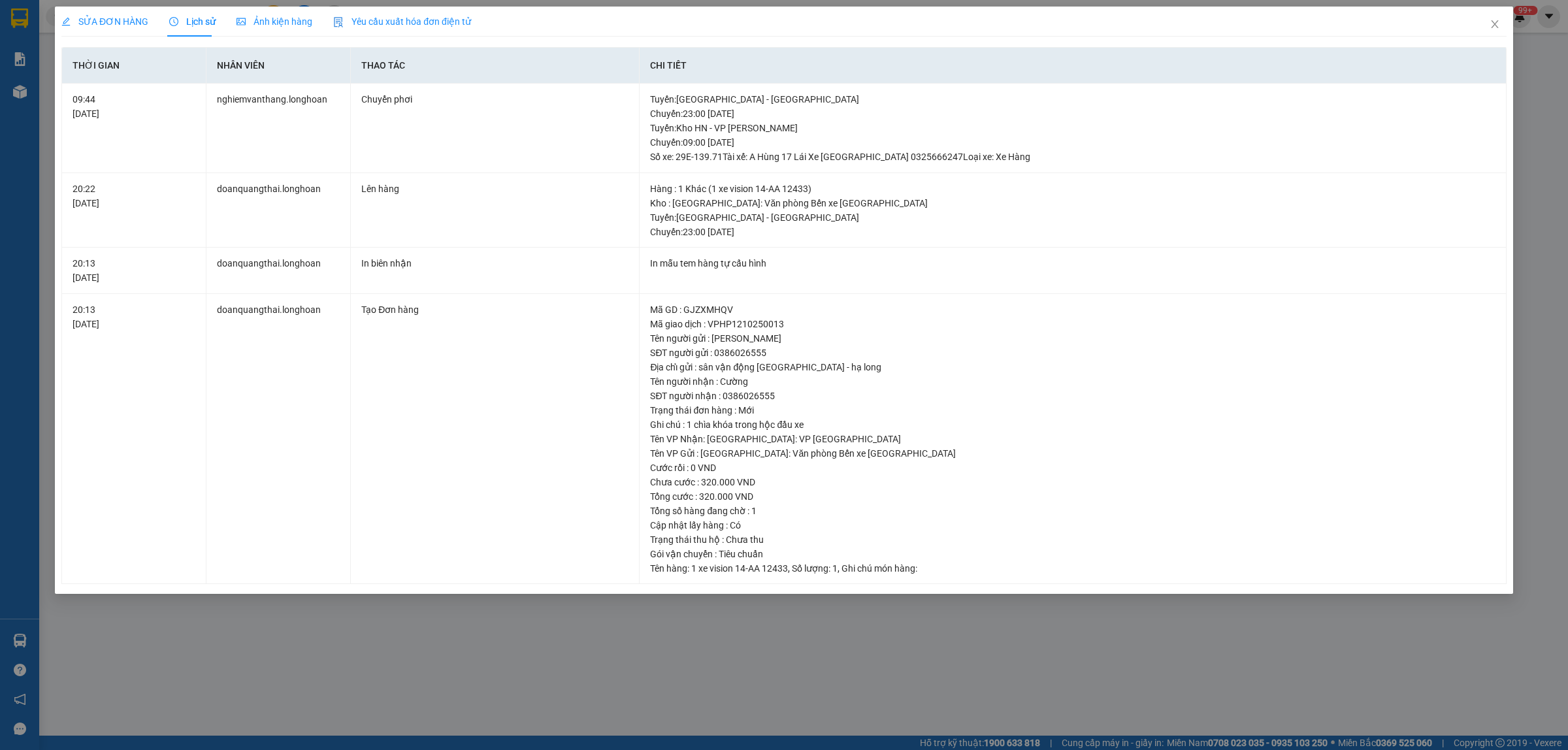
click at [132, 27] on div "SỬA ĐƠN HÀNG" at bounding box center [105, 21] width 87 height 14
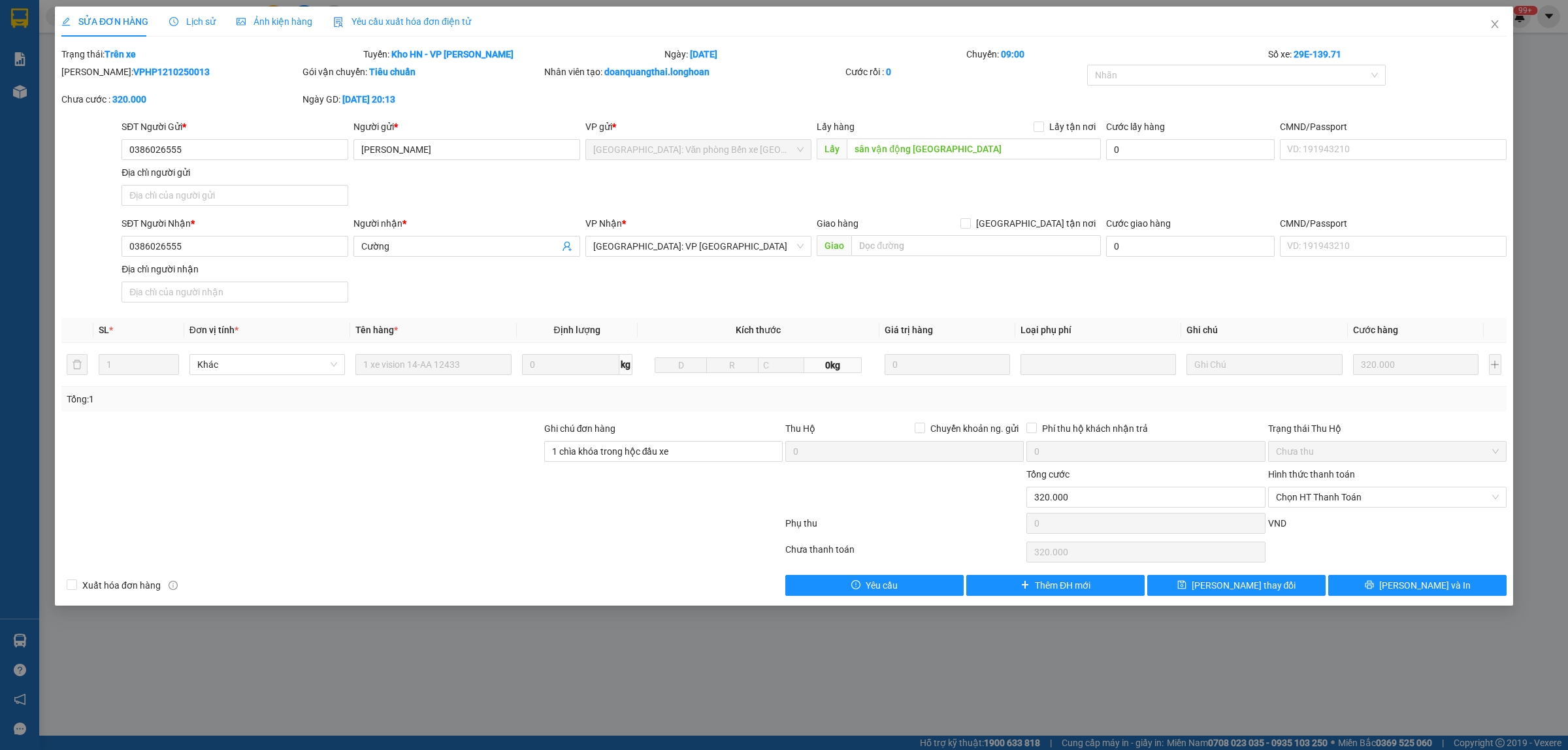
drag, startPoint x: 181, startPoint y: 69, endPoint x: 93, endPoint y: 81, distance: 88.8
click at [93, 81] on div "[PERSON_NAME]: VPHP1210250013" at bounding box center [181, 78] width 241 height 27
copy b "VPHP1210250013"
click at [1494, 21] on icon "close" at bounding box center [1494, 24] width 11 height 11
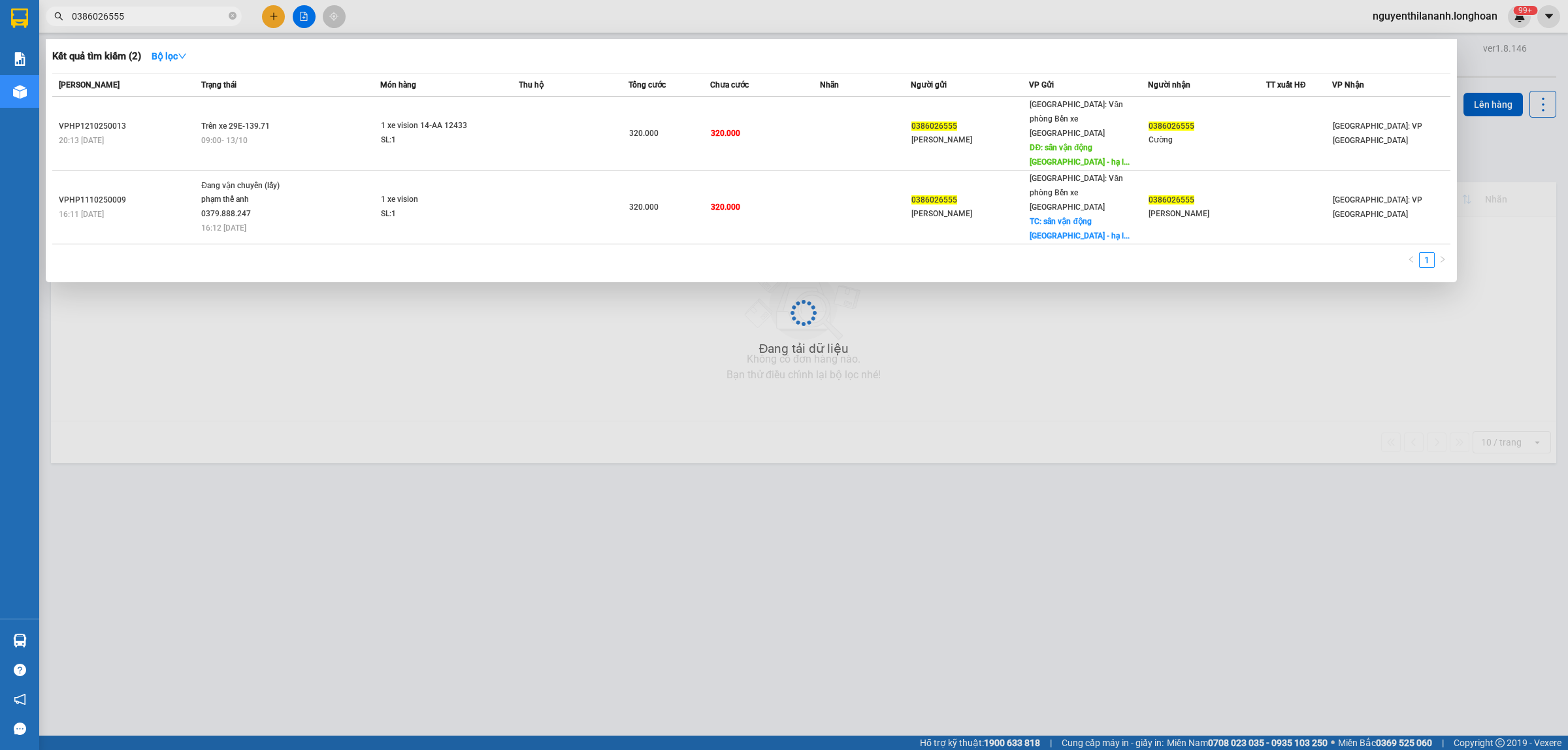
click at [136, 25] on span "0386026555" at bounding box center [143, 16] width 196 height 20
click at [136, 21] on input "0386026555" at bounding box center [148, 16] width 154 height 14
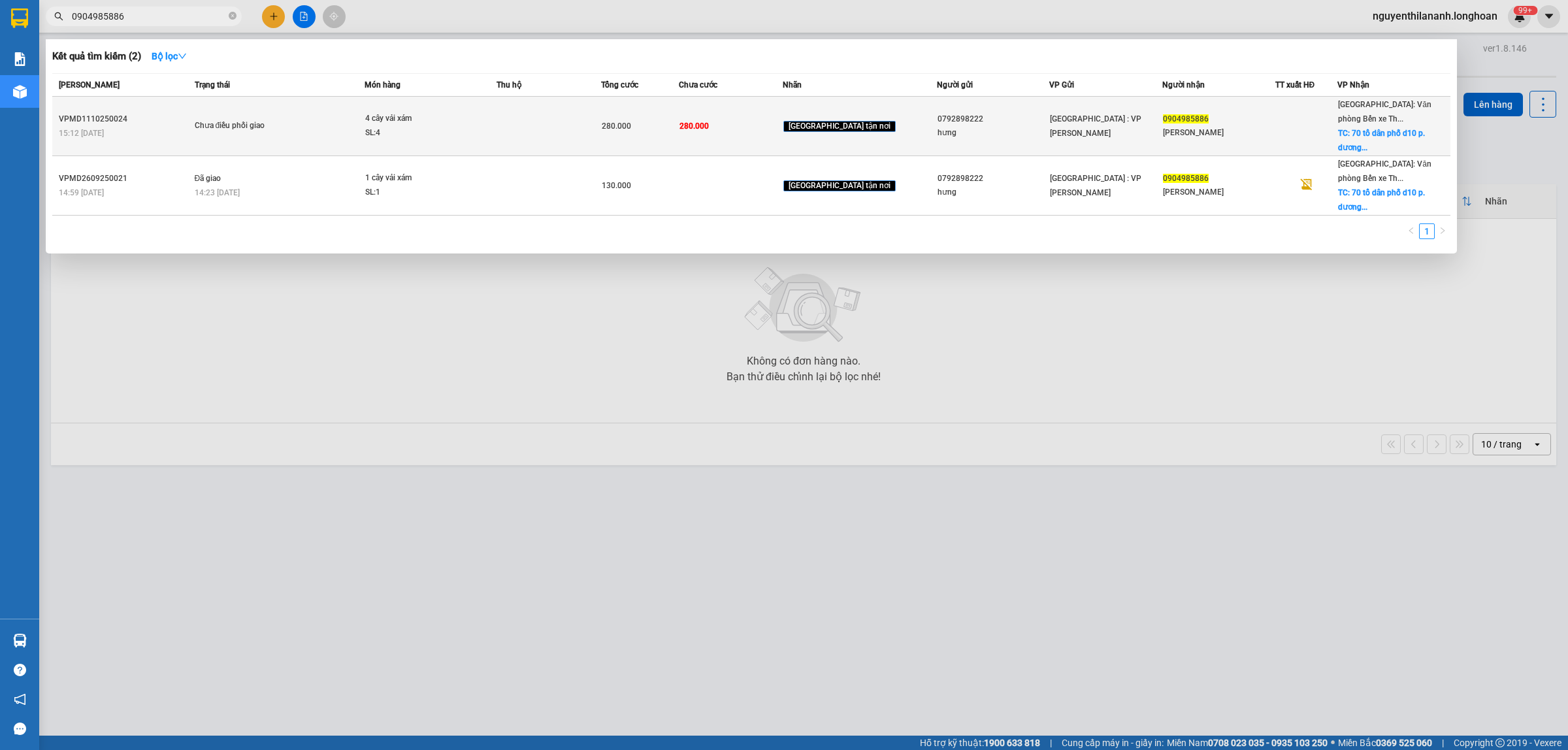
type input "0904985886"
click at [138, 108] on td "VPMD1110250024 15:12 [DATE]" at bounding box center [122, 126] width 139 height 60
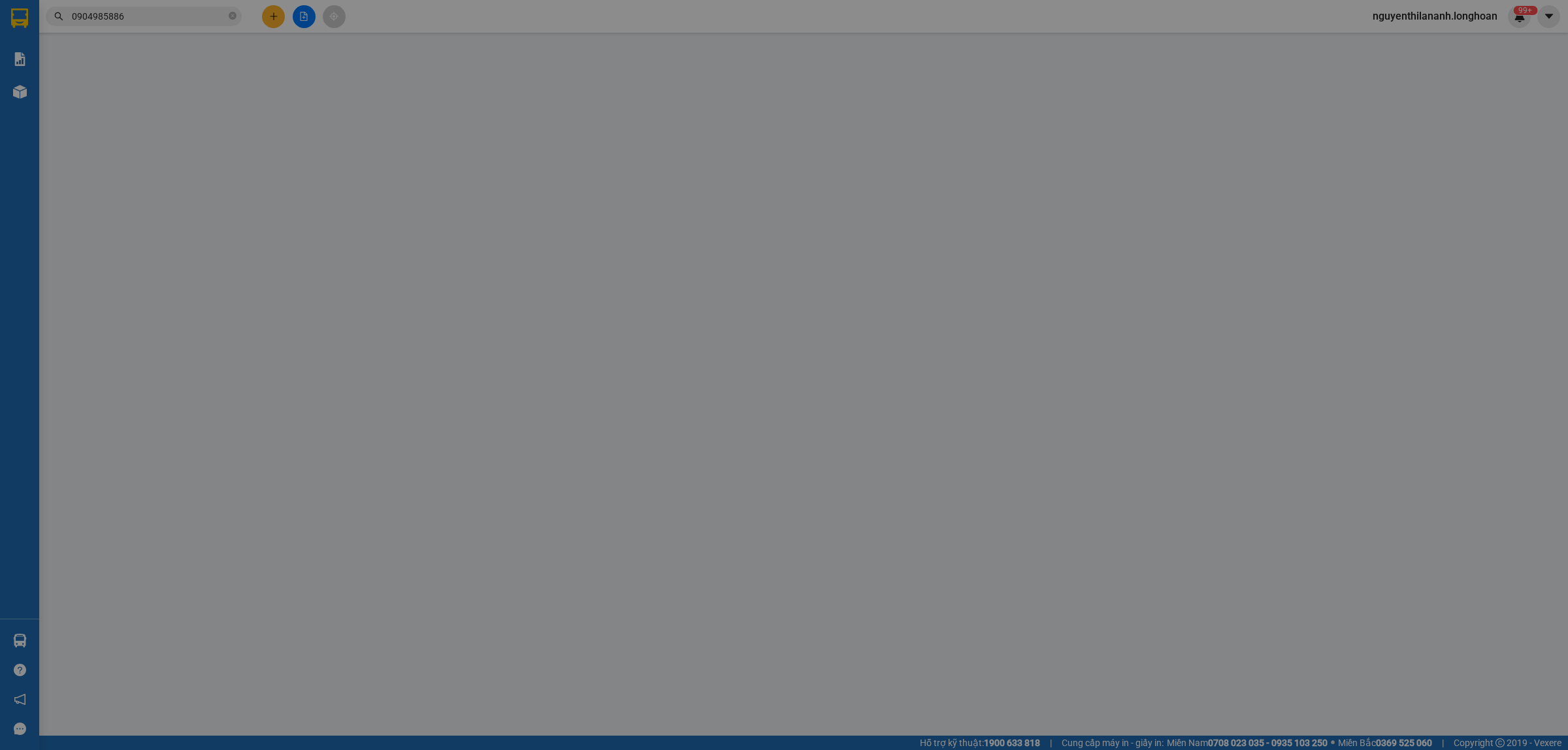
type input "0792898222"
type input "hưng"
type input "0904985886"
type input "[PERSON_NAME]"
checkbox input "true"
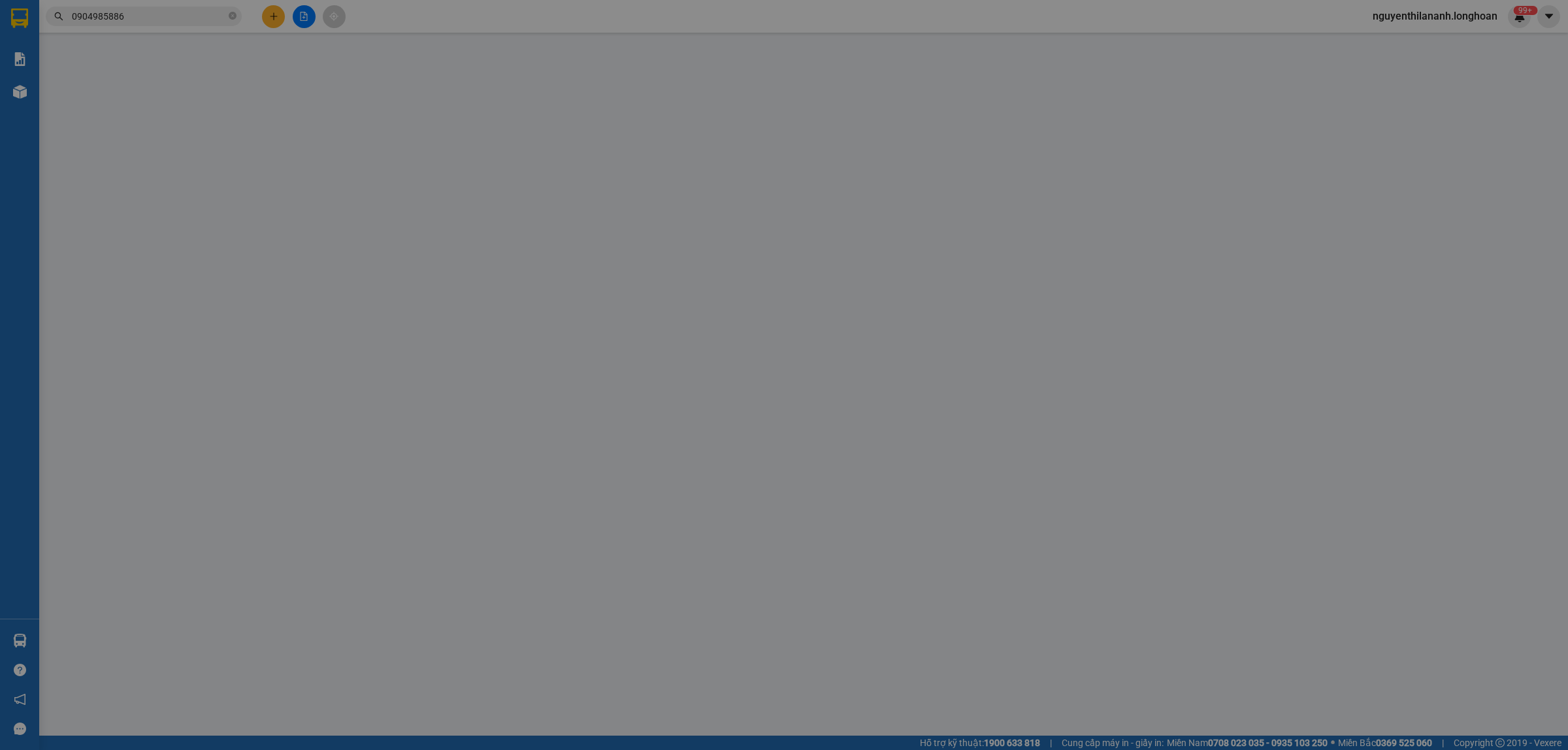
type input "70 tổ dân phố d10 p. [PERSON_NAME] thủy nguyên [GEOGRAPHIC_DATA]"
type input "0"
type input "280.000"
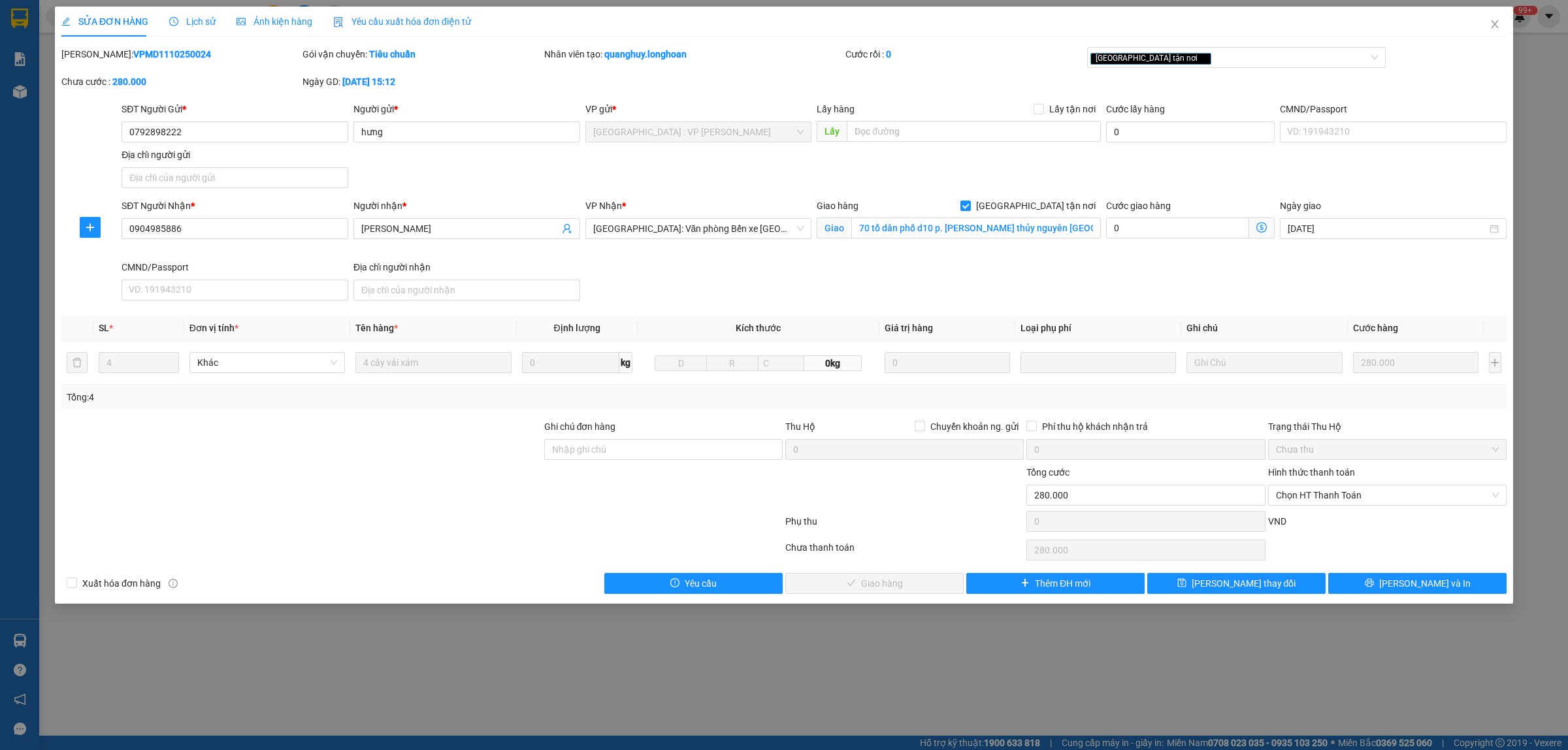
click at [194, 33] on div "Lịch sử" at bounding box center [192, 21] width 46 height 30
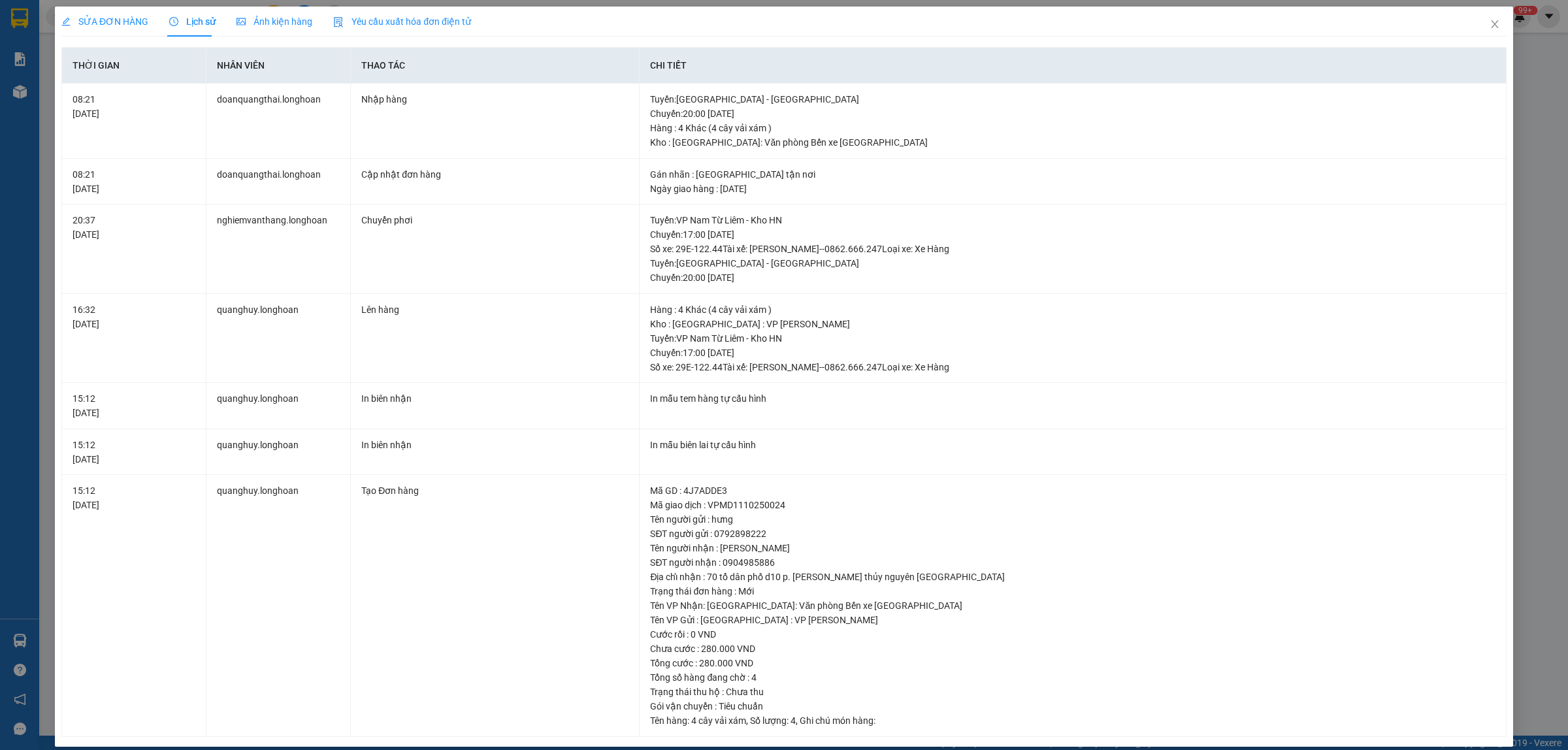
click at [93, 16] on span "SỬA ĐƠN HÀNG" at bounding box center [105, 21] width 87 height 11
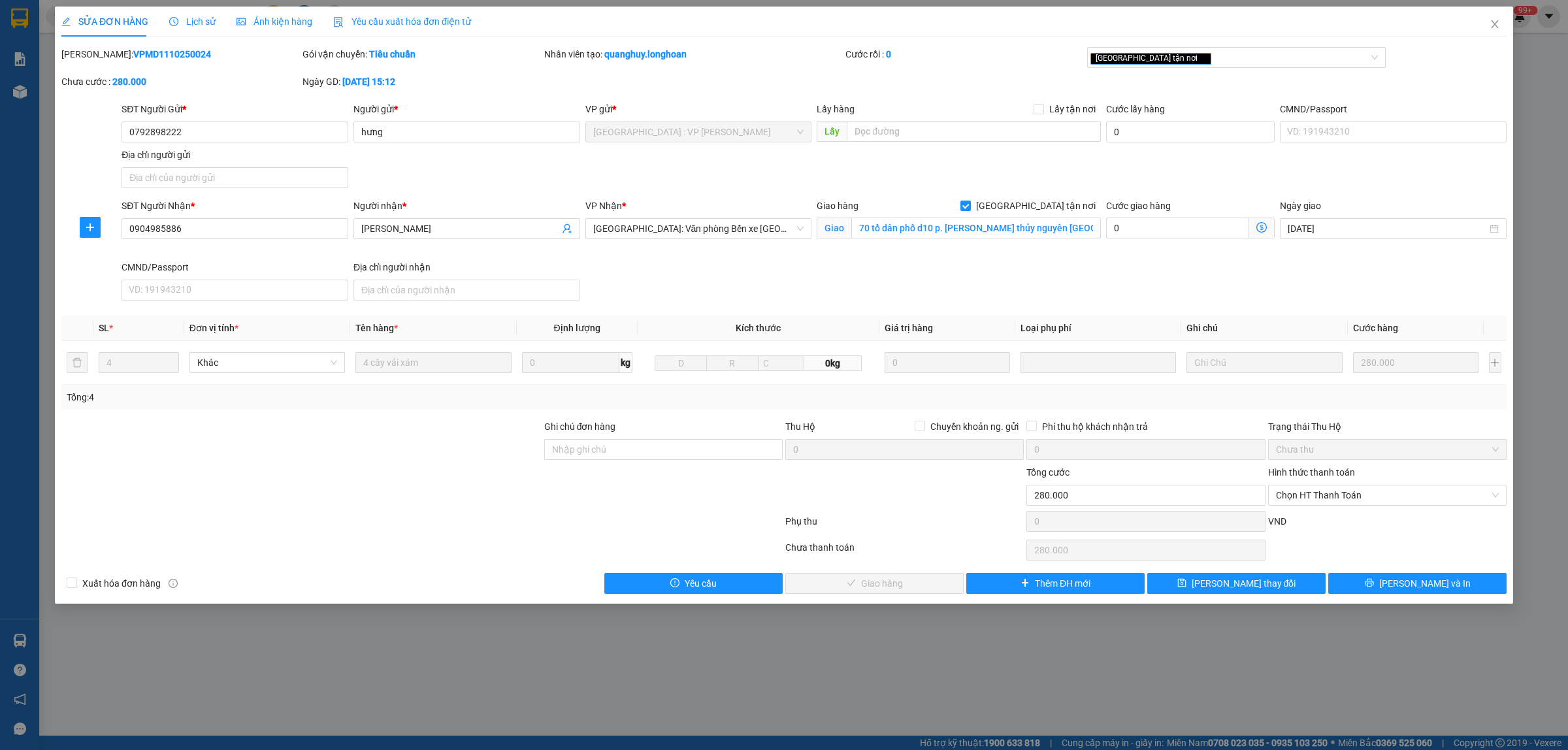
drag, startPoint x: 183, startPoint y: 50, endPoint x: 96, endPoint y: 55, distance: 87.1
click at [96, 55] on div "[PERSON_NAME]: VPMD1110250024" at bounding box center [180, 54] width 238 height 14
copy b "VPMD1110250024"
click at [200, 16] on span "Lịch sử" at bounding box center [192, 21] width 46 height 11
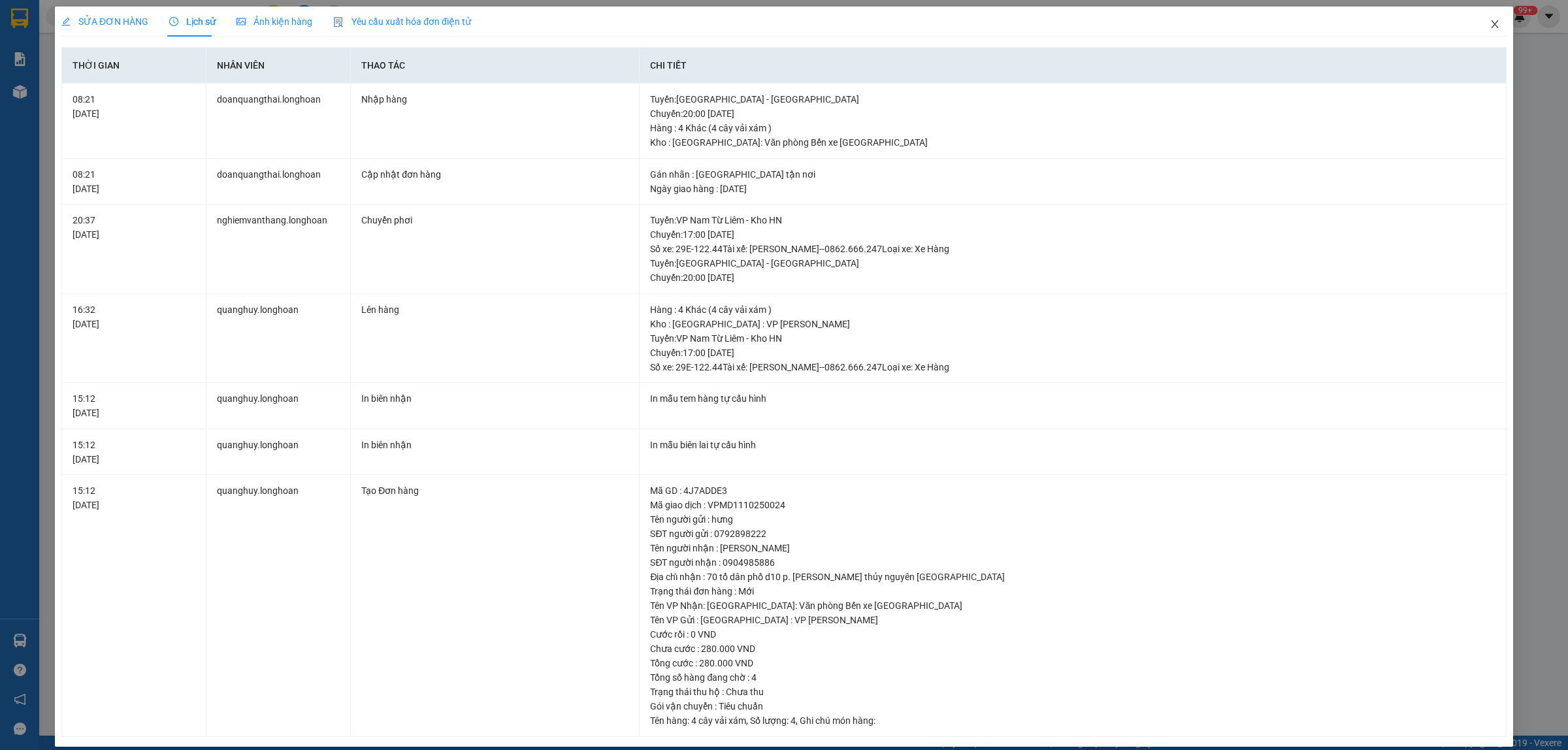
drag, startPoint x: 1489, startPoint y: 16, endPoint x: 219, endPoint y: 25, distance: 1270.0
click at [1487, 16] on span "Close" at bounding box center [1495, 25] width 37 height 37
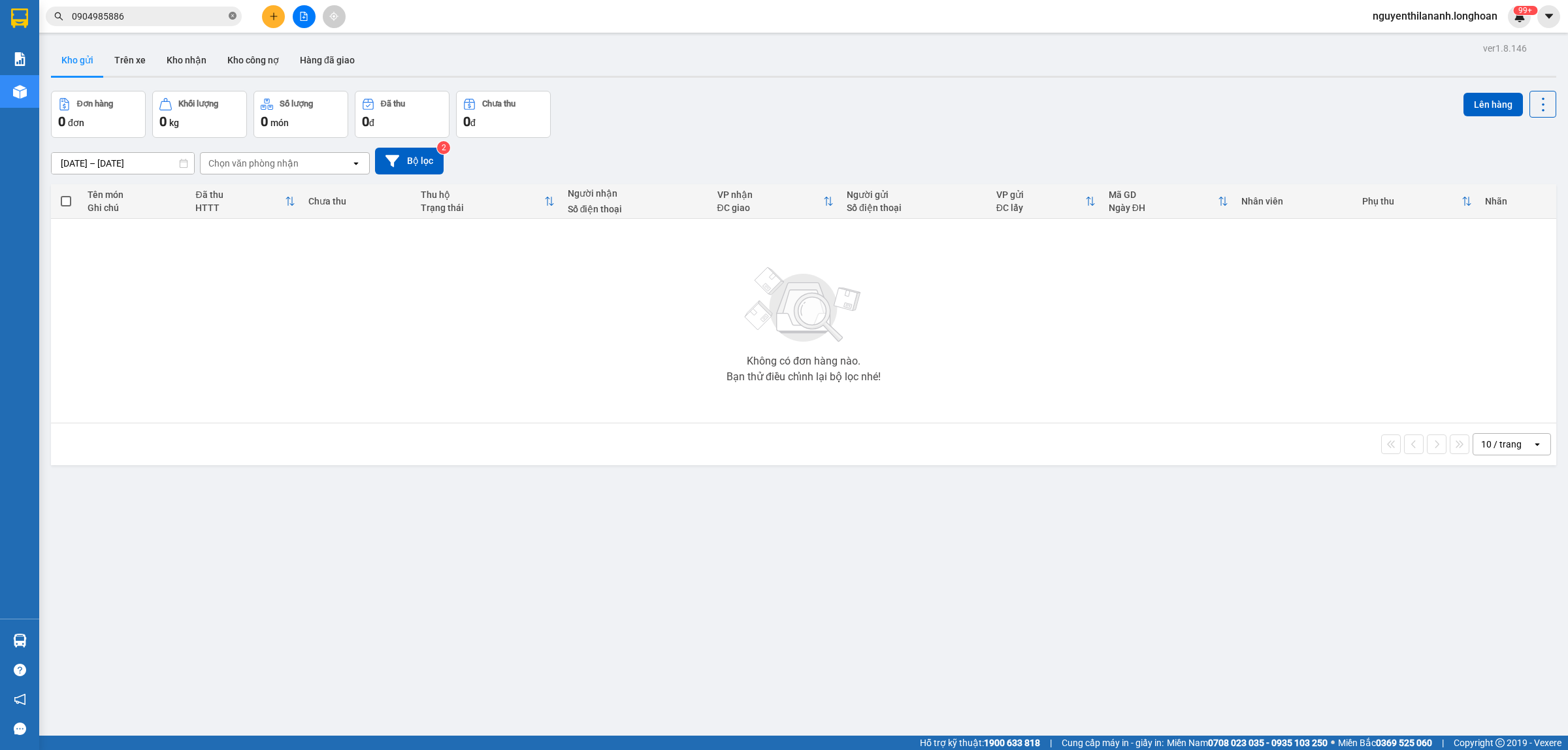
click at [229, 14] on icon "close-circle" at bounding box center [233, 15] width 8 height 8
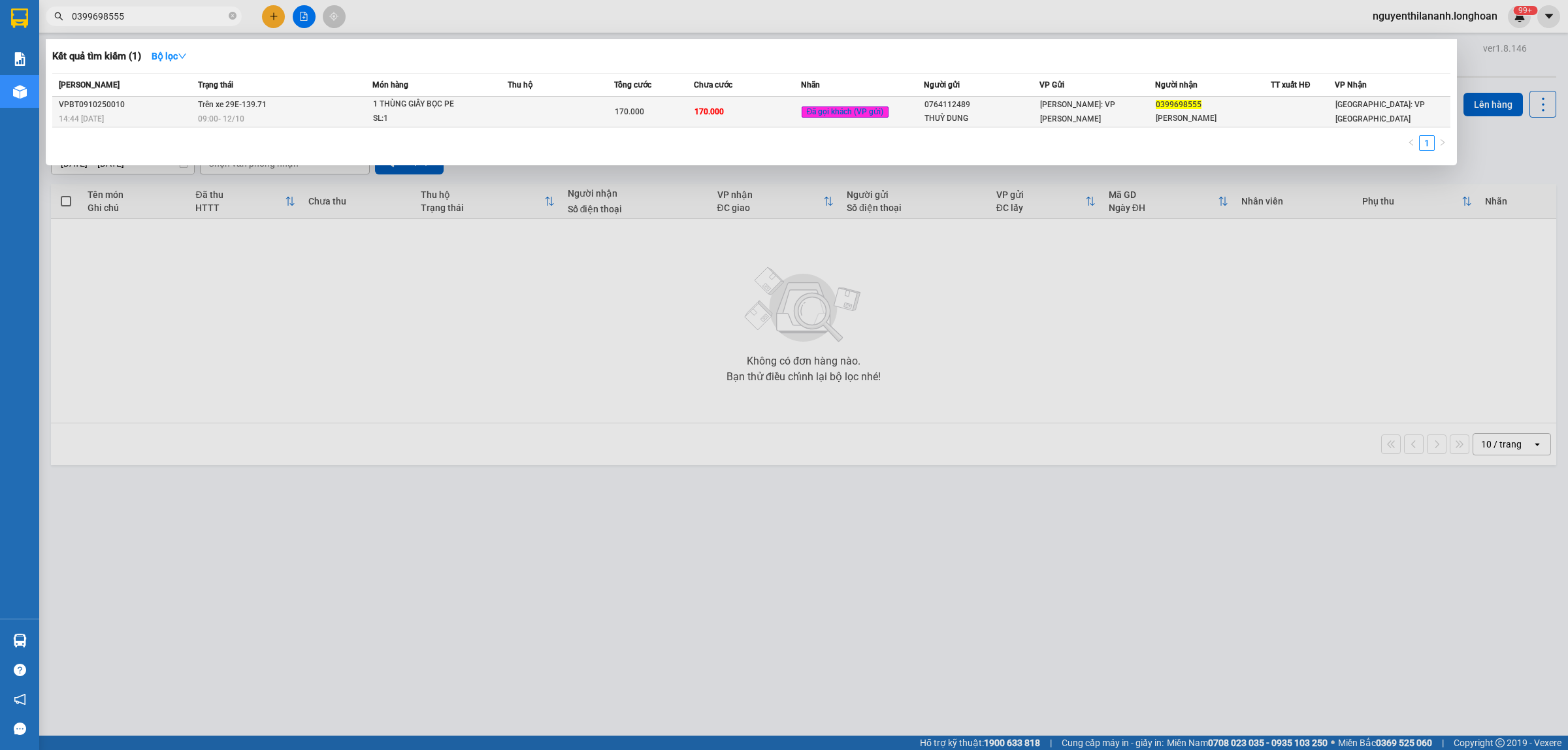
type input "0399698555"
click at [167, 115] on div "14:44 [DATE]" at bounding box center [126, 119] width 136 height 14
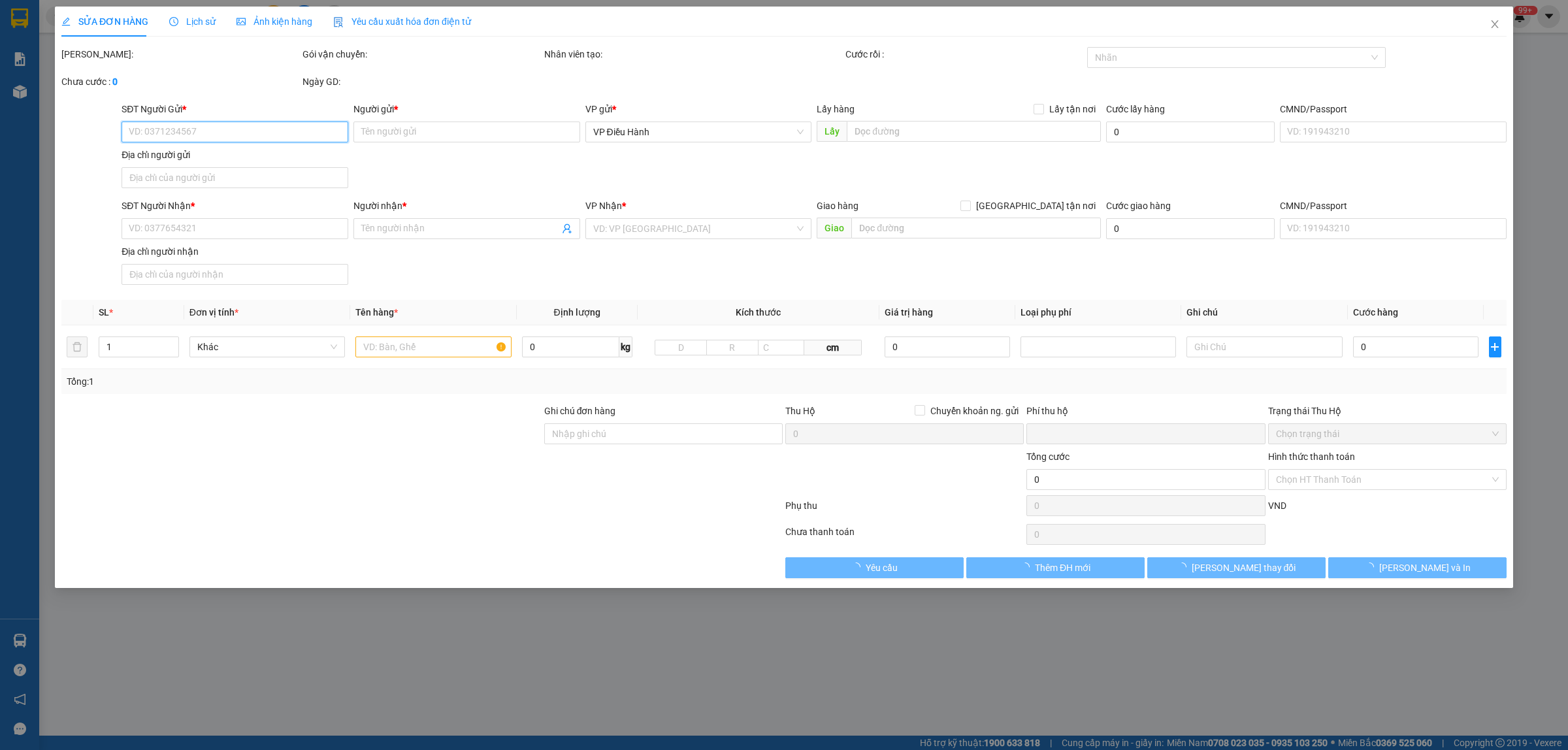
type input "0764112489"
type input "THUỲ DUNG"
type input "0399698555"
type input "[PERSON_NAME]"
type input "VẬN CHUYỂN NHẸ TAY - HƯ VỠ KHÔNG ĐỀN"
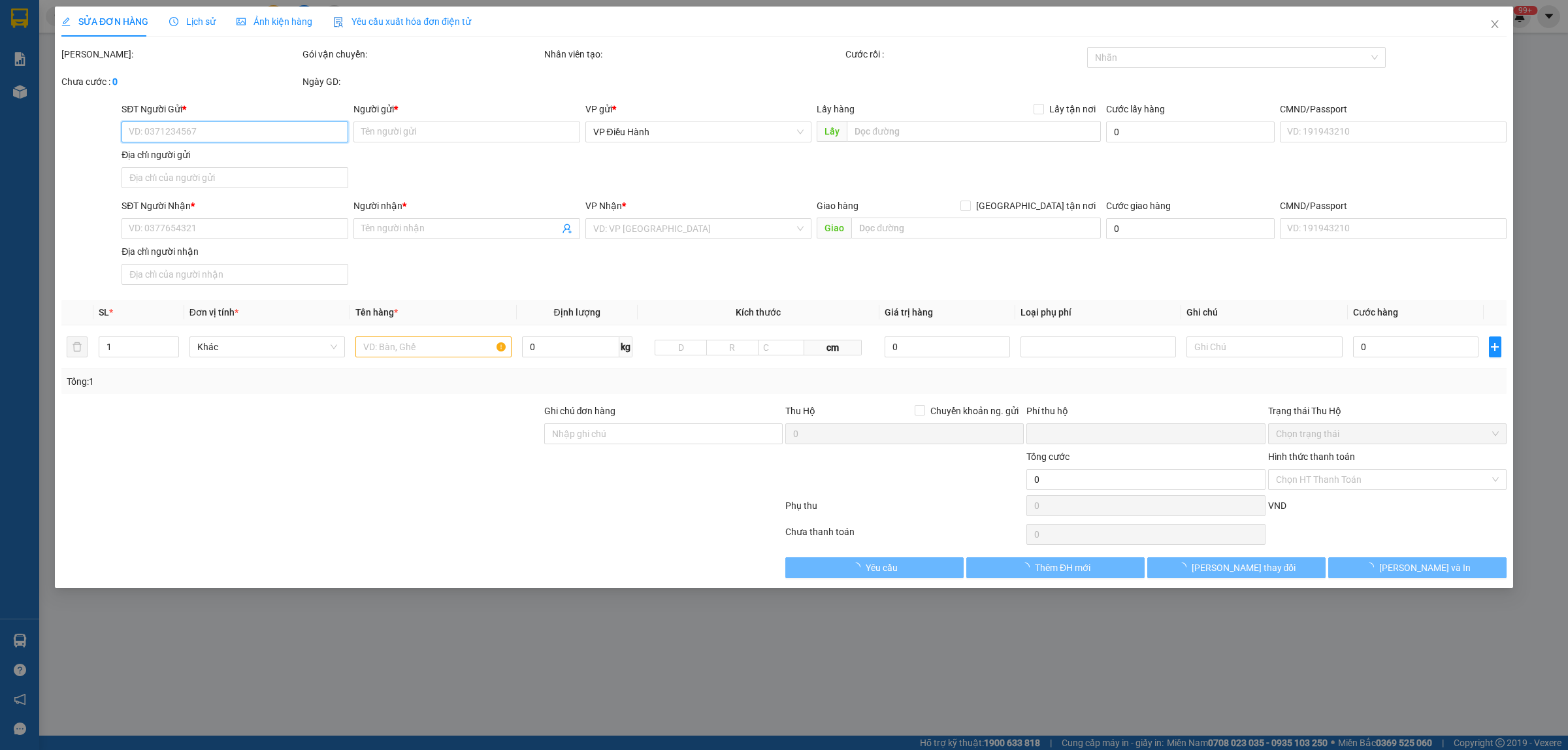
type input "0"
type input "170.000"
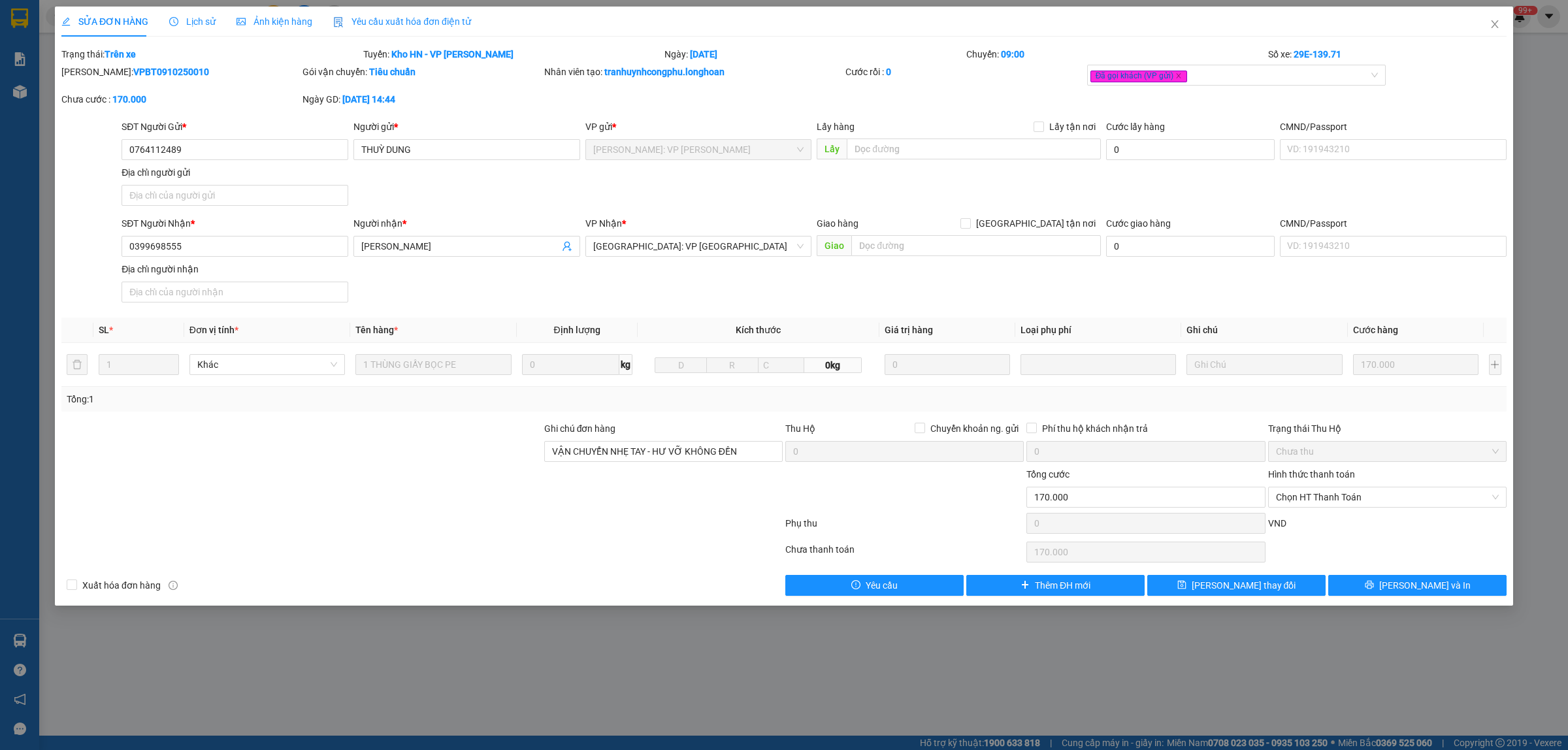
click at [200, 18] on span "Lịch sử" at bounding box center [192, 21] width 46 height 11
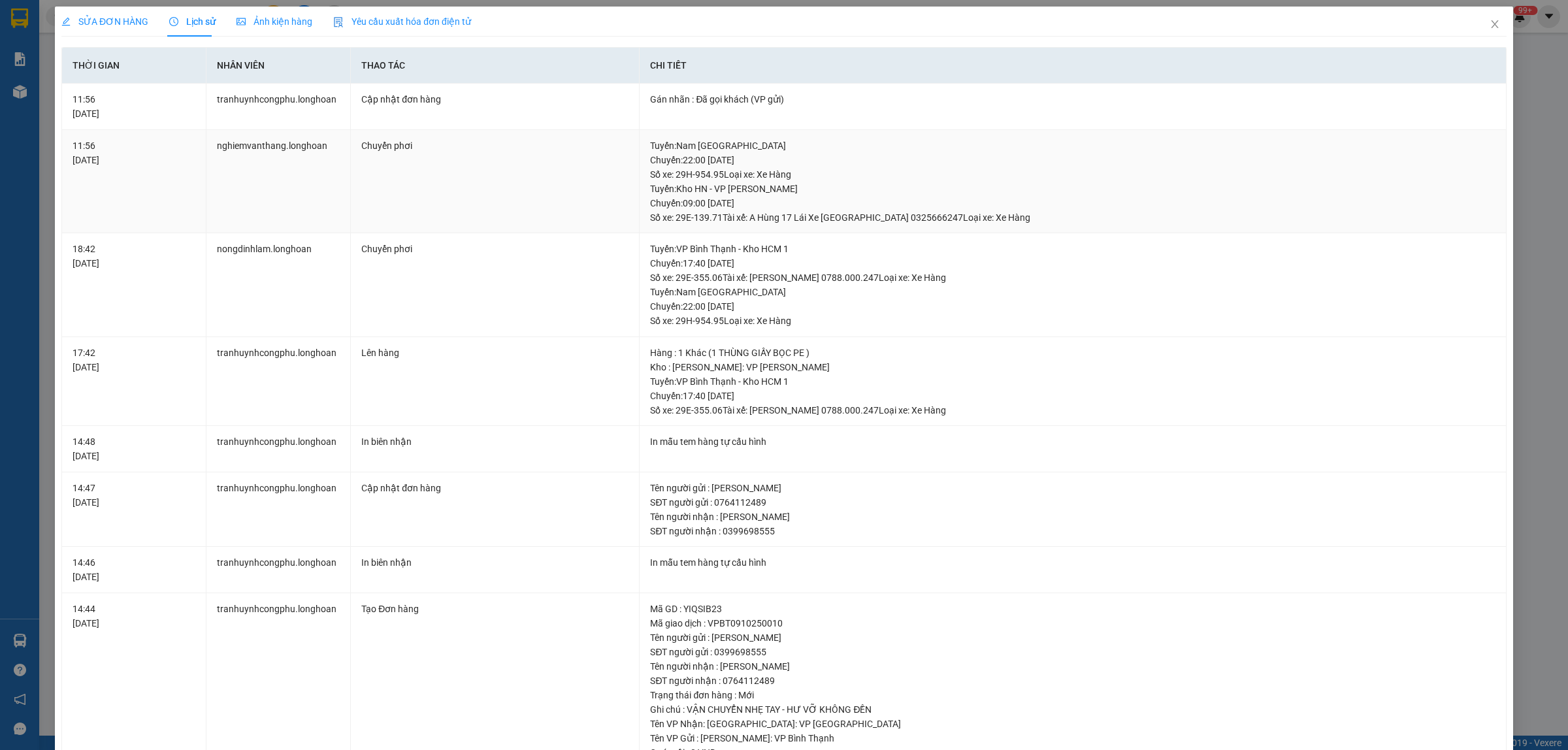
drag, startPoint x: 716, startPoint y: 213, endPoint x: 743, endPoint y: 210, distance: 27.2
click at [743, 210] on div "Tuyến : Kho HN - VP [PERSON_NAME]: 09:00 [DATE] Số xe: 29E-139.71 Tài xế: A Hùn…" at bounding box center [1072, 203] width 845 height 43
click at [110, 26] on span "SỬA ĐƠN HÀNG" at bounding box center [105, 21] width 87 height 11
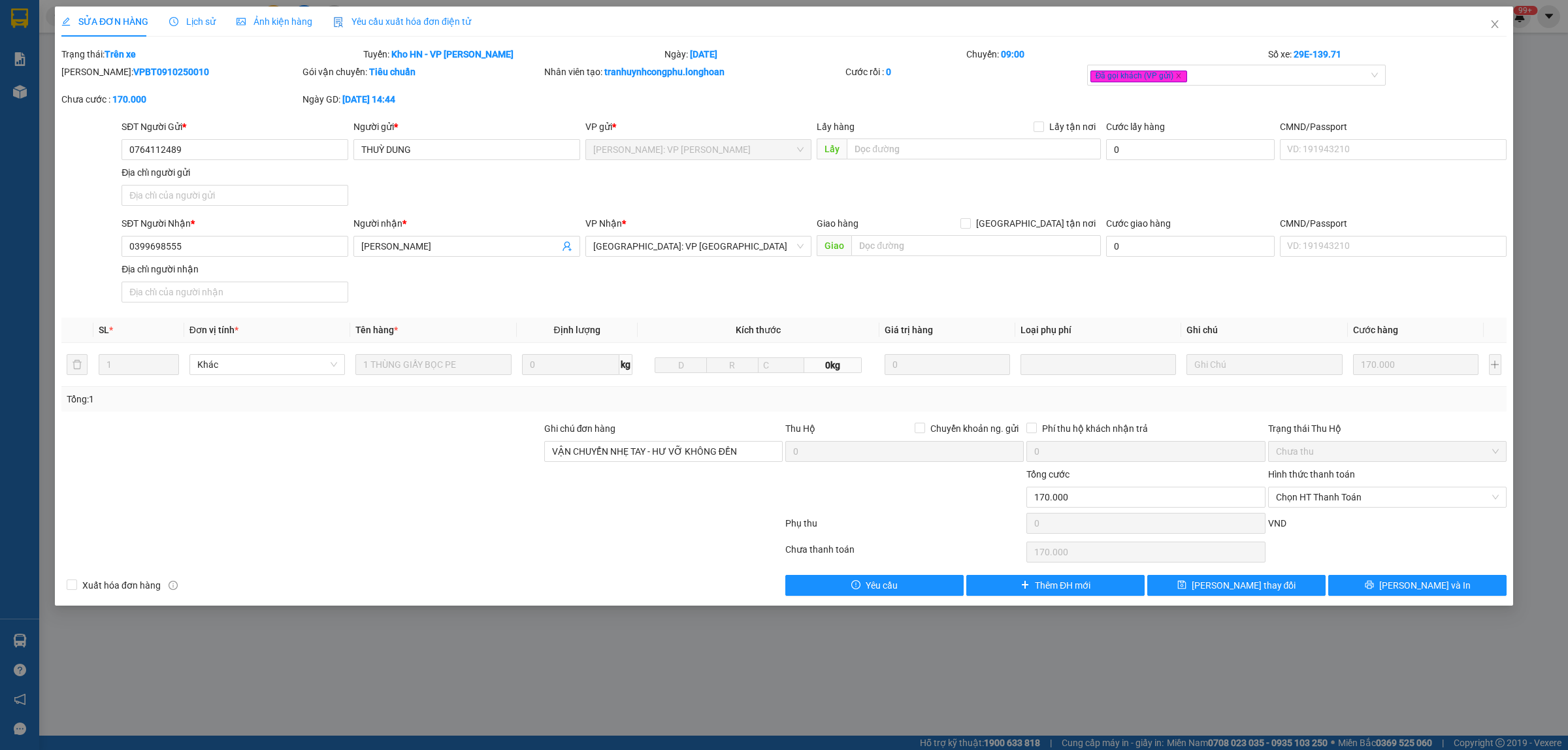
drag, startPoint x: 177, startPoint y: 75, endPoint x: 93, endPoint y: 80, distance: 84.1
click at [93, 80] on div "[PERSON_NAME]: VPBT0910250010" at bounding box center [181, 78] width 241 height 27
copy b "VPBT0910250010"
click at [1491, 23] on icon "close" at bounding box center [1494, 24] width 11 height 11
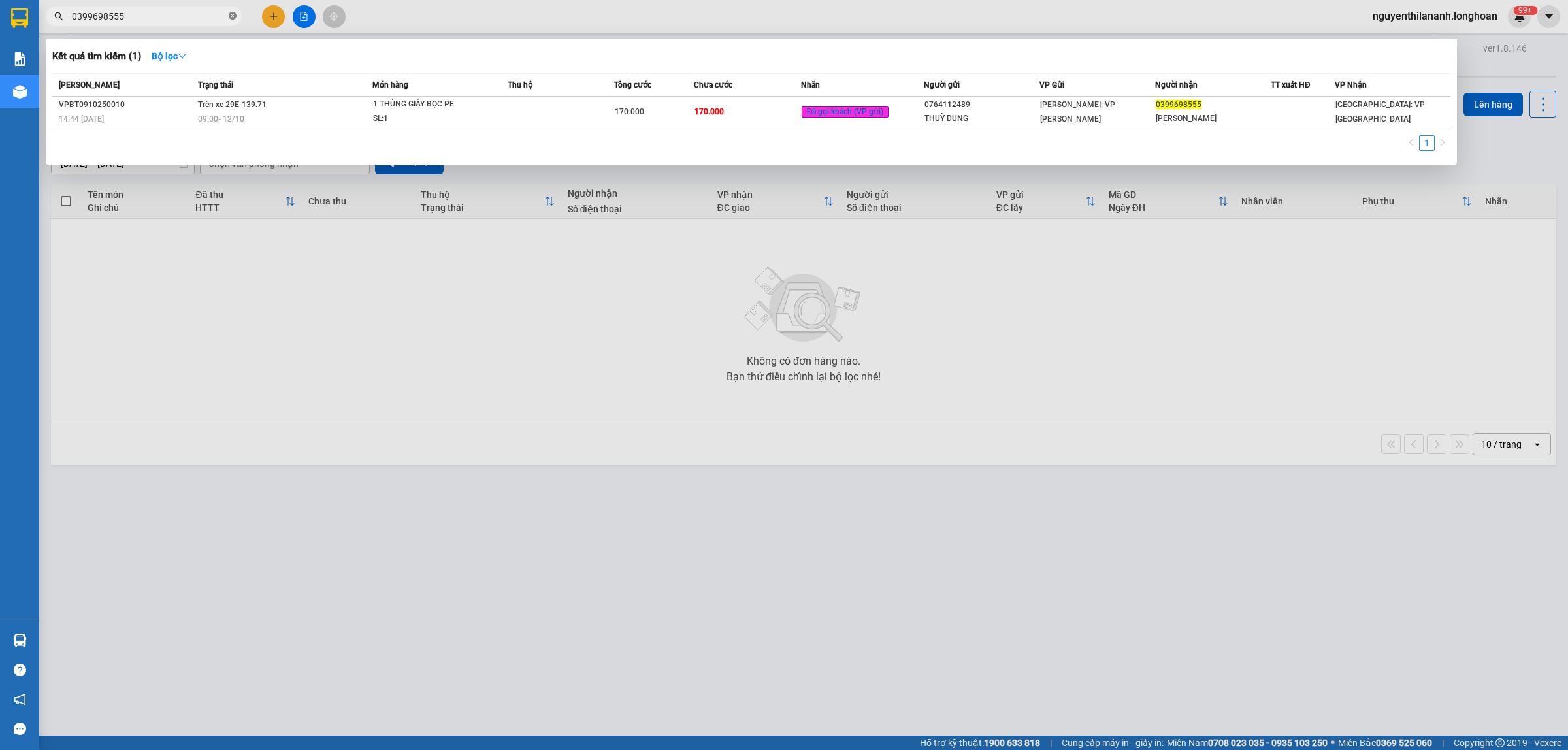
click at [232, 14] on icon "close-circle" at bounding box center [233, 15] width 8 height 8
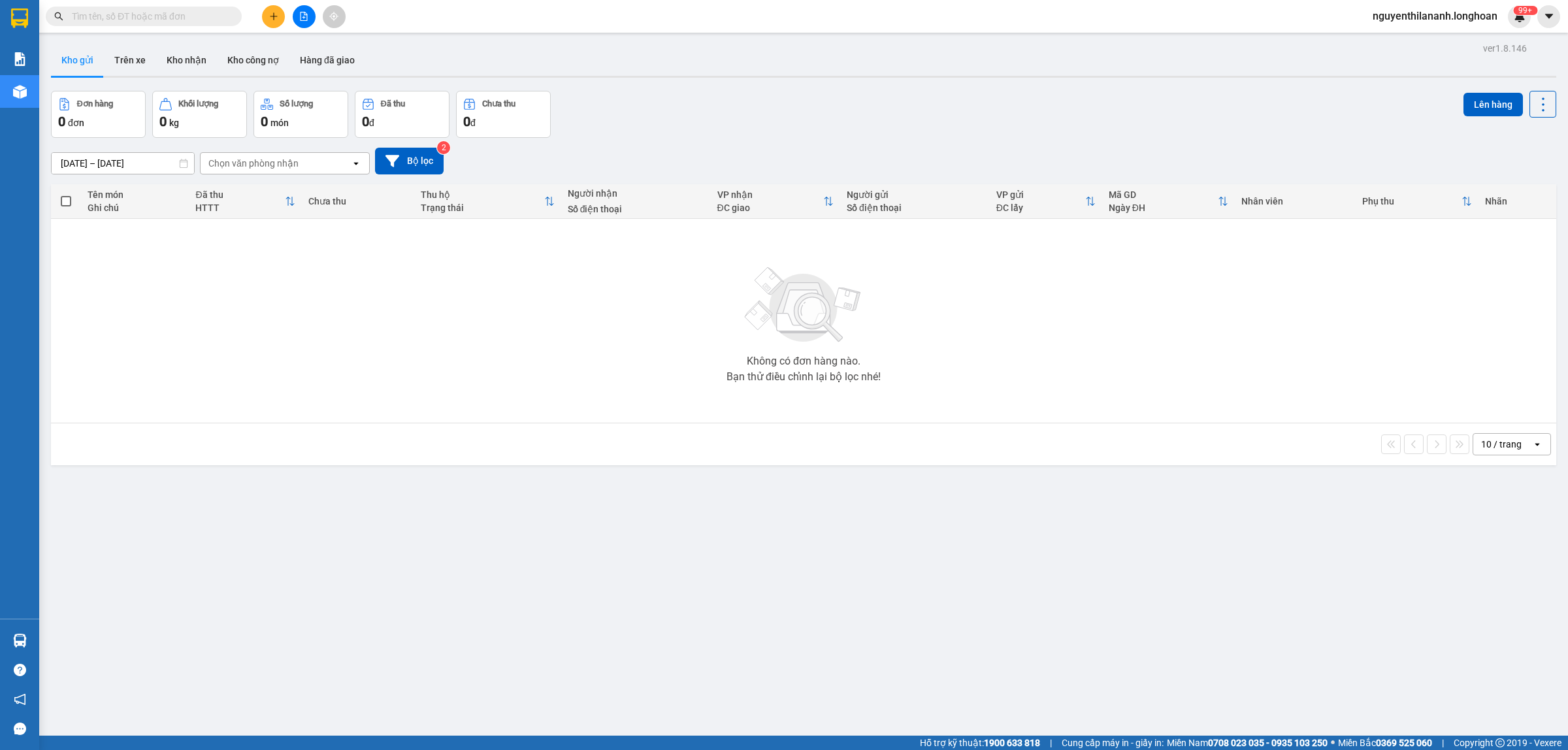
paste input "0799332298"
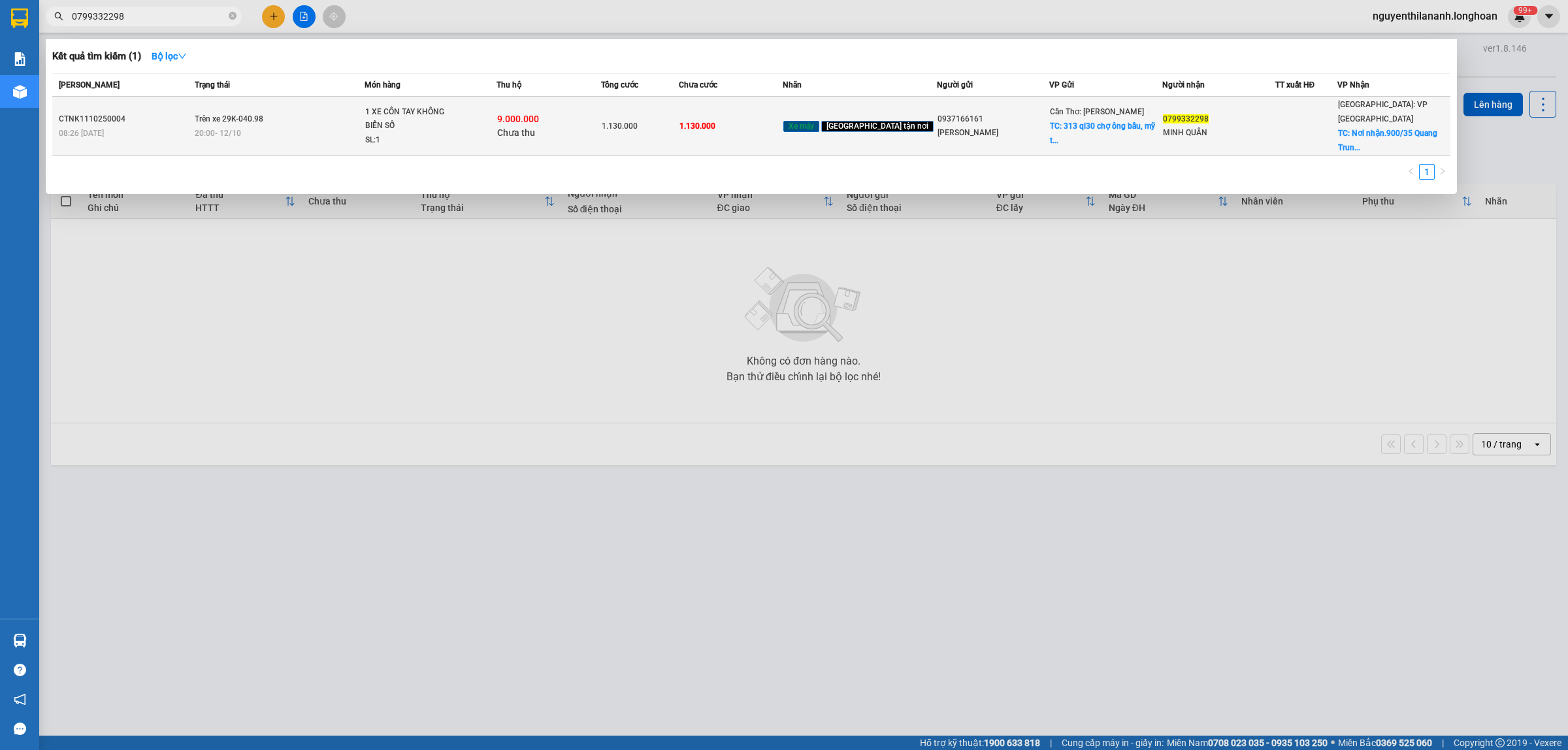
type input "0799332298"
click at [173, 112] on div "CTNK1110250004" at bounding box center [125, 119] width 132 height 14
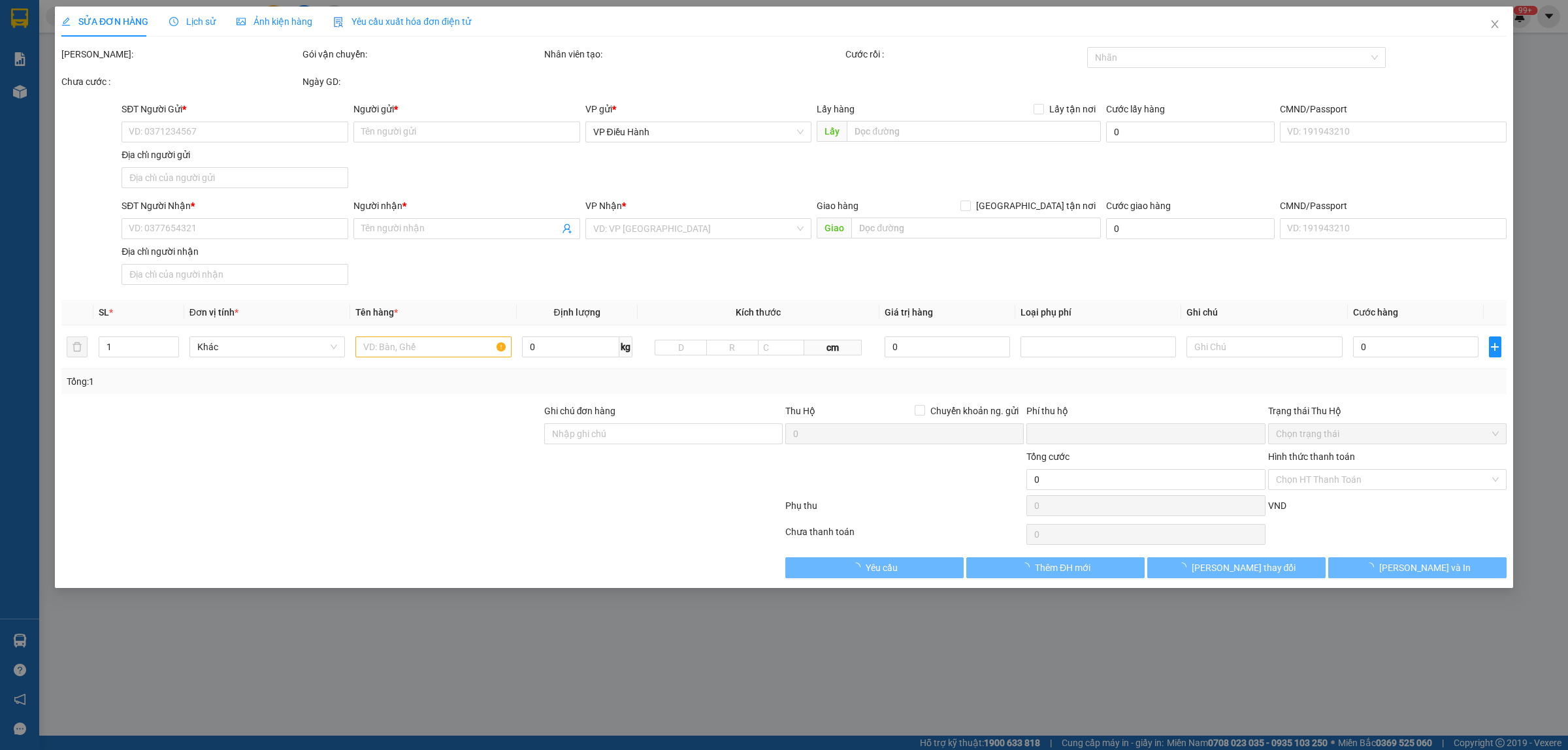
type input "0937166161"
type input "[PERSON_NAME]"
checkbox input "true"
type input "313 ql30 chợ ông bầu, [GEOGRAPHIC_DATA], [GEOGRAPHIC_DATA], [GEOGRAPHIC_DATA]"
type input "0799332298"
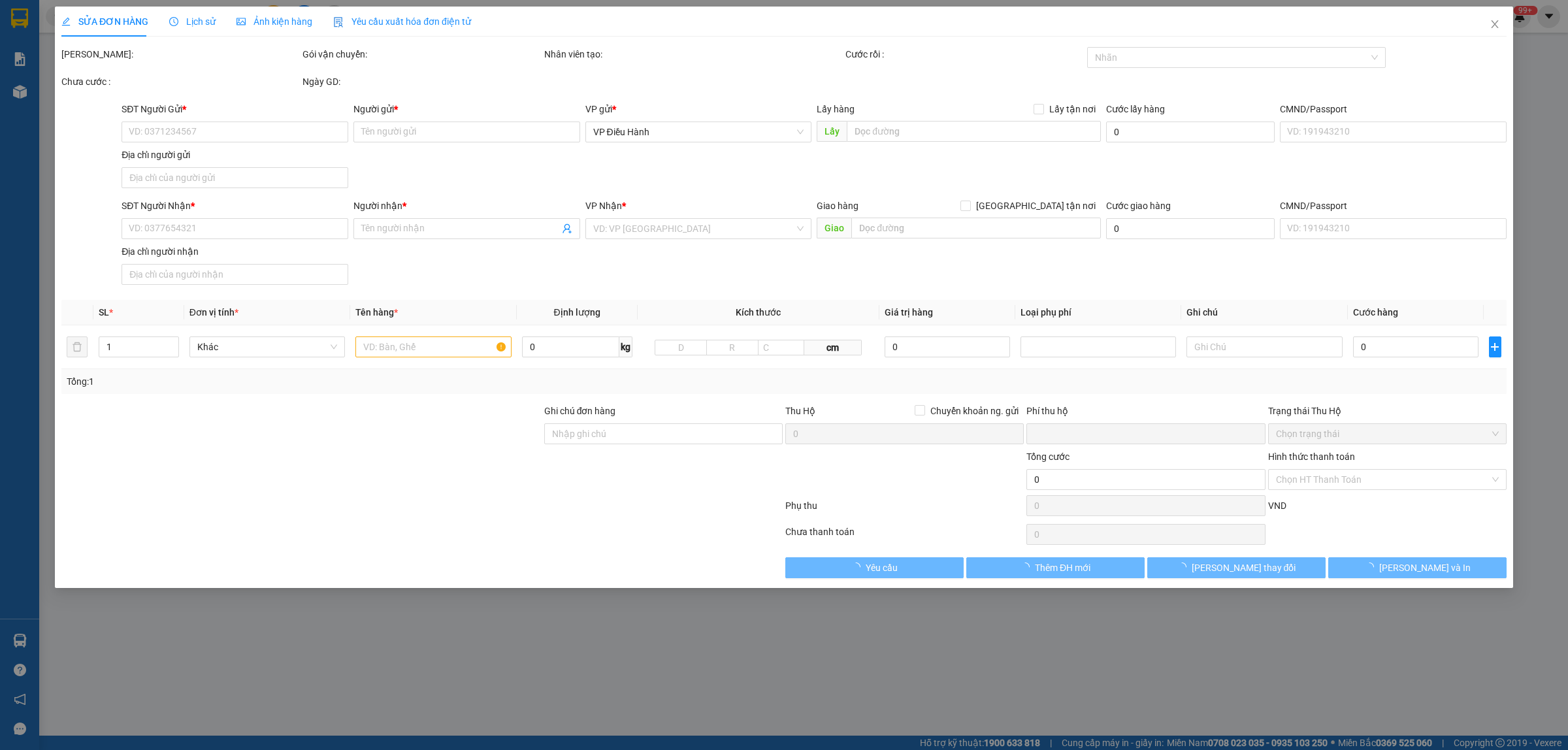
type input "MINH QUÂN"
checkbox input "true"
type input "Nơi nhận.900/35 [GEOGRAPHIC_DATA]. Phường chánh lộ . Tp [GEOGRAPHIC_DATA]. Tỉnh…"
type input "1.130.000"
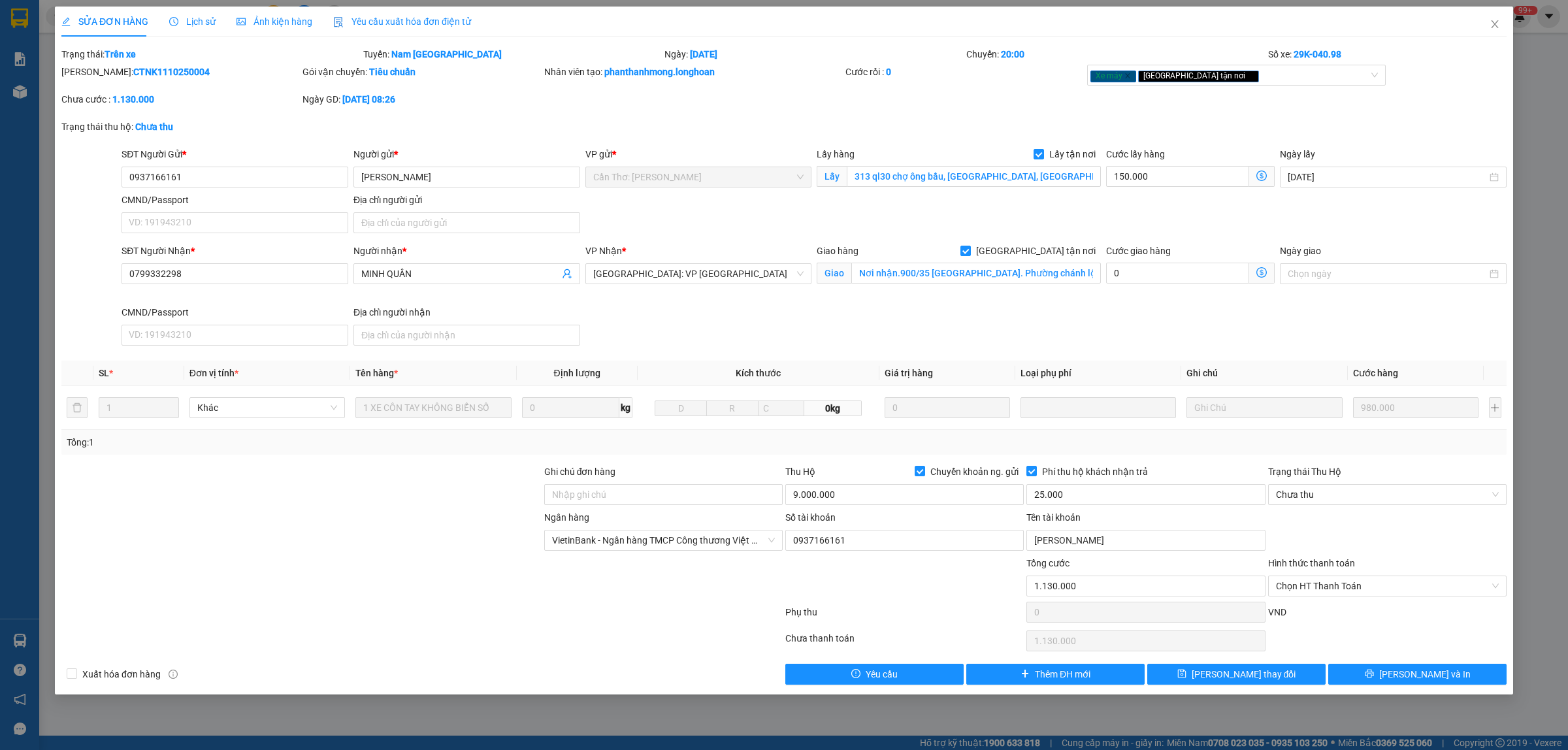
click at [185, 14] on div "Lịch sử" at bounding box center [192, 21] width 46 height 14
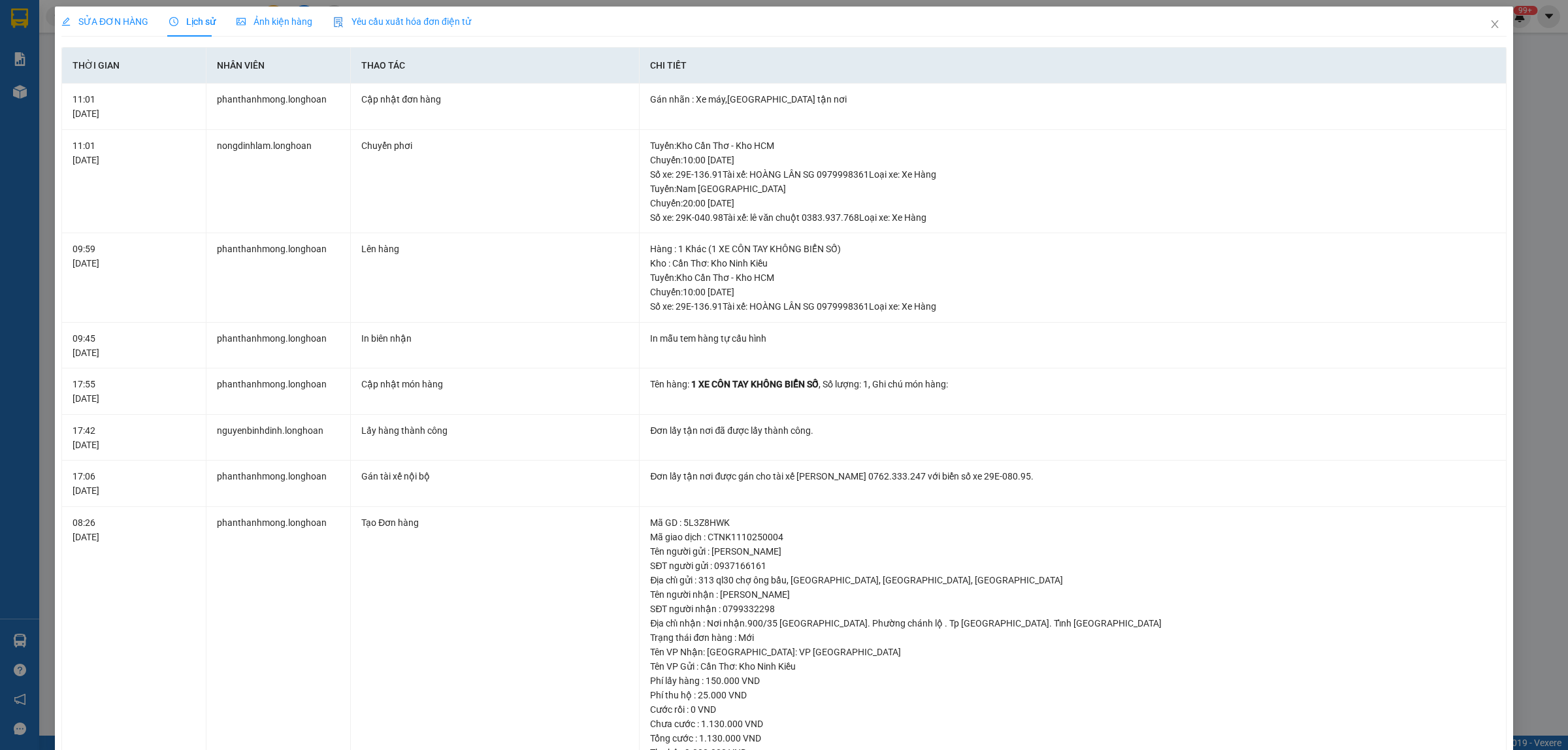
click at [136, 26] on span "SỬA ĐƠN HÀNG" at bounding box center [105, 21] width 87 height 11
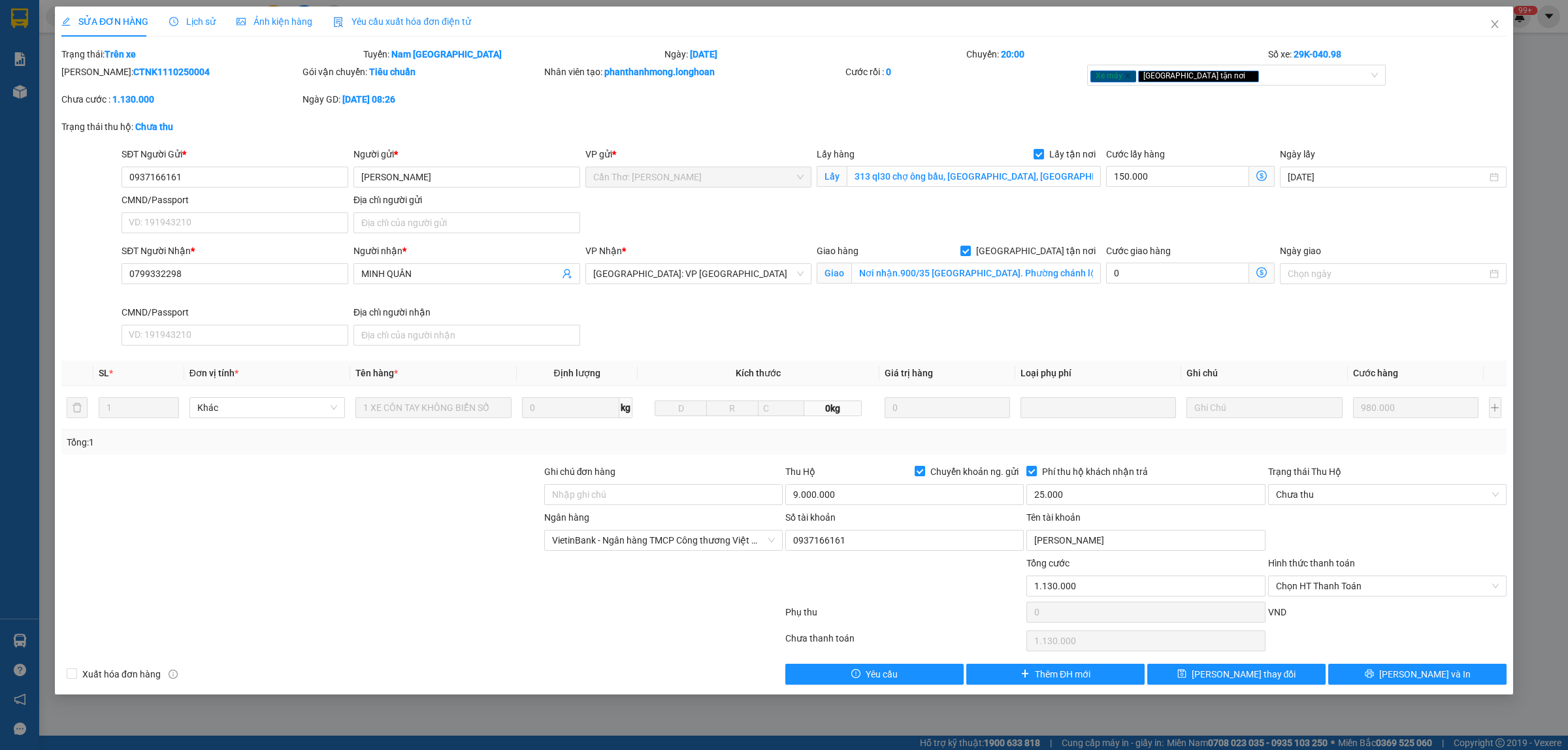
drag, startPoint x: 196, startPoint y: 70, endPoint x: 96, endPoint y: 79, distance: 100.4
click at [96, 79] on div "[PERSON_NAME]: CTNK1110250004" at bounding box center [181, 78] width 241 height 27
copy b "CTNK1110250004"
click at [184, 31] on div "Lịch sử" at bounding box center [192, 21] width 46 height 30
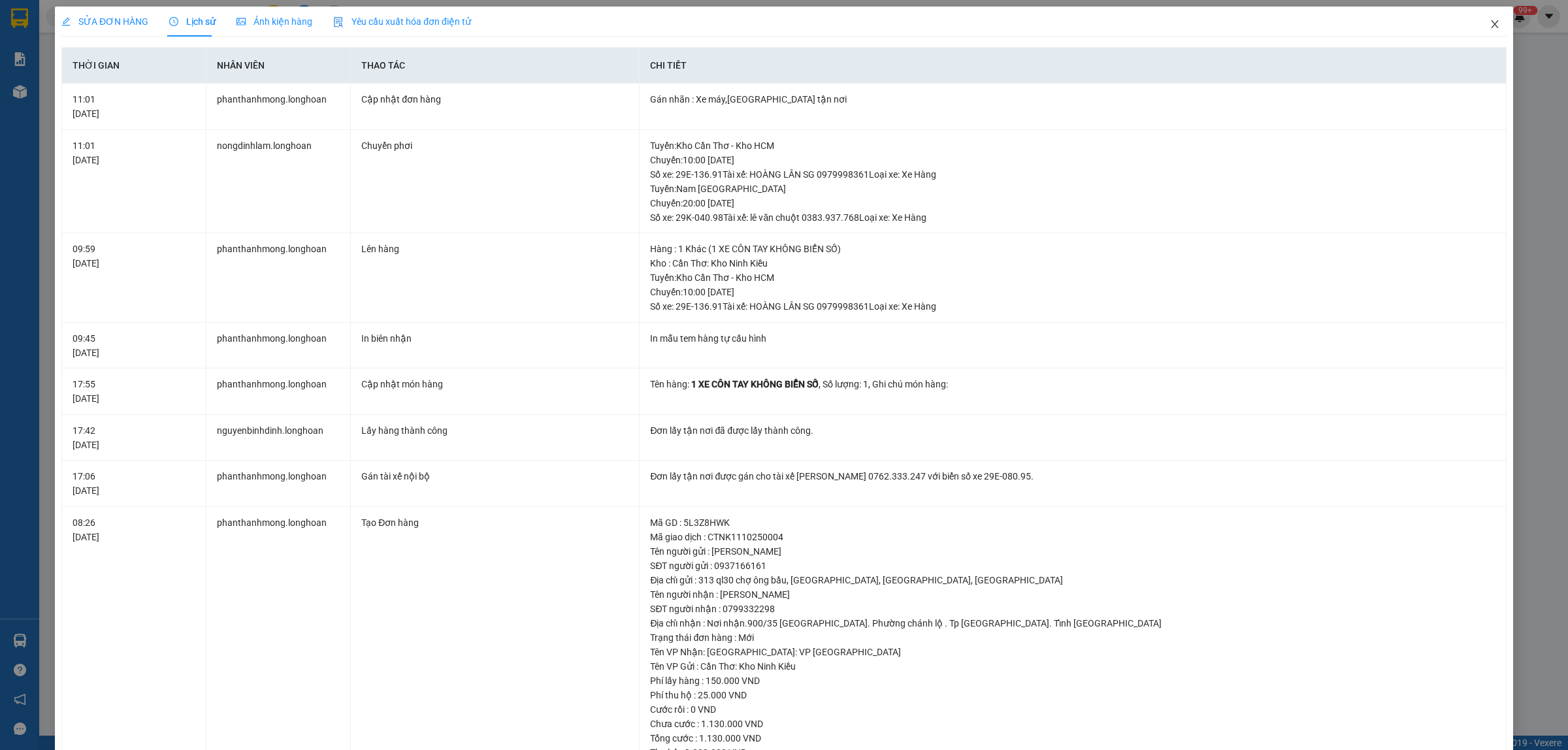
click at [1489, 23] on icon "close" at bounding box center [1494, 24] width 11 height 11
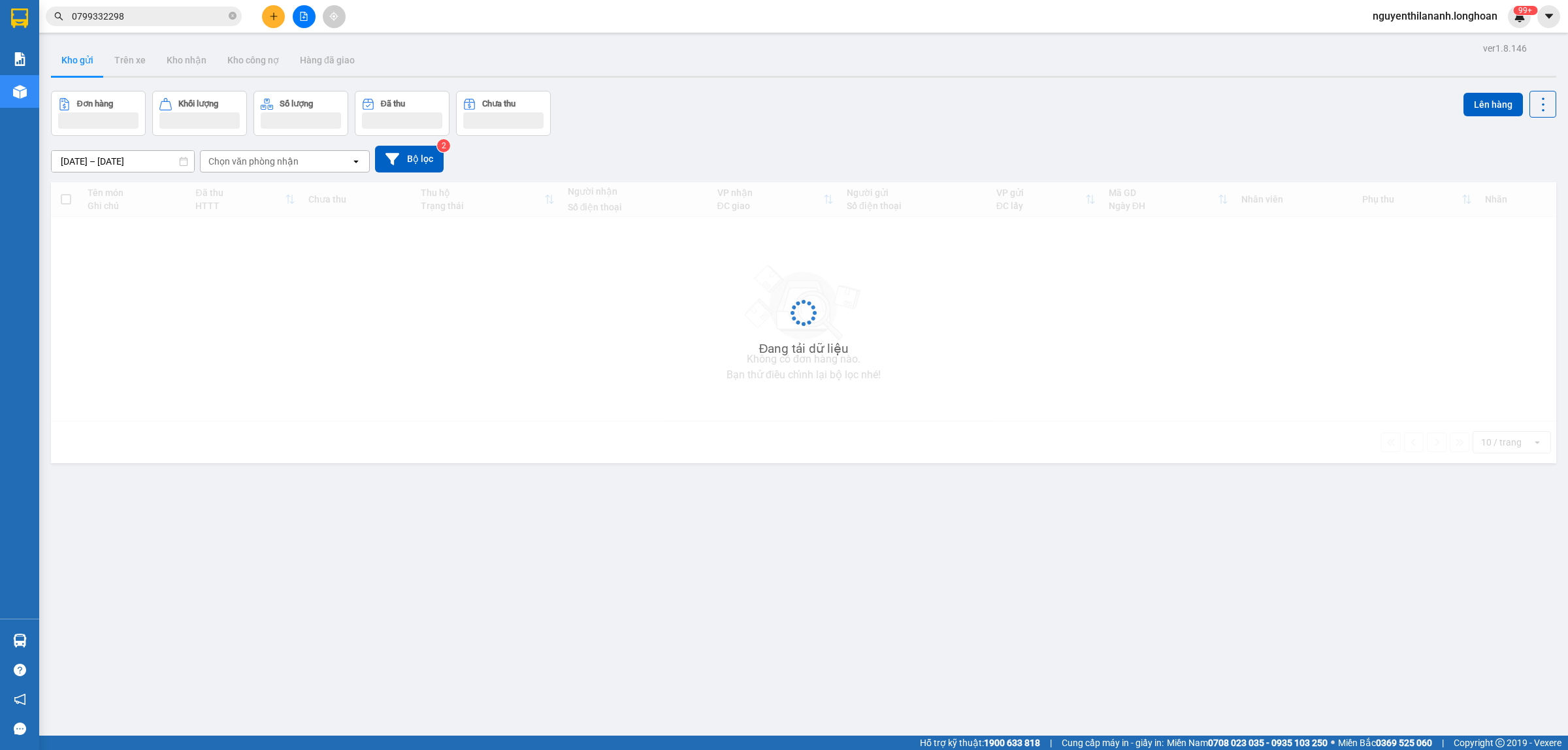
click at [142, 18] on input "0799332298" at bounding box center [148, 16] width 154 height 14
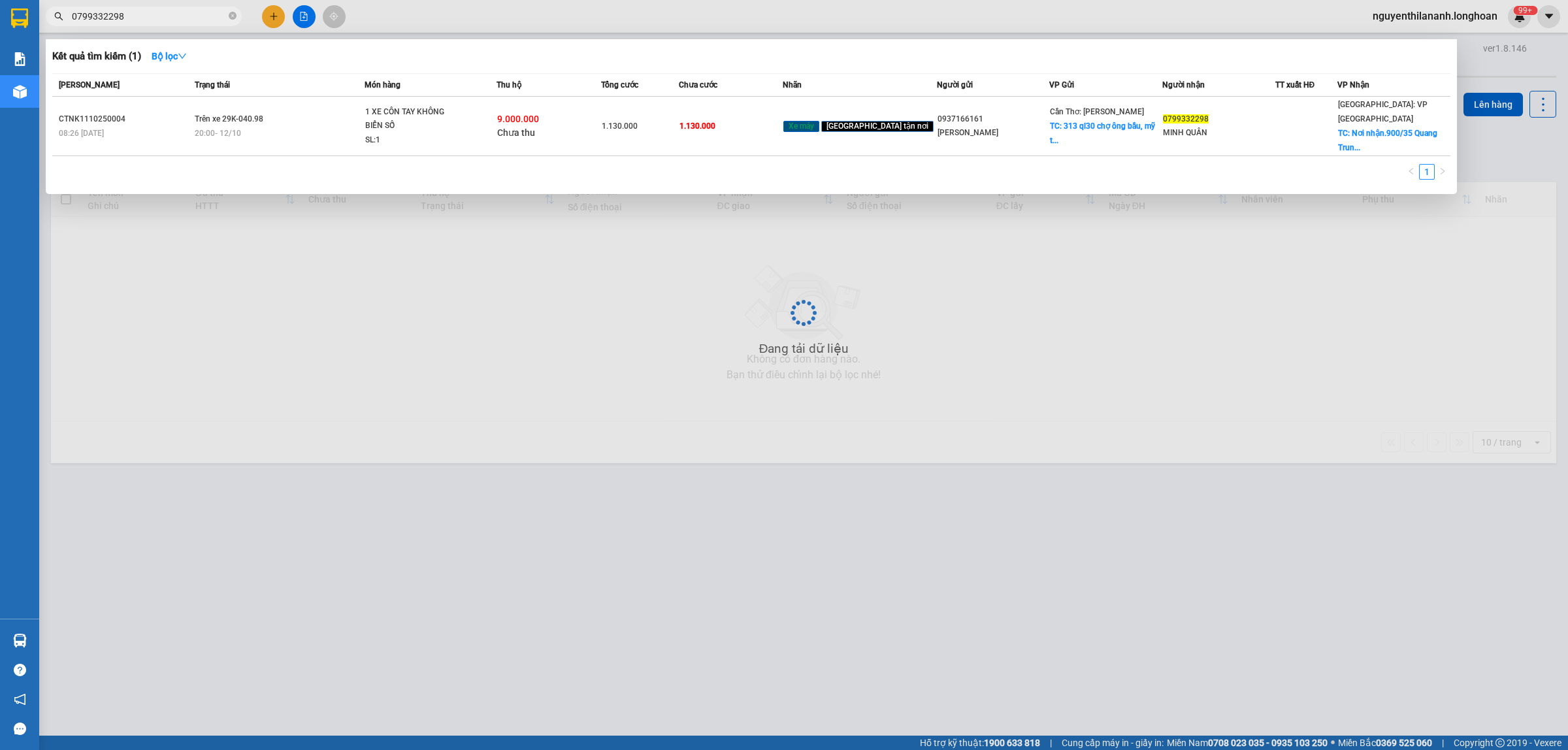
click at [142, 18] on input "0799332298" at bounding box center [148, 16] width 154 height 14
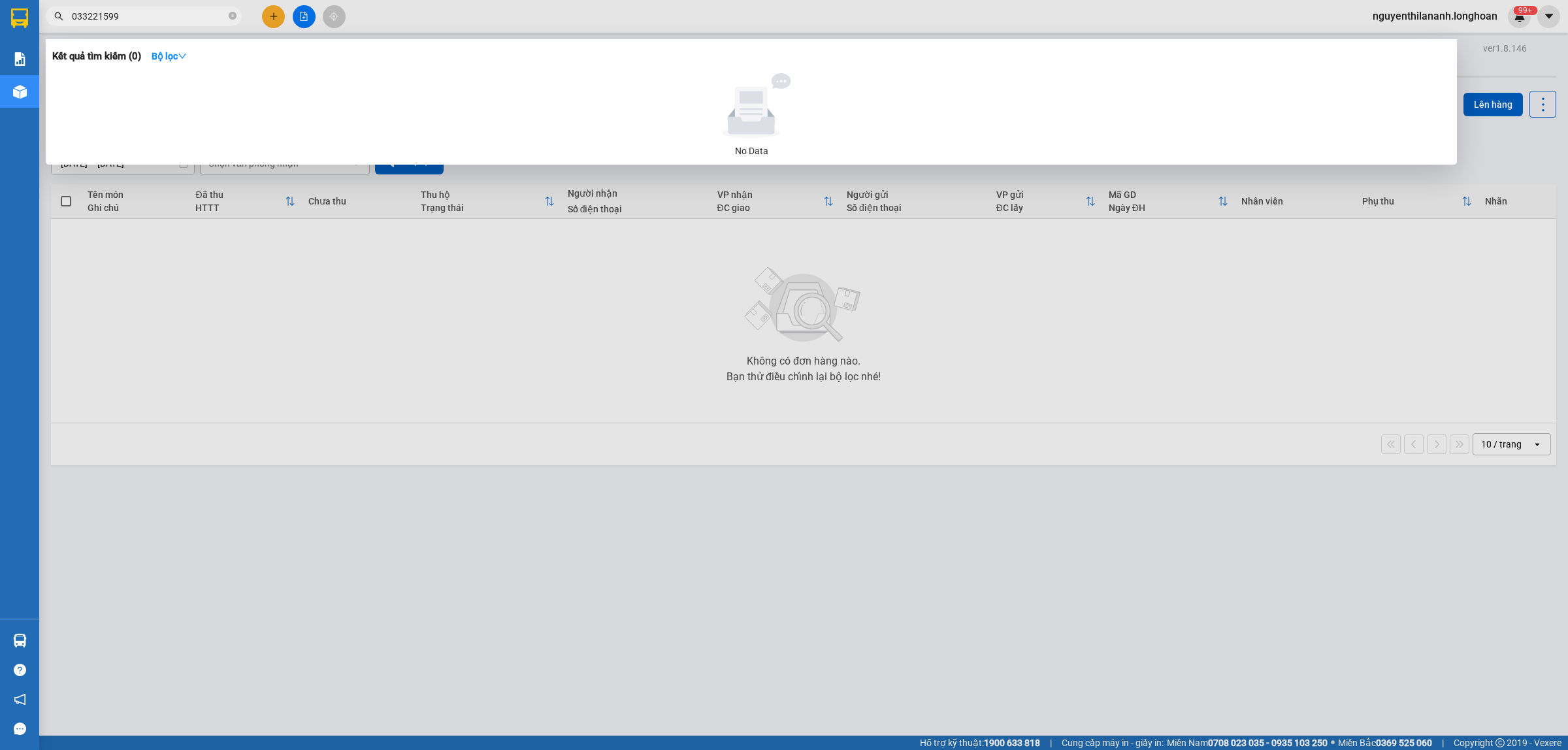
drag, startPoint x: 142, startPoint y: 18, endPoint x: 60, endPoint y: 20, distance: 82.0
click at [60, 20] on div "033221599" at bounding box center [127, 16] width 255 height 20
click at [79, 14] on input "033221599" at bounding box center [148, 16] width 154 height 14
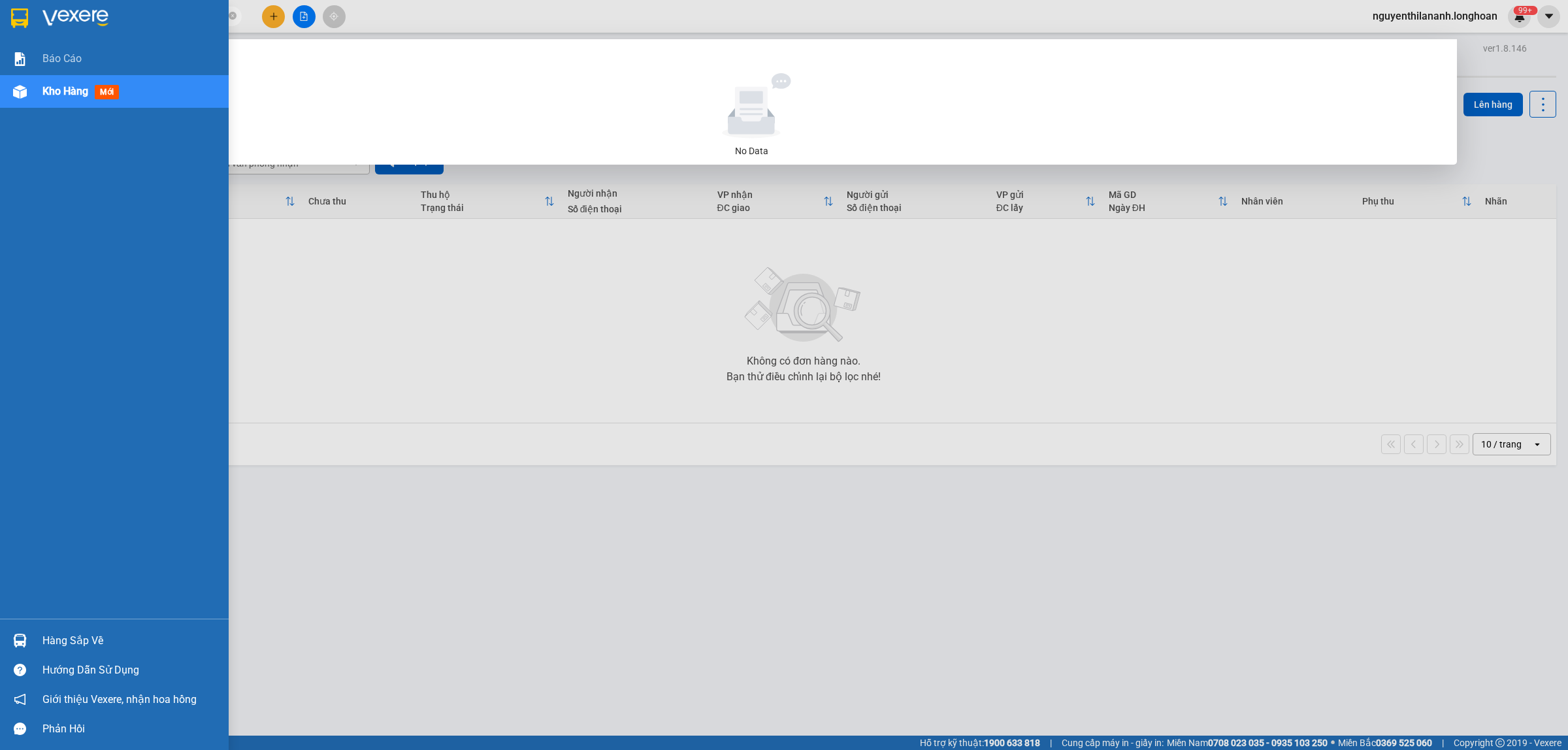
drag, startPoint x: 192, startPoint y: 15, endPoint x: 27, endPoint y: 15, distance: 165.0
click at [27, 15] on section "Kết quả tìm kiếm ( 0 ) Bộ lọc No Data 0333221599 nguyenthilananh.longhoan 99+ B…" at bounding box center [784, 375] width 1568 height 750
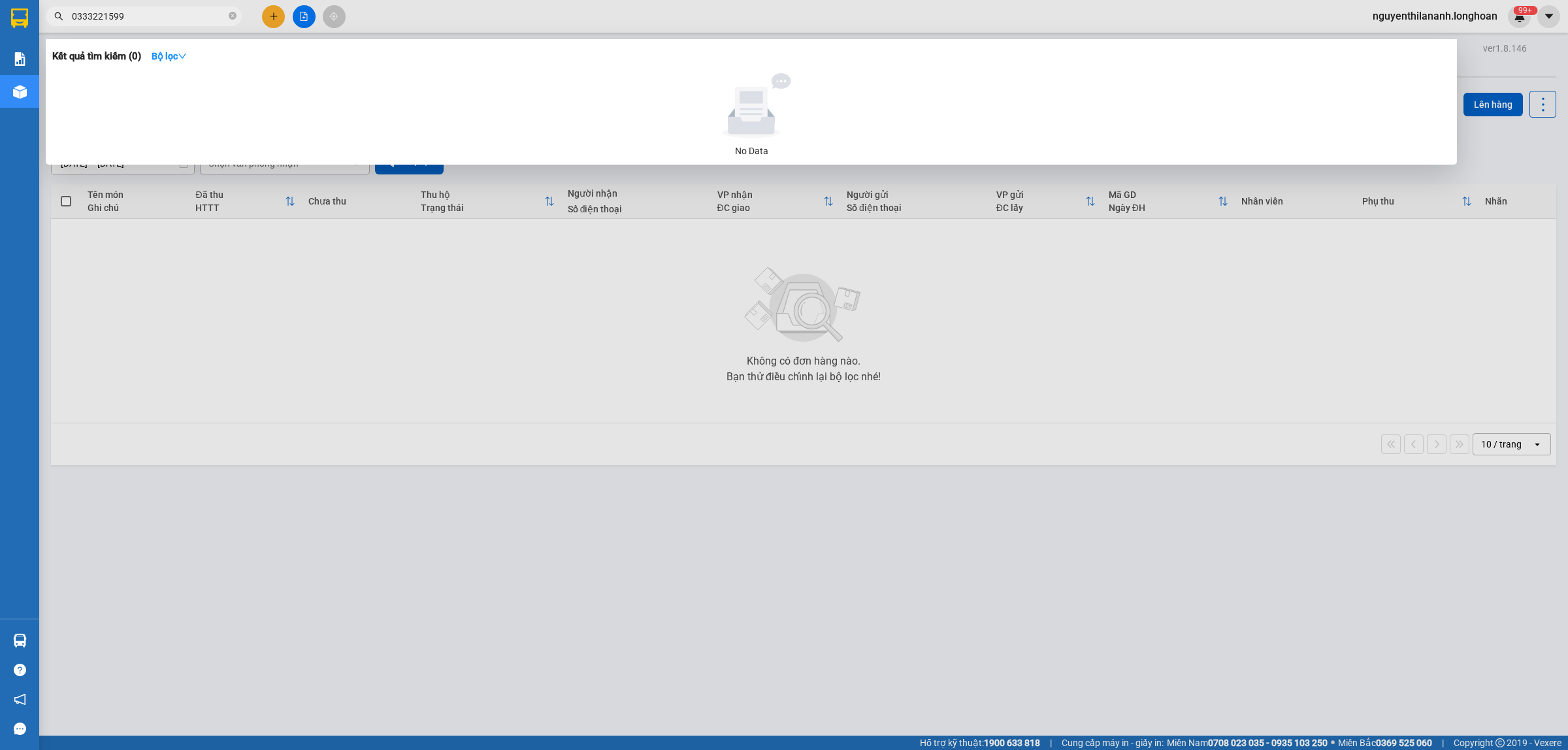
type input "0333221599"
click at [228, 17] on span "0333221599" at bounding box center [143, 16] width 196 height 20
click at [230, 17] on icon "close-circle" at bounding box center [233, 15] width 8 height 8
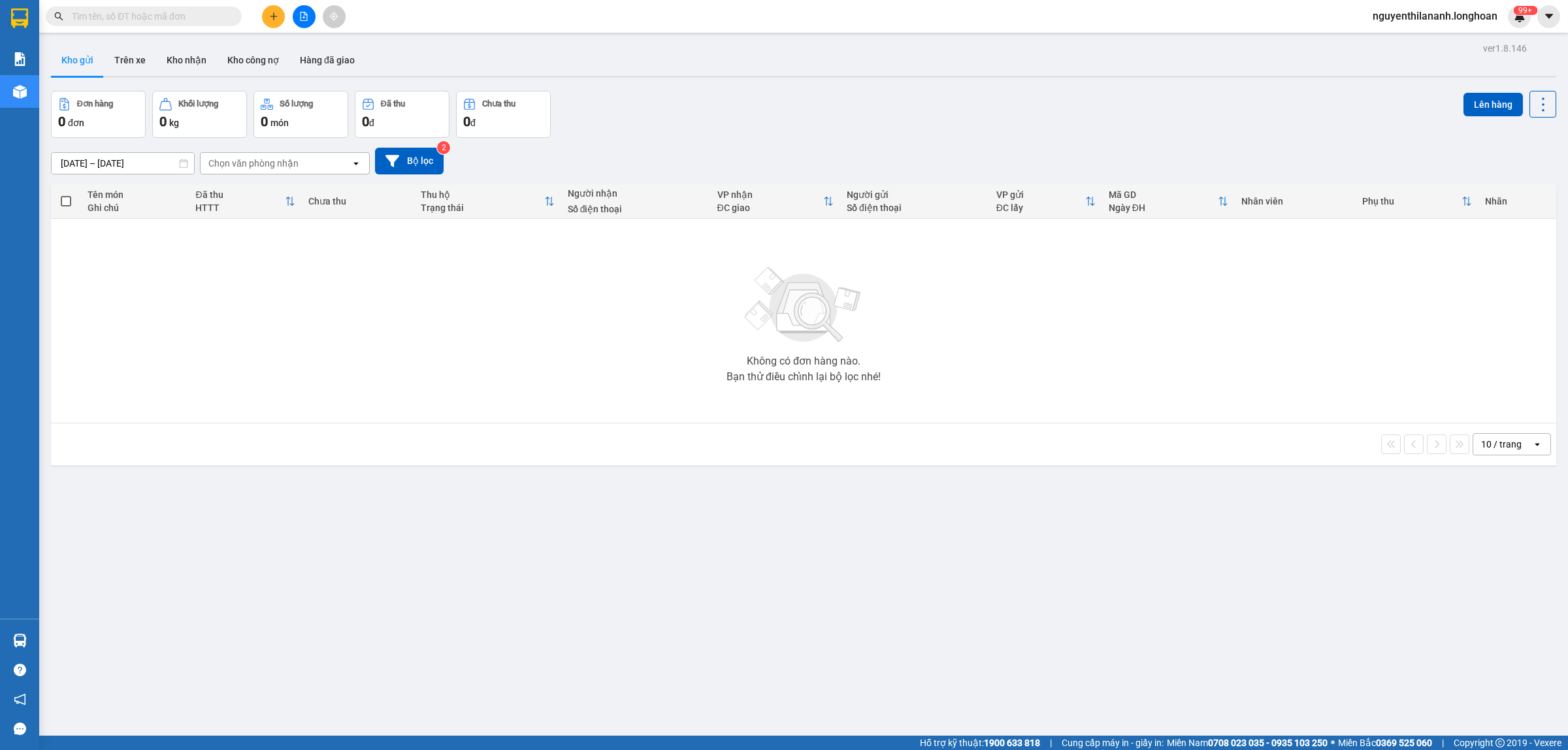
paste input "0707582727"
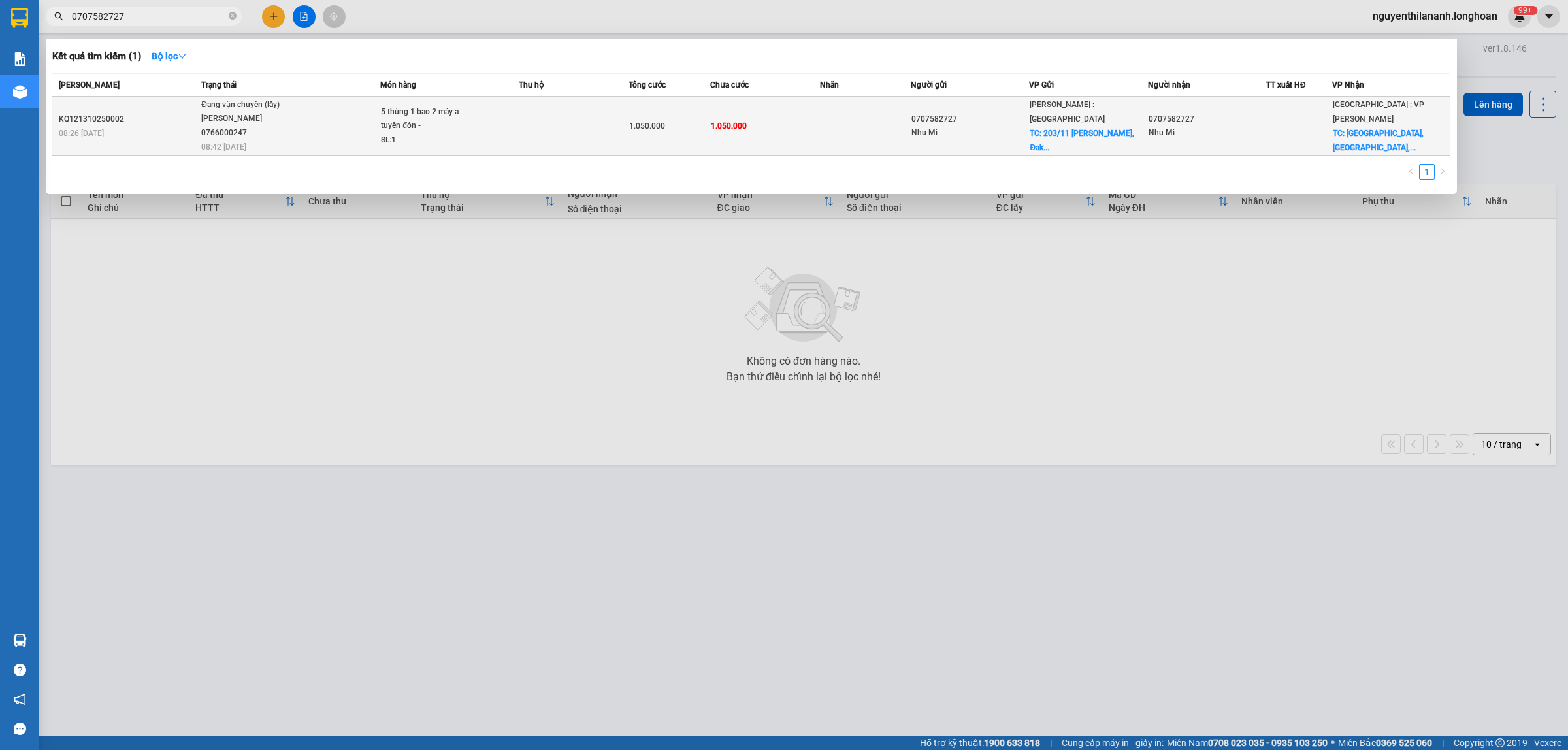
click at [192, 139] on td "KQ121310250002 08:26 [DATE]" at bounding box center [124, 126] width 145 height 60
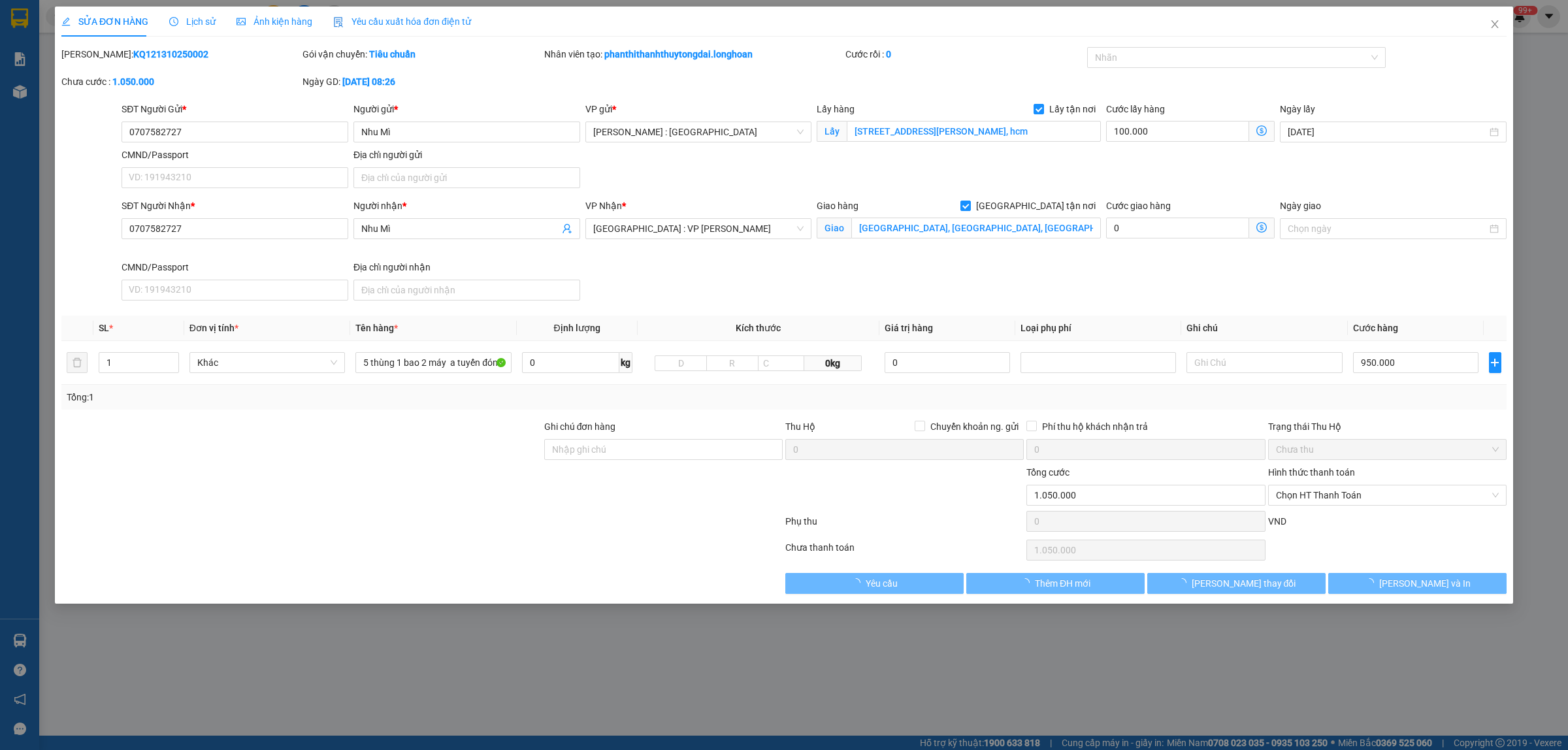
click at [183, 13] on div "Lịch sử" at bounding box center [192, 21] width 46 height 30
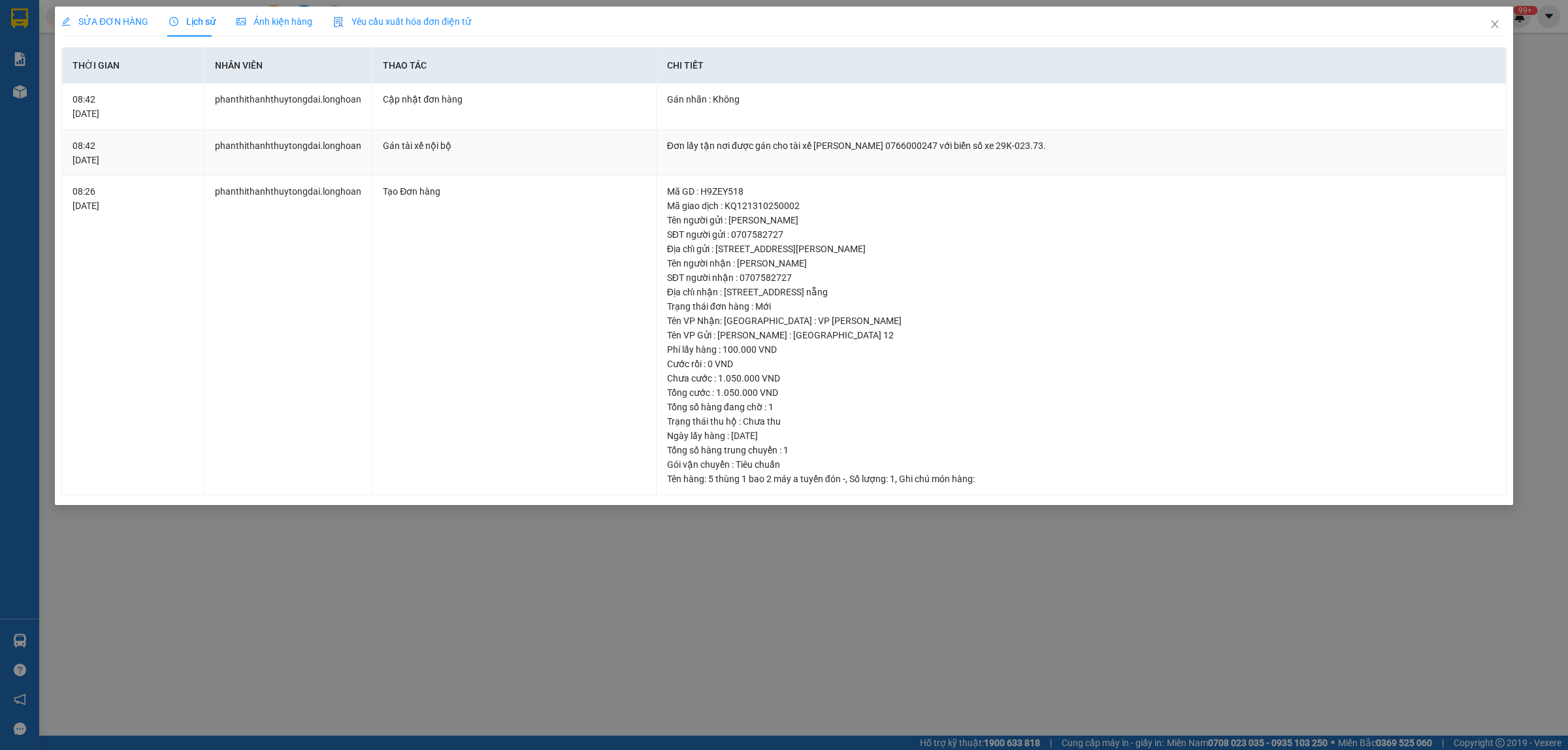
drag, startPoint x: 785, startPoint y: 144, endPoint x: 1060, endPoint y: 145, distance: 275.0
click at [1060, 145] on div "Đơn lấy tận nơi được gán cho tài xế [PERSON_NAME] 0766000247 với biển số xe 29K…" at bounding box center [1081, 145] width 828 height 14
copy div "tài xế [PERSON_NAME] 0766000247 với biển số xe 29K-023.73"
click at [1493, 30] on span "Close" at bounding box center [1495, 25] width 37 height 37
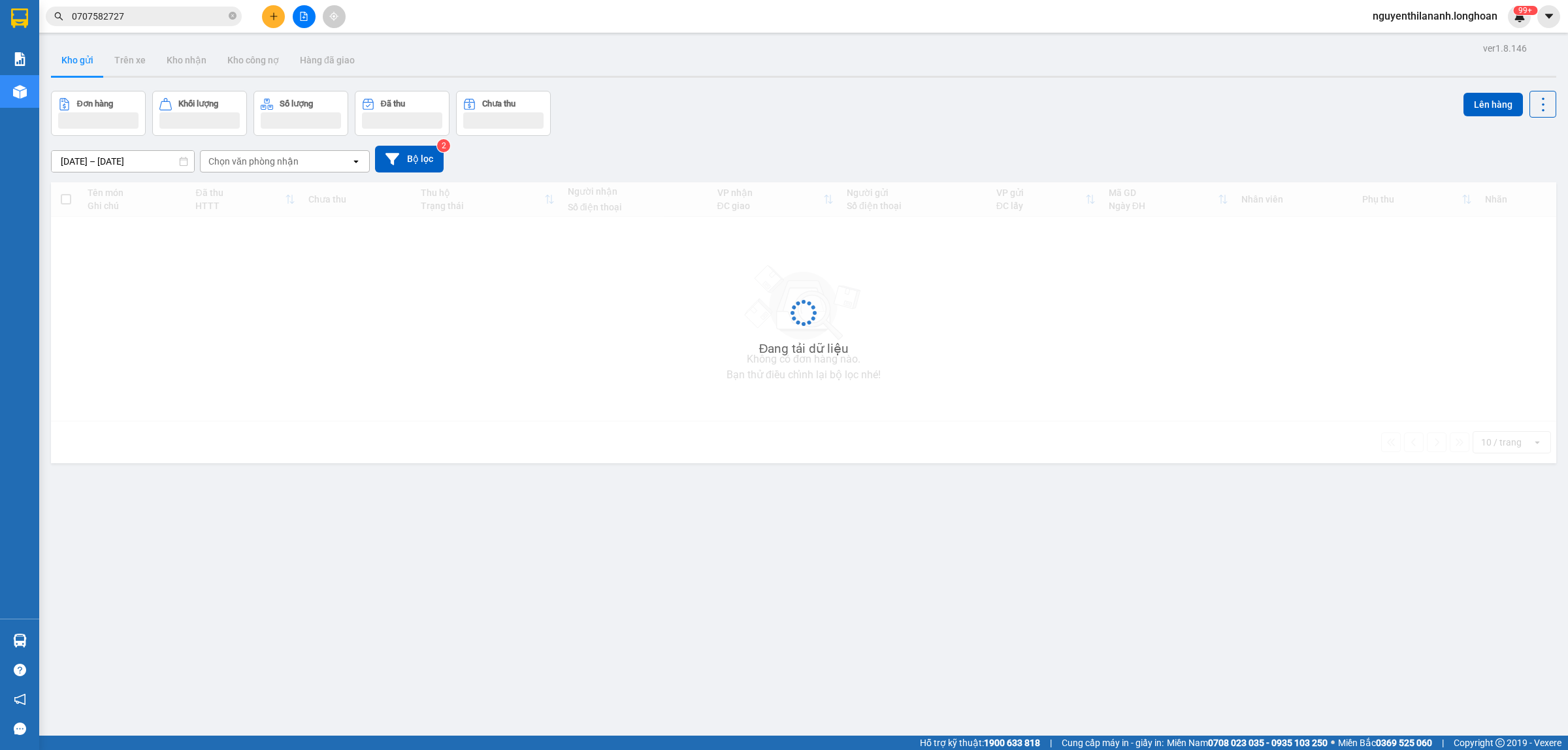
click at [204, 20] on input "0707582727" at bounding box center [148, 16] width 154 height 14
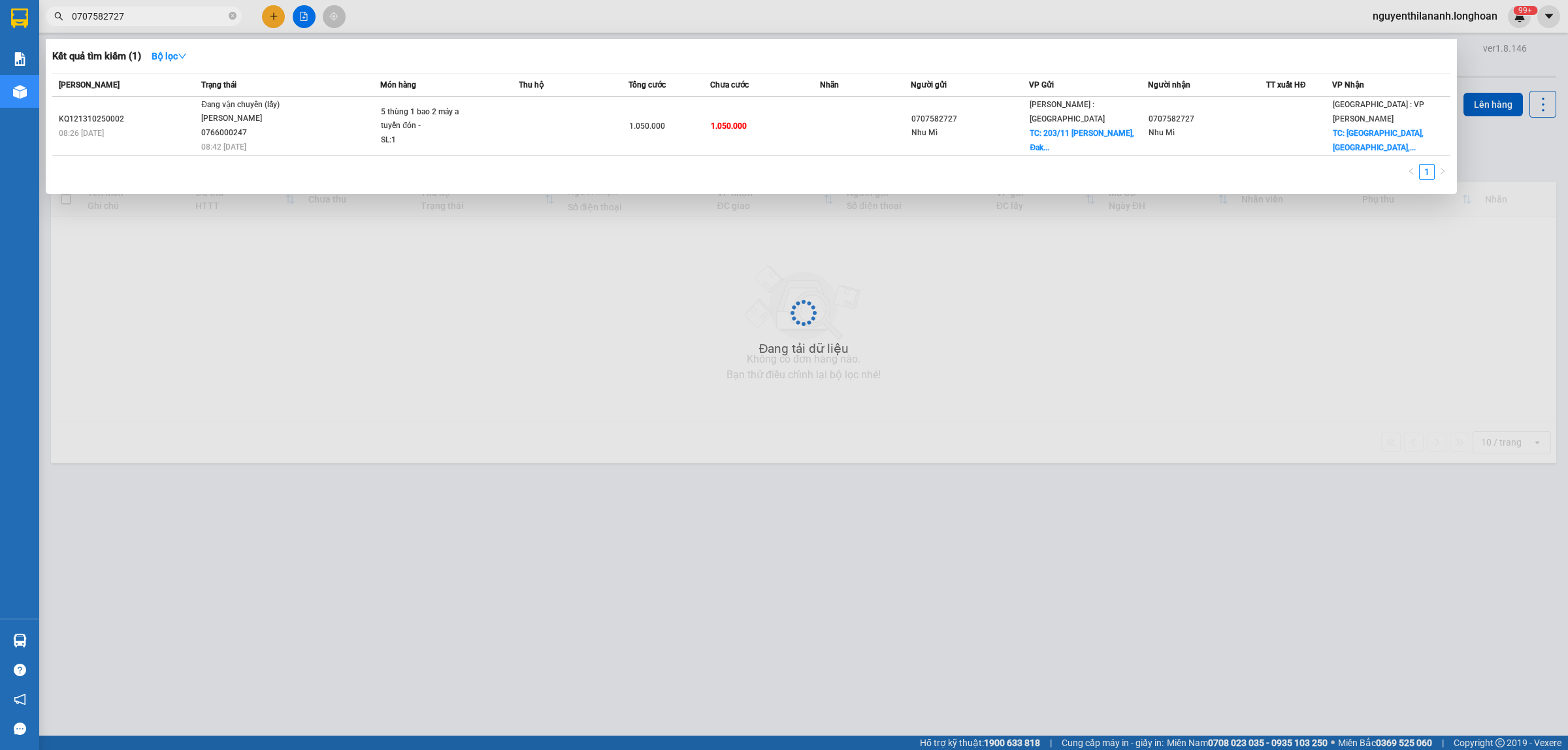
click at [204, 20] on input "0707582727" at bounding box center [148, 16] width 154 height 14
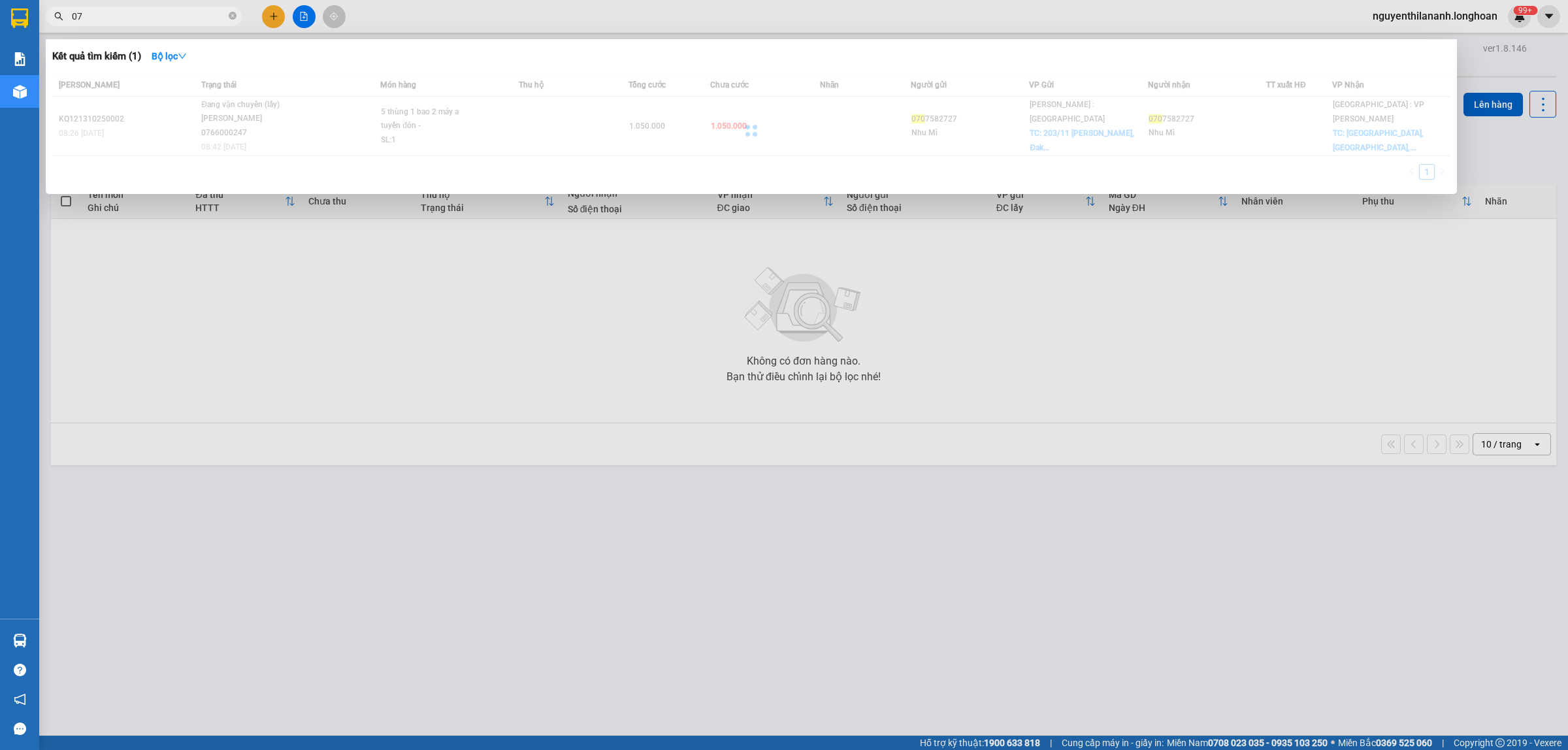
type input "0"
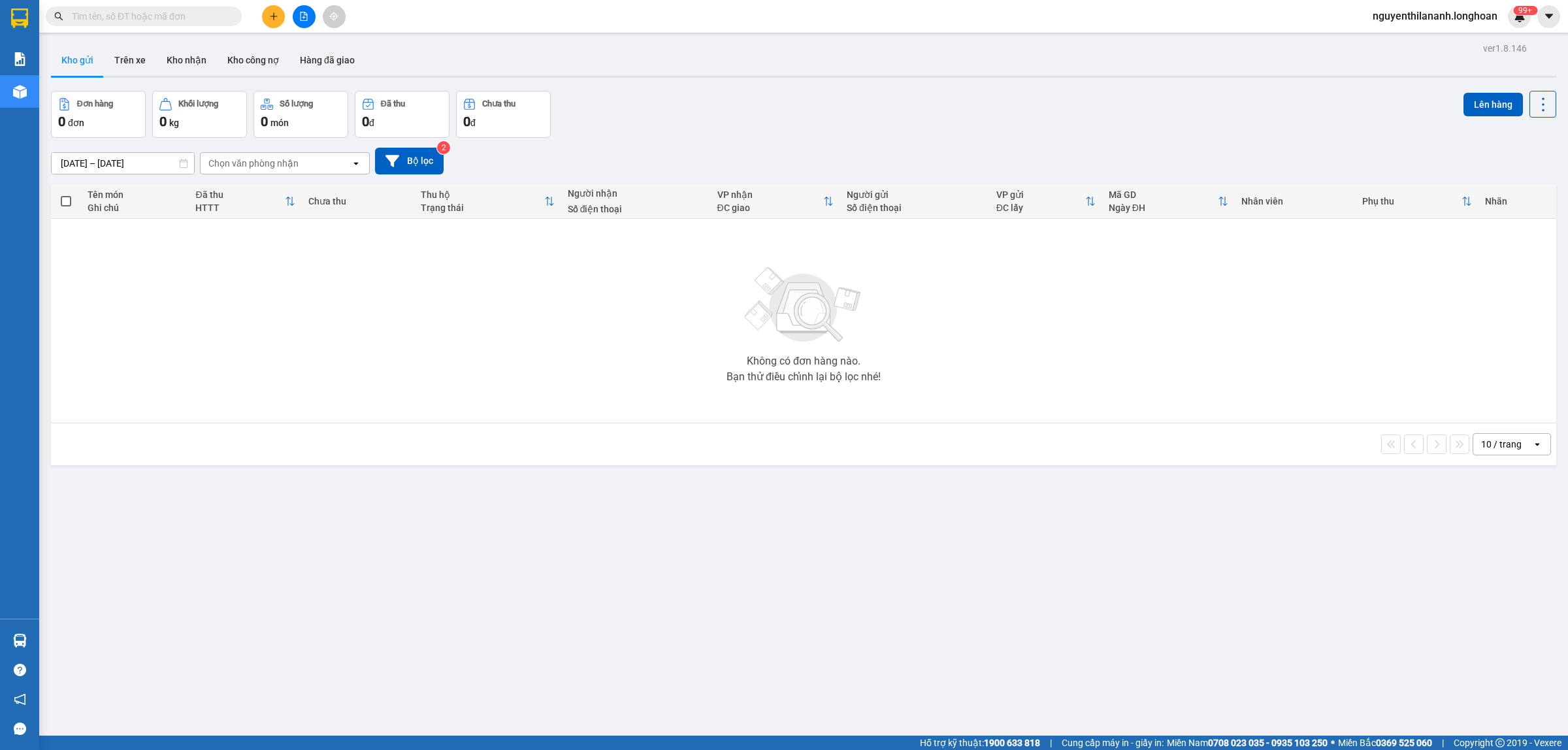
paste input "0911968069"
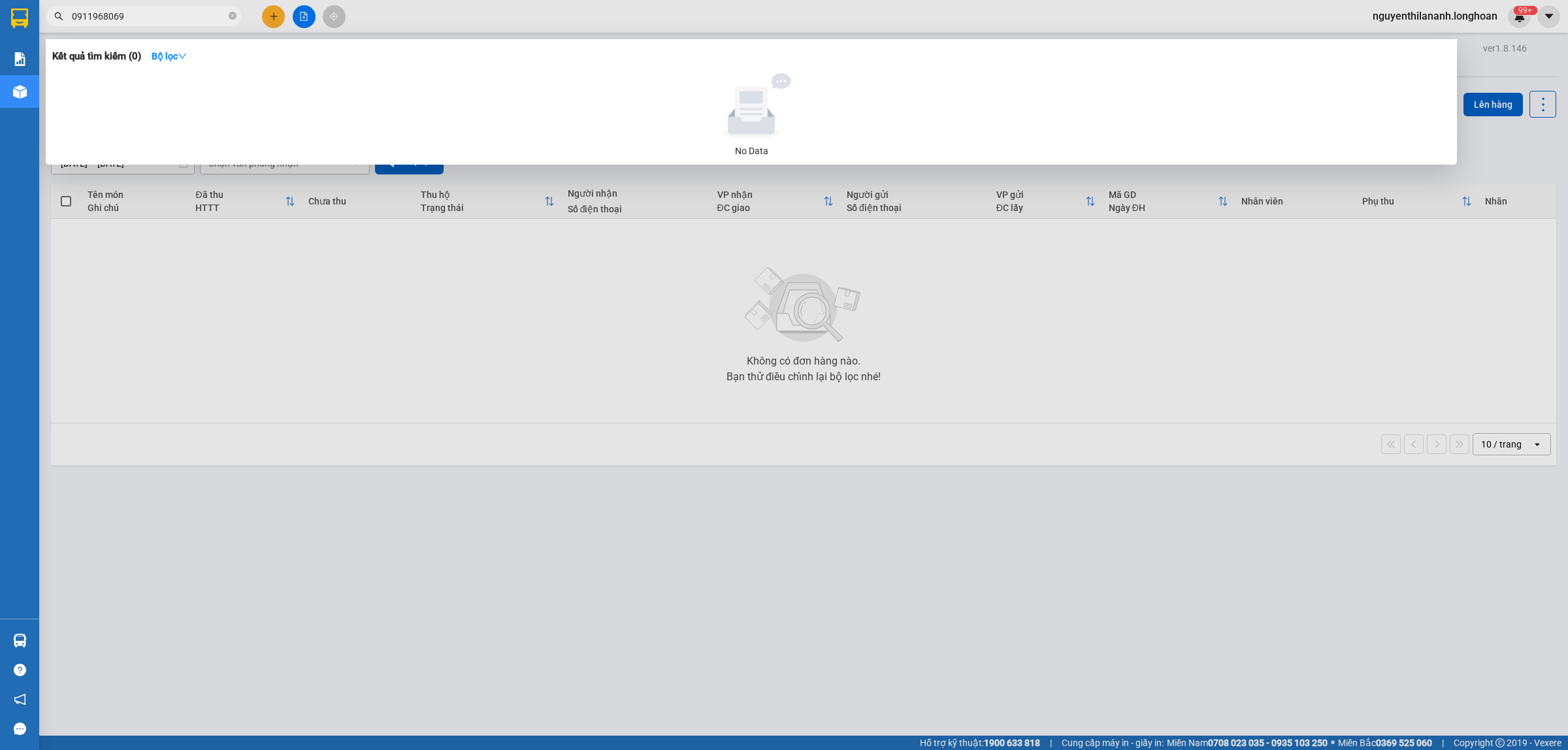
drag, startPoint x: 136, startPoint y: 11, endPoint x: 83, endPoint y: 14, distance: 53.1
click at [83, 14] on input "0911968069" at bounding box center [148, 16] width 154 height 14
click at [100, 14] on input "0963533570" at bounding box center [148, 16] width 154 height 14
click at [107, 15] on input "0963533570" at bounding box center [148, 16] width 154 height 14
click at [81, 20] on input "096353570" at bounding box center [148, 16] width 154 height 14
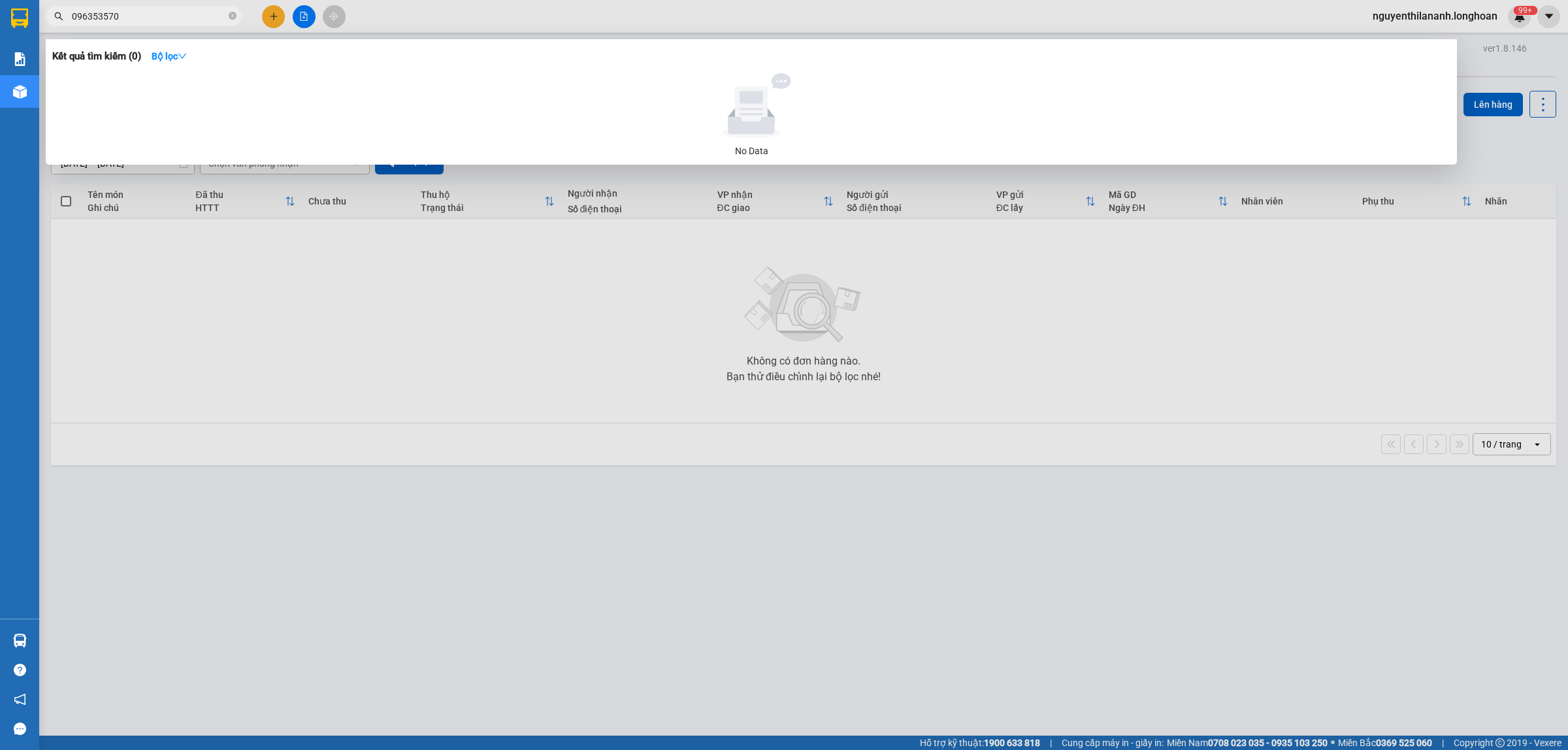
click at [92, 20] on input "096353570" at bounding box center [148, 16] width 154 height 14
click at [97, 20] on input "096353570" at bounding box center [148, 16] width 154 height 14
type input "0963533570"
drag, startPoint x: 131, startPoint y: 22, endPoint x: 67, endPoint y: 14, distance: 64.5
click at [67, 14] on span "0963533570" at bounding box center [143, 16] width 196 height 20
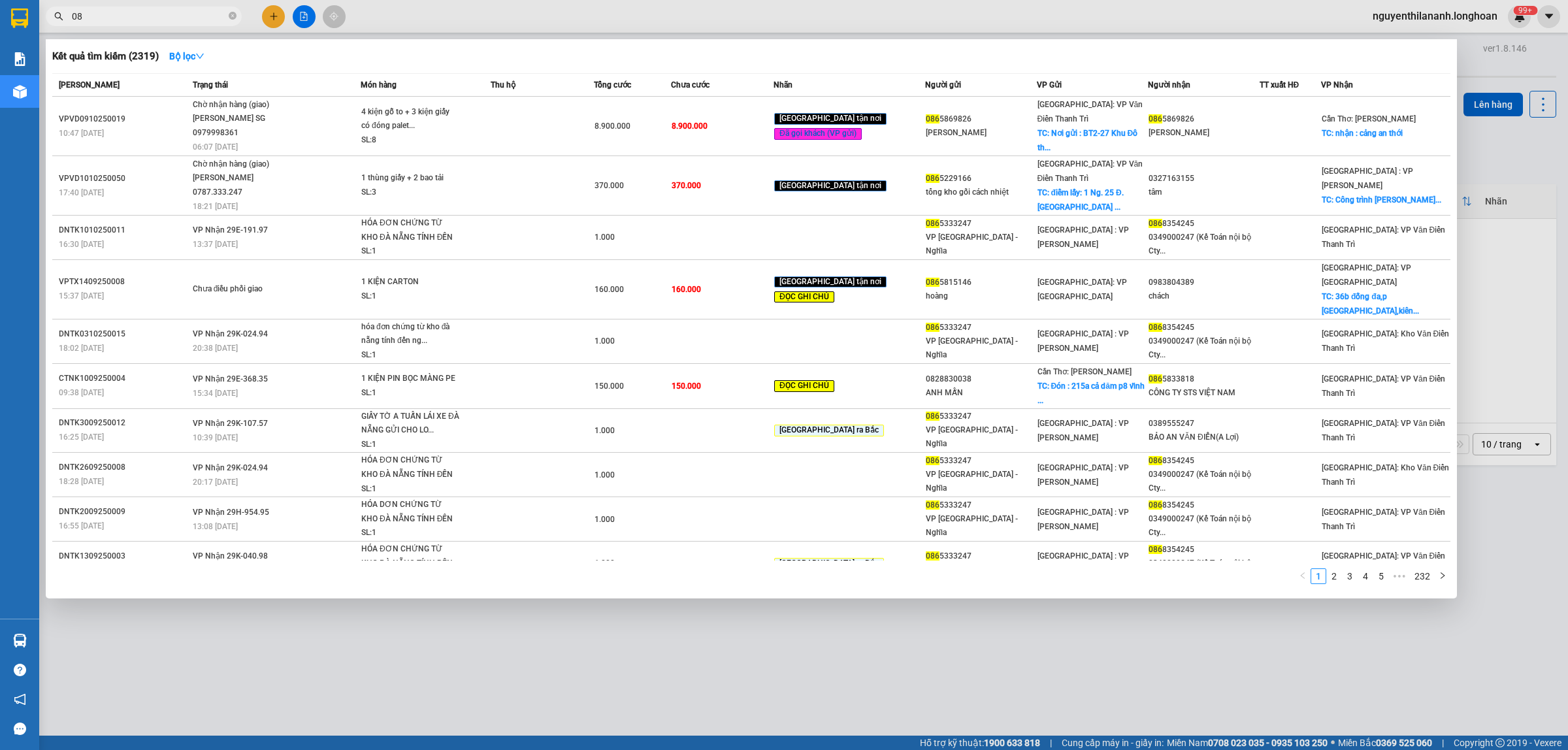
type input "0"
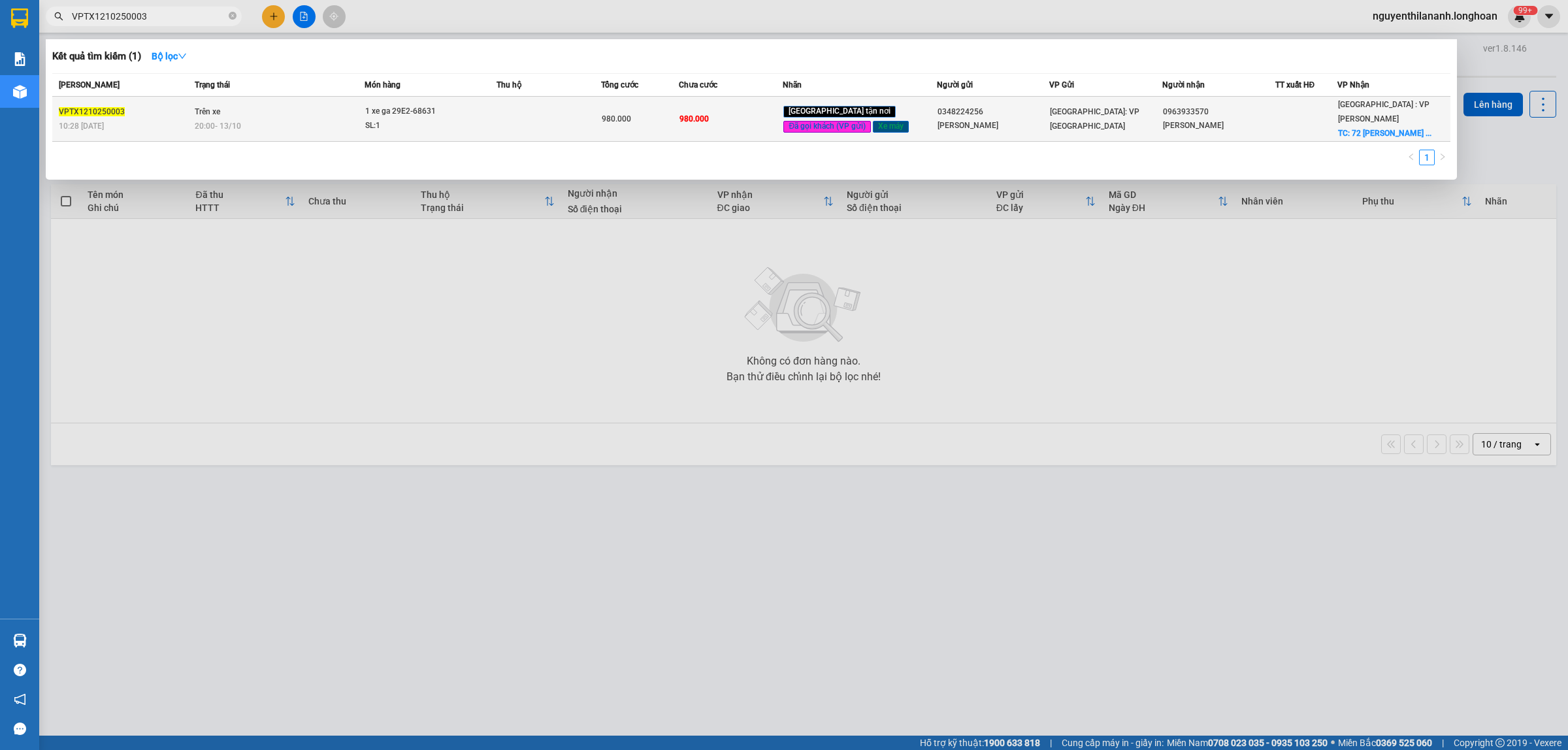
type input "VPTX1210250003"
click at [170, 124] on div "10:28 [DATE]" at bounding box center [125, 126] width 132 height 14
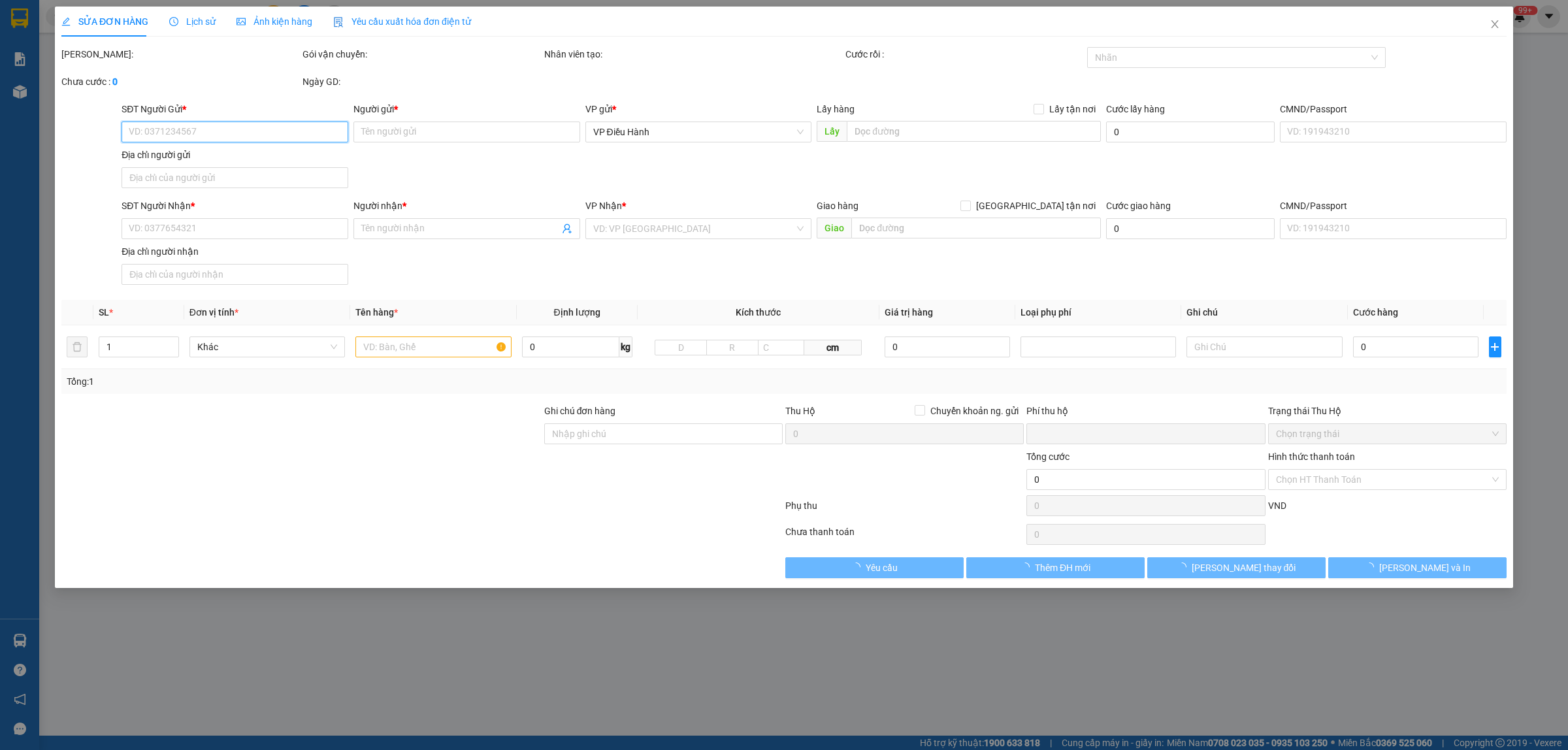
type input "0348224256"
type input "[PERSON_NAME]"
type input "0963933570"
type input "[PERSON_NAME]"
checkbox input "true"
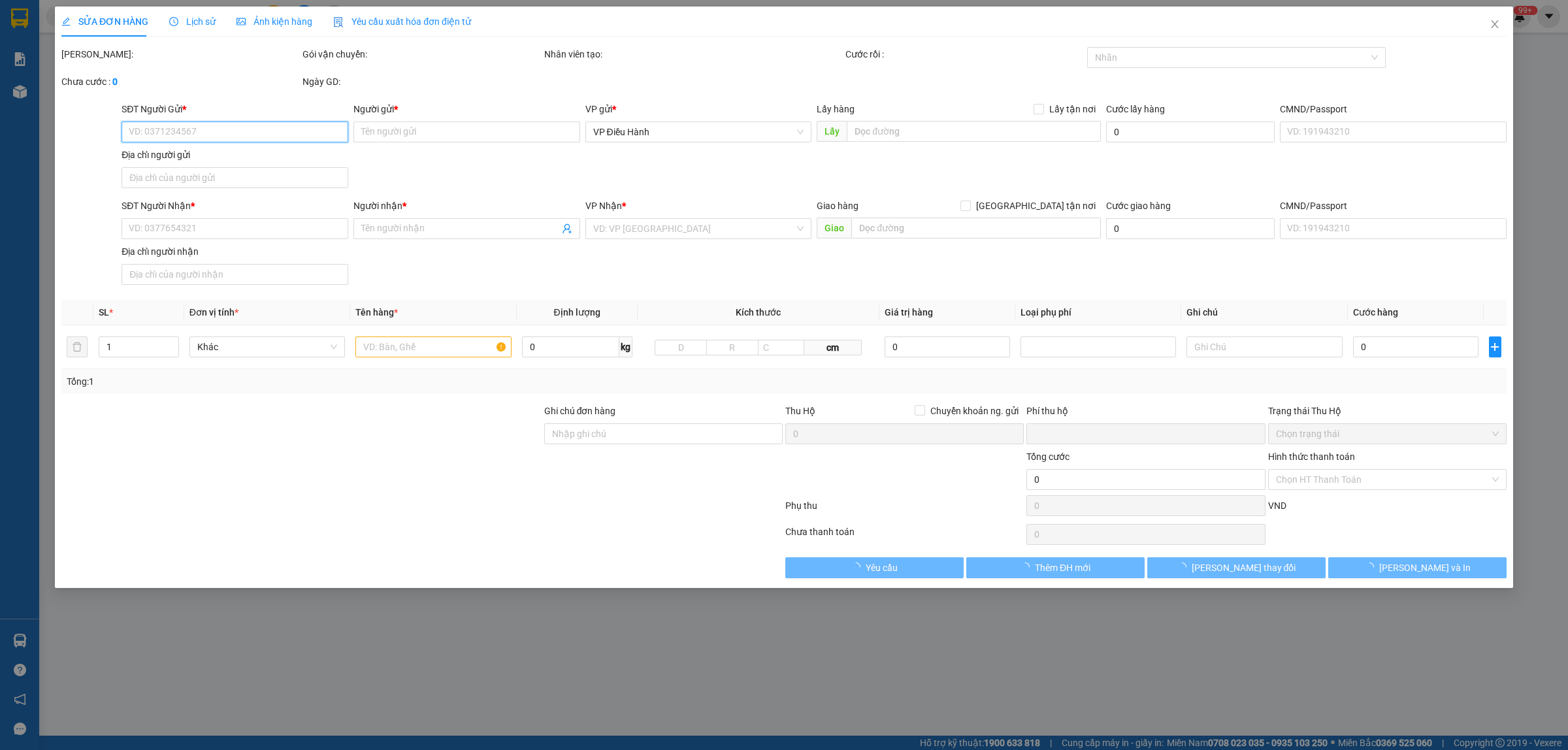
type input "72 [PERSON_NAME] đà nẵng"
type input "chìa khóa cuốn tay lái + giấy tờ để cốp"
type input "0"
type input "980.000"
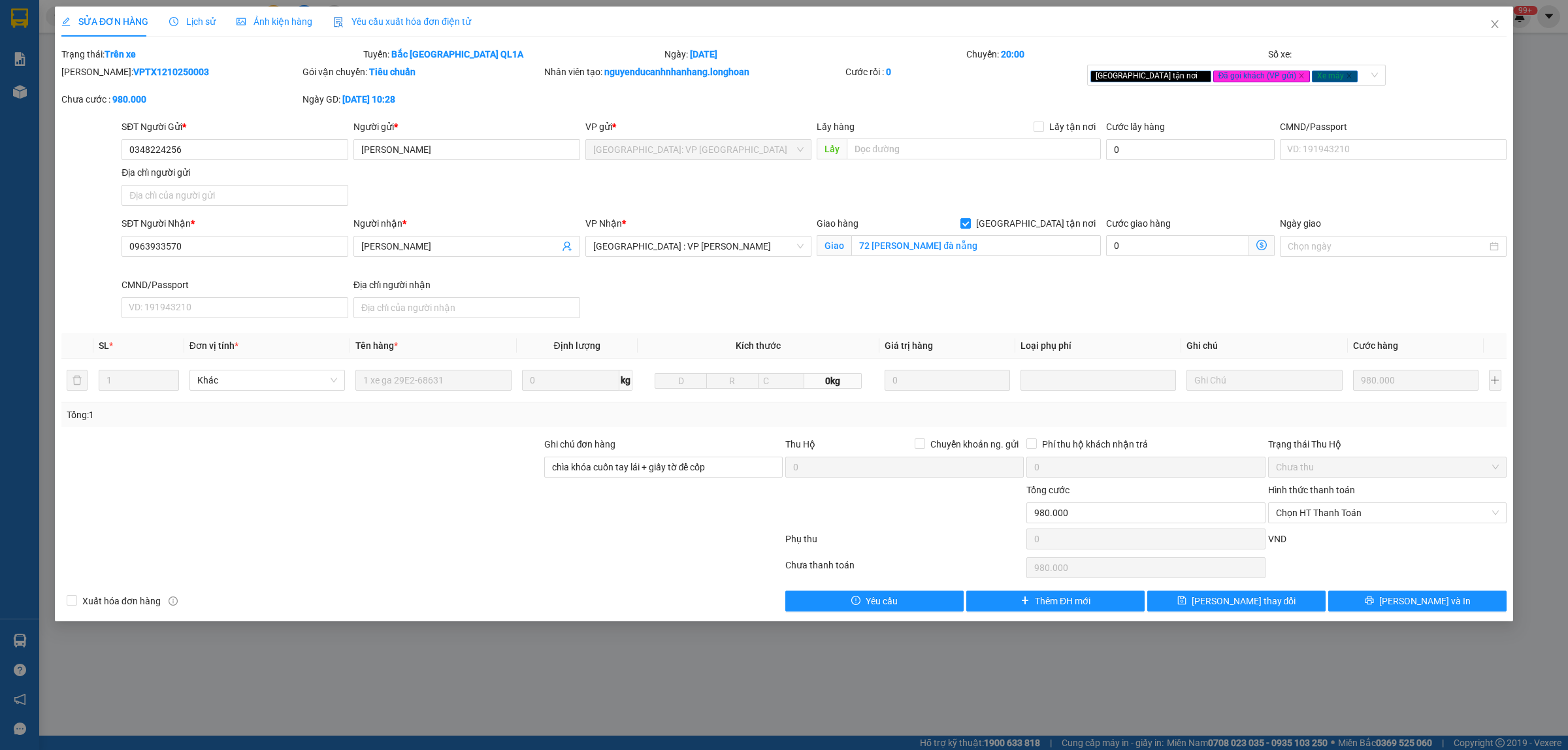
click at [206, 24] on span "Lịch sử" at bounding box center [192, 21] width 46 height 11
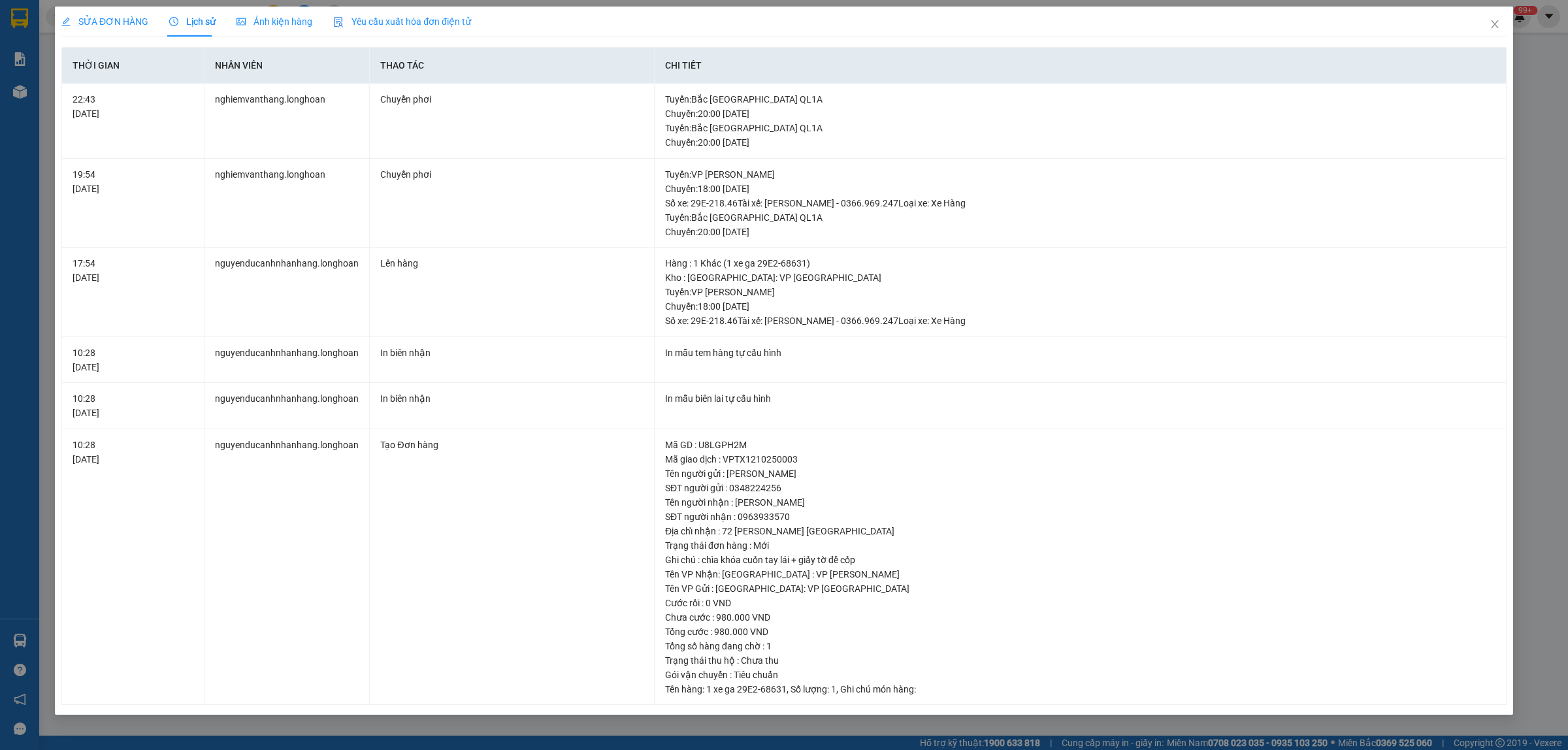
click at [109, 23] on span "SỬA ĐƠN HÀNG" at bounding box center [105, 21] width 87 height 11
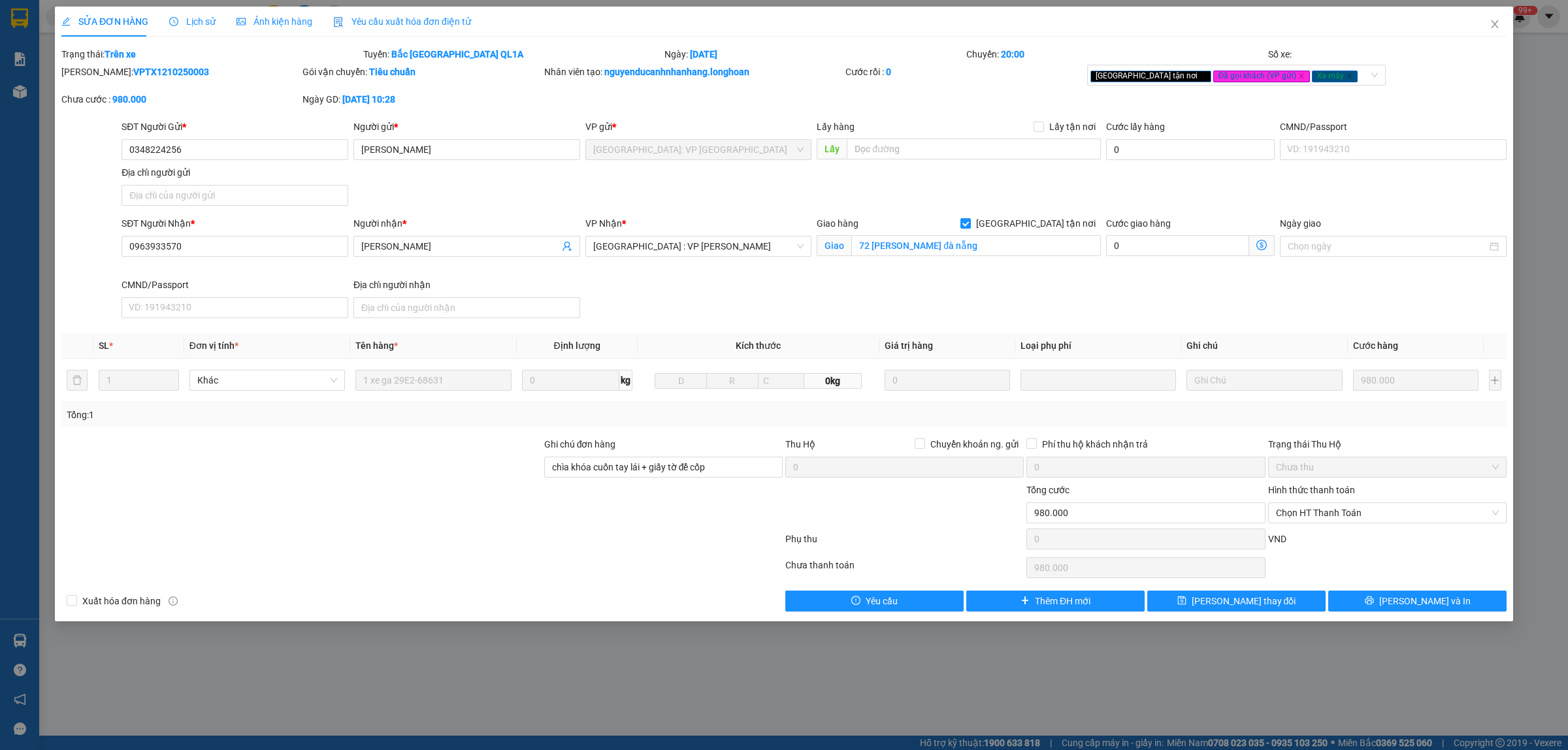
drag, startPoint x: 174, startPoint y: 67, endPoint x: 96, endPoint y: 77, distance: 78.6
click at [96, 77] on div "Mã ĐH: VPTX1210250003" at bounding box center [180, 72] width 238 height 14
copy b "VPTX1210250003"
click at [1498, 19] on icon "close" at bounding box center [1494, 24] width 11 height 11
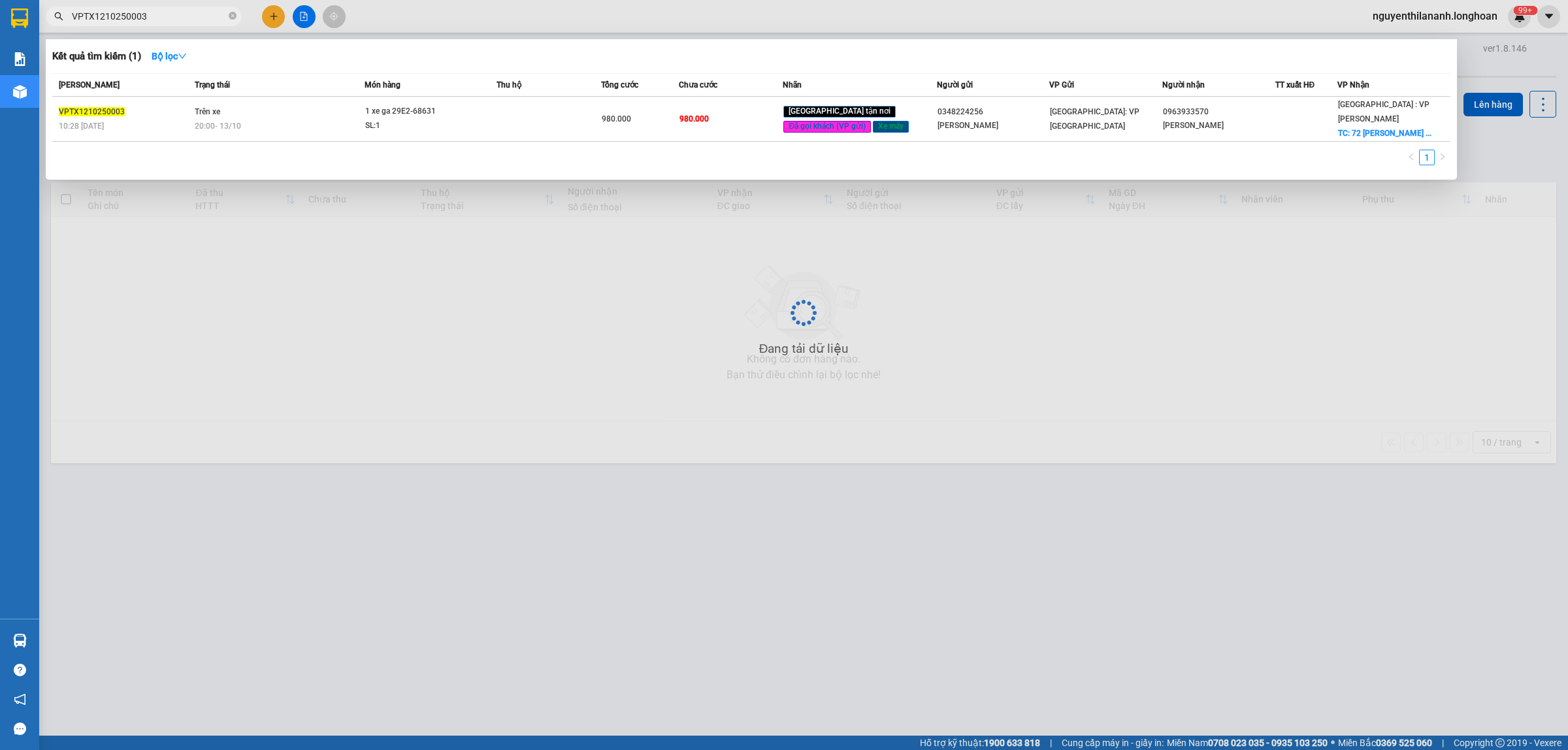
click at [141, 11] on input "VPTX1210250003" at bounding box center [148, 16] width 154 height 14
click at [148, 11] on input "VPTX1210250003" at bounding box center [148, 16] width 154 height 14
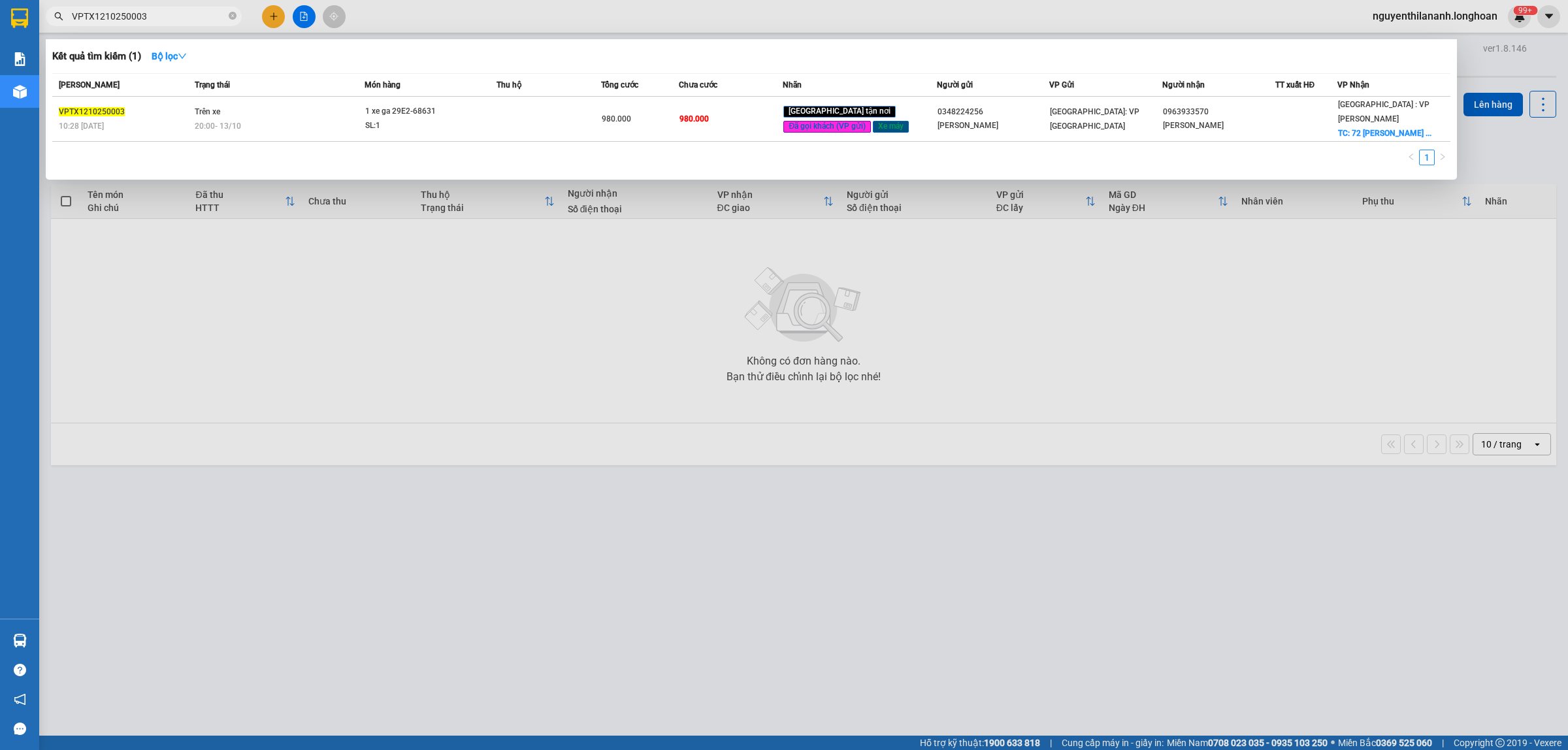
click at [148, 11] on input "VPTX1210250003" at bounding box center [148, 16] width 154 height 14
paste input "0938670555"
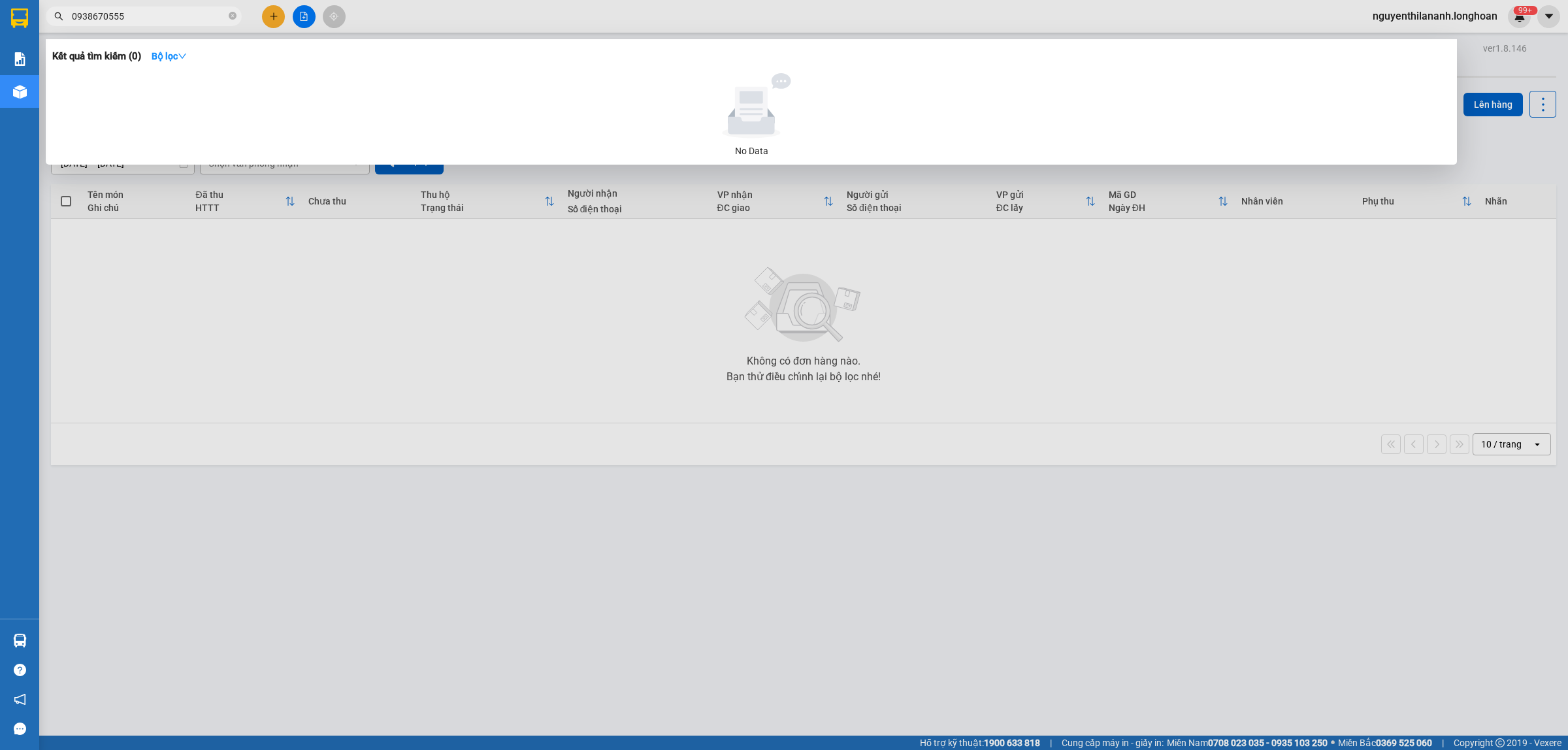
type input "0938670555"
click at [229, 11] on span at bounding box center [233, 17] width 8 height 13
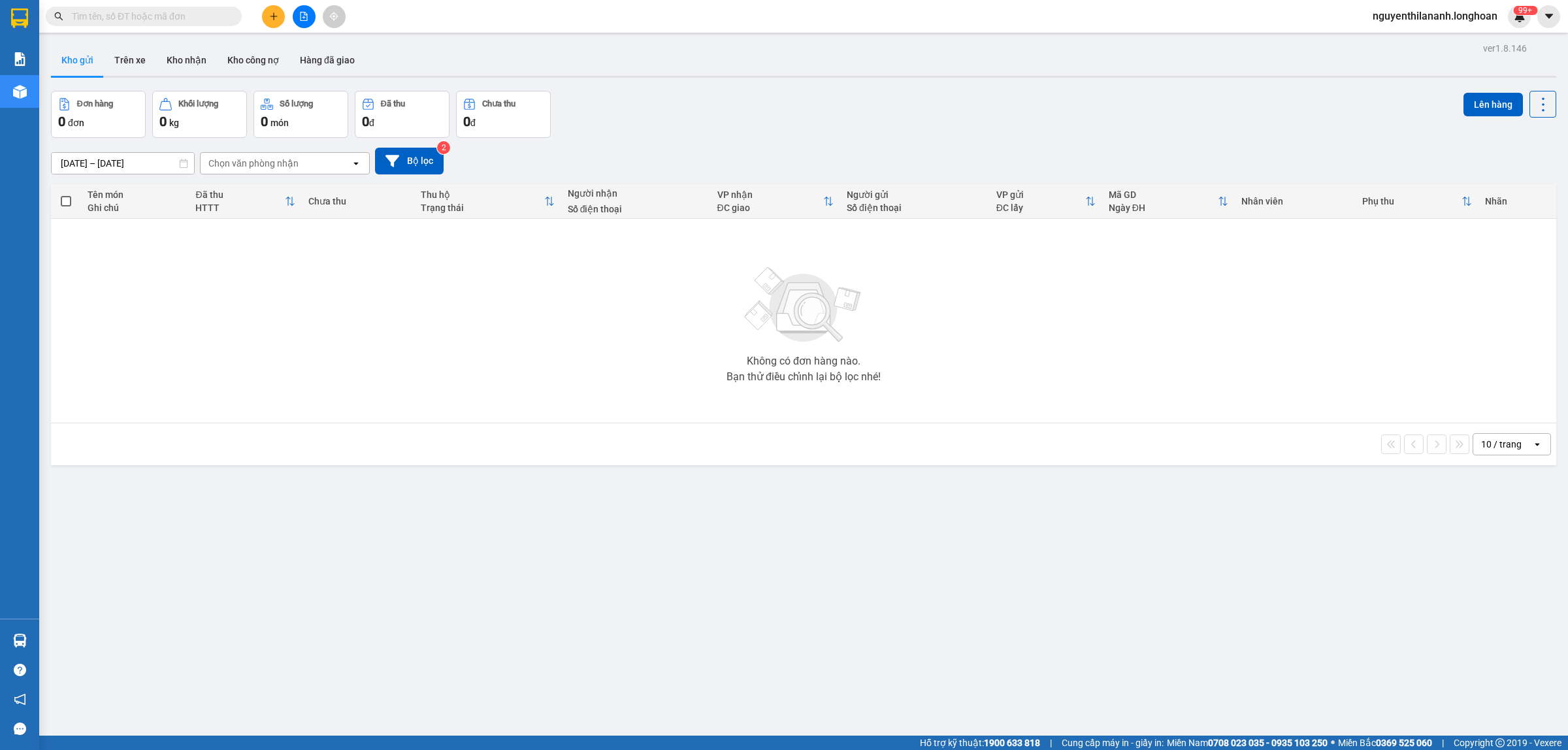
paste input "0983102859"
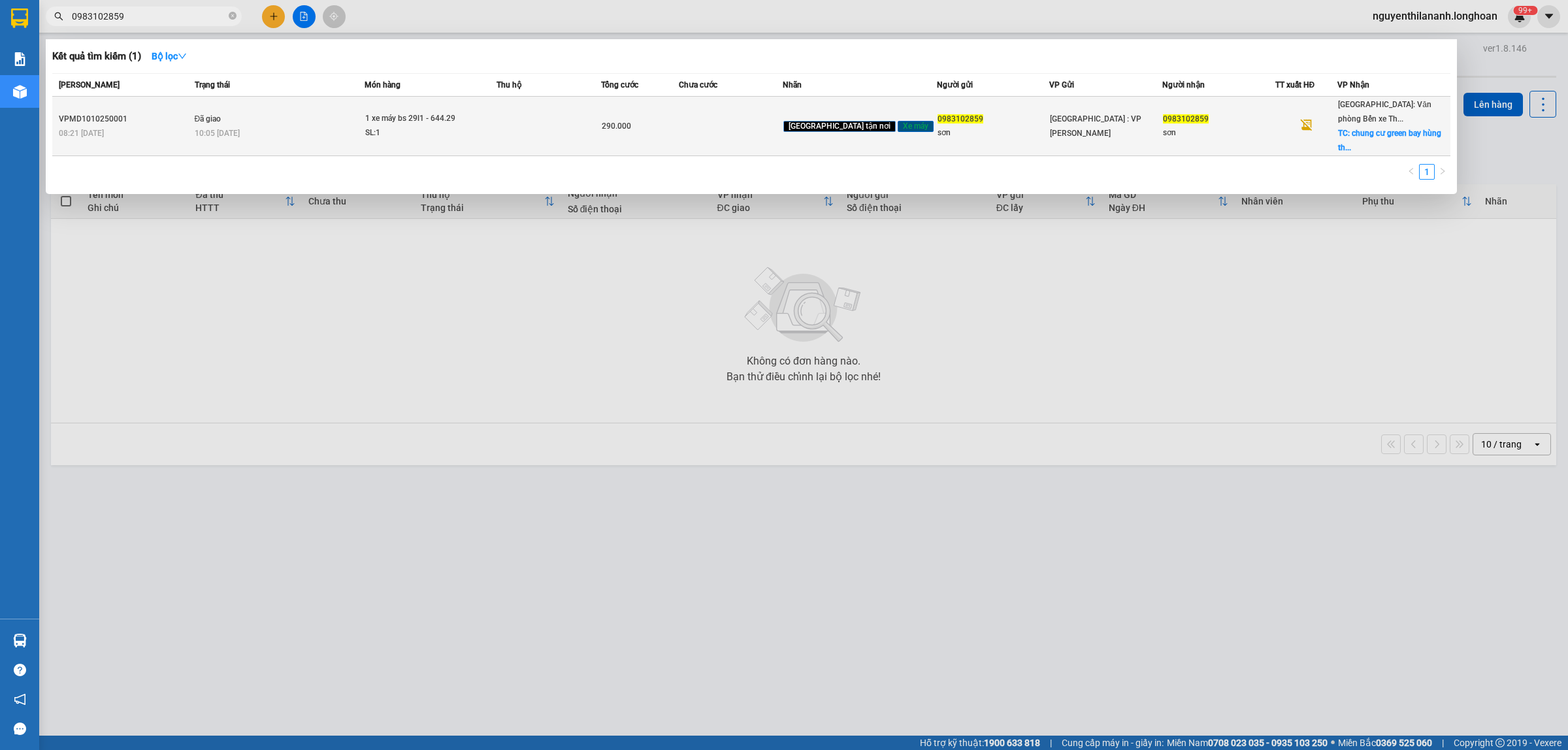
type input "0983102859"
click at [187, 131] on div "08:21 [DATE]" at bounding box center [125, 133] width 132 height 14
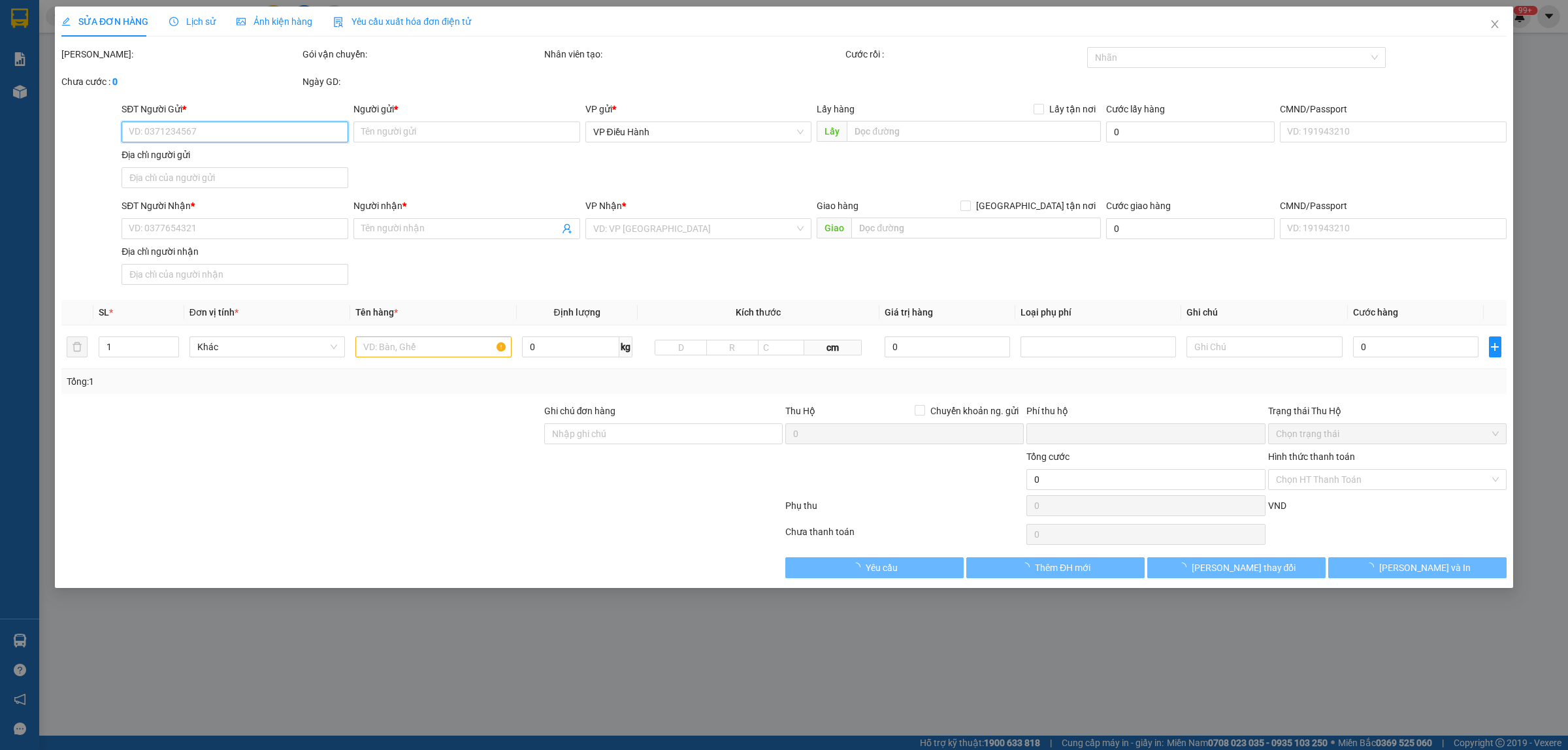
type input "0983102859"
type input "sơn"
type input "0983102859"
type input "sơn"
checkbox input "true"
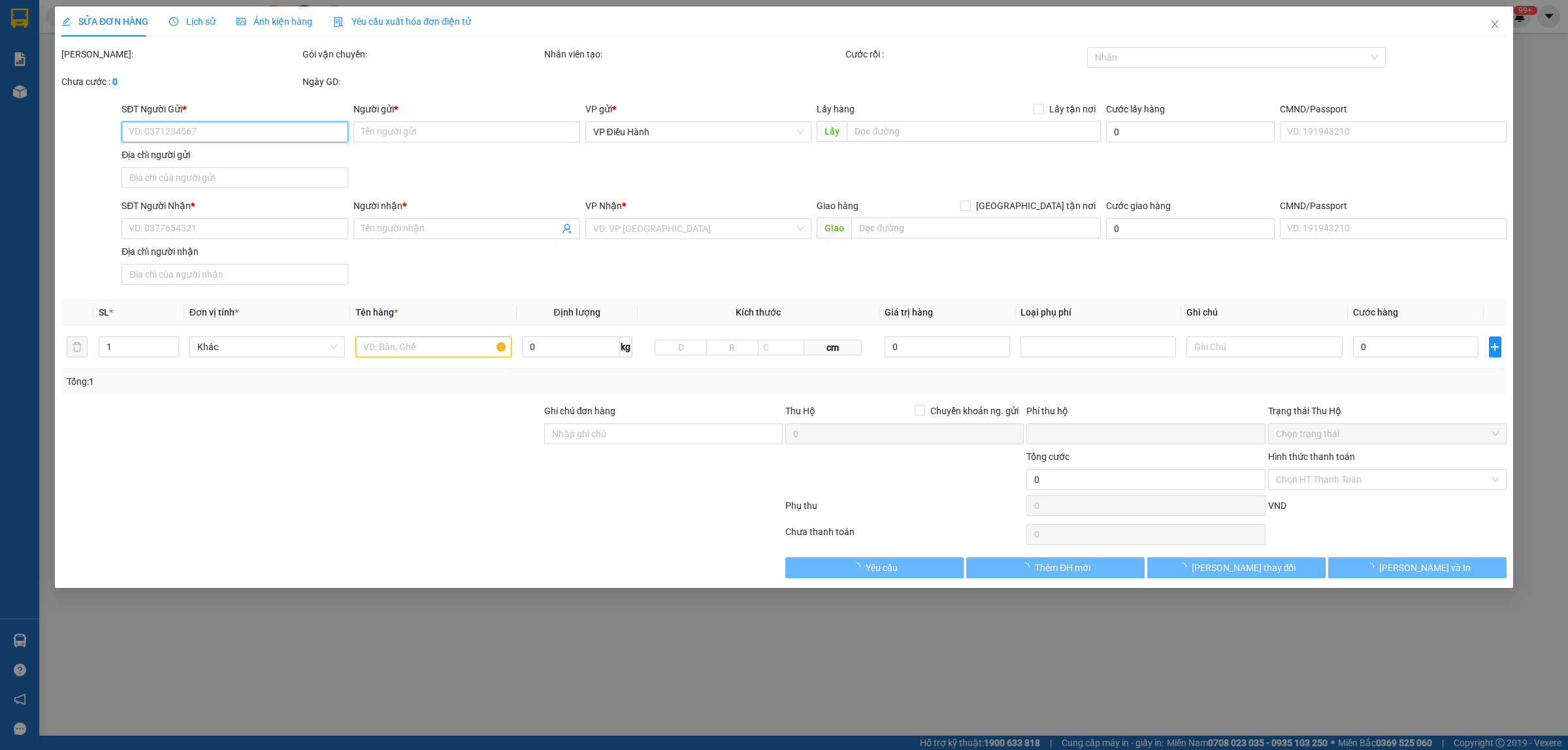
type input "chung cư green bay hùng thắng hạ long [GEOGRAPHIC_DATA]"
type input "1 chìa khóa cuốn tay lái, giấy tờ khách cầm"
type input "0"
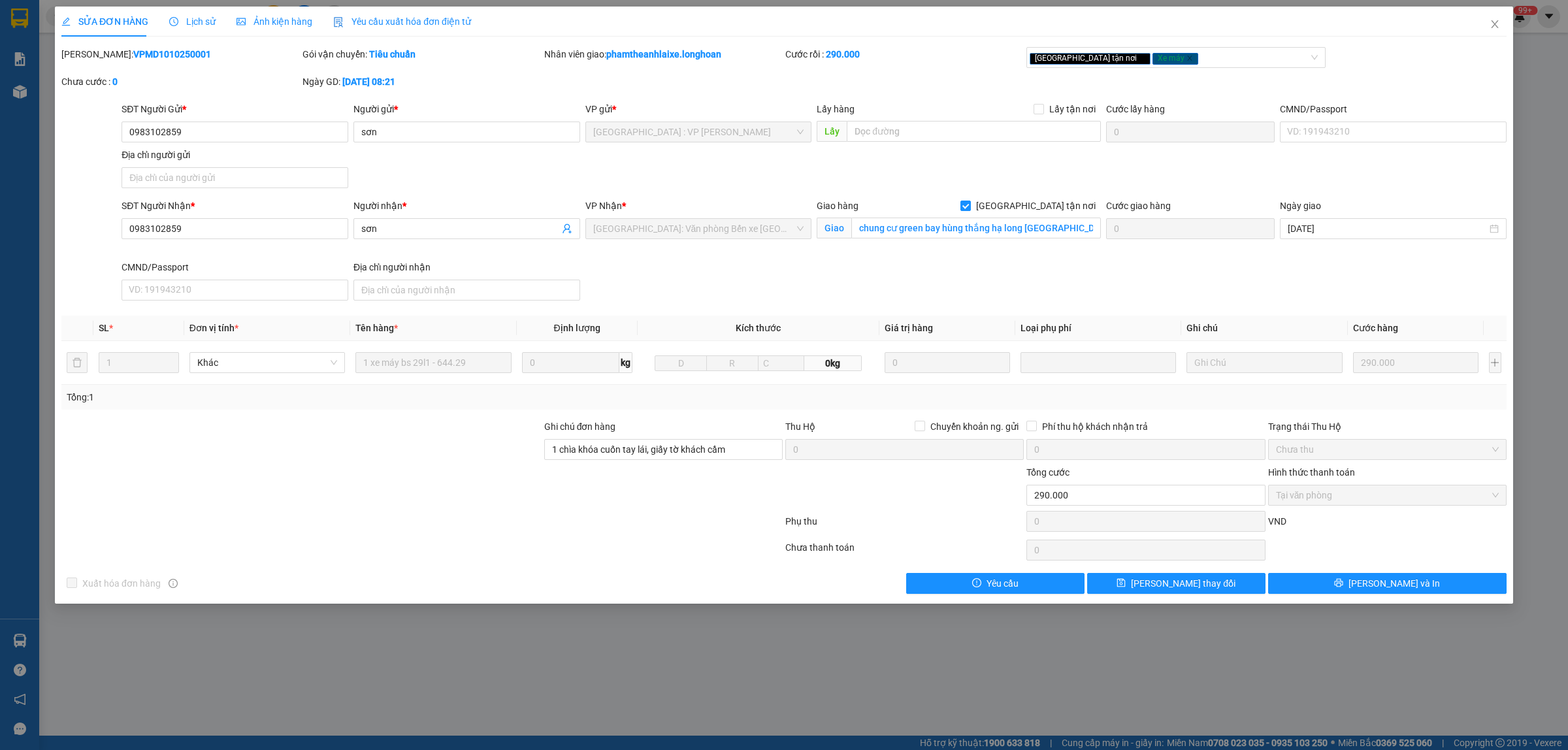
drag, startPoint x: 187, startPoint y: 52, endPoint x: 95, endPoint y: 60, distance: 92.3
click at [95, 60] on div "[PERSON_NAME]: VPMD1010250001" at bounding box center [180, 54] width 238 height 14
copy b "VPMD1010250001"
click at [1495, 20] on icon "close" at bounding box center [1494, 24] width 11 height 11
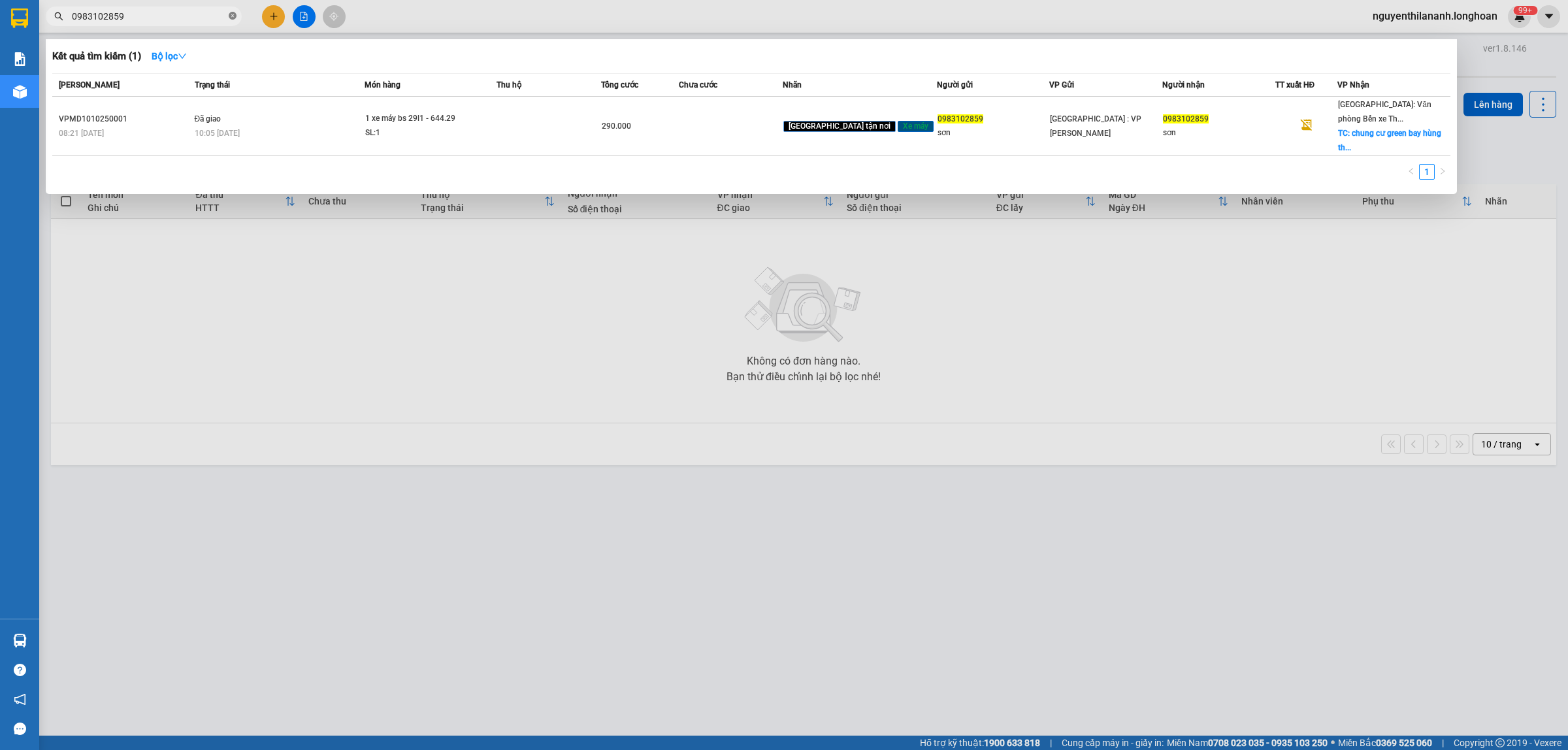
click at [233, 13] on icon "close-circle" at bounding box center [233, 15] width 8 height 8
paste input "0336736228"
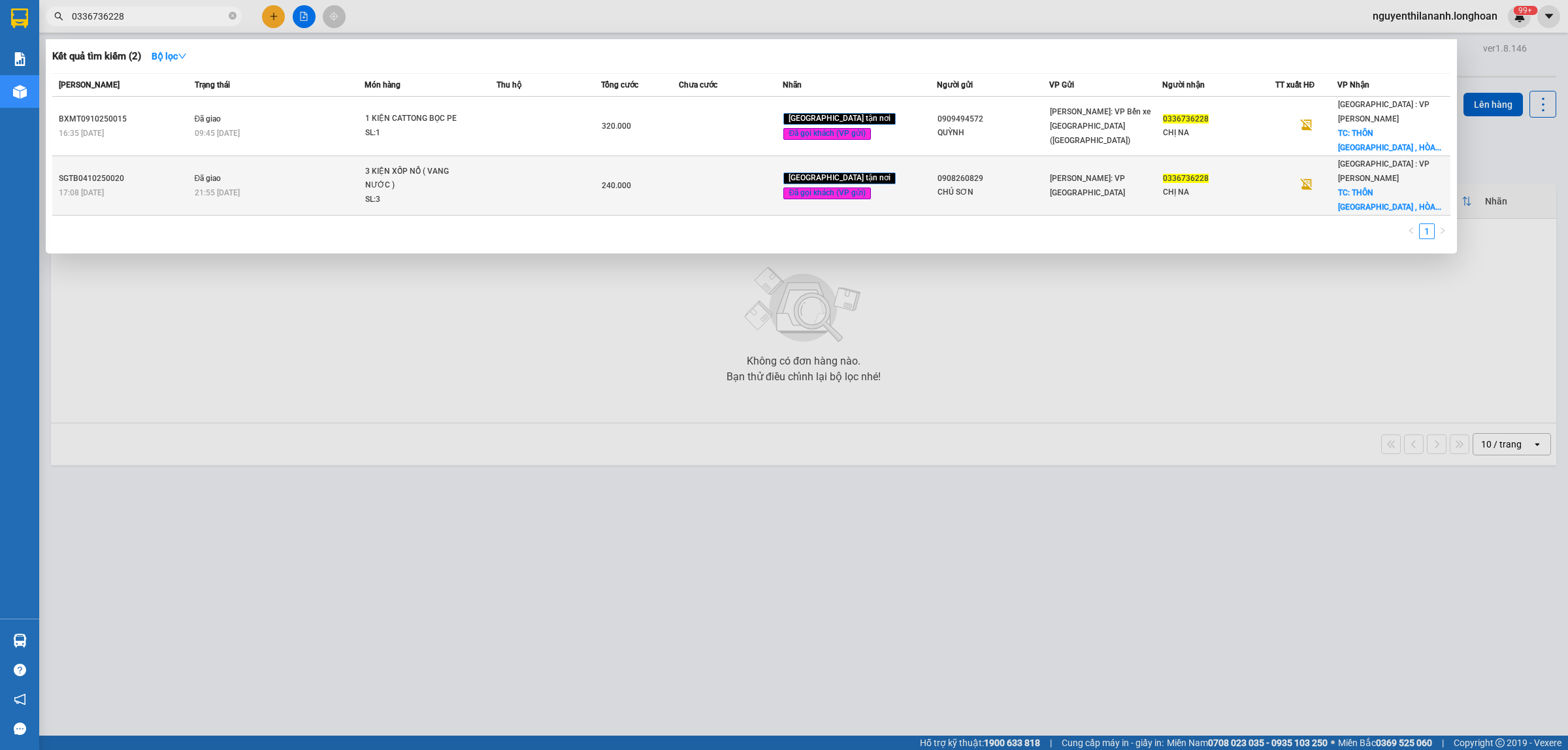
click at [158, 185] on div "17:08 [DATE]" at bounding box center [125, 192] width 132 height 14
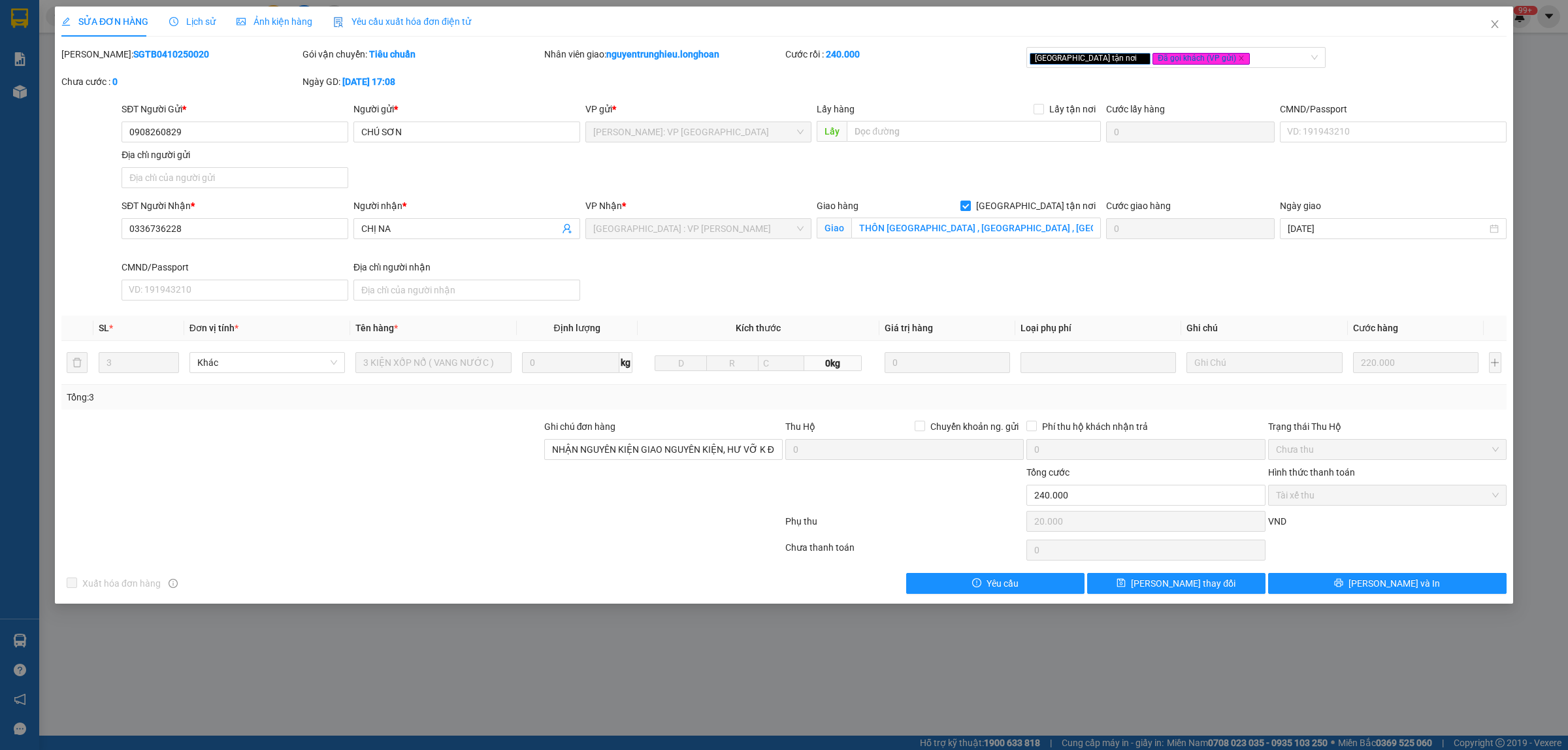
drag, startPoint x: 170, startPoint y: 54, endPoint x: 93, endPoint y: 59, distance: 77.2
click at [93, 59] on div "[PERSON_NAME]: SGTB0410250020" at bounding box center [180, 54] width 238 height 14
click at [1498, 18] on span "Close" at bounding box center [1495, 25] width 37 height 37
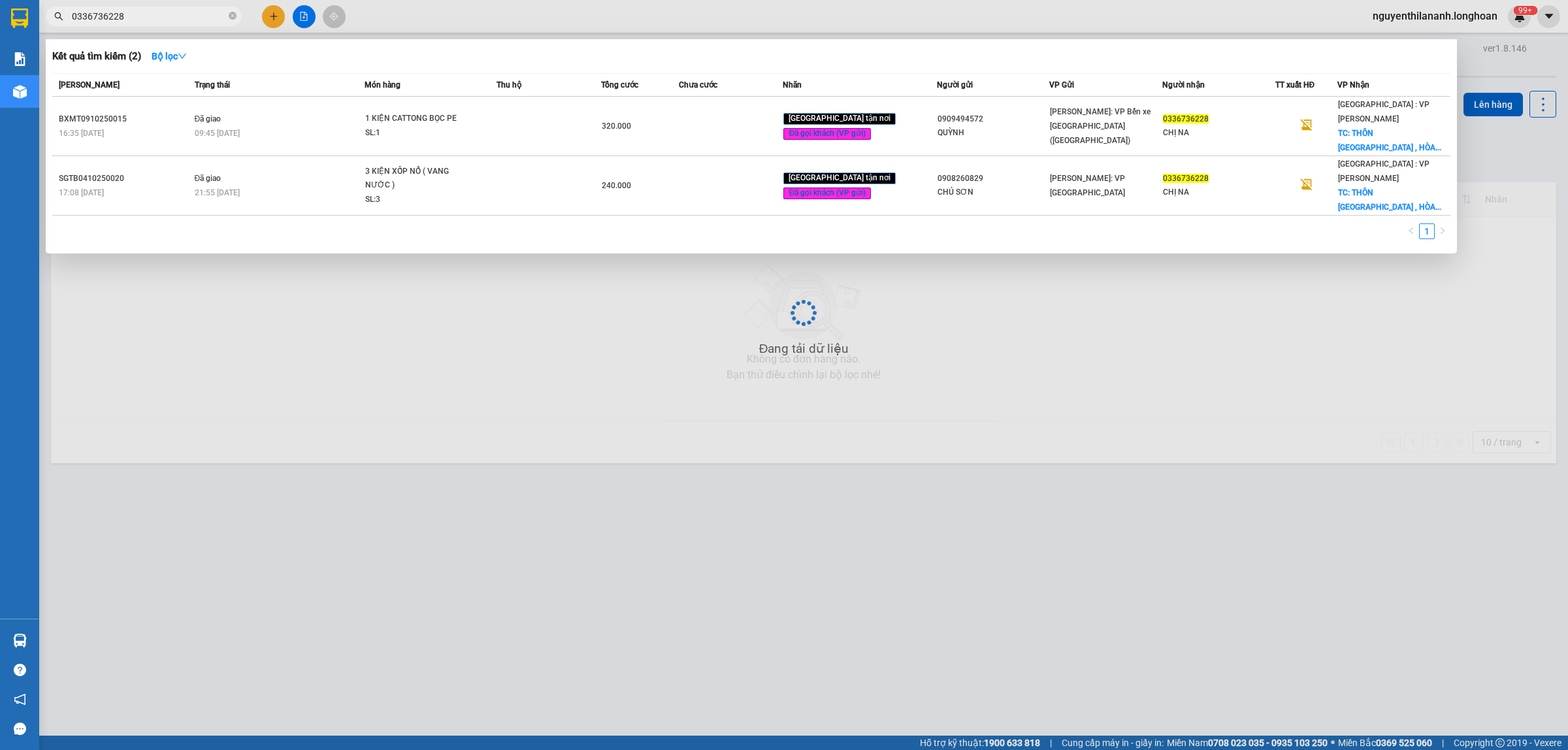
click at [149, 16] on input "0336736228" at bounding box center [148, 16] width 154 height 14
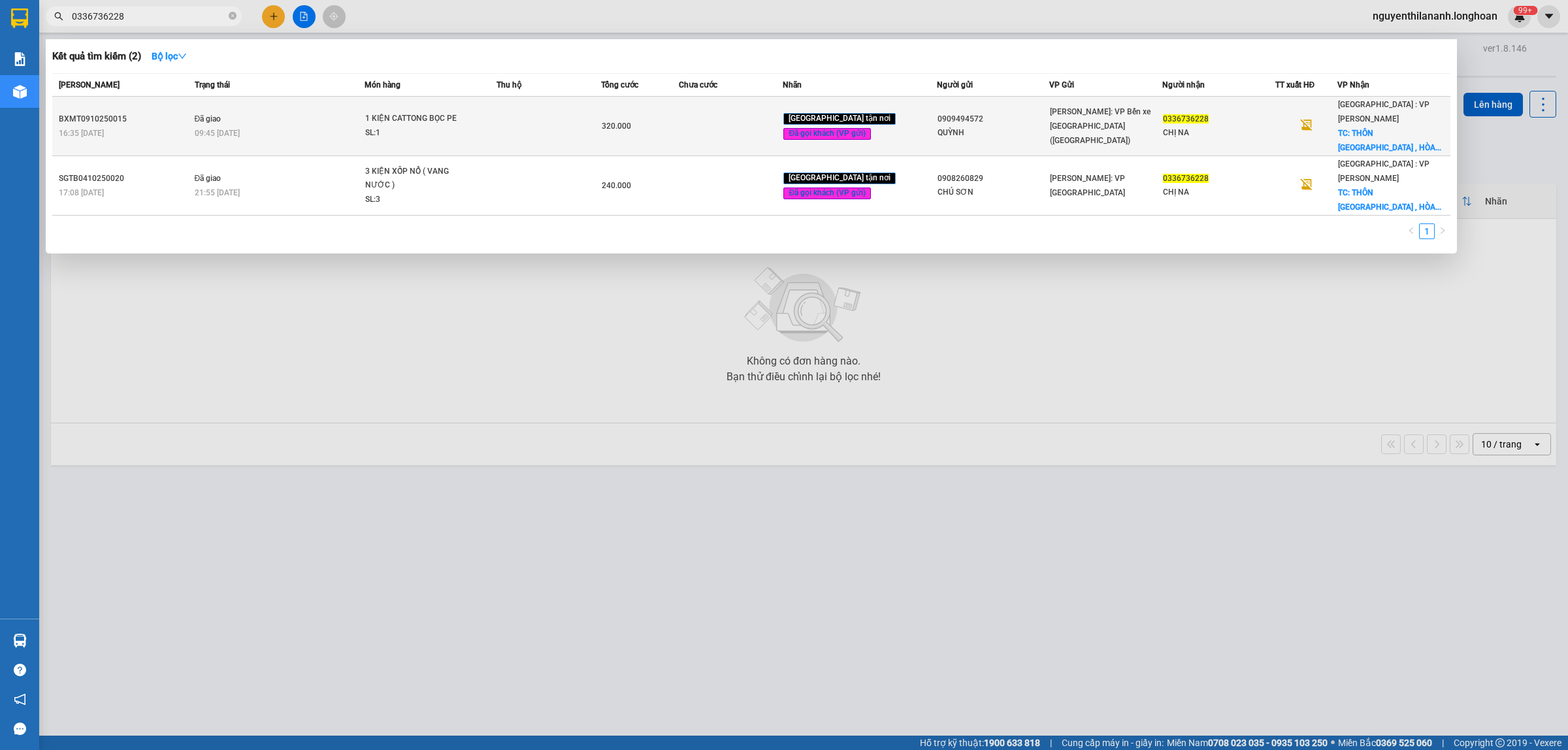
click at [168, 102] on td "BXMT0910250015 16:35 [DATE]" at bounding box center [122, 126] width 139 height 60
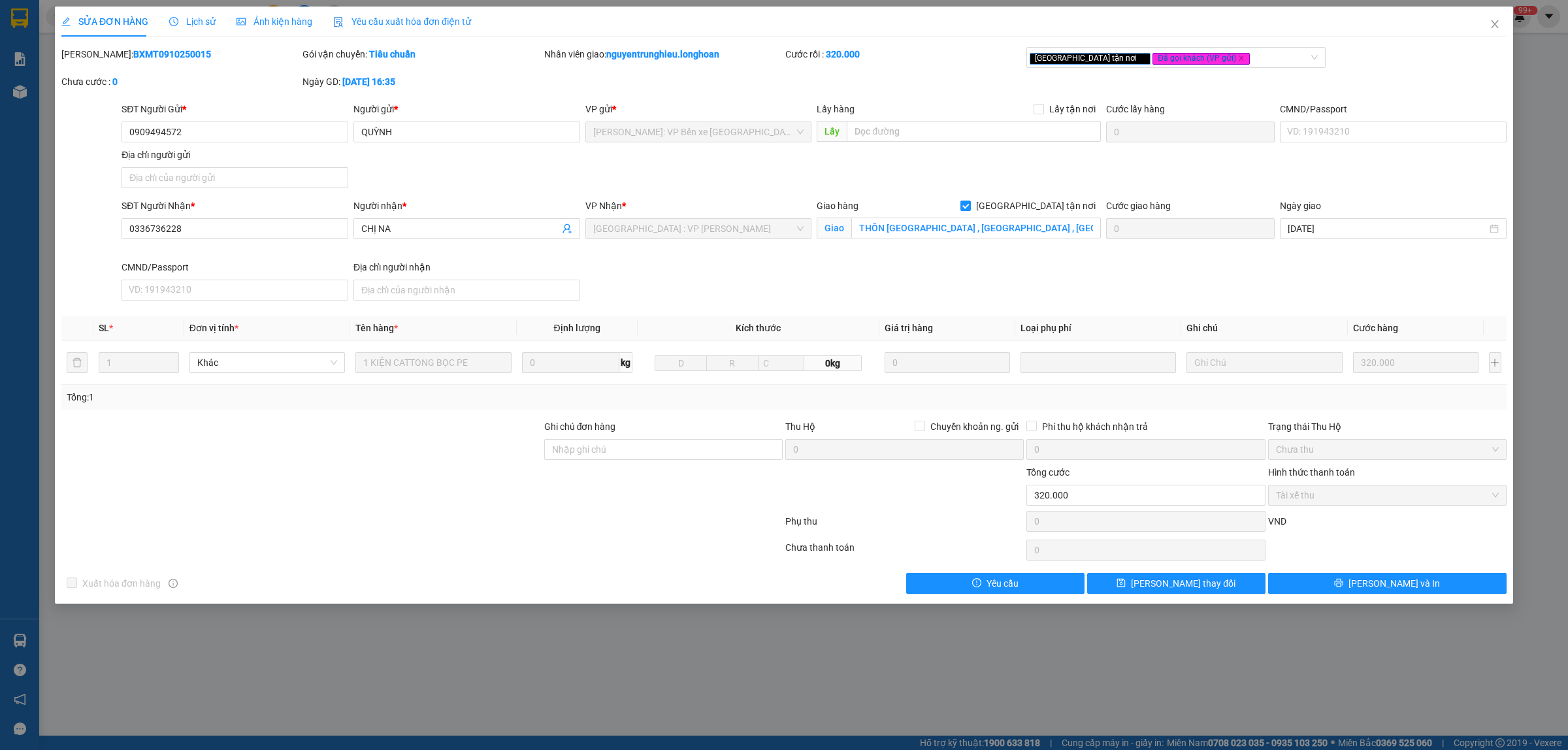
drag, startPoint x: 181, startPoint y: 55, endPoint x: 93, endPoint y: 50, distance: 88.1
click at [93, 50] on div "Mã ĐH: BXMT0910250015" at bounding box center [180, 54] width 238 height 14
click at [1494, 18] on span "Close" at bounding box center [1495, 25] width 37 height 37
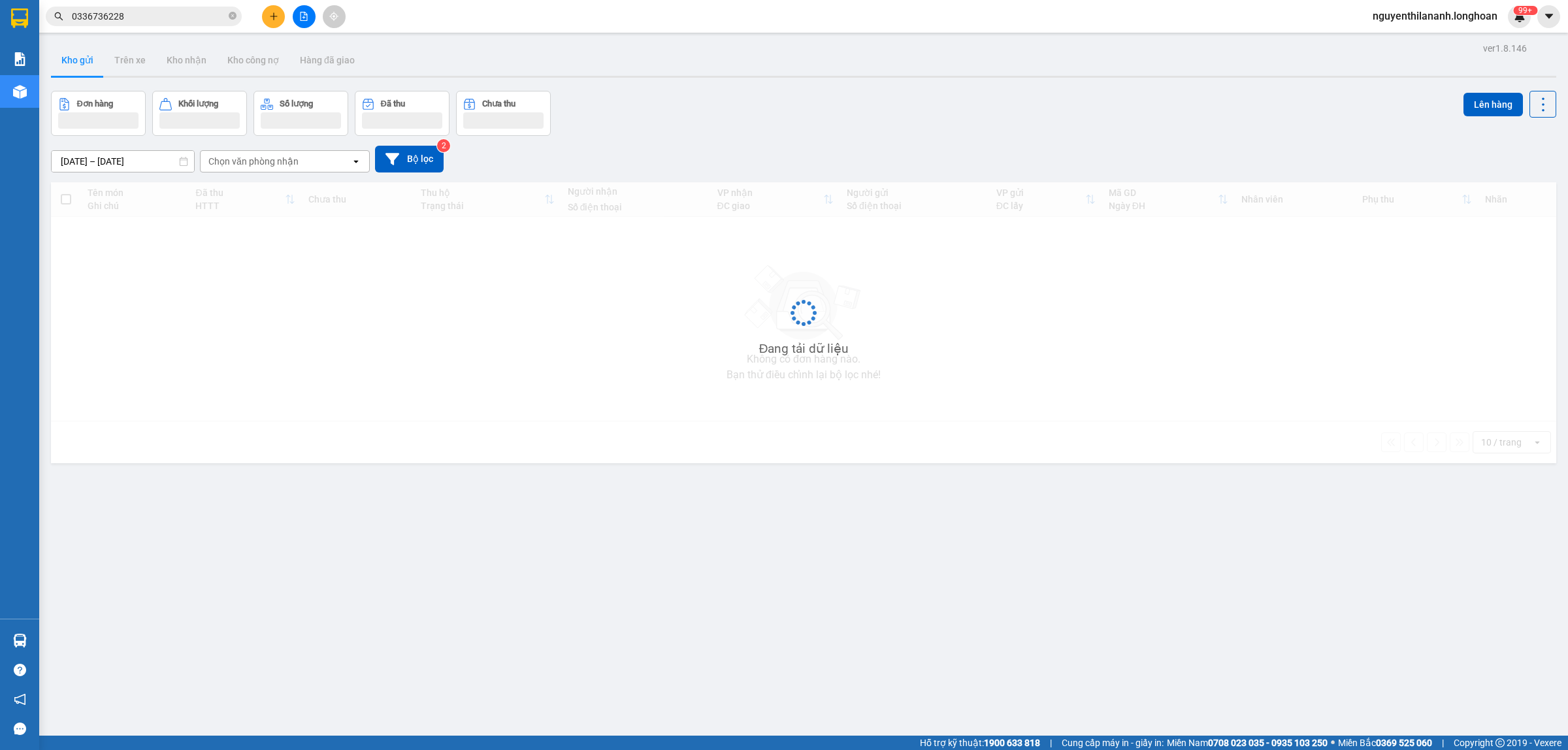
click at [164, 23] on input "0336736228" at bounding box center [148, 16] width 154 height 14
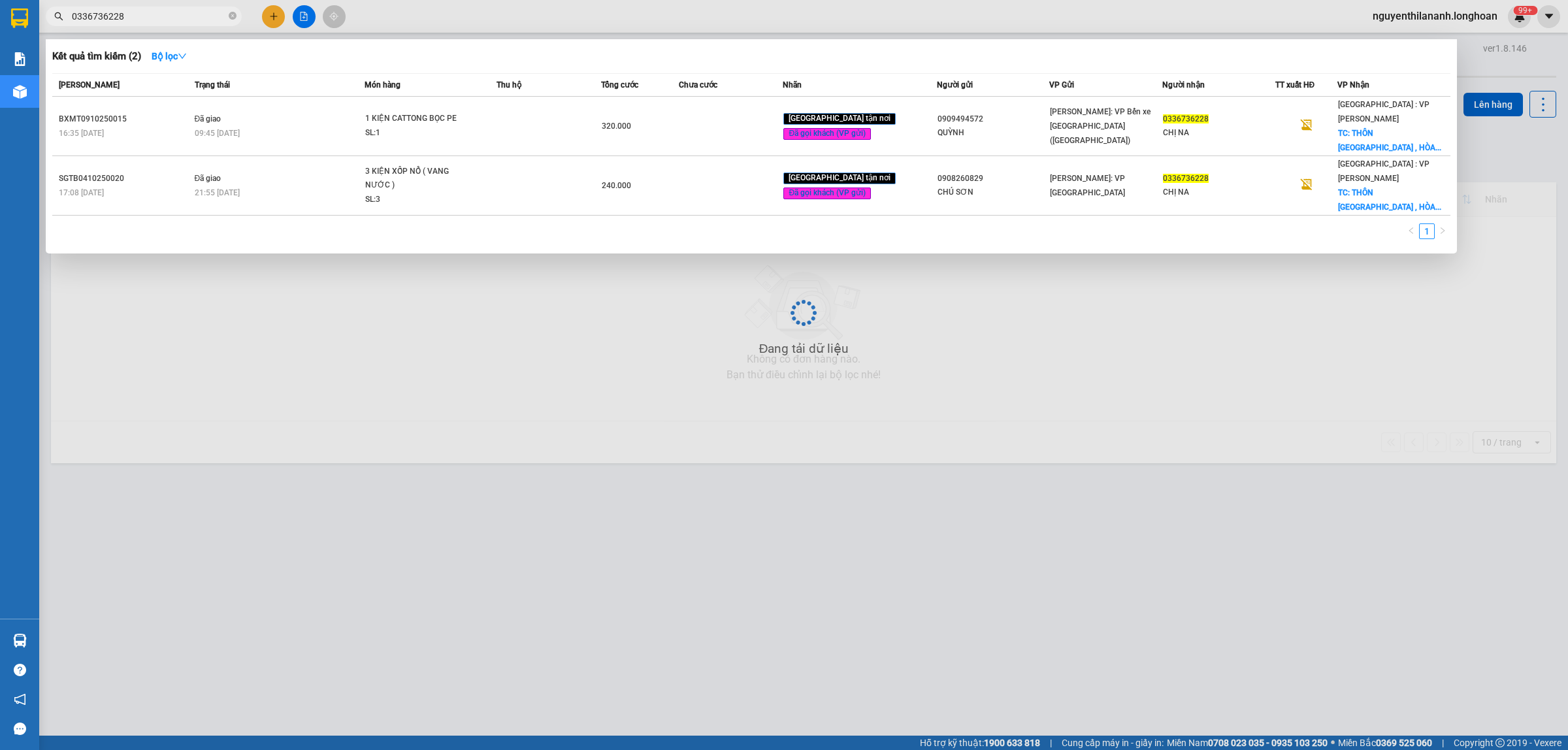
click at [164, 23] on input "0336736228" at bounding box center [148, 16] width 154 height 14
paste input "0907095295"
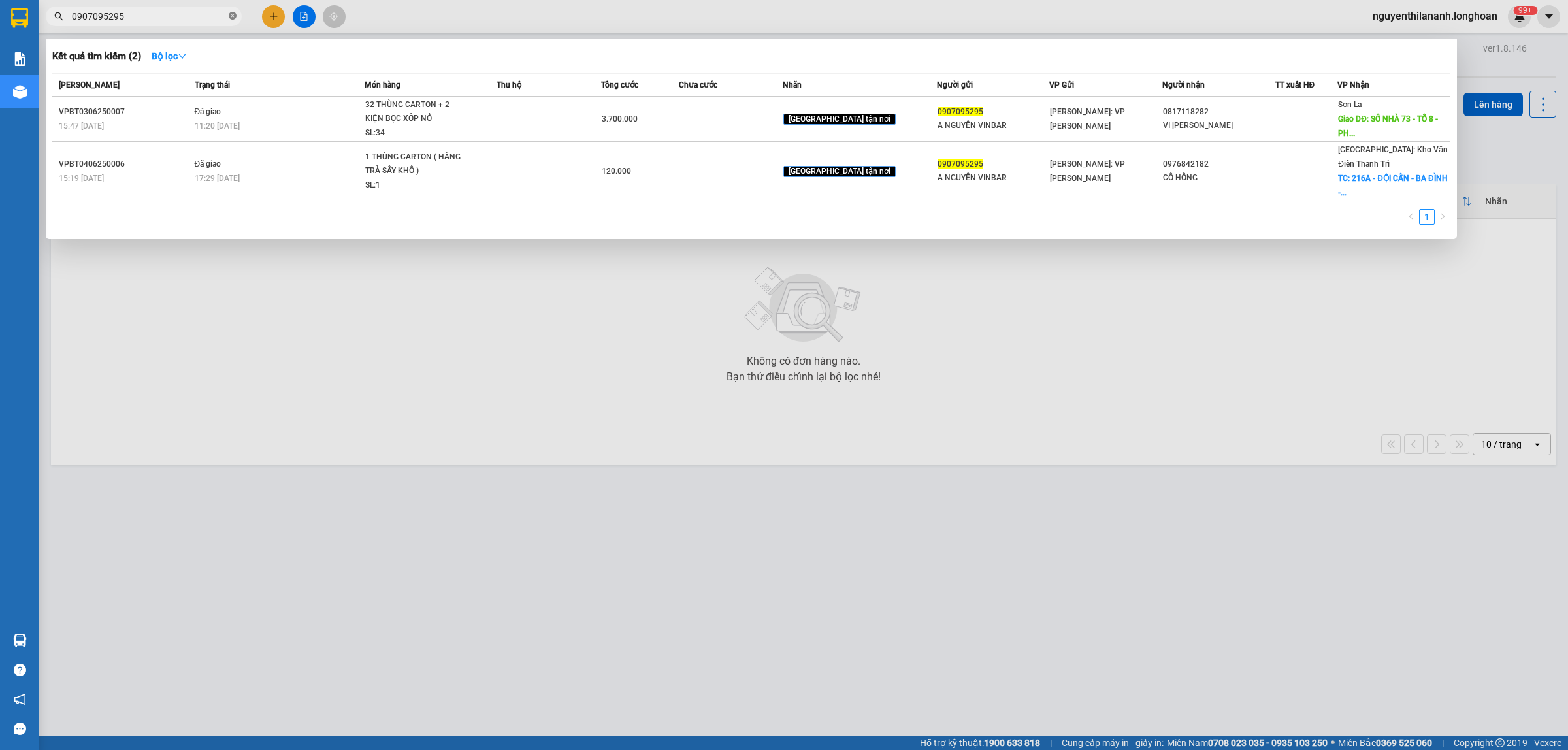
click at [233, 14] on icon "close-circle" at bounding box center [233, 15] width 8 height 8
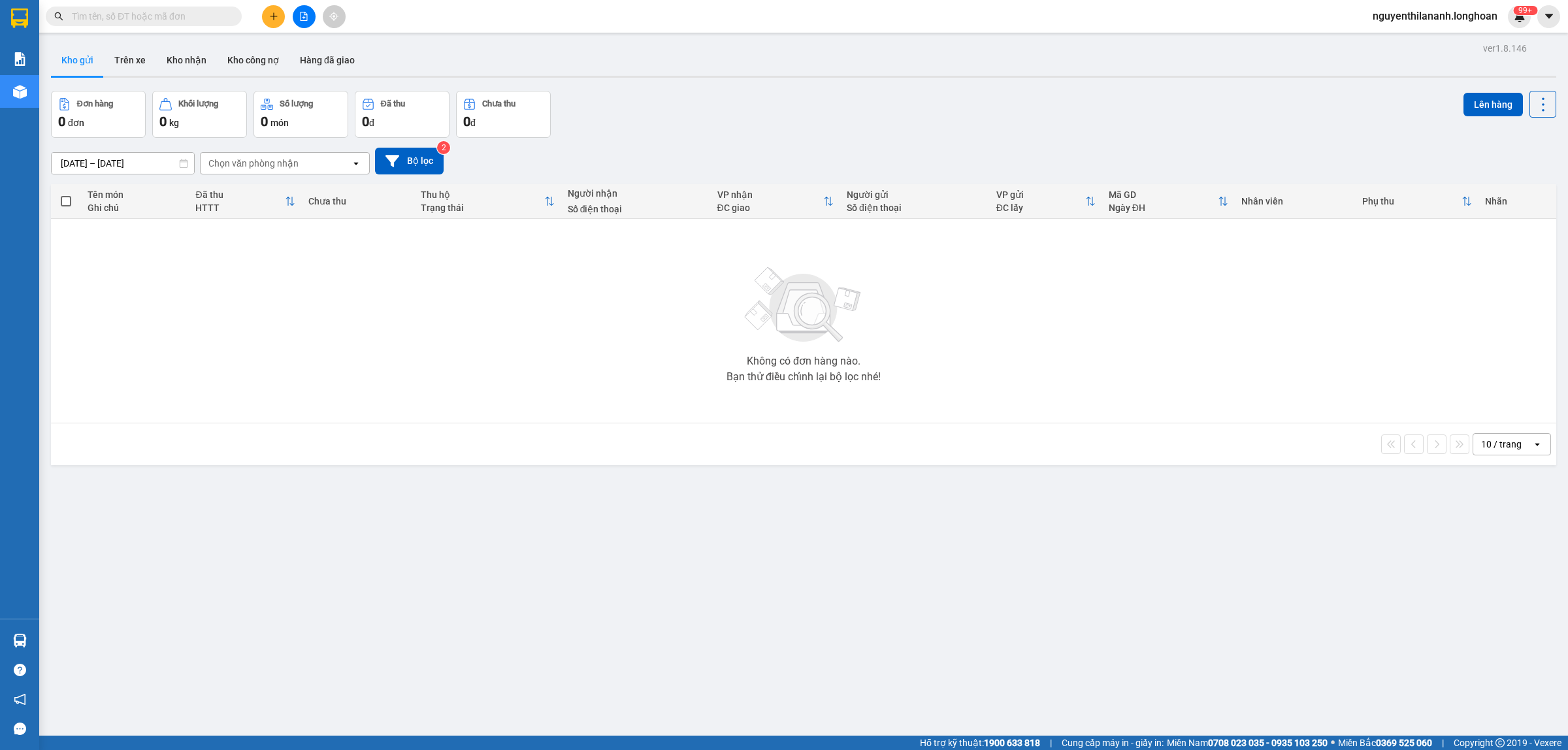
paste input "BXMT0910250015"
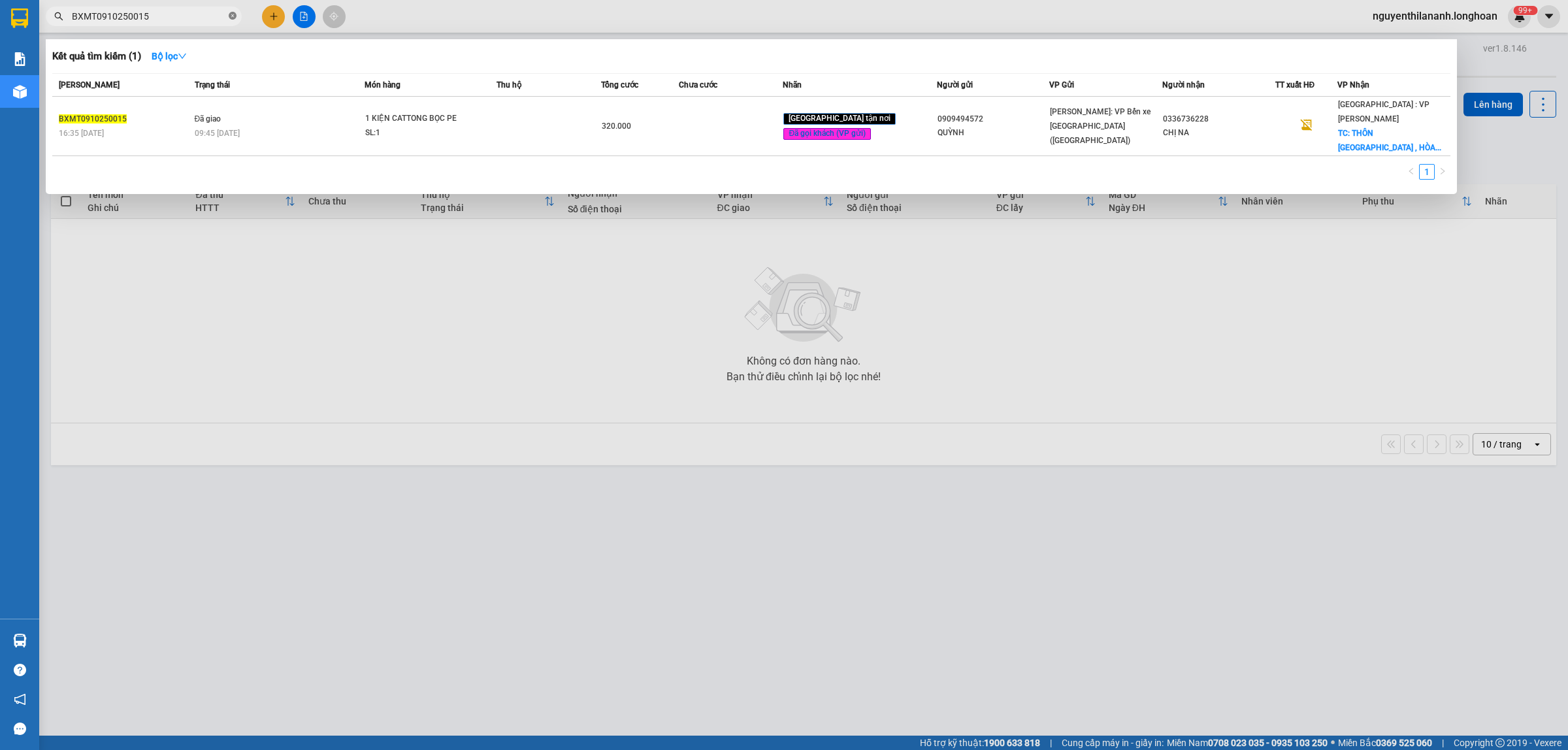
click at [236, 16] on icon "close-circle" at bounding box center [233, 15] width 8 height 8
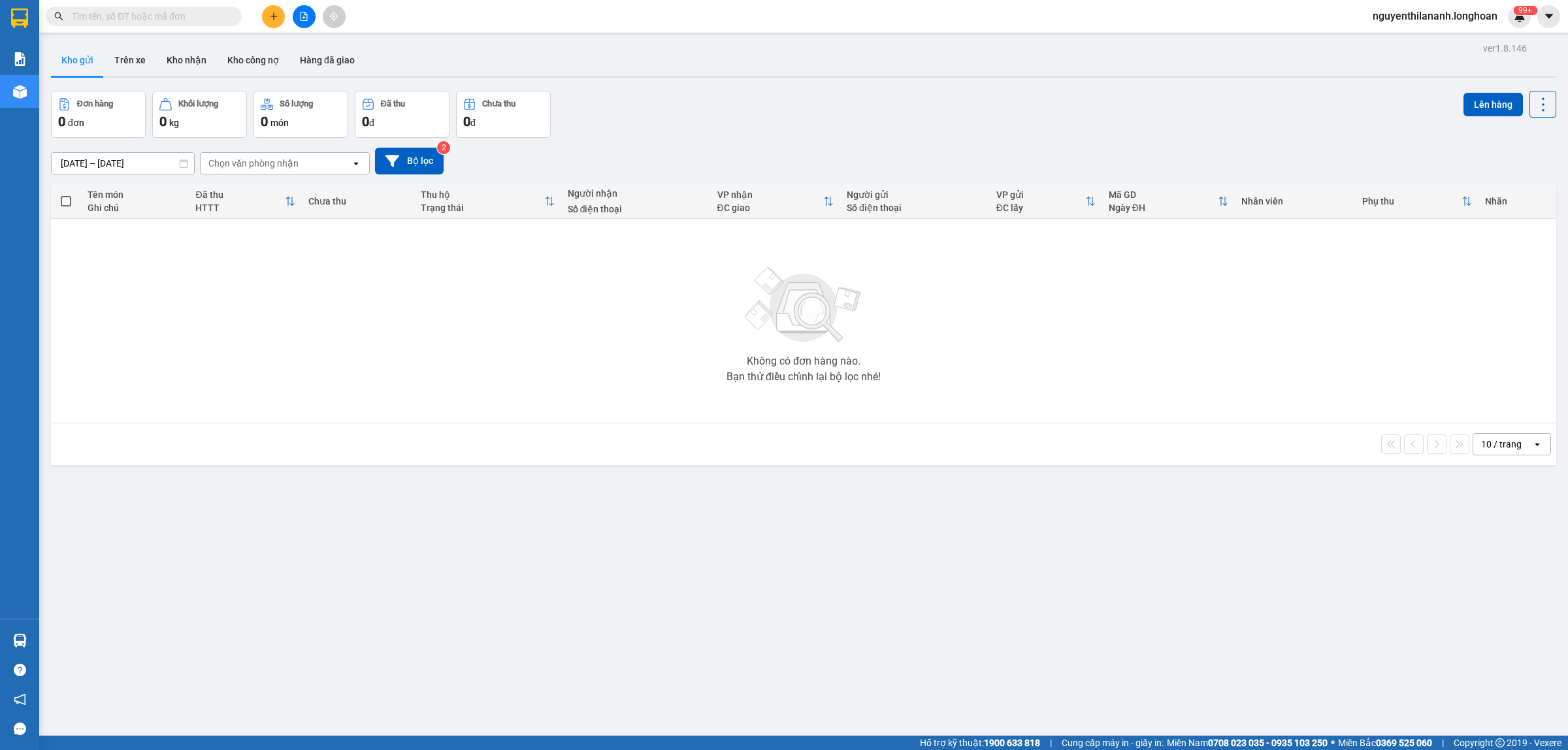
paste input "0986184698"
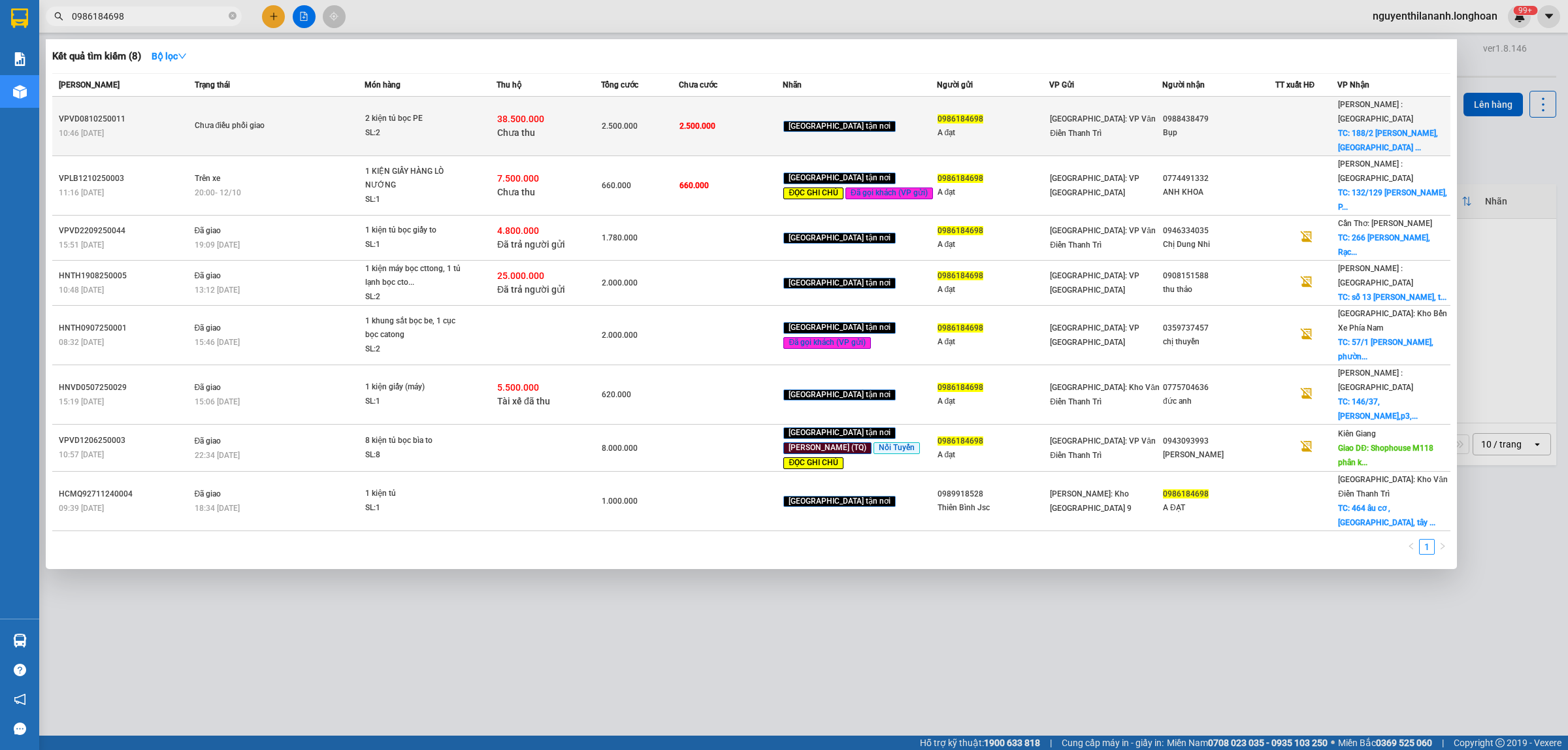
click at [170, 115] on div "VPVD0810250011" at bounding box center [125, 119] width 132 height 14
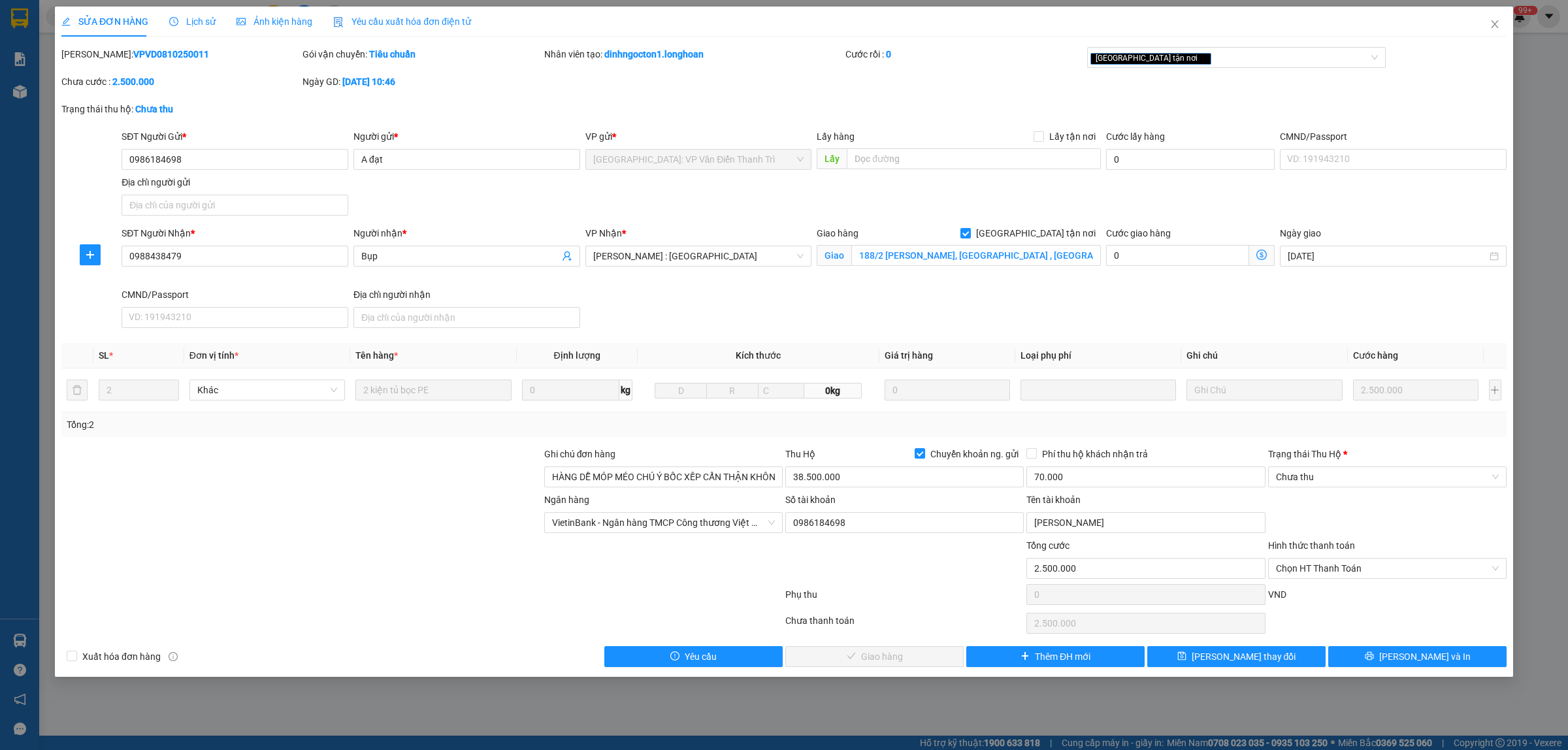
click at [207, 26] on span "Lịch sử" at bounding box center [192, 21] width 46 height 11
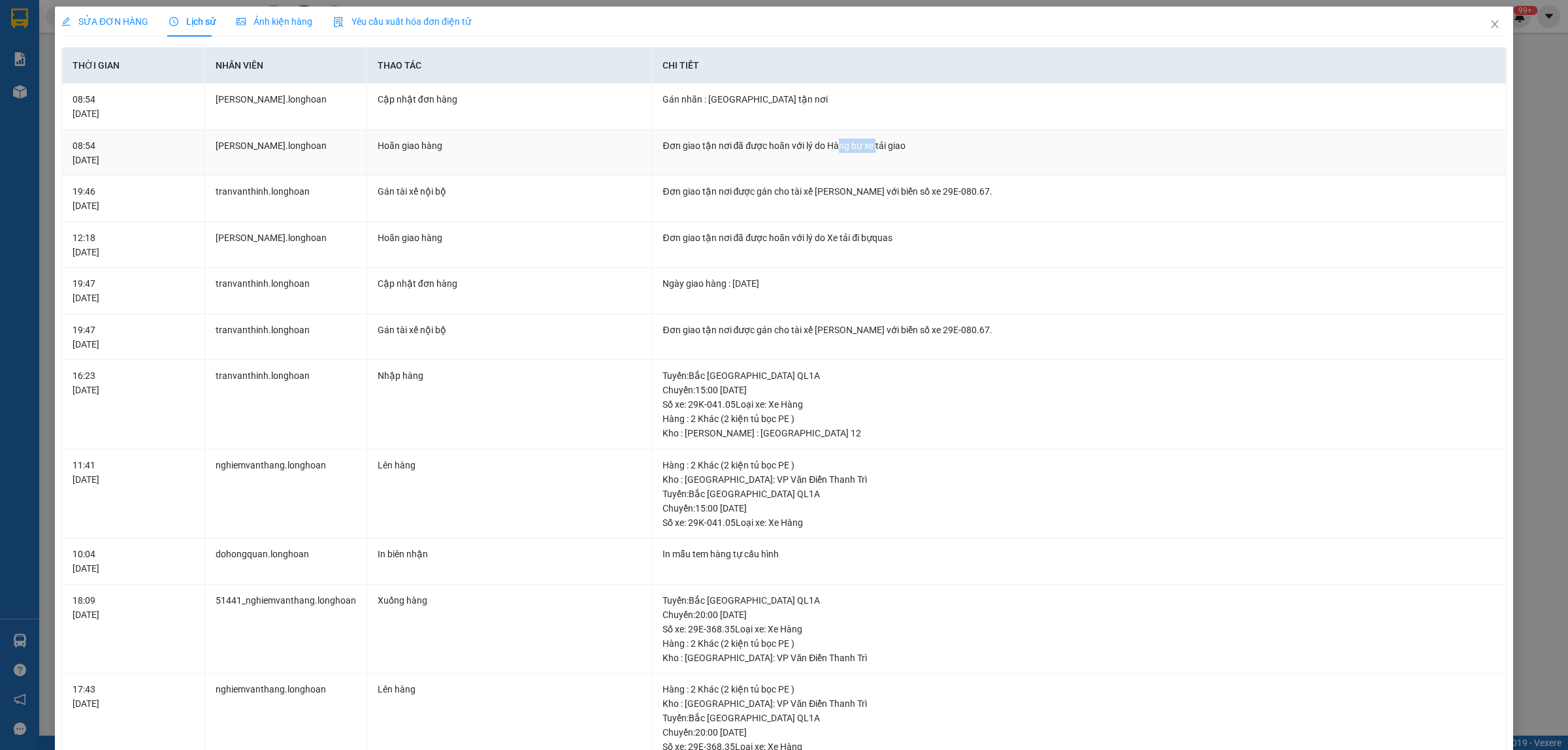
drag, startPoint x: 833, startPoint y: 152, endPoint x: 873, endPoint y: 152, distance: 40.0
click at [873, 152] on div "Đơn giao tận nơi đã được hoãn với lý do Hàng bự xe tải giao" at bounding box center [1079, 145] width 833 height 14
click at [107, 23] on span "SỬA ĐƠN HÀNG" at bounding box center [105, 21] width 87 height 11
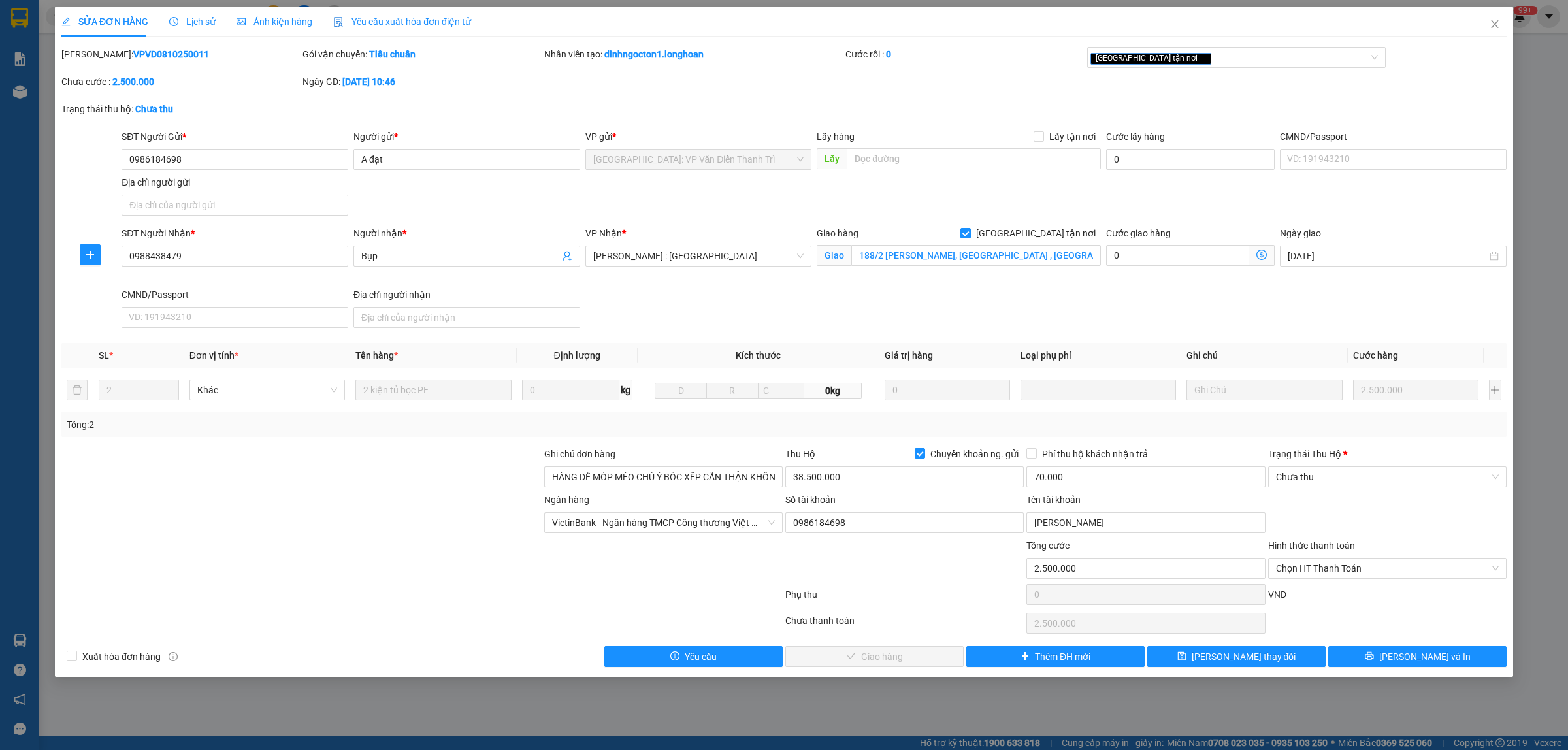
click at [321, 537] on div at bounding box center [301, 515] width 483 height 46
click at [181, 25] on span "Lịch sử" at bounding box center [192, 21] width 46 height 11
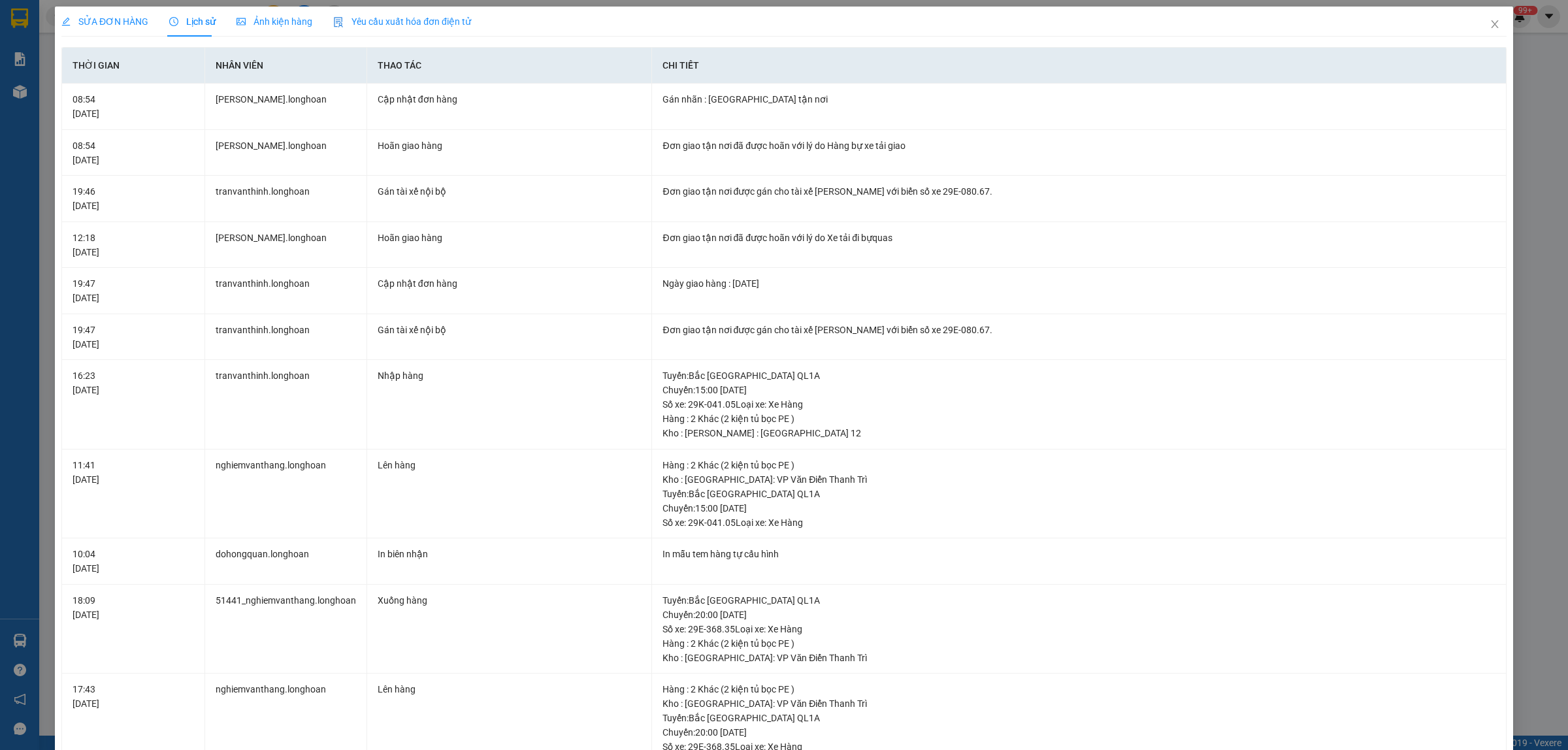
click at [101, 16] on span "SỬA ĐƠN HÀNG" at bounding box center [105, 21] width 87 height 11
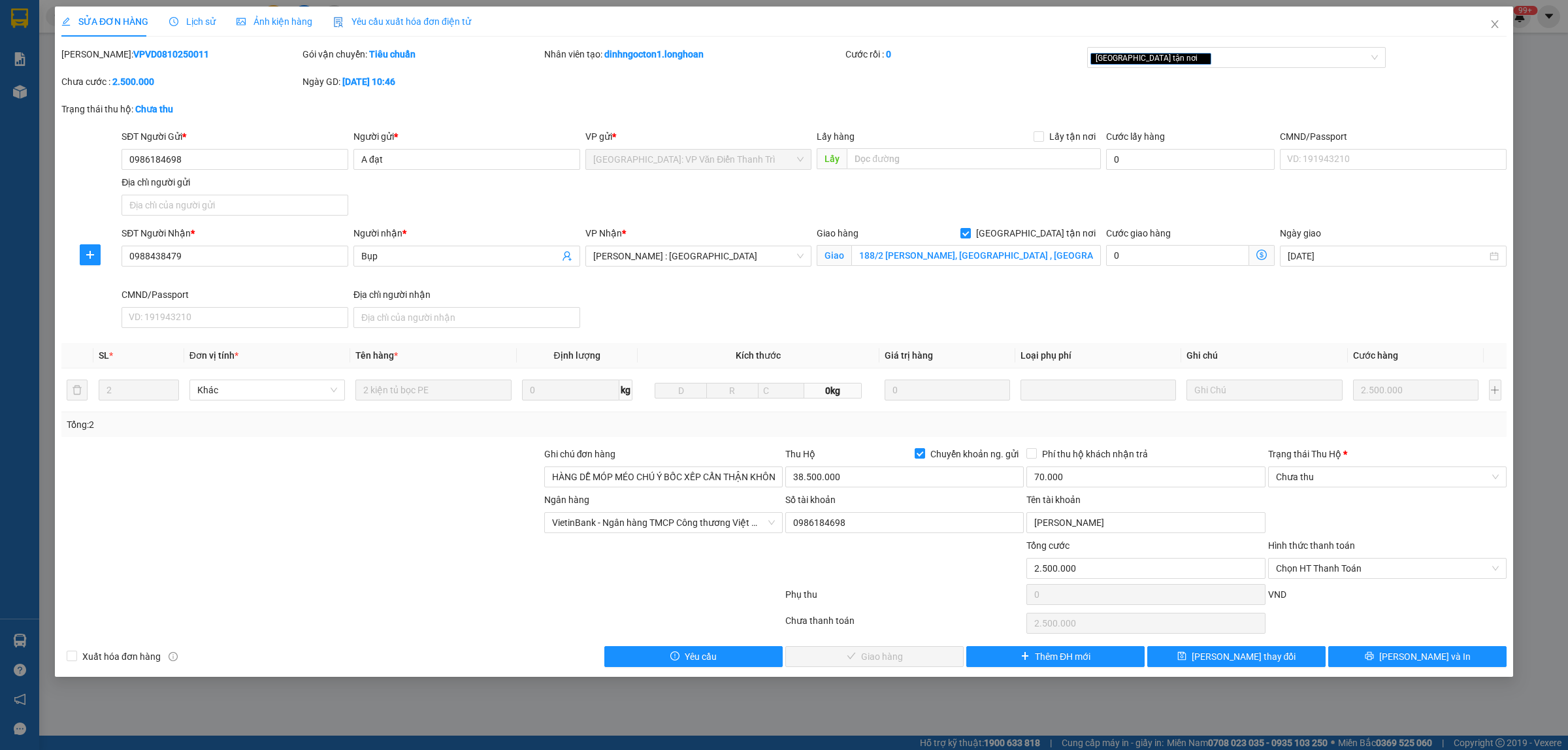
drag, startPoint x: 190, startPoint y: 64, endPoint x: 96, endPoint y: 54, distance: 94.5
click at [96, 54] on div "[PERSON_NAME]: VPVD0810250011" at bounding box center [181, 60] width 241 height 27
drag, startPoint x: 1497, startPoint y: 20, endPoint x: 362, endPoint y: 33, distance: 1135.1
click at [1489, 22] on icon "close" at bounding box center [1494, 24] width 11 height 11
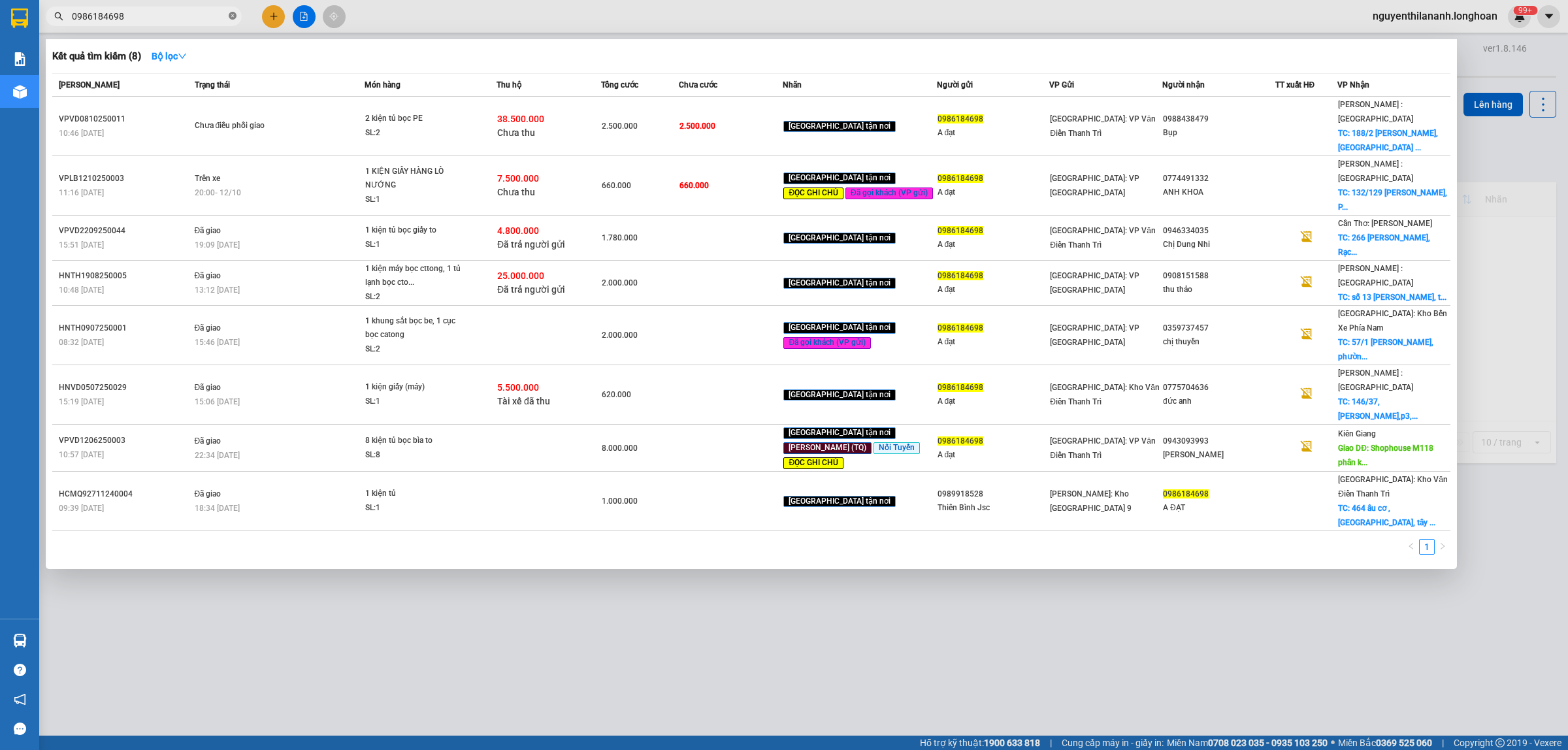
click at [229, 14] on icon "close-circle" at bounding box center [233, 15] width 8 height 8
paste input "0949461481"
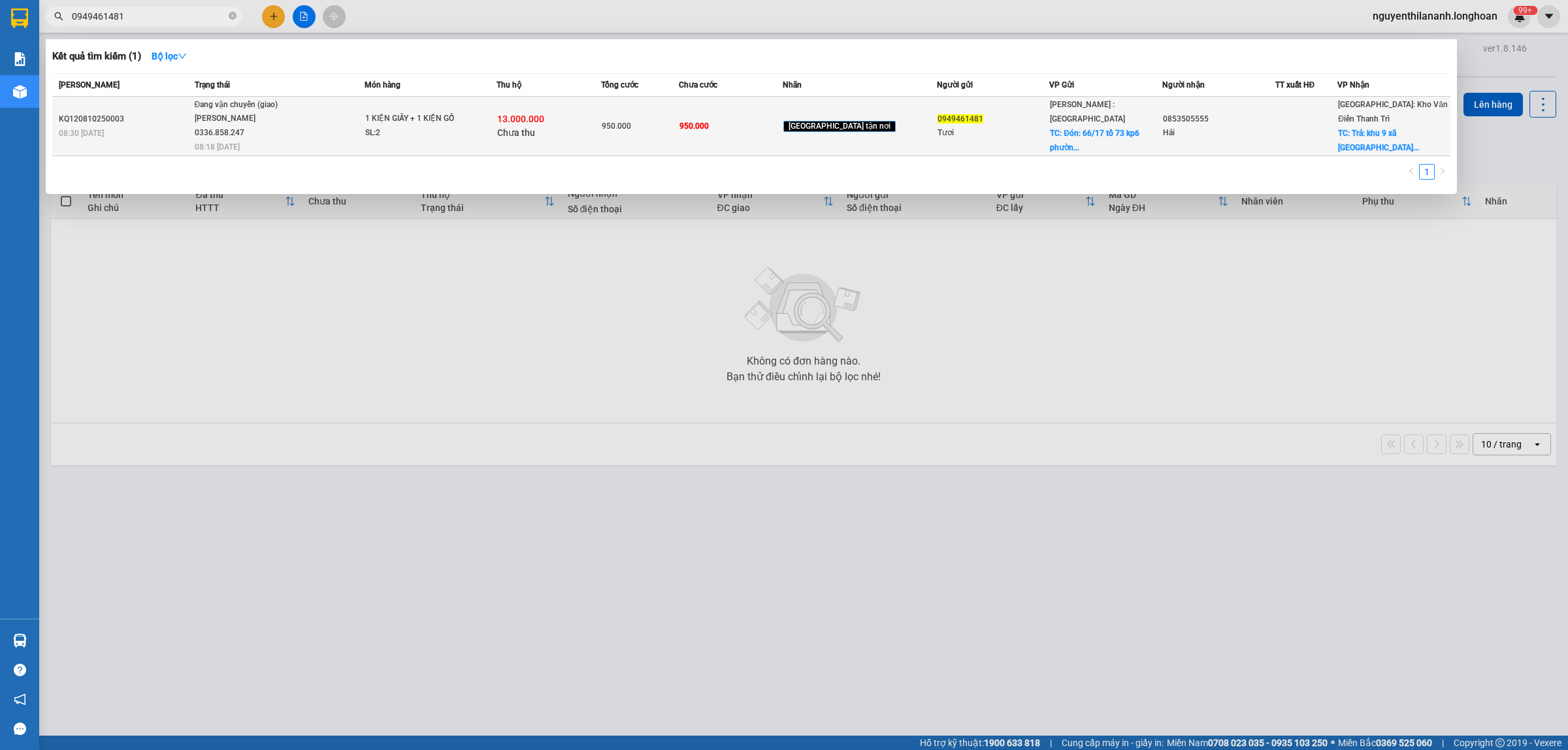
click at [183, 121] on div "KQ120810250003" at bounding box center [125, 119] width 132 height 14
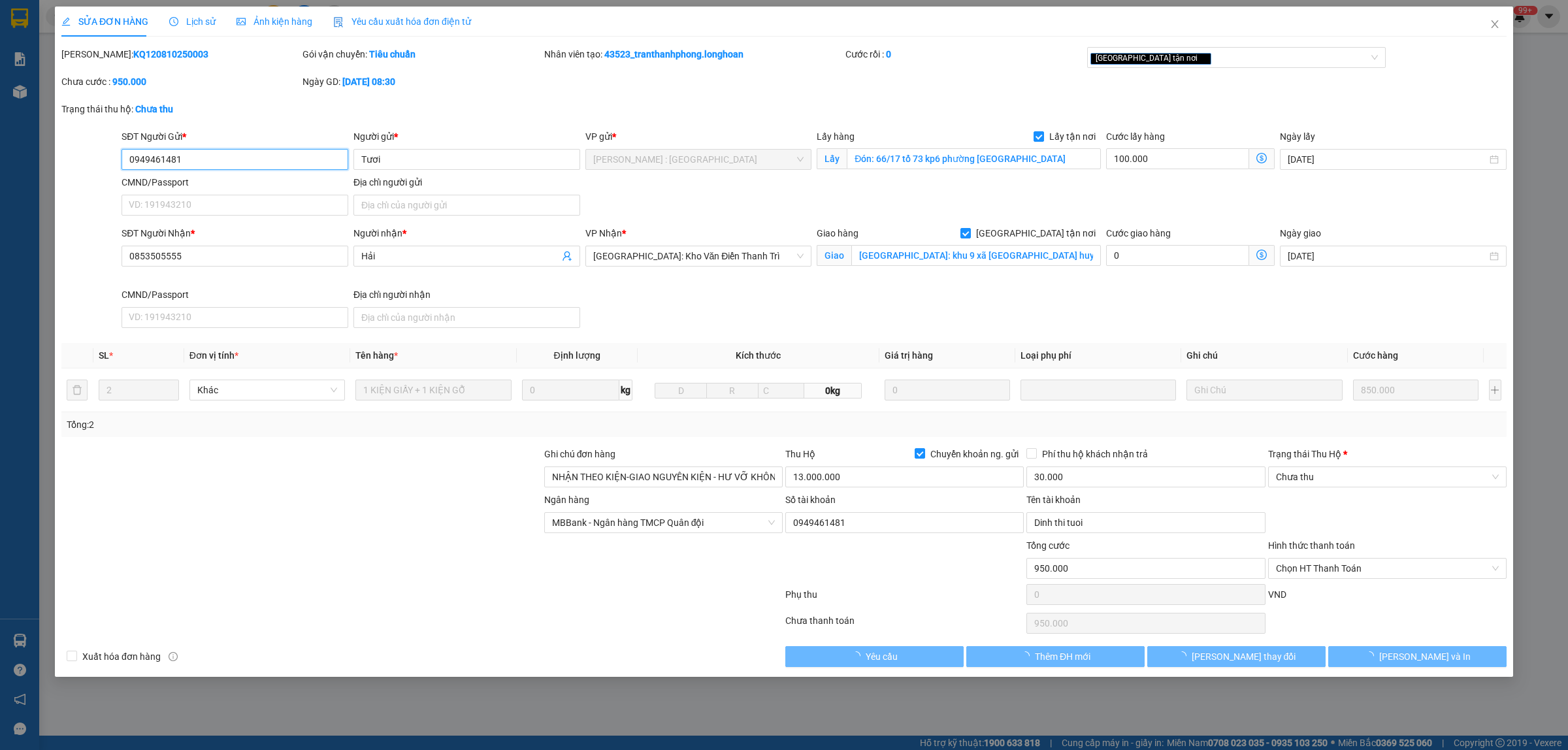
click at [190, 25] on span "Lịch sử" at bounding box center [192, 21] width 46 height 11
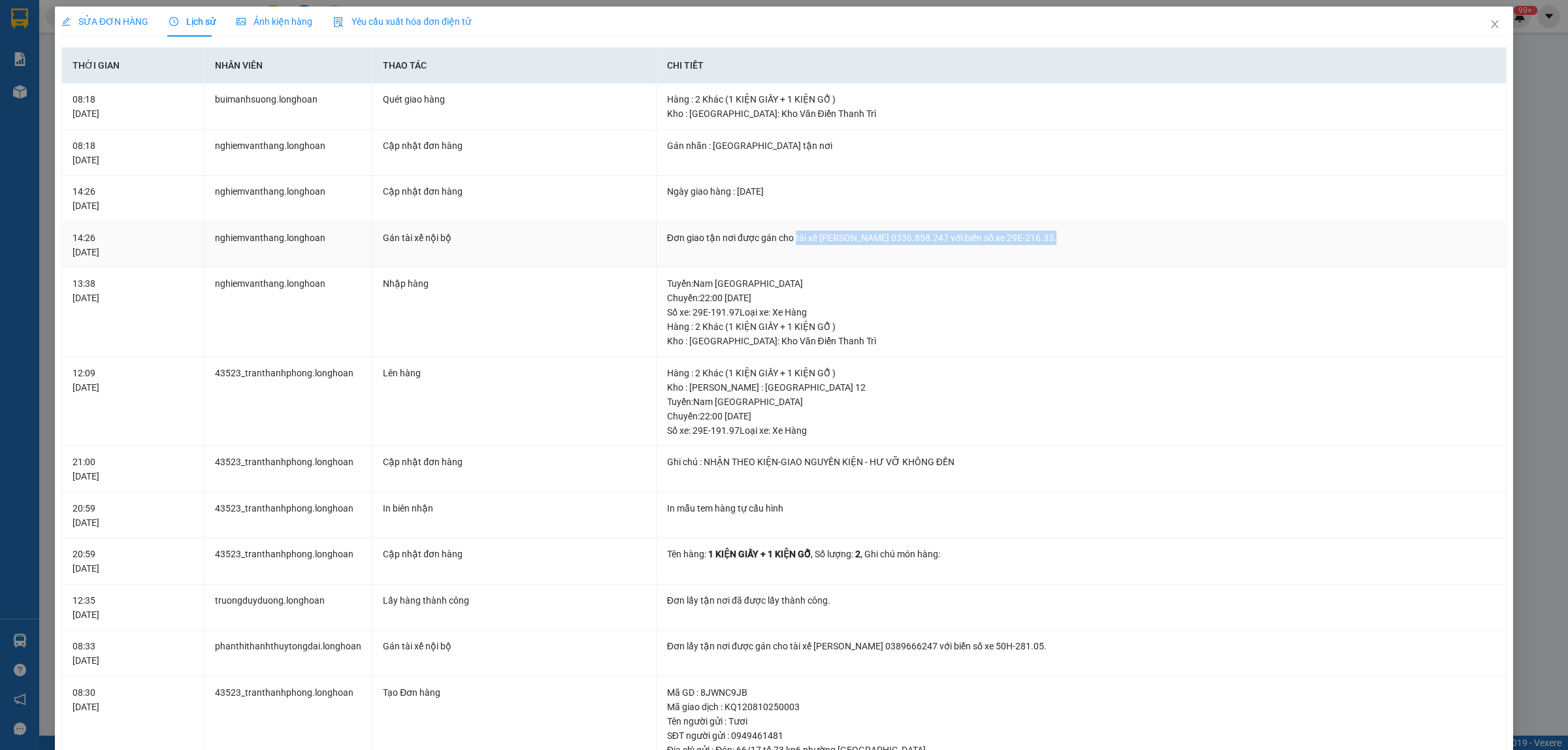
drag, startPoint x: 1041, startPoint y: 239, endPoint x: 789, endPoint y: 246, distance: 252.1
click at [789, 246] on td "Đơn giao tận nơi được gán cho tài xế [PERSON_NAME] 0336.858.247 với biển số xe …" at bounding box center [1082, 245] width 850 height 46
click at [1487, 20] on span "Close" at bounding box center [1495, 25] width 37 height 37
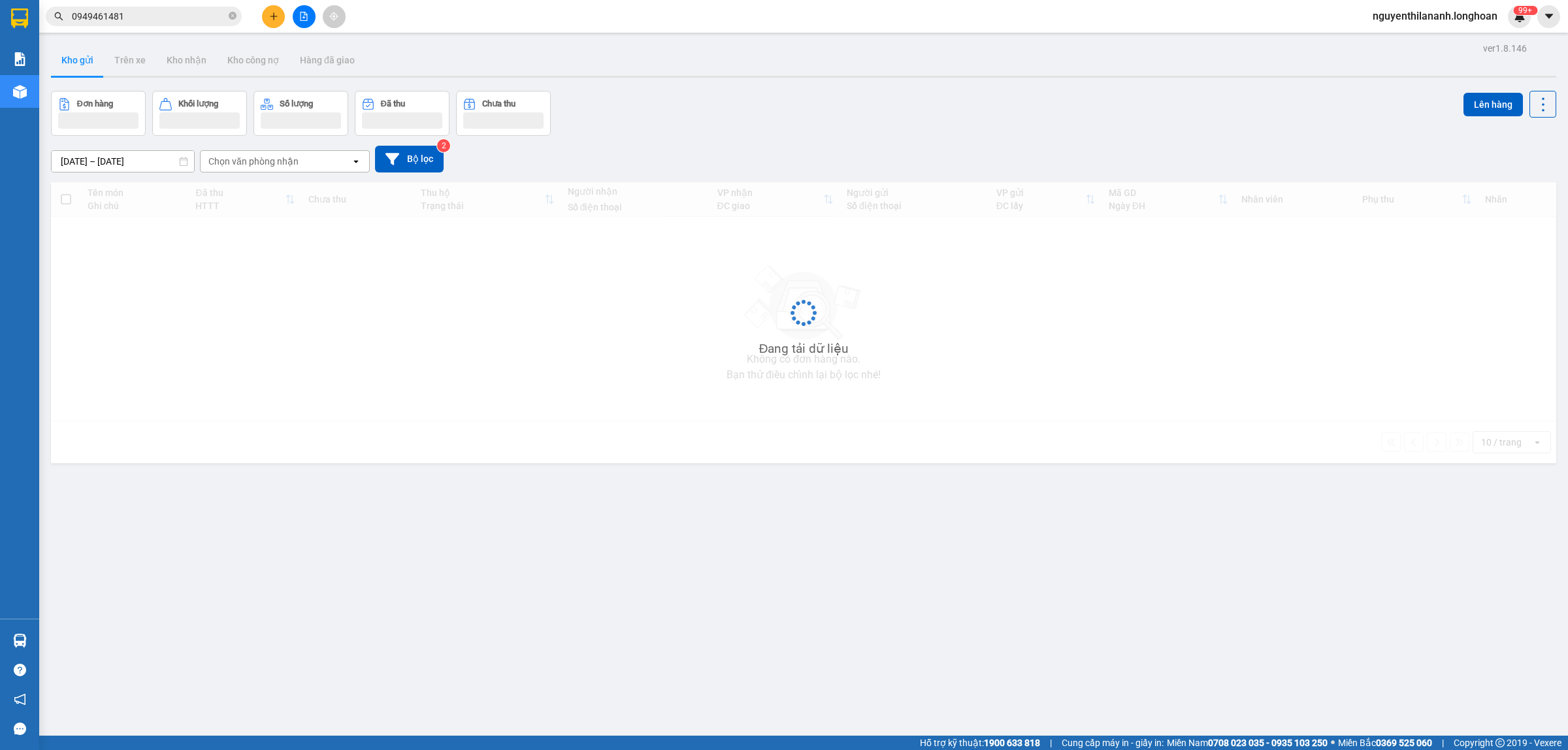
click at [232, 15] on icon "close-circle" at bounding box center [233, 15] width 8 height 8
paste input "0905419365"
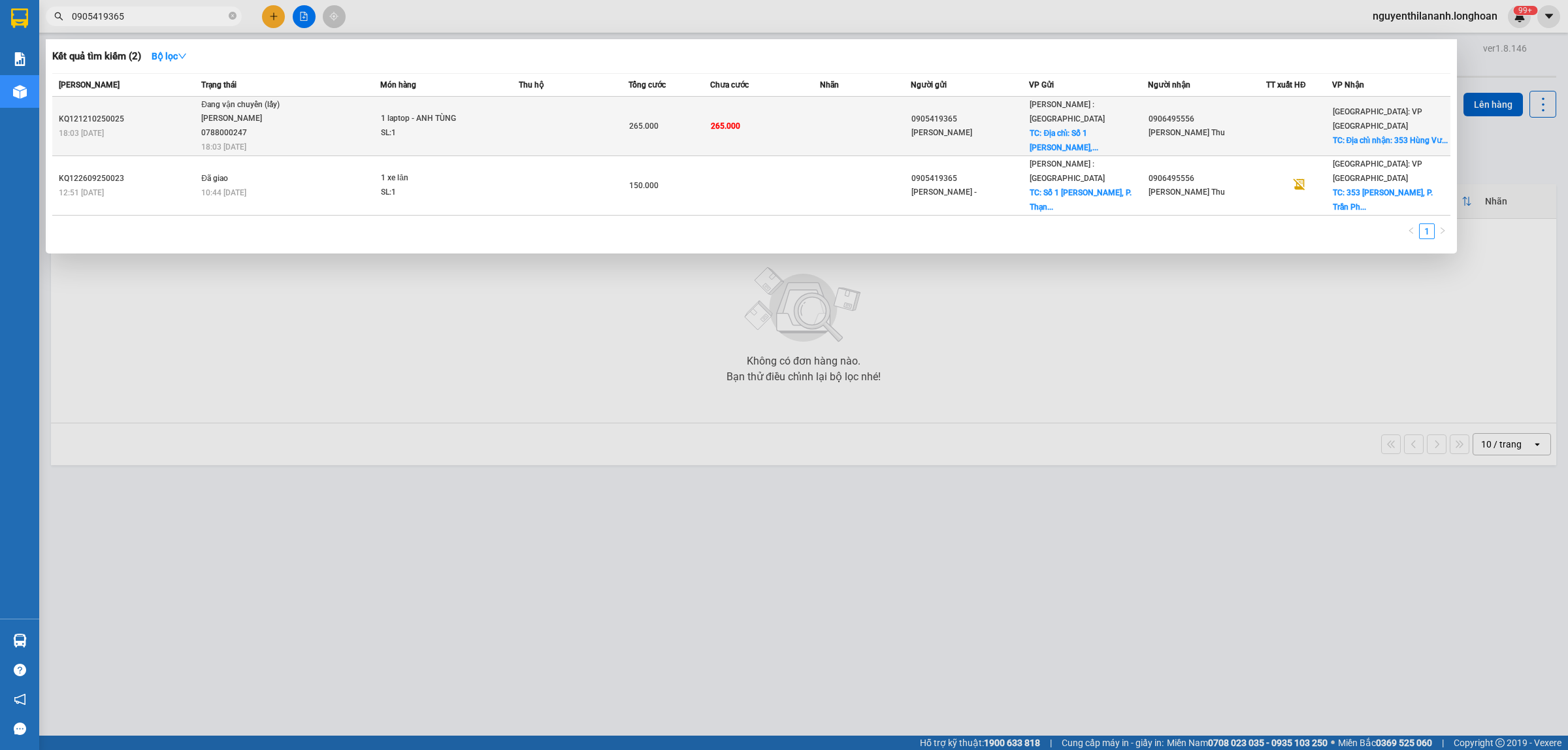
click at [126, 110] on td "KQ121210250025 18:03 [DATE]" at bounding box center [124, 126] width 145 height 60
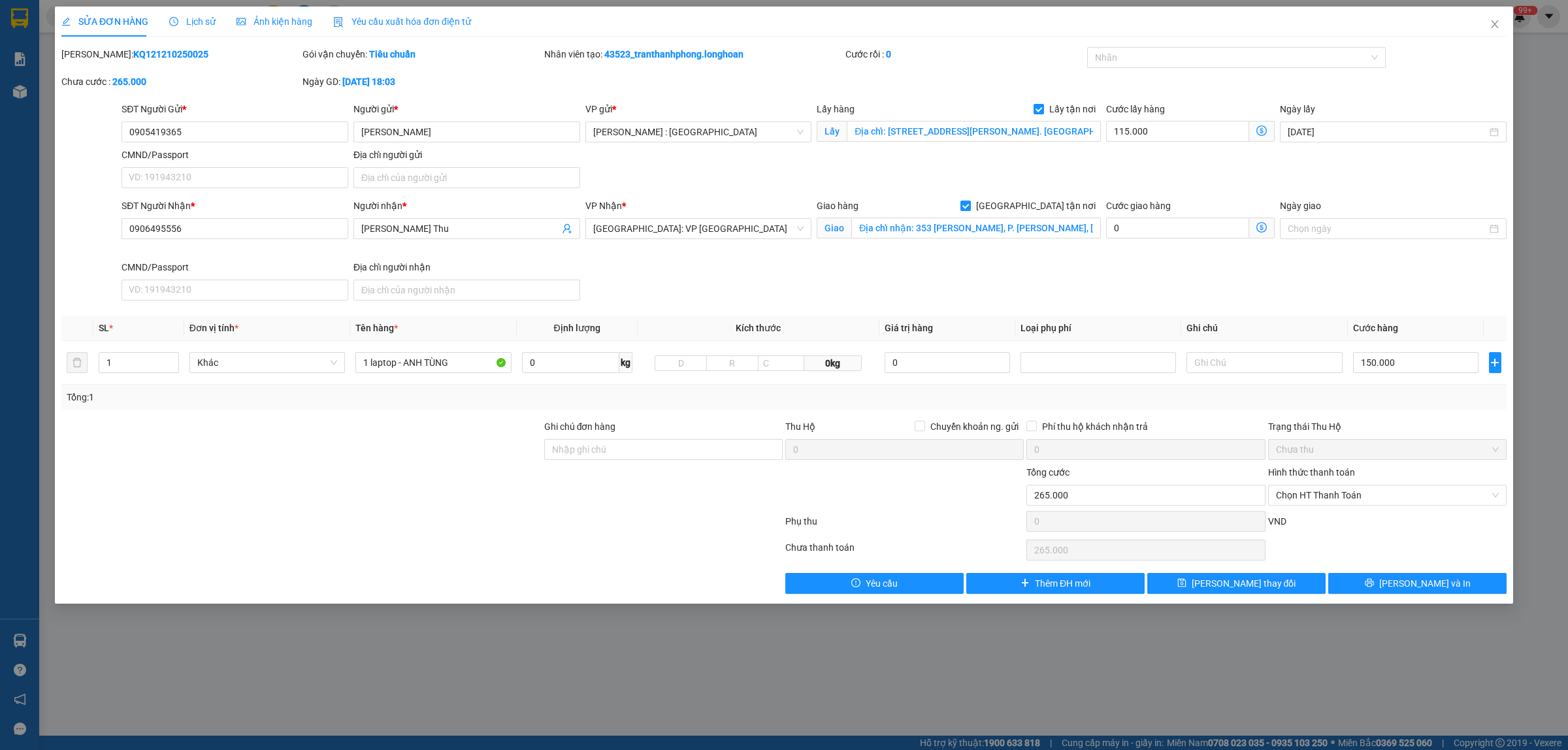
click at [183, 20] on span "Lịch sử" at bounding box center [192, 21] width 46 height 11
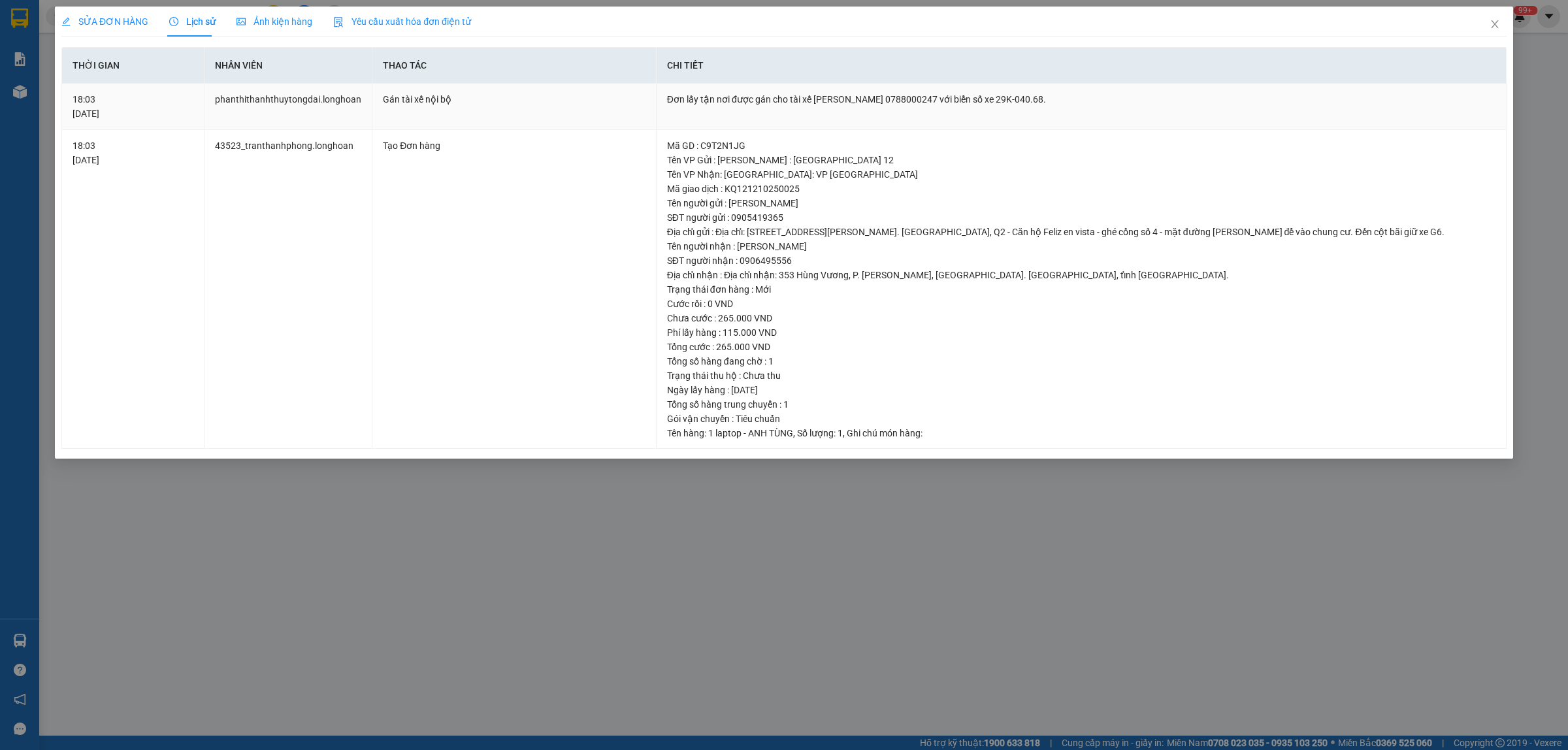
drag, startPoint x: 786, startPoint y: 96, endPoint x: 1092, endPoint y: 97, distance: 306.0
click at [1092, 97] on div "Đơn lấy tận nơi được gán cho tài xế [PERSON_NAME] 0788000247 với biển số xe 29K…" at bounding box center [1081, 99] width 828 height 14
click at [1498, 28] on icon "close" at bounding box center [1494, 24] width 11 height 11
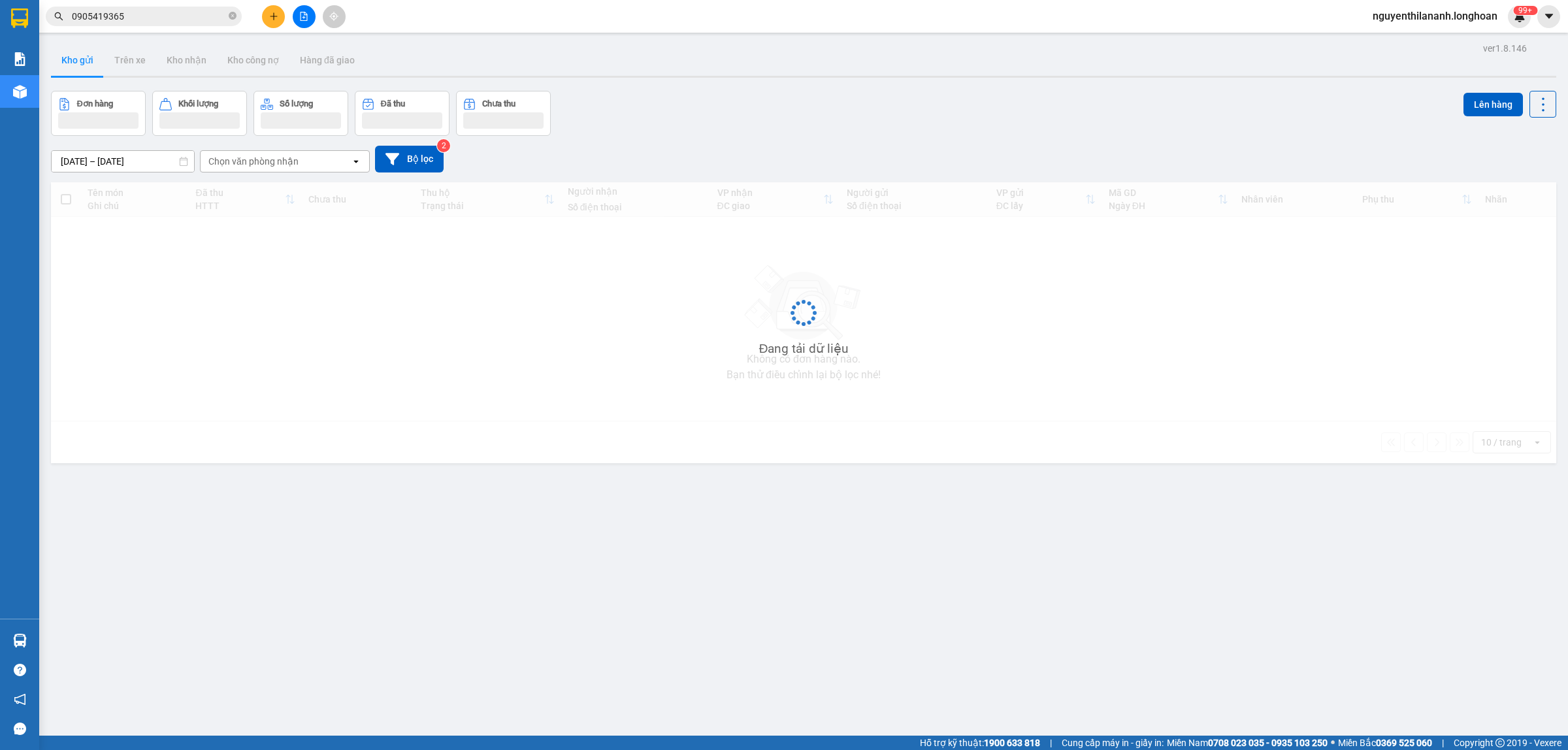
click at [178, 20] on input "0905419365" at bounding box center [148, 16] width 154 height 14
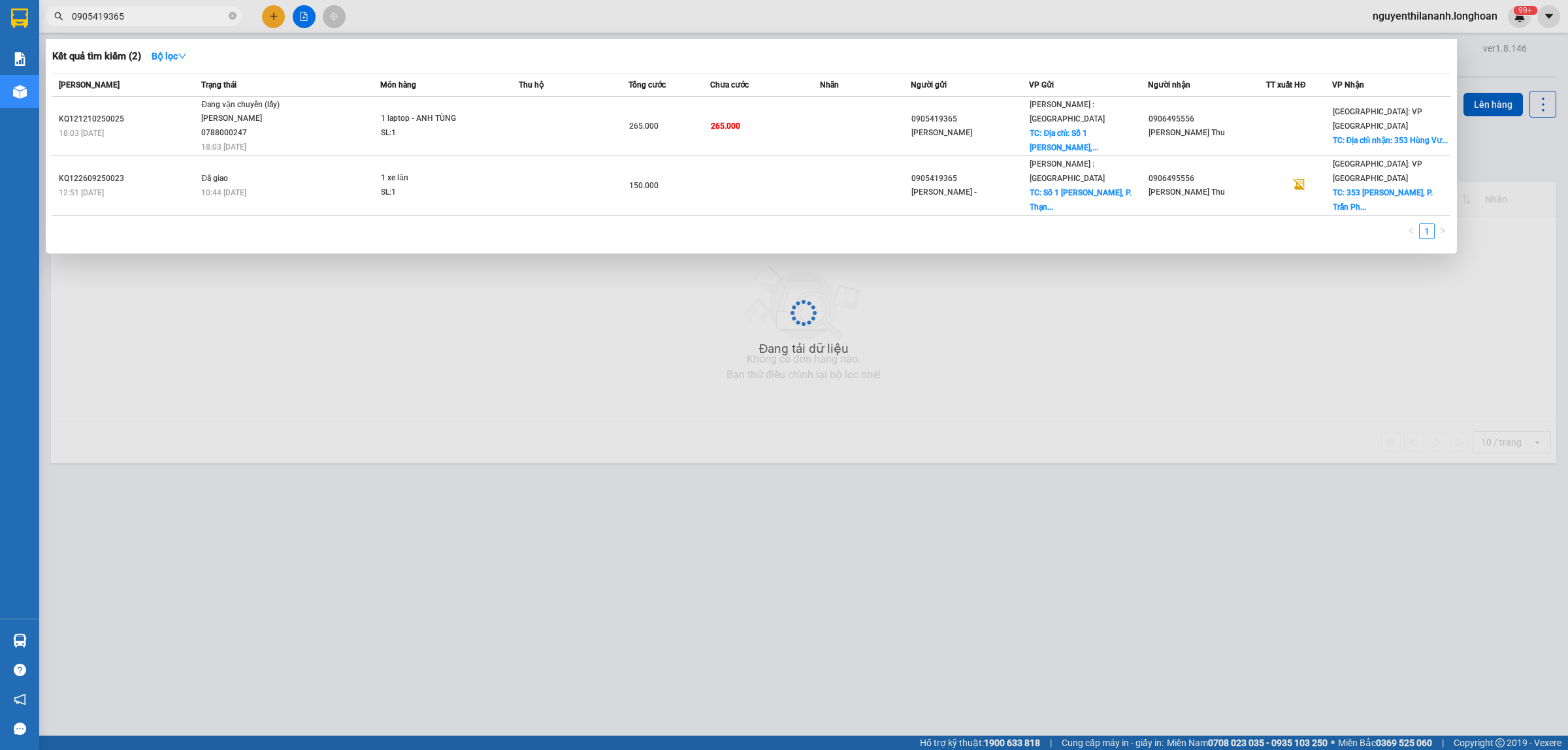
click at [178, 20] on input "0905419365" at bounding box center [148, 16] width 154 height 14
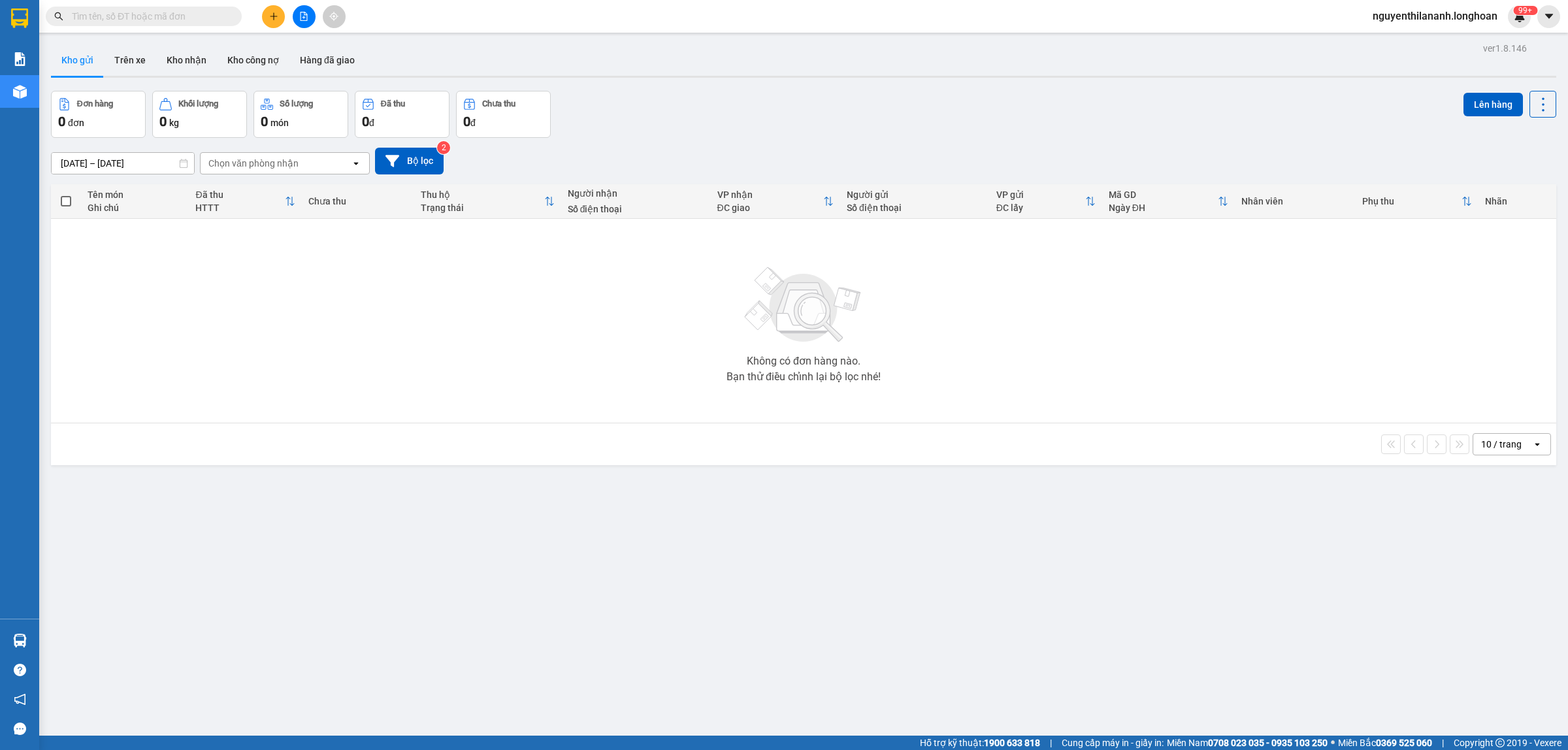
paste input "0916849422"
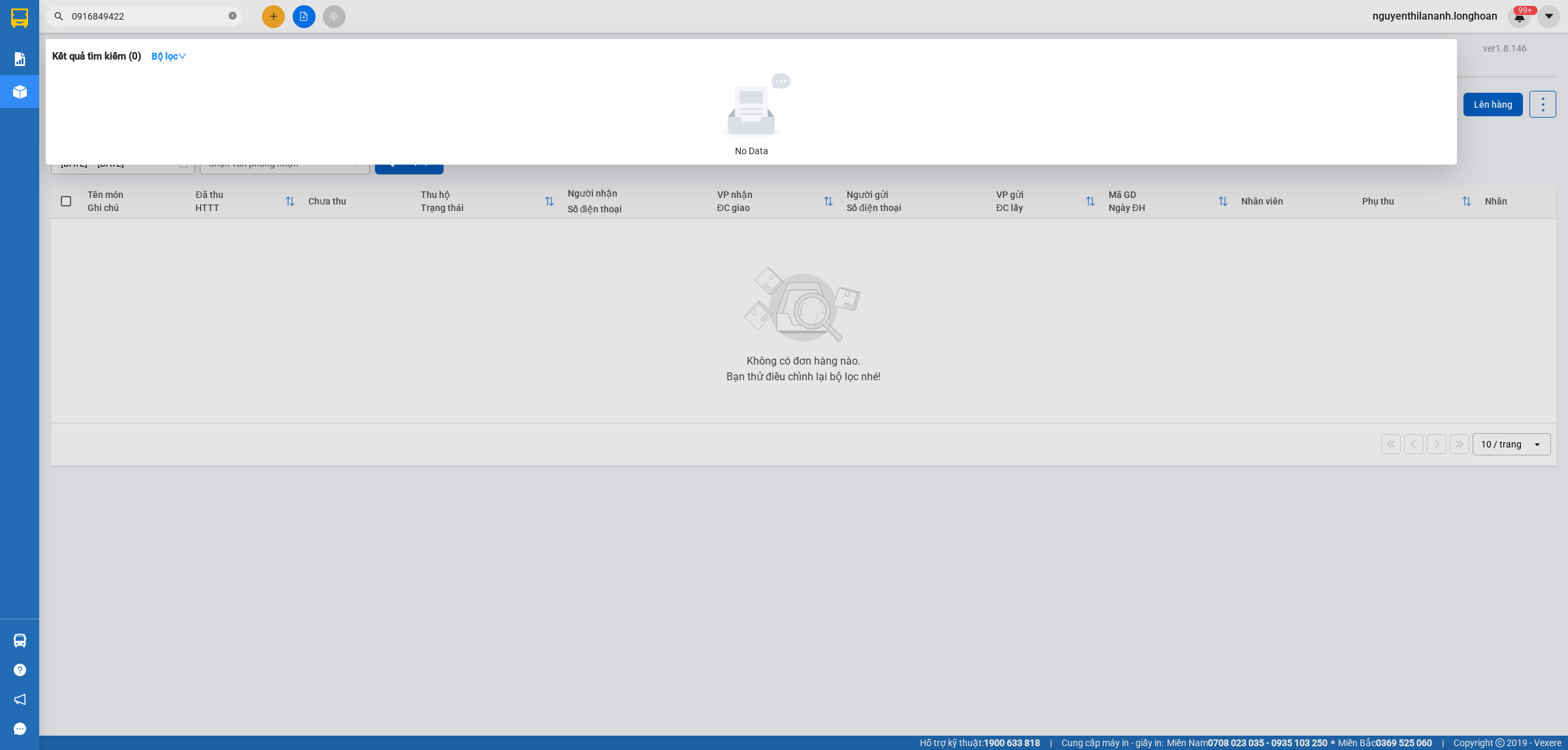
click at [234, 20] on span at bounding box center [233, 17] width 8 height 13
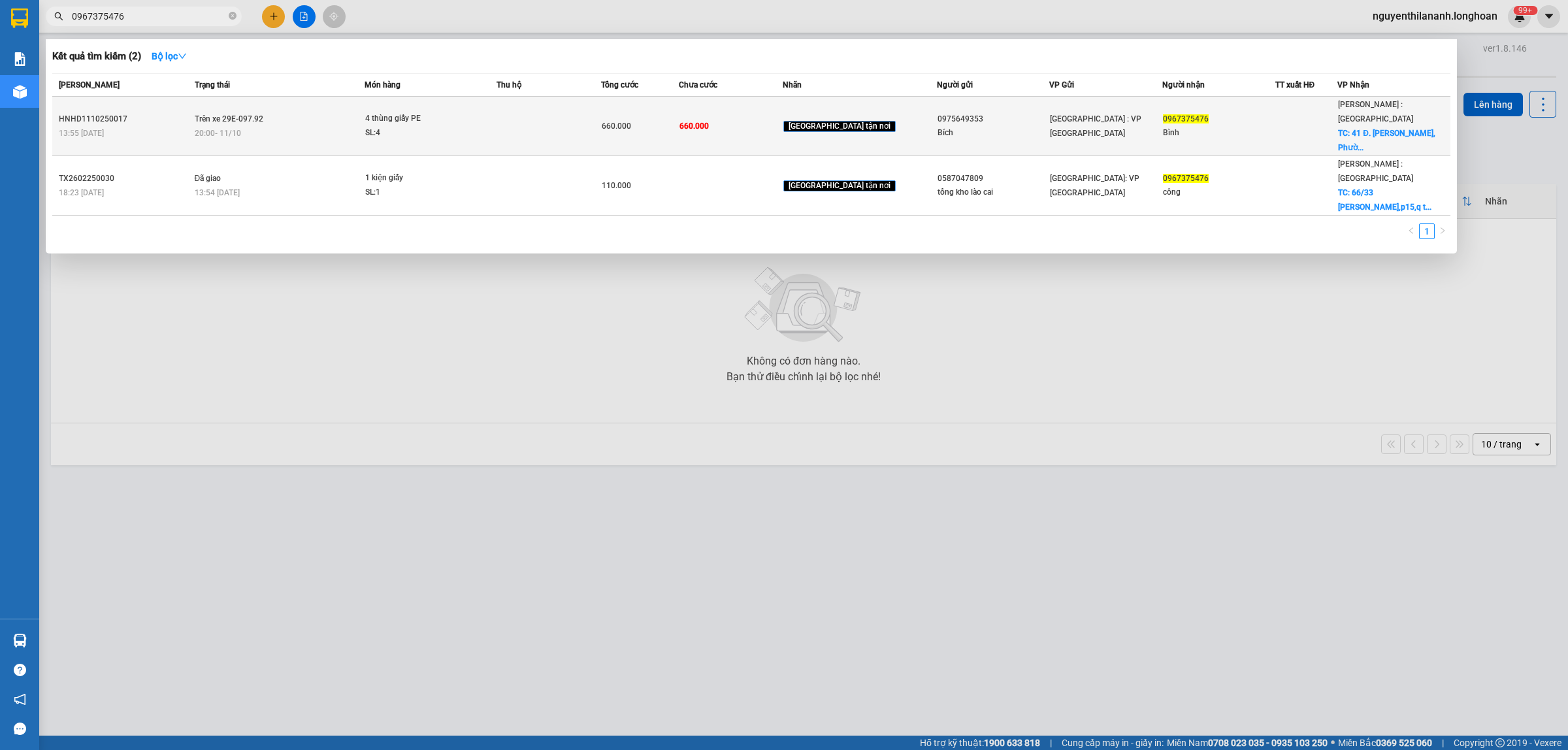
click at [158, 126] on div "13:55 [DATE]" at bounding box center [125, 133] width 132 height 14
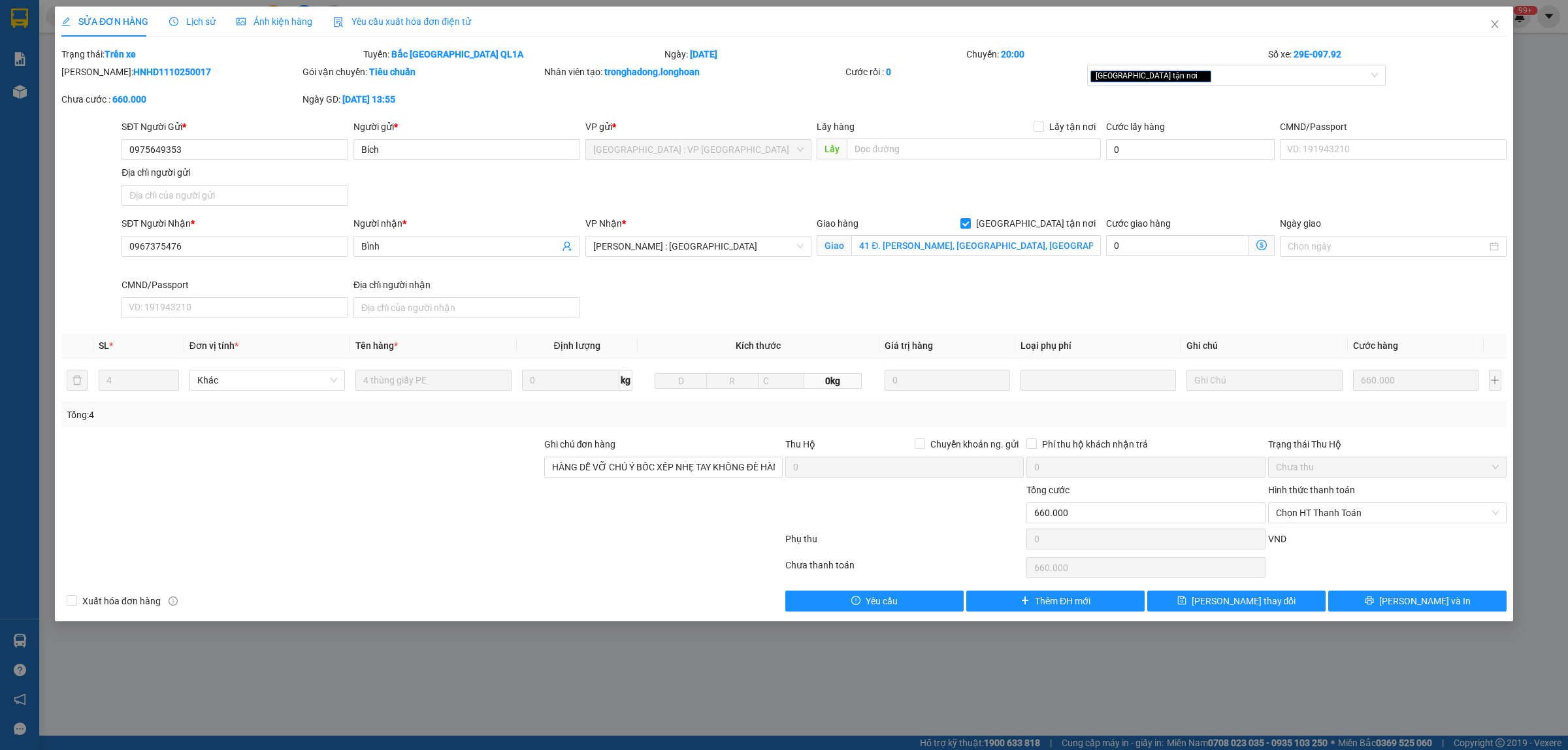
click at [210, 18] on span "Lịch sử" at bounding box center [192, 21] width 46 height 11
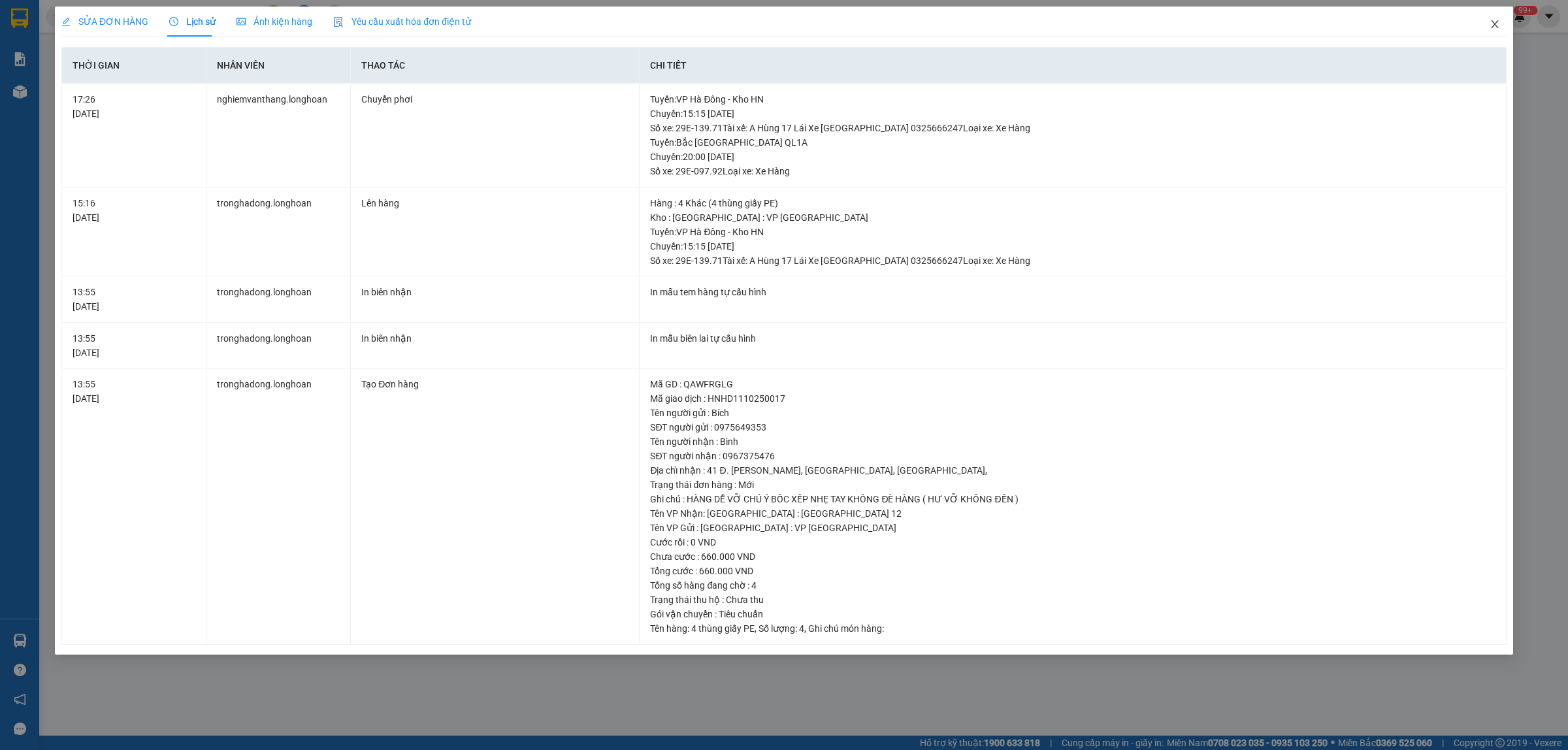
click at [1496, 30] on span "Close" at bounding box center [1495, 25] width 37 height 37
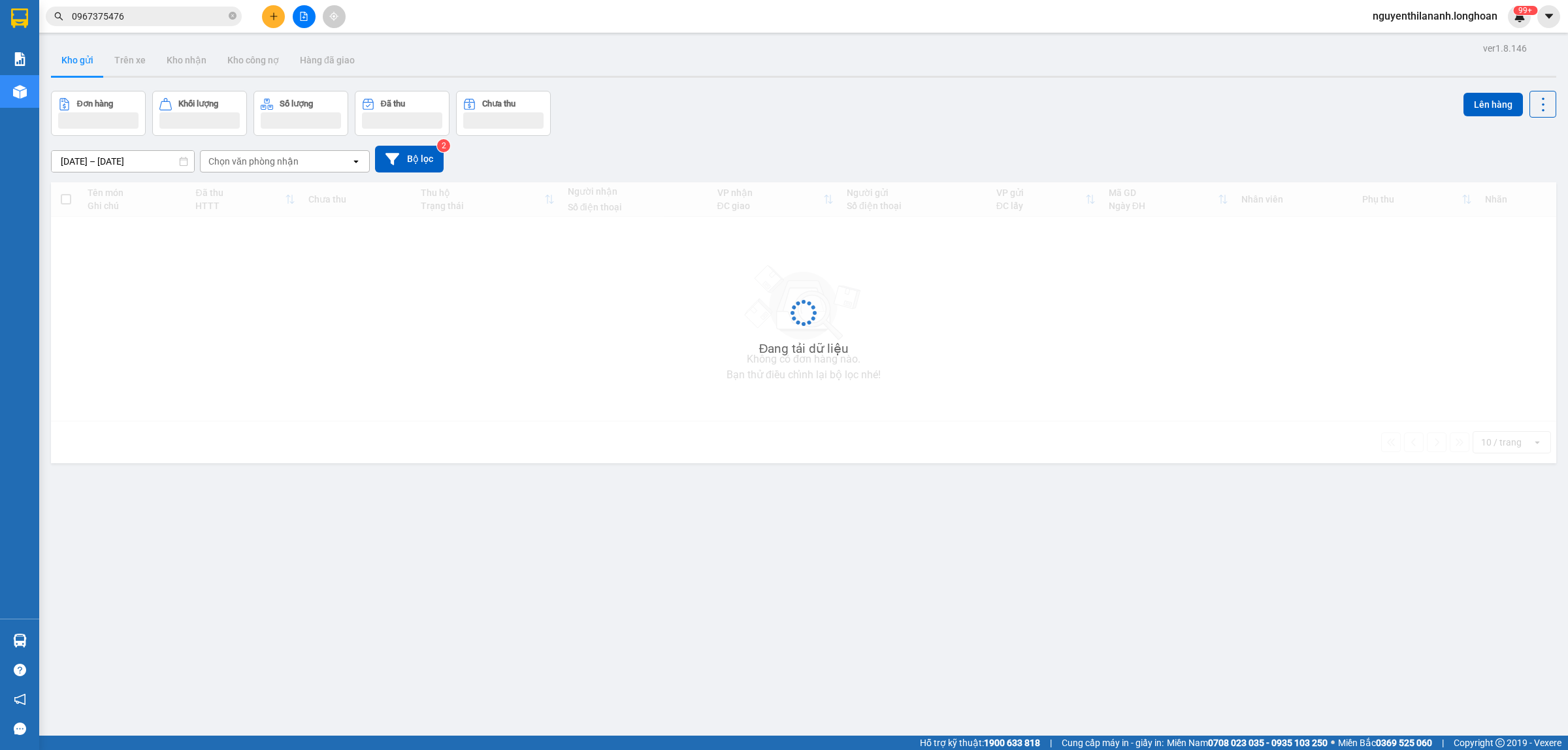
click at [197, 18] on input "0967375476" at bounding box center [148, 16] width 154 height 14
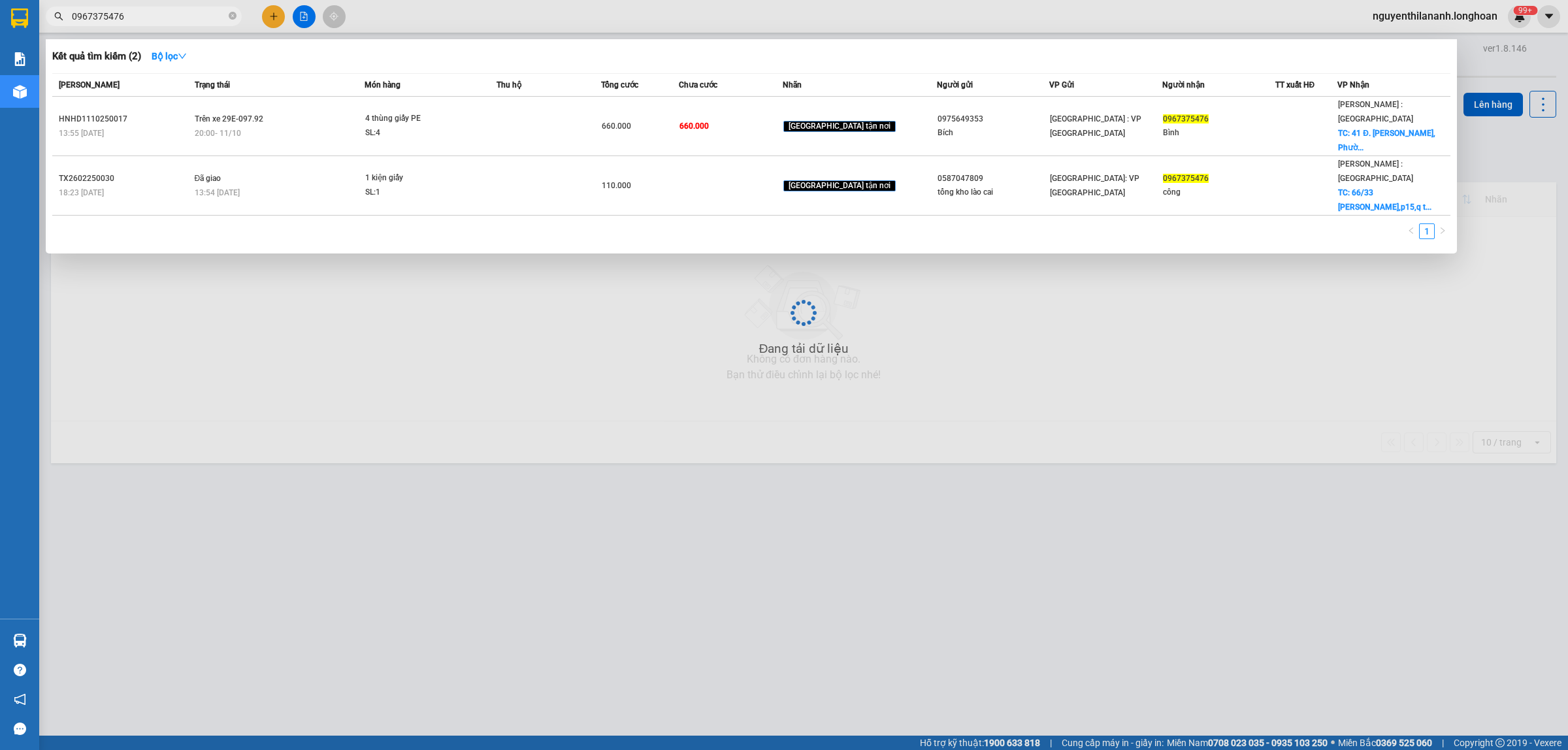
click at [197, 18] on input "0967375476" at bounding box center [148, 16] width 154 height 14
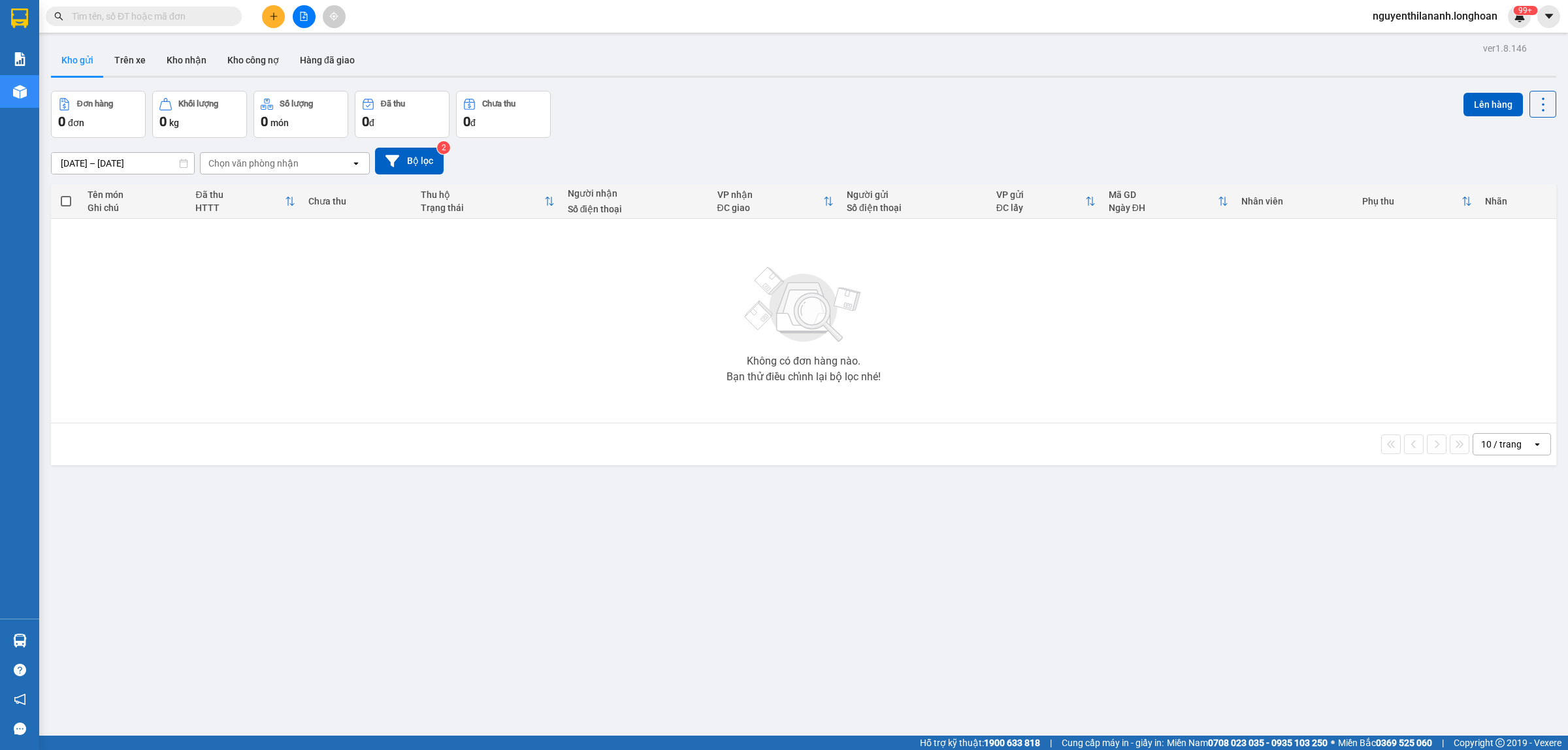
paste input "0983796235"
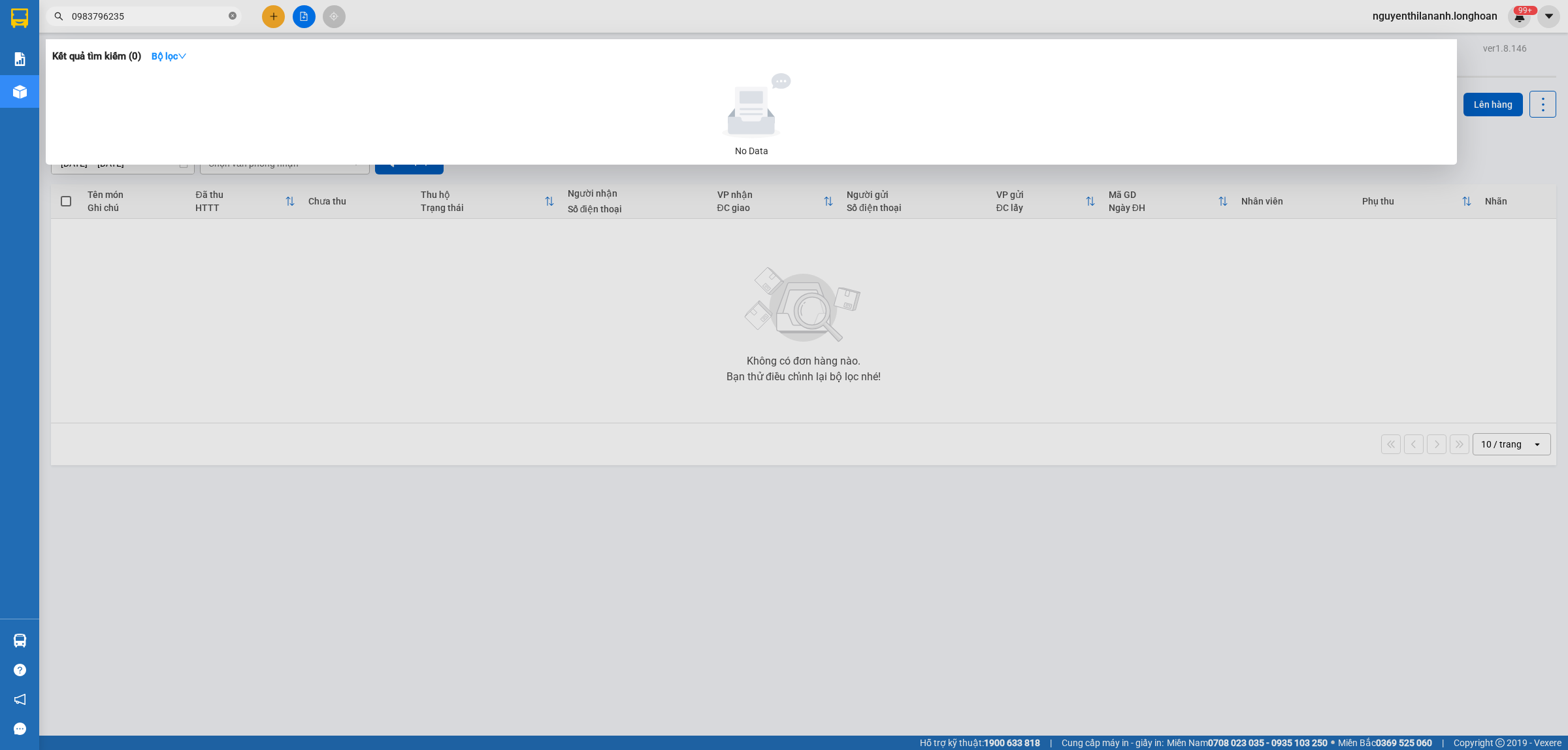
click at [229, 17] on icon "close-circle" at bounding box center [233, 15] width 8 height 8
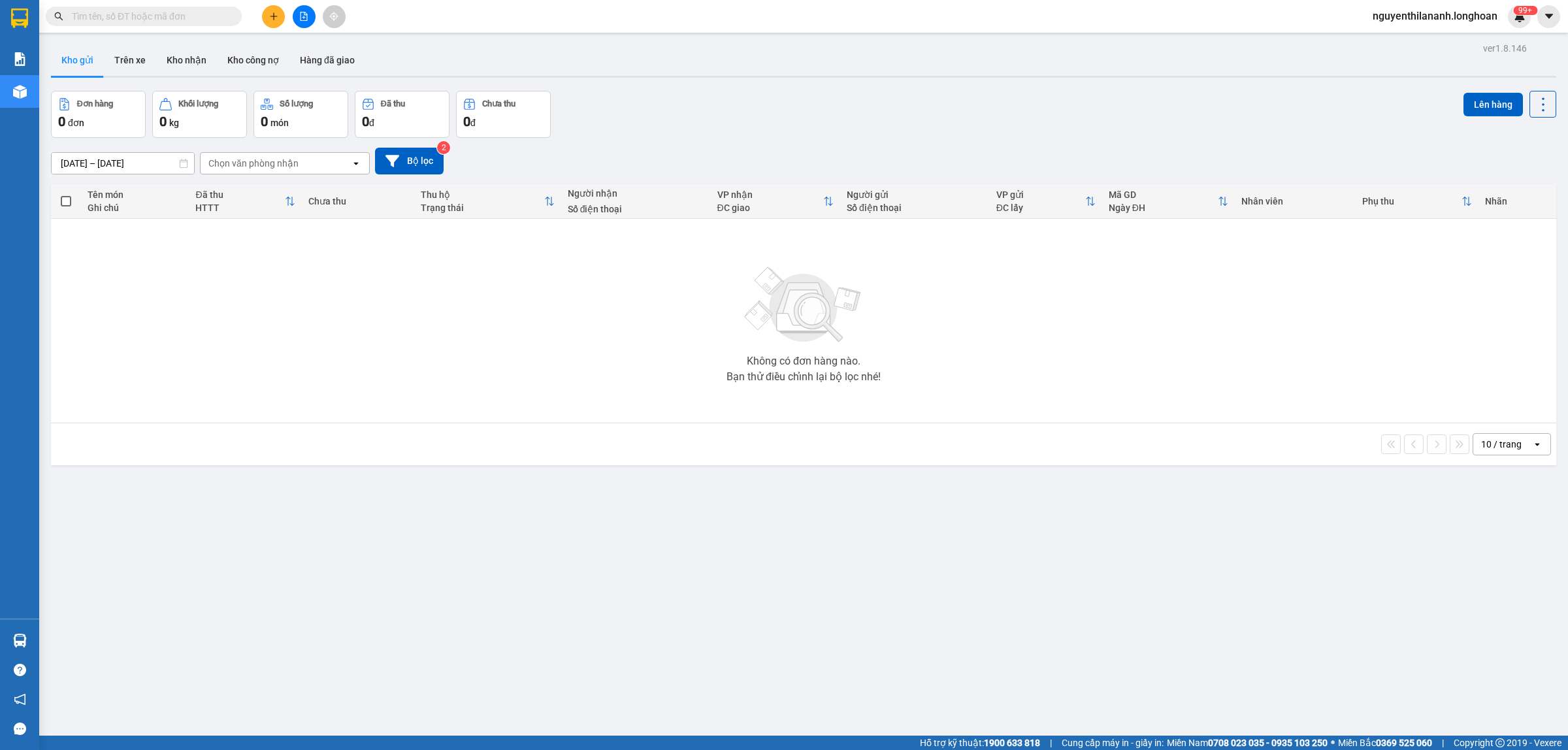
click at [207, 18] on input "text" at bounding box center [148, 16] width 154 height 14
click at [203, 18] on input "text" at bounding box center [148, 16] width 154 height 14
paste input "0978052213"
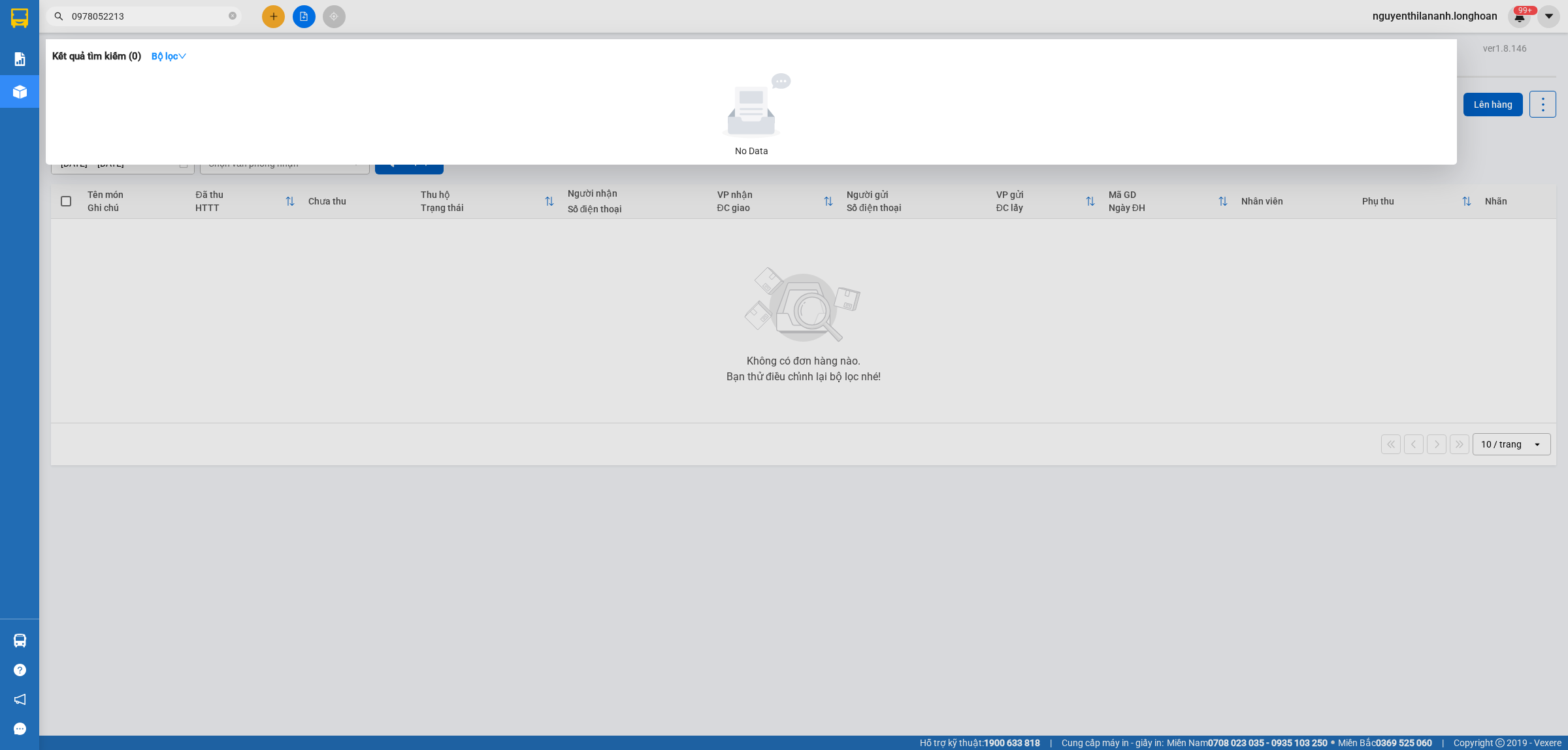
click at [72, 13] on input "0978052213" at bounding box center [148, 16] width 154 height 14
click at [233, 14] on icon "close-circle" at bounding box center [233, 15] width 8 height 8
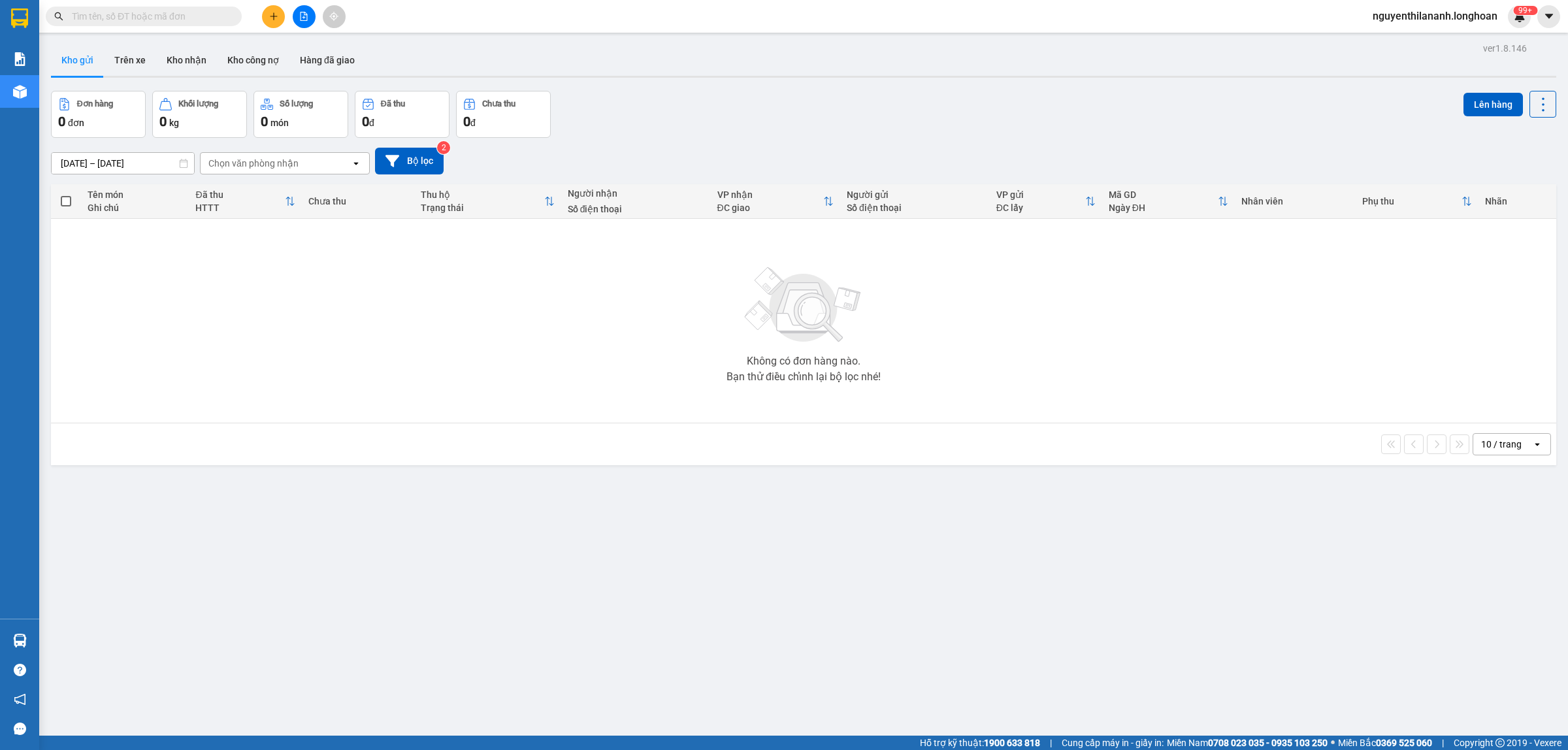
paste input "0345659495 Thành"
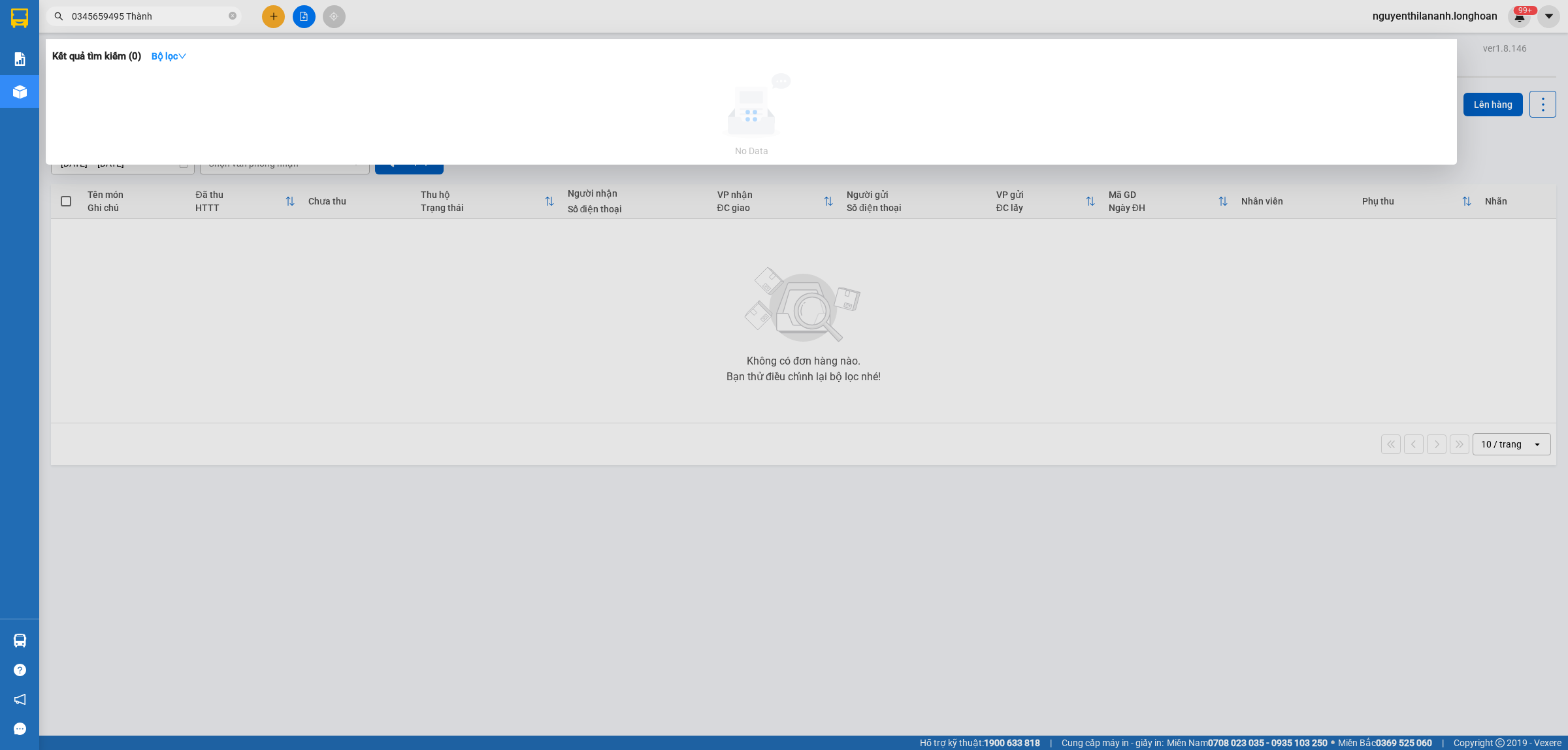
click at [181, 23] on input "0345659495 Thành" at bounding box center [148, 16] width 154 height 14
click at [233, 11] on span at bounding box center [233, 17] width 8 height 13
paste input "0366792821"
drag, startPoint x: 129, startPoint y: 11, endPoint x: 46, endPoint y: 17, distance: 83.2
click at [46, 17] on span "0366792821" at bounding box center [143, 16] width 196 height 20
